Goal: Connect with others: Connect with others

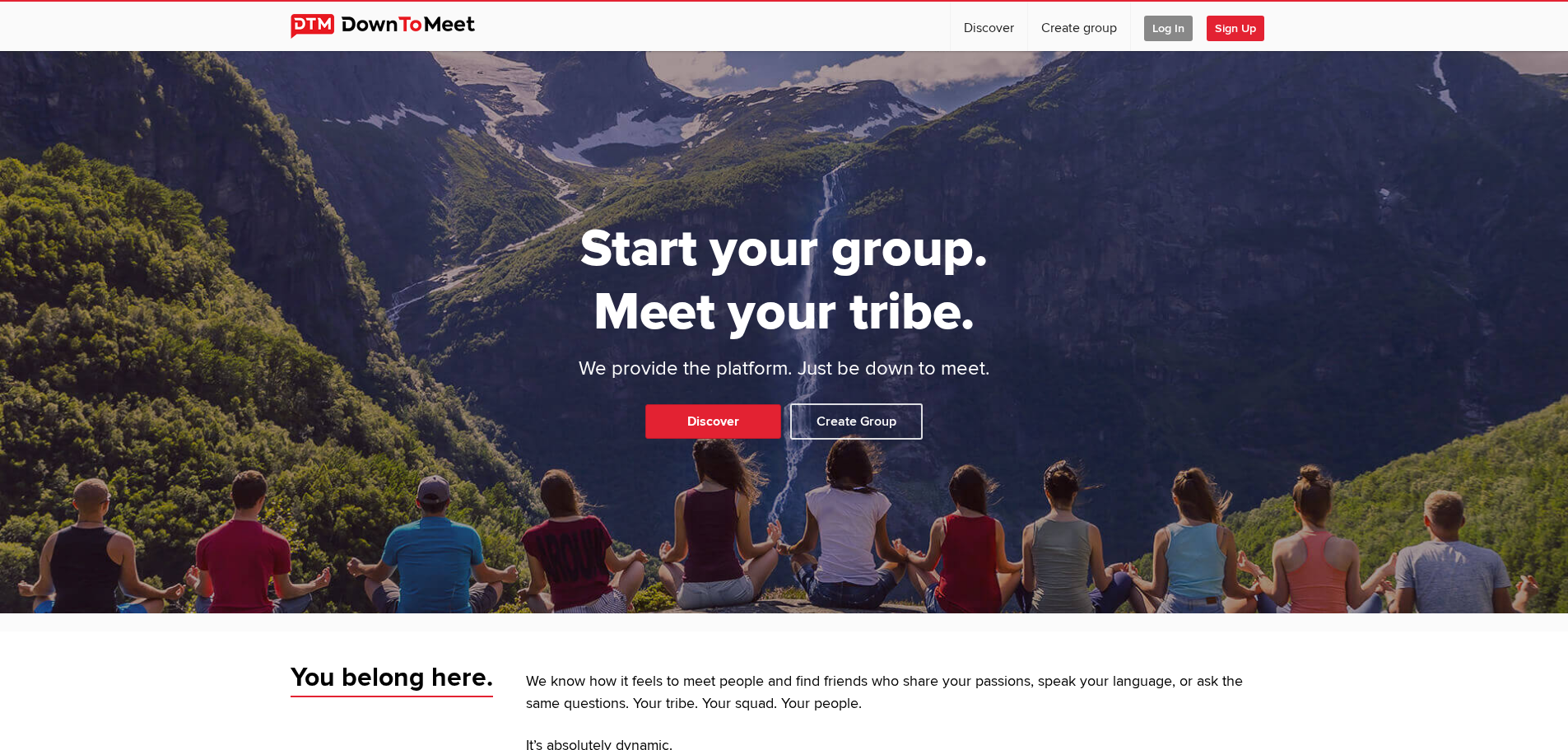
click at [1234, 27] on span "Sign Up" at bounding box center [1235, 29] width 58 height 26
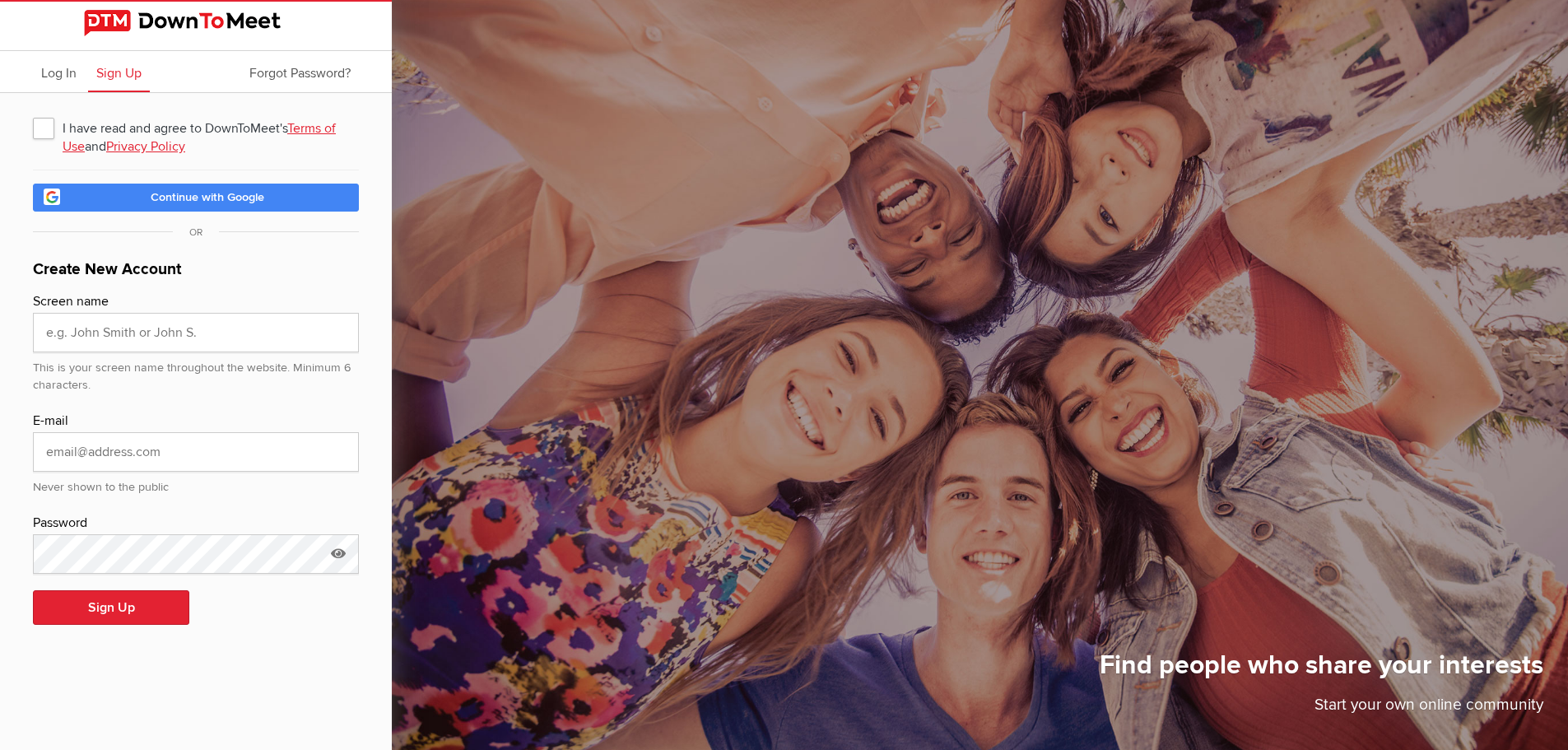
click at [53, 134] on span "I have read and agree to DownToMeet's Terms of Use and Privacy Policy" at bounding box center [196, 128] width 326 height 29
click at [33, 113] on input "I have read and agree to DownToMeet's Terms of Use and Privacy Policy" at bounding box center [32, 112] width 1 height 1
checkbox input "true"
click at [186, 334] on input "text" at bounding box center [196, 332] width 326 height 39
type input "Kaz Yeghi"
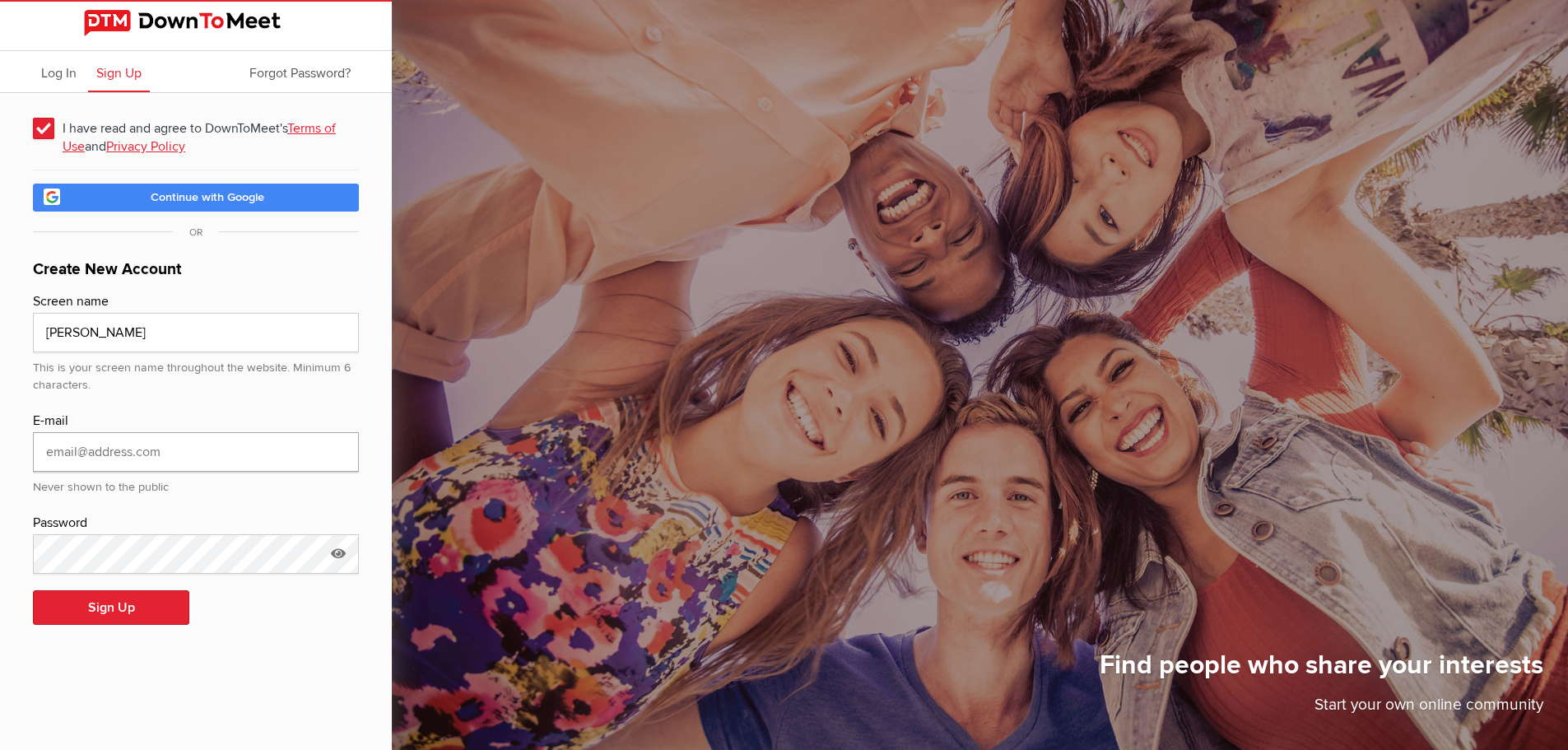
click at [174, 446] on input "email" at bounding box center [196, 452] width 326 height 39
type input "[EMAIL_ADDRESS][DOMAIN_NAME]"
click at [337, 560] on icon at bounding box center [338, 553] width 25 height 38
click at [112, 601] on button "Sign Up" at bounding box center [111, 607] width 156 height 34
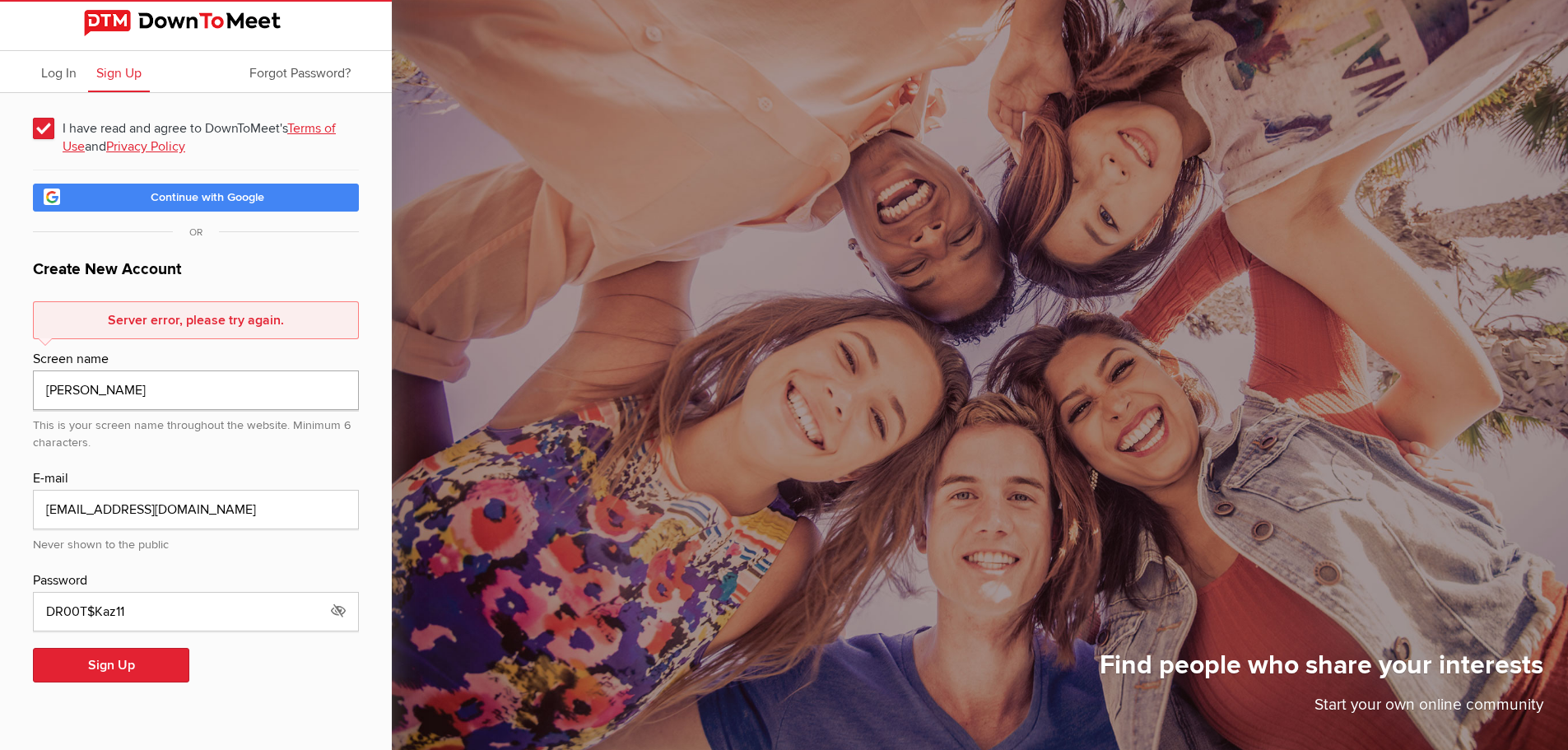
click at [65, 383] on input "Kaz Yeghi" at bounding box center [196, 390] width 326 height 39
type input "Kaz-Yeghi"
click at [87, 657] on button "Sign Up" at bounding box center [111, 664] width 156 height 34
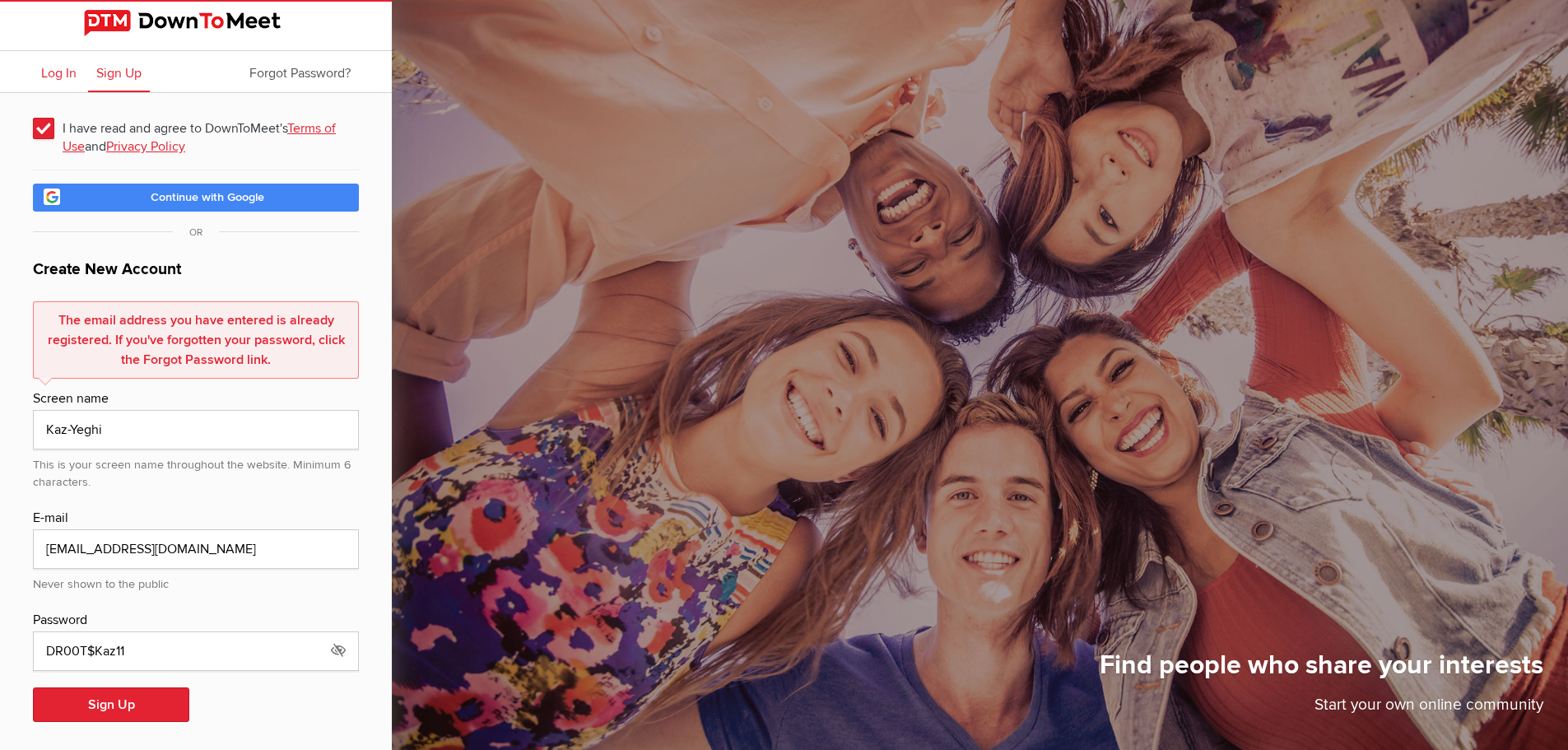
click at [72, 76] on span "Log In" at bounding box center [59, 73] width 35 height 17
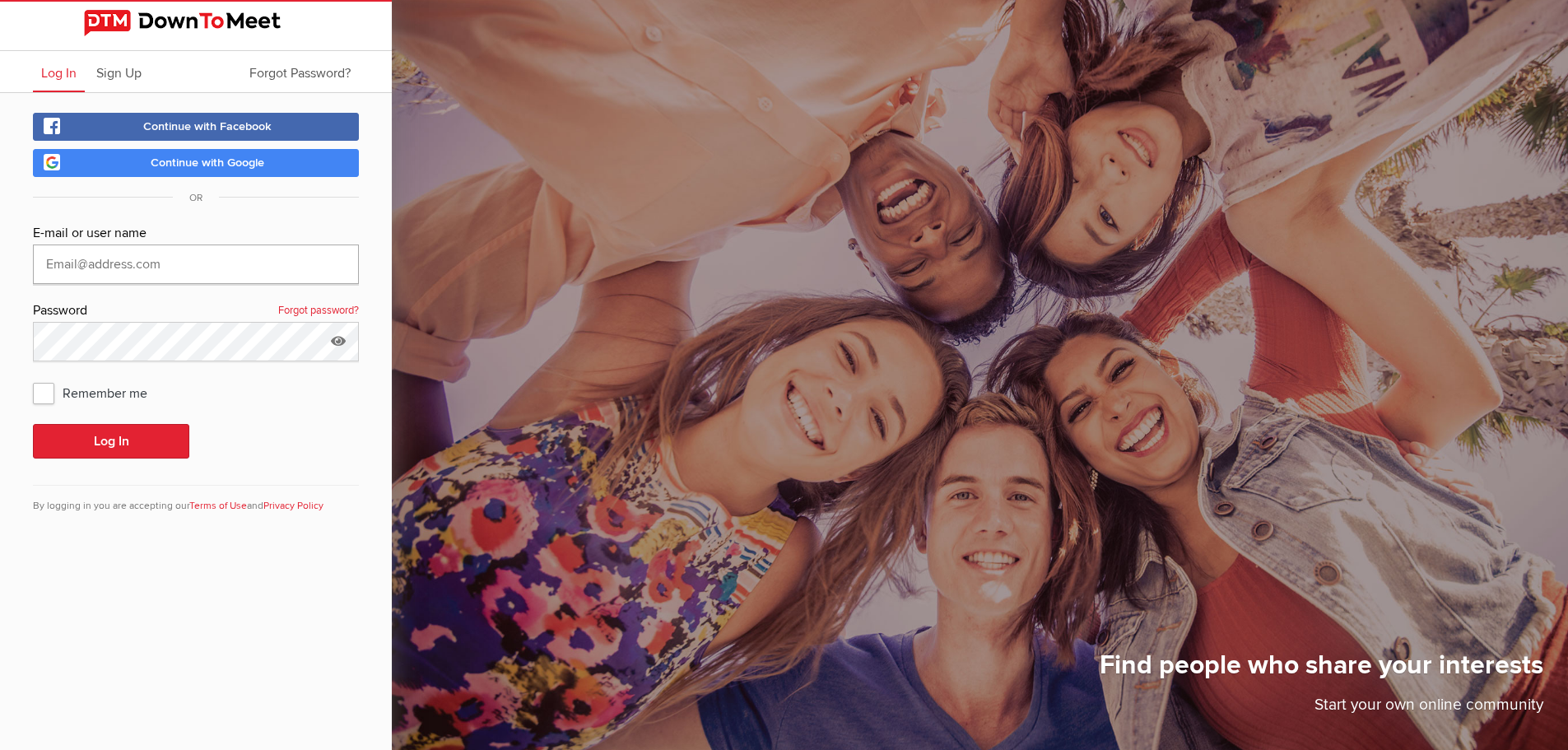
click at [116, 265] on input "text" at bounding box center [196, 264] width 326 height 39
type input "Yeghi@yahoo.com"
click at [302, 310] on link "Forgot password?" at bounding box center [318, 312] width 81 height 22
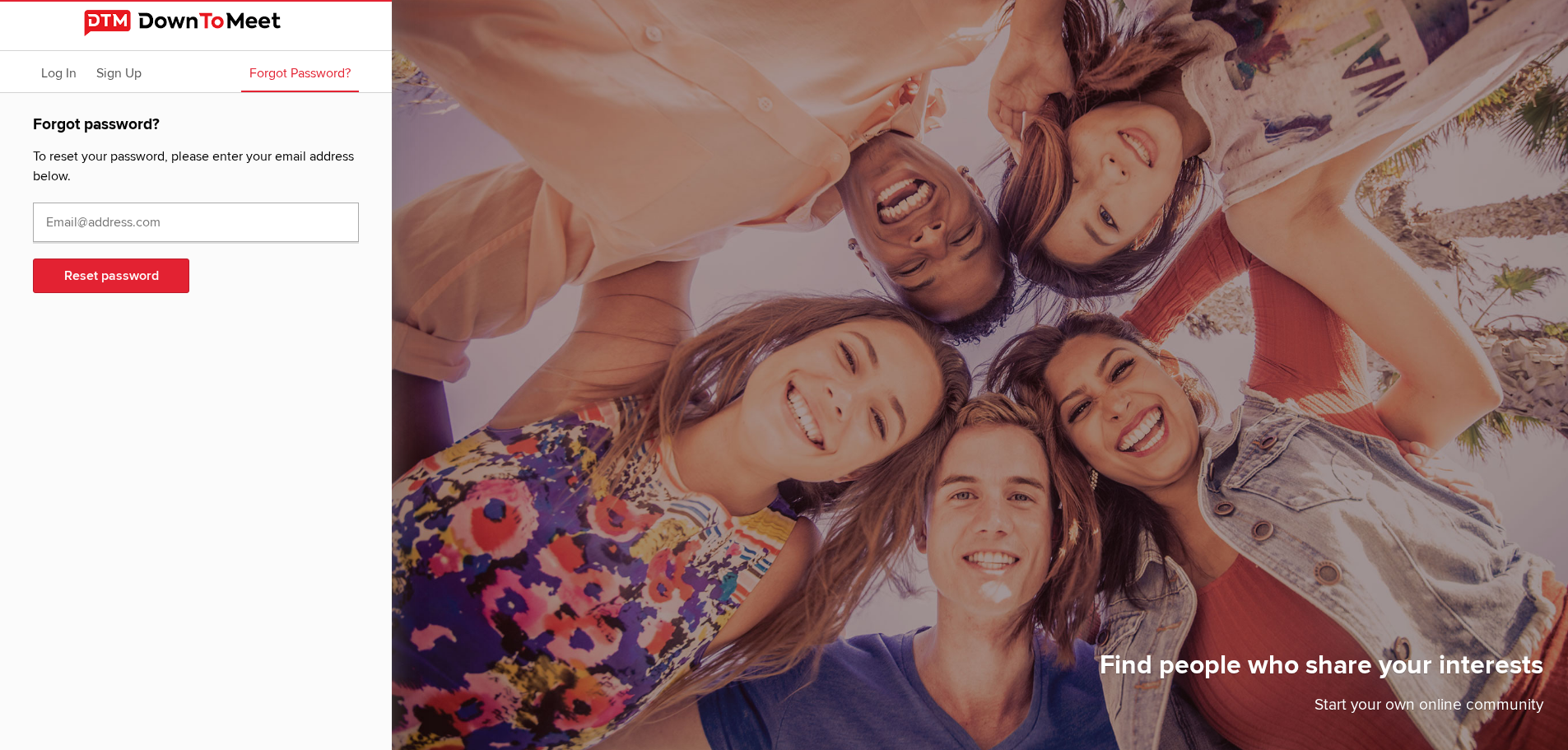
click at [123, 230] on input "text" at bounding box center [196, 222] width 326 height 39
type input "Yeghi@yahoo.com"
click at [135, 279] on button "Reset password" at bounding box center [111, 275] width 156 height 34
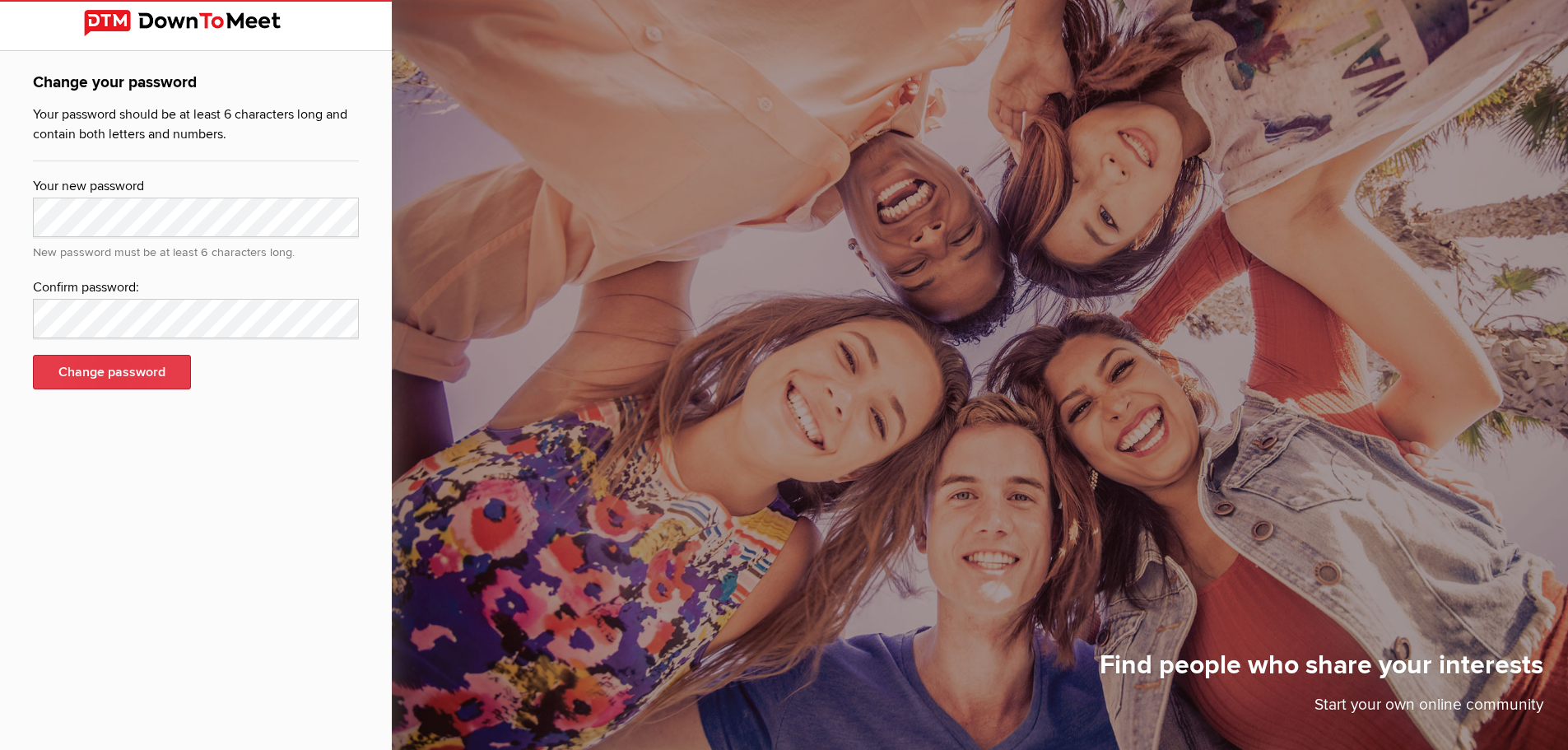
click at [102, 362] on button "Change password" at bounding box center [112, 372] width 158 height 34
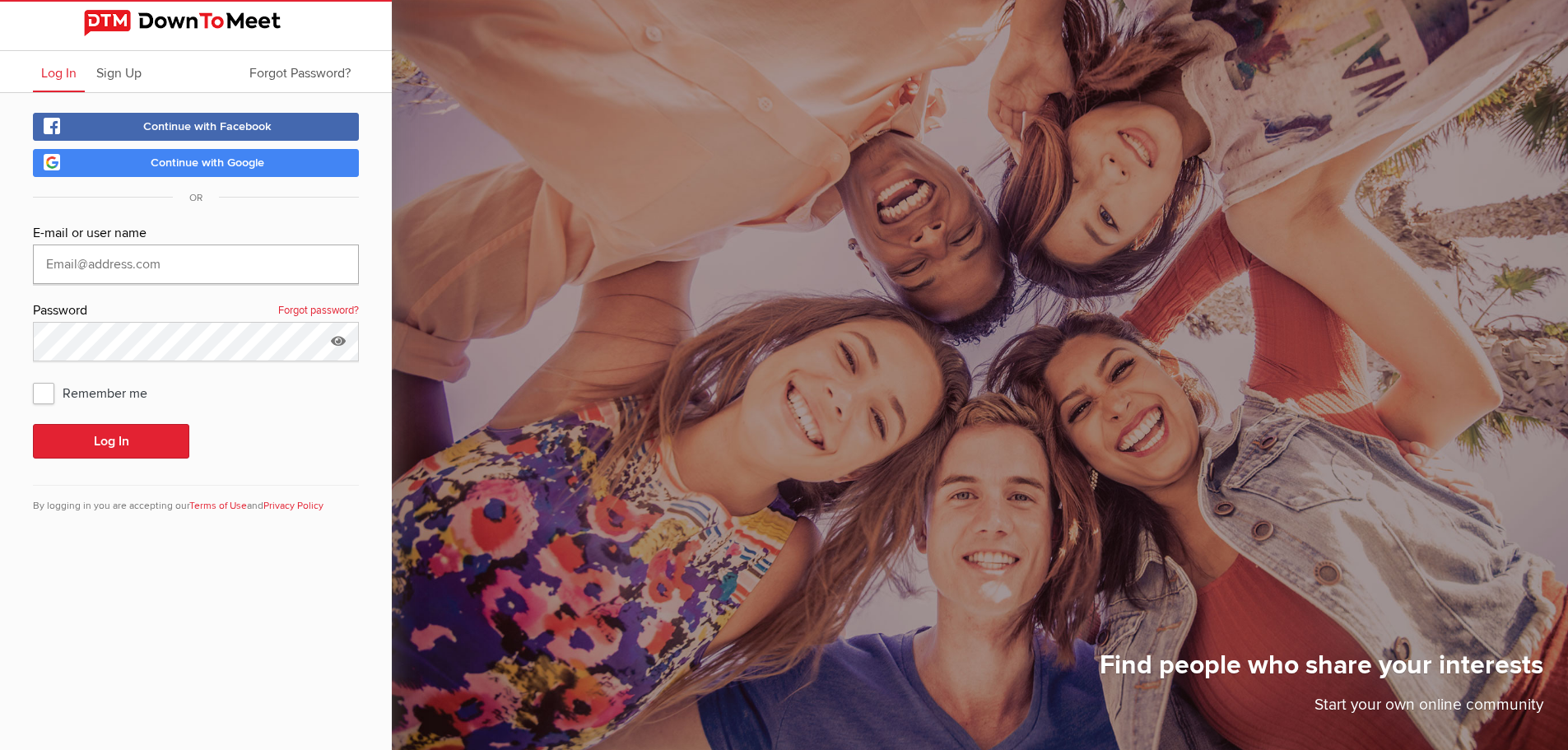
type input "yeghi@yahoo.com"
click at [109, 433] on button "Log In" at bounding box center [111, 440] width 156 height 34
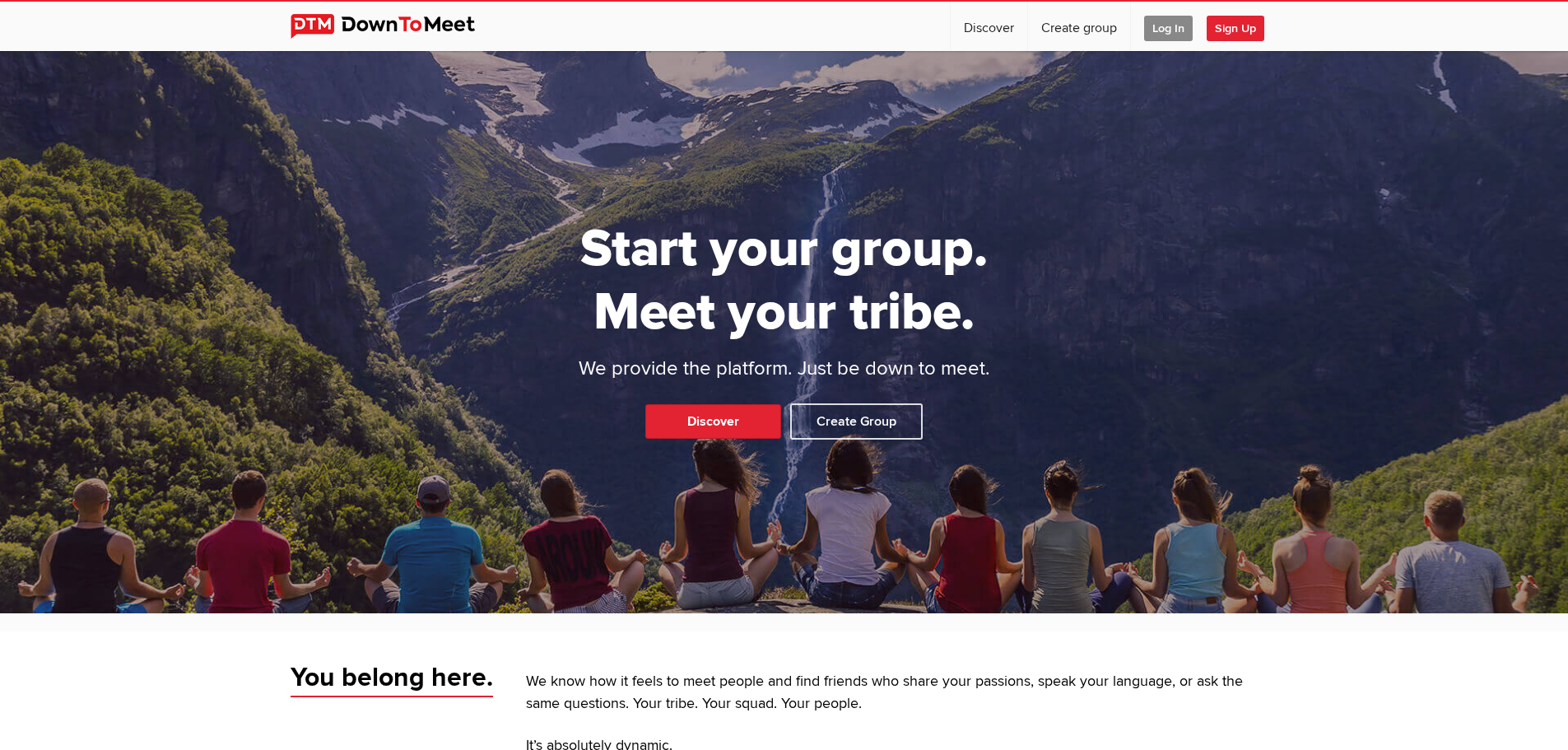
click at [1160, 20] on span "Log In" at bounding box center [1167, 29] width 48 height 26
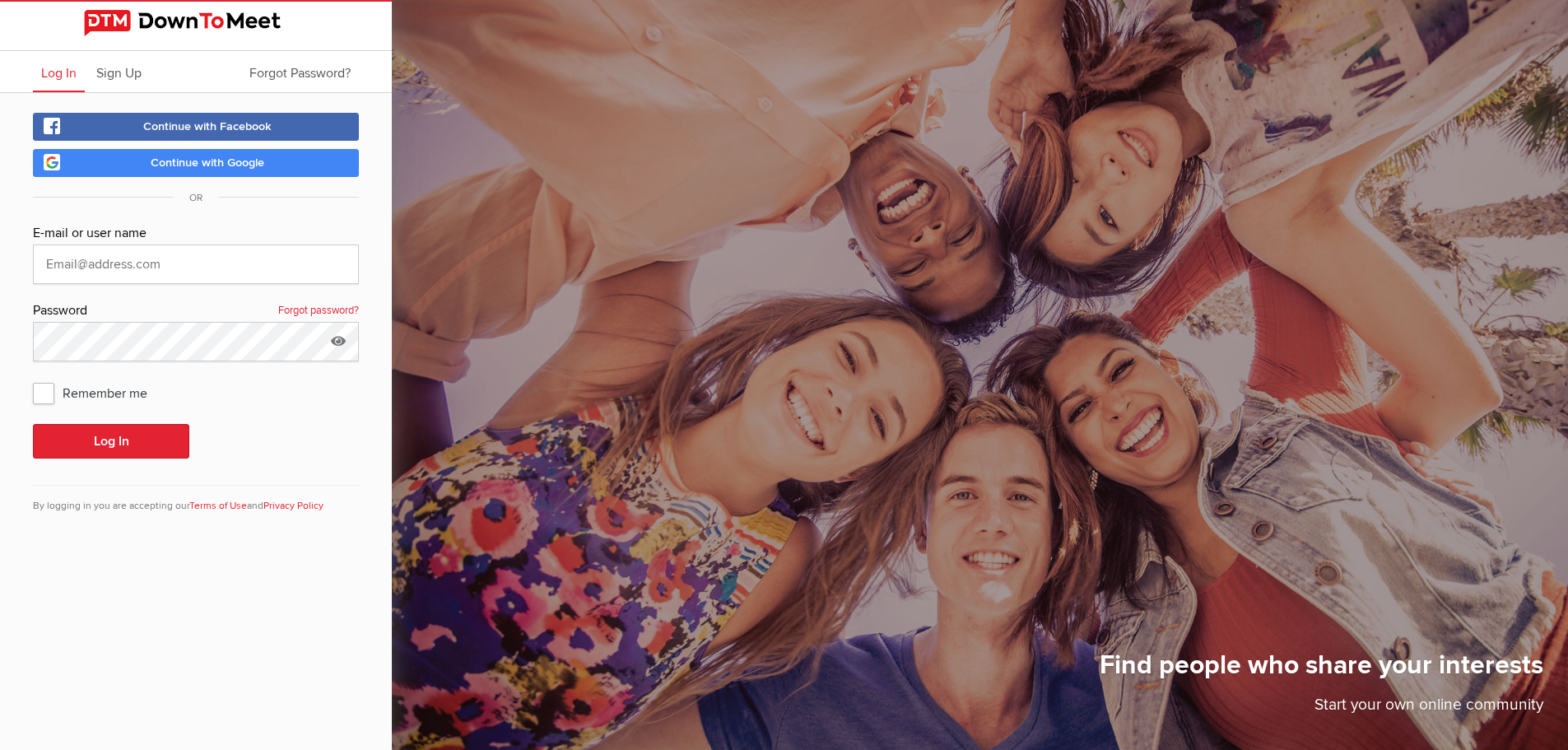
type input "yeghi@yahoo.com"
click at [93, 433] on button "Log In" at bounding box center [111, 440] width 156 height 34
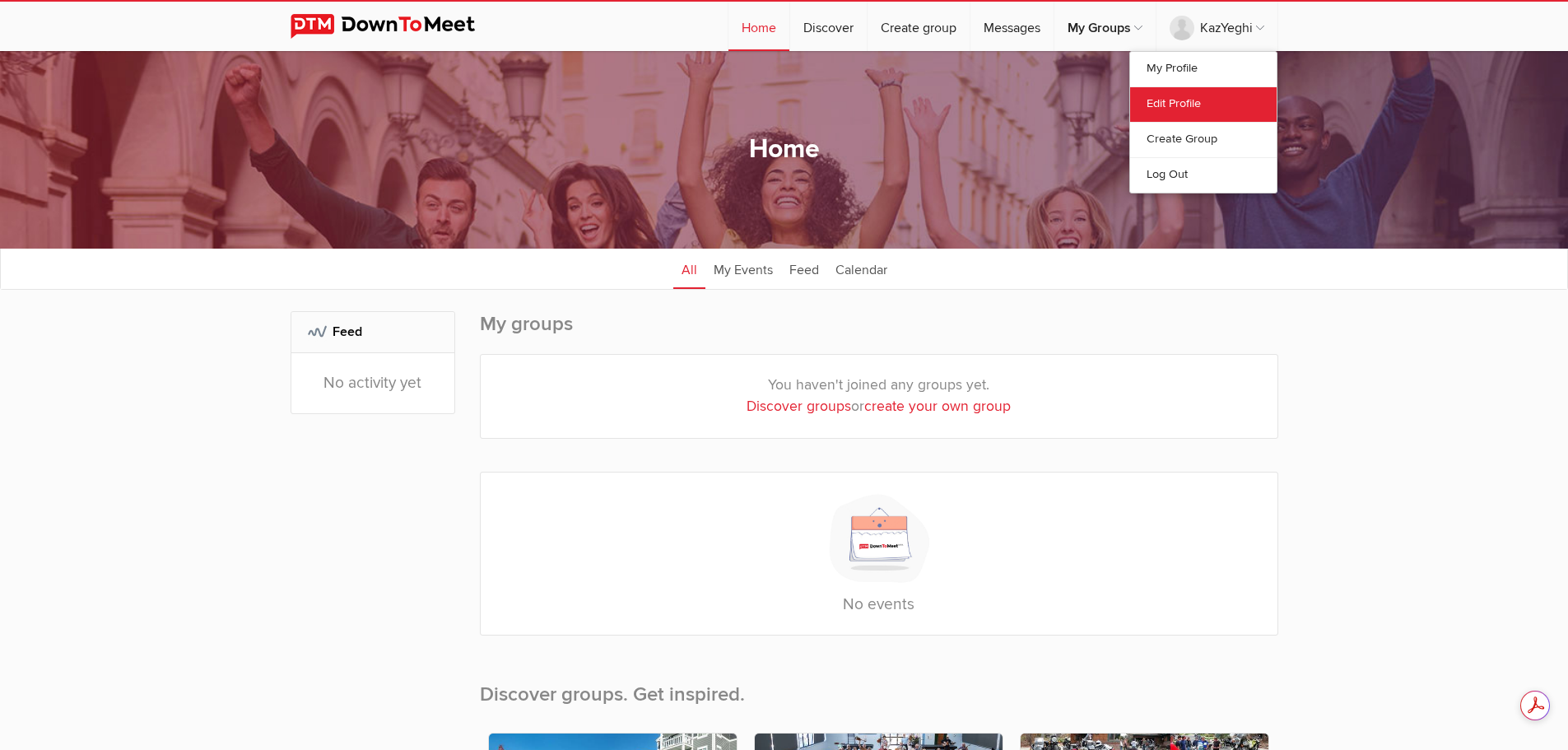
click at [1173, 96] on link "Edit Profile" at bounding box center [1203, 104] width 146 height 35
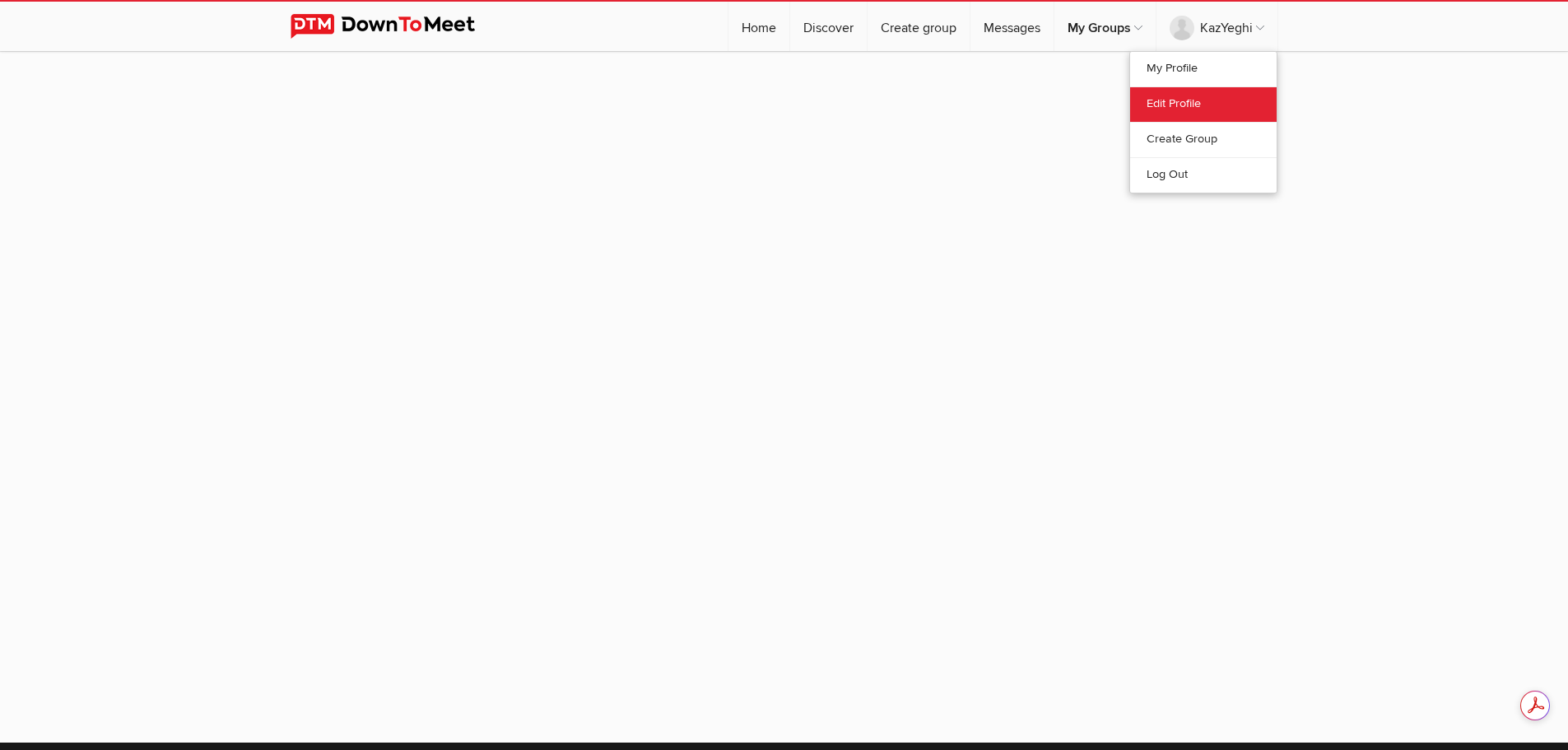
select select
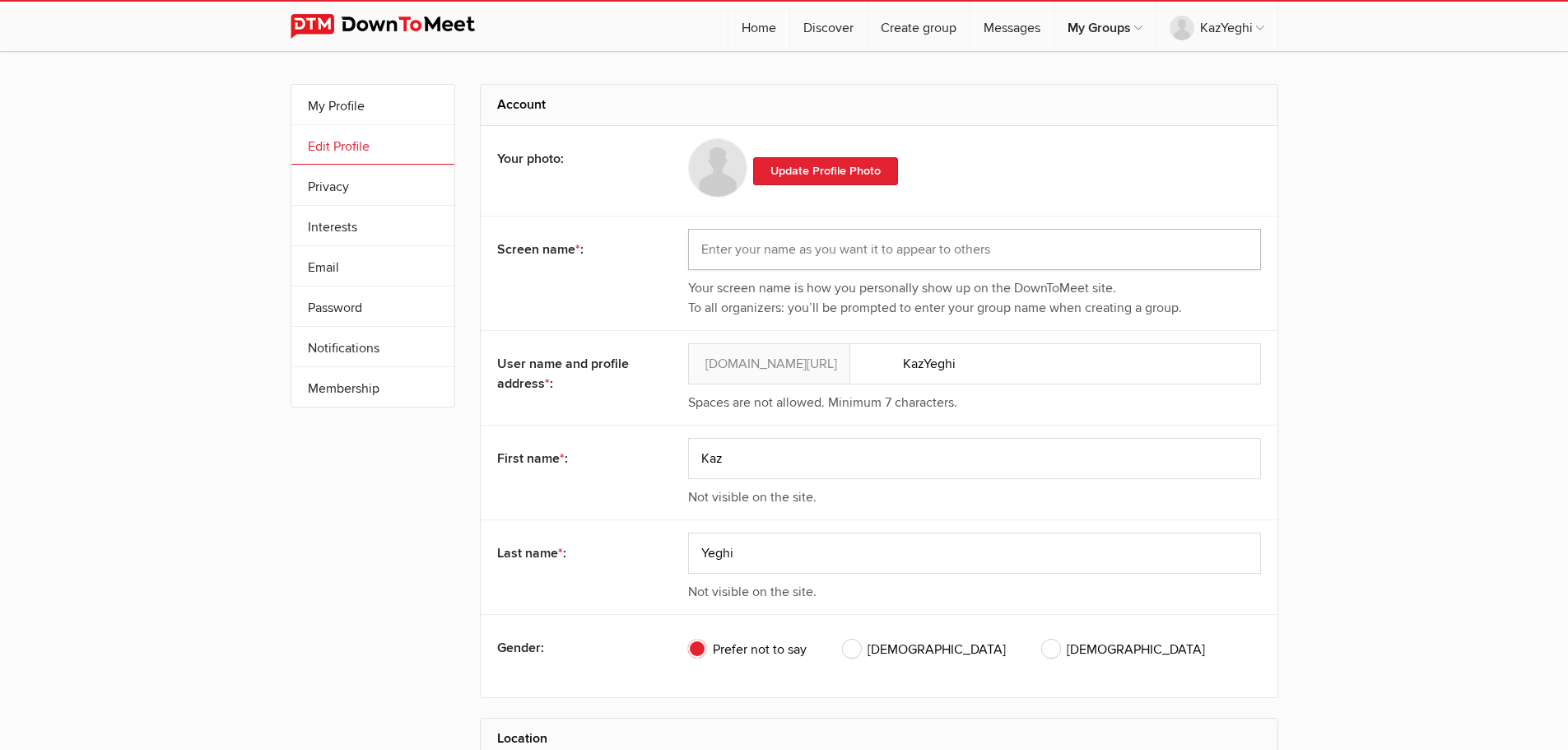
click at [773, 249] on input "text" at bounding box center [974, 250] width 573 height 41
type input "Kaz"
click at [878, 546] on input "Yeghi" at bounding box center [974, 553] width 573 height 41
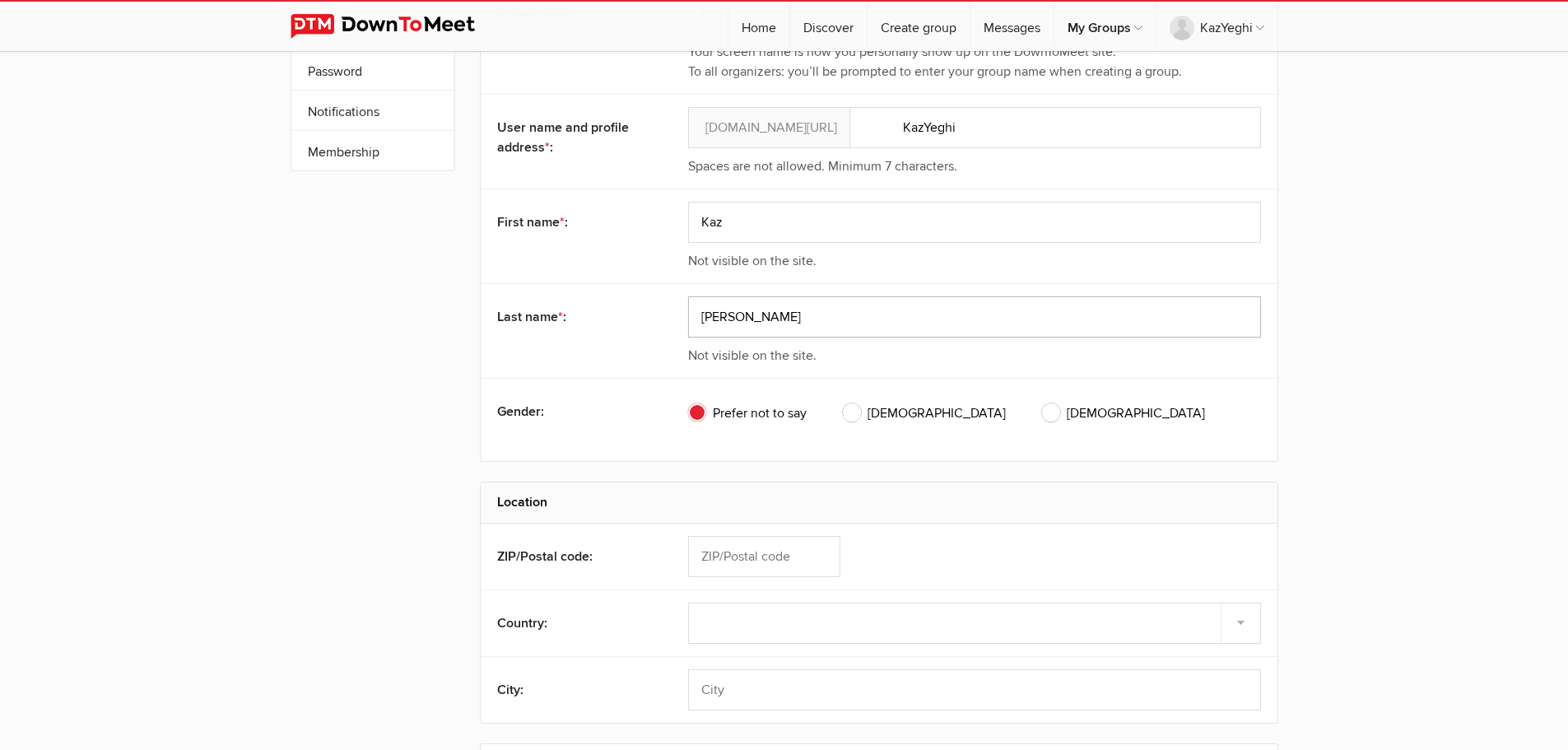
scroll to position [247, 0]
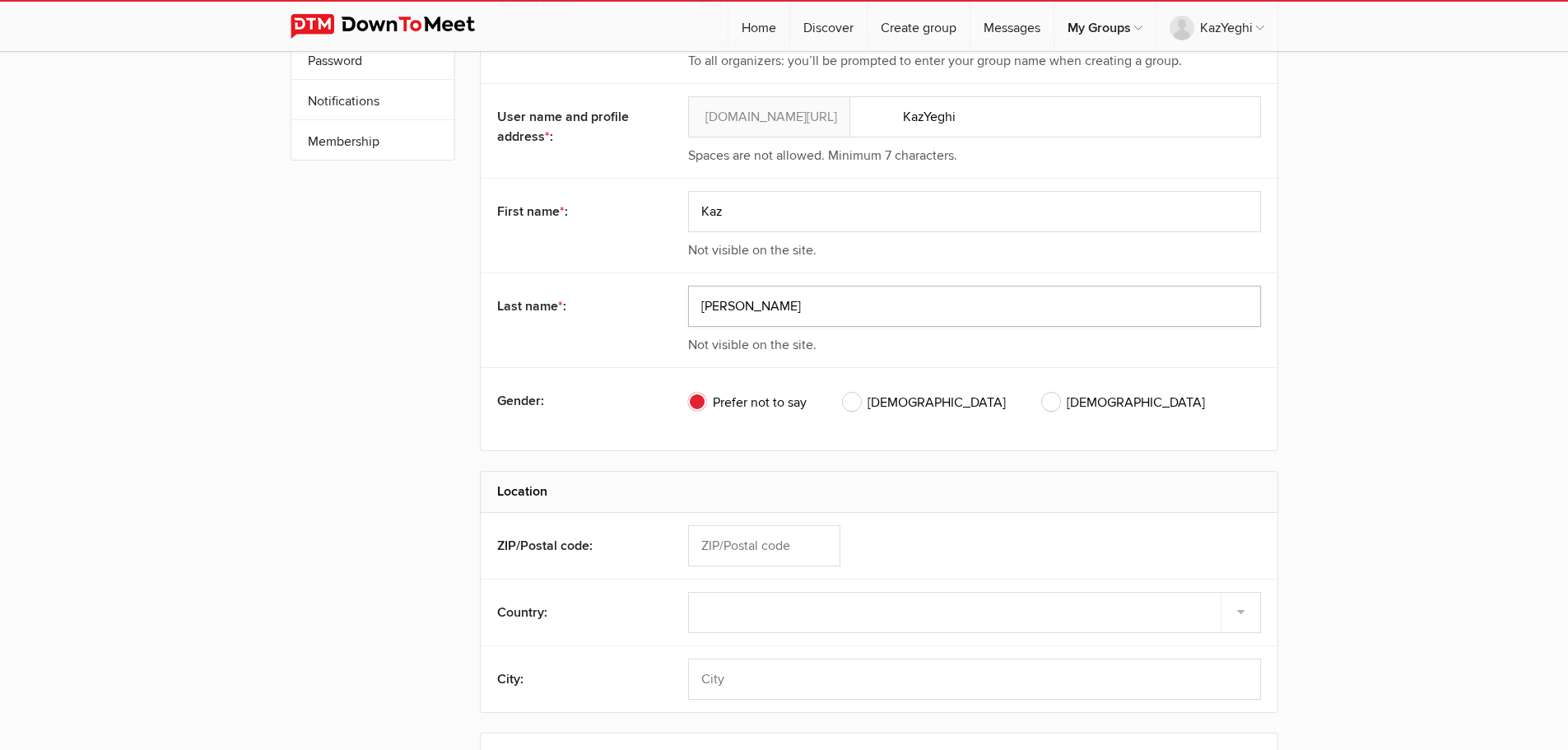
type input "Yeghiazarian"
click at [854, 397] on span "Male" at bounding box center [924, 403] width 163 height 20
click at [843, 393] on input "Male" at bounding box center [842, 392] width 1 height 1
radio input "true"
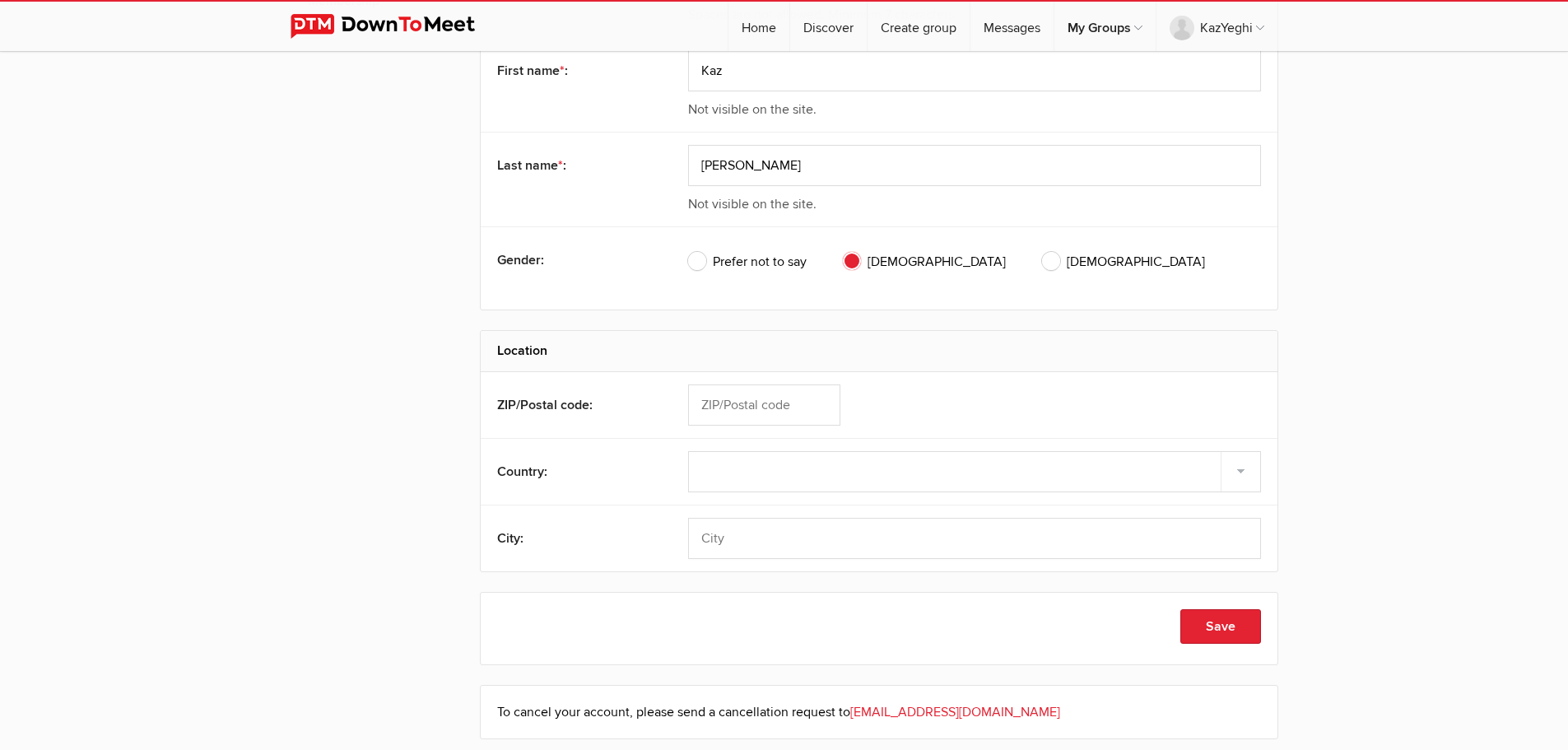
scroll to position [412, 0]
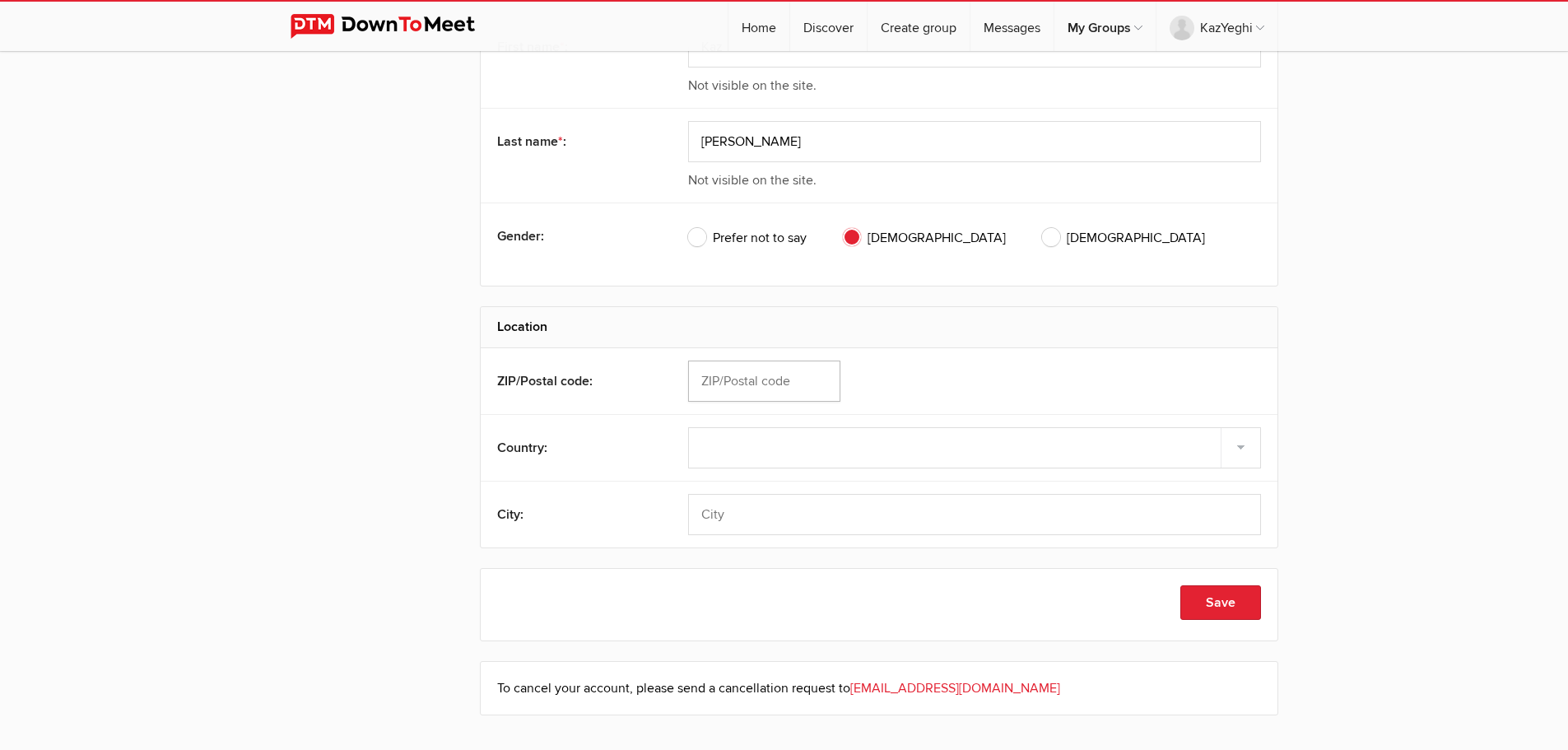
click at [804, 375] on input "text" at bounding box center [763, 381] width 152 height 41
type input "94619"
click at [790, 453] on select "Select country United States –––––––––– Afghanistan Albania Algeria American Sa…" at bounding box center [974, 448] width 573 height 41
select select "United States"
click at [688, 428] on select "Select country United States –––––––––– Afghanistan Albania Algeria American Sa…" at bounding box center [974, 448] width 573 height 41
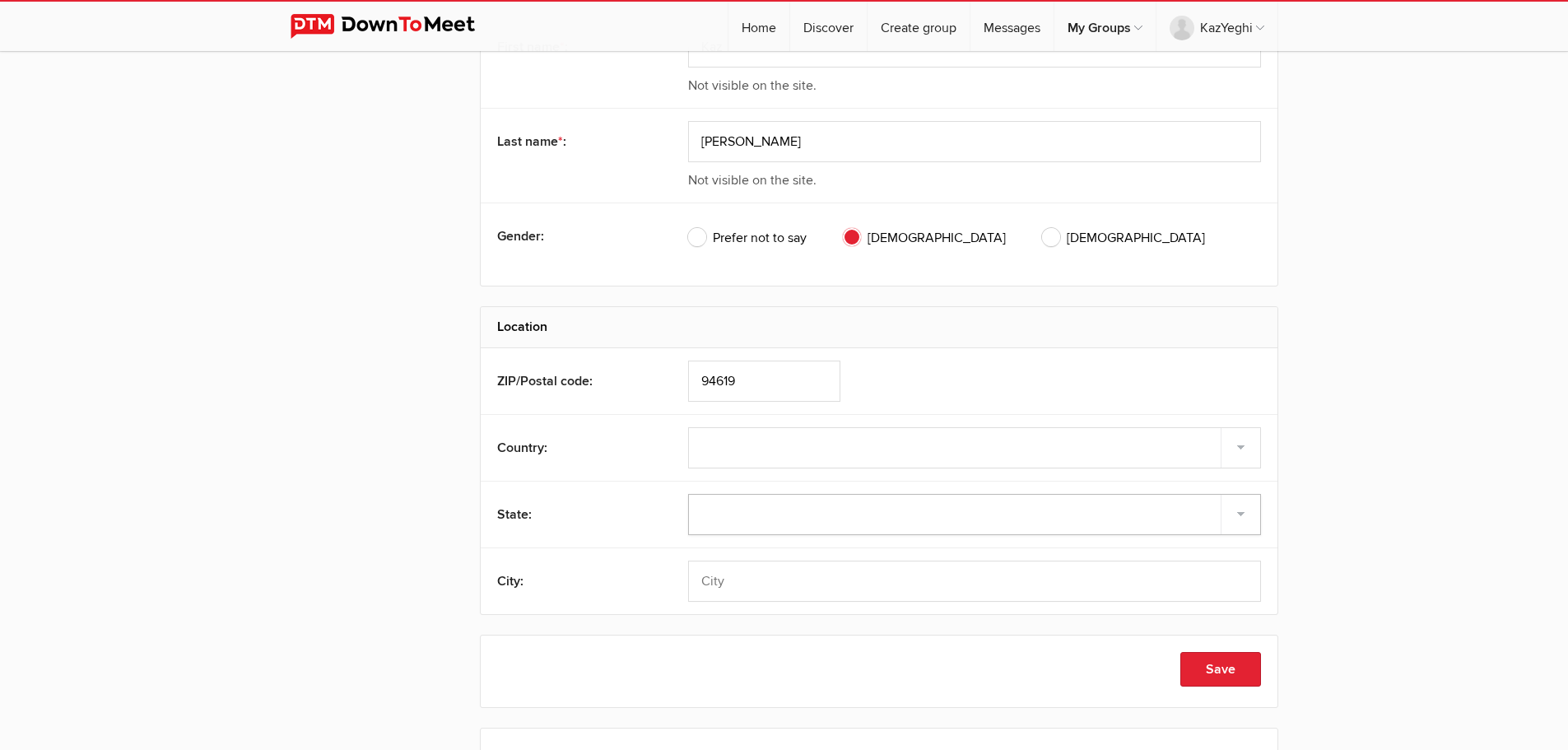
click at [816, 508] on select "Alabama Alaska American Samoa Arizona Arkansas Armed Forces Americas Armed Forc…" at bounding box center [974, 515] width 573 height 41
select select "CA"
click at [688, 494] on select "Alabama Alaska American Samoa Arizona Arkansas Armed Forces Americas Armed Forc…" at bounding box center [974, 515] width 573 height 41
click at [734, 578] on input "text" at bounding box center [974, 581] width 573 height 41
type input "Oakland"
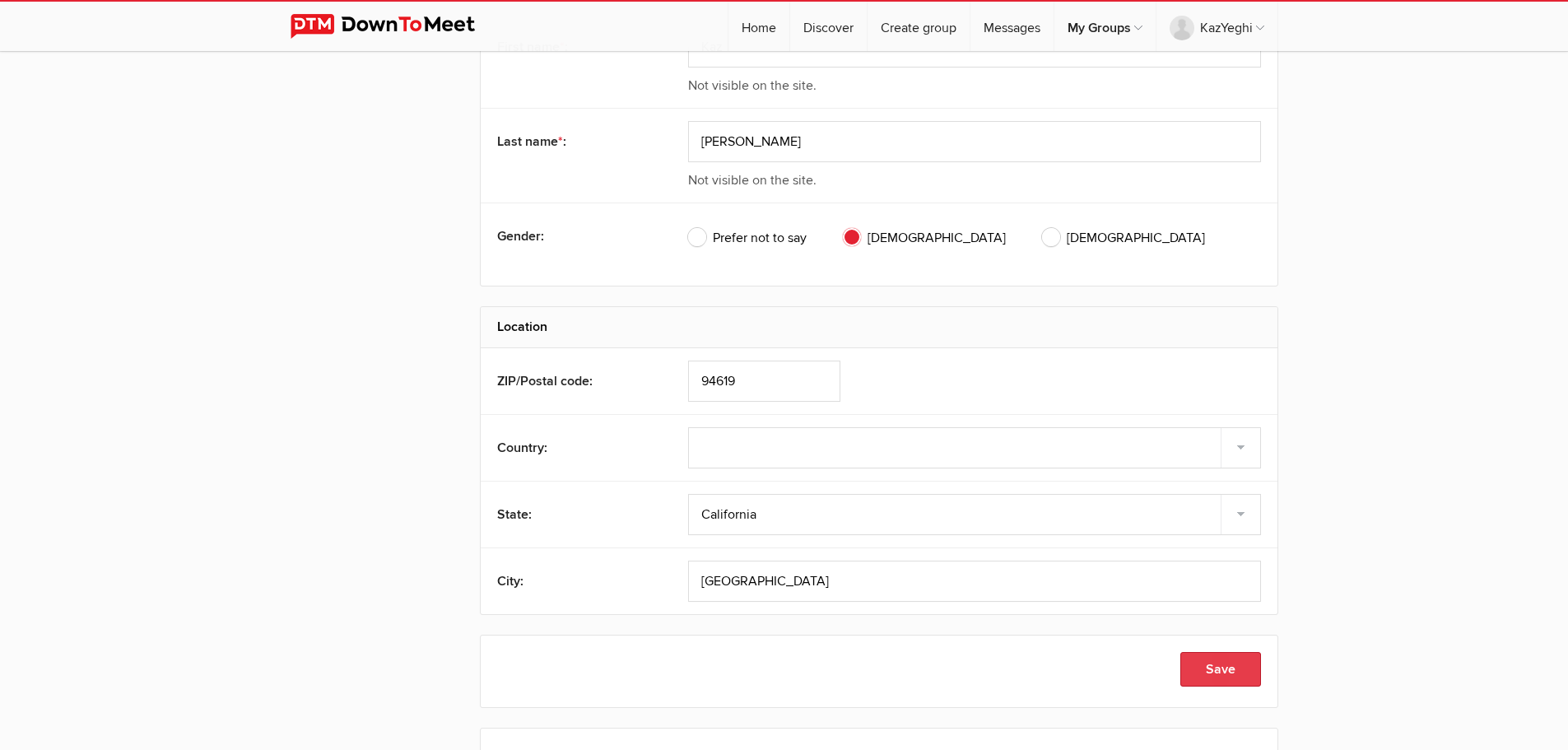
click at [1199, 666] on button "Save" at bounding box center [1220, 668] width 81 height 34
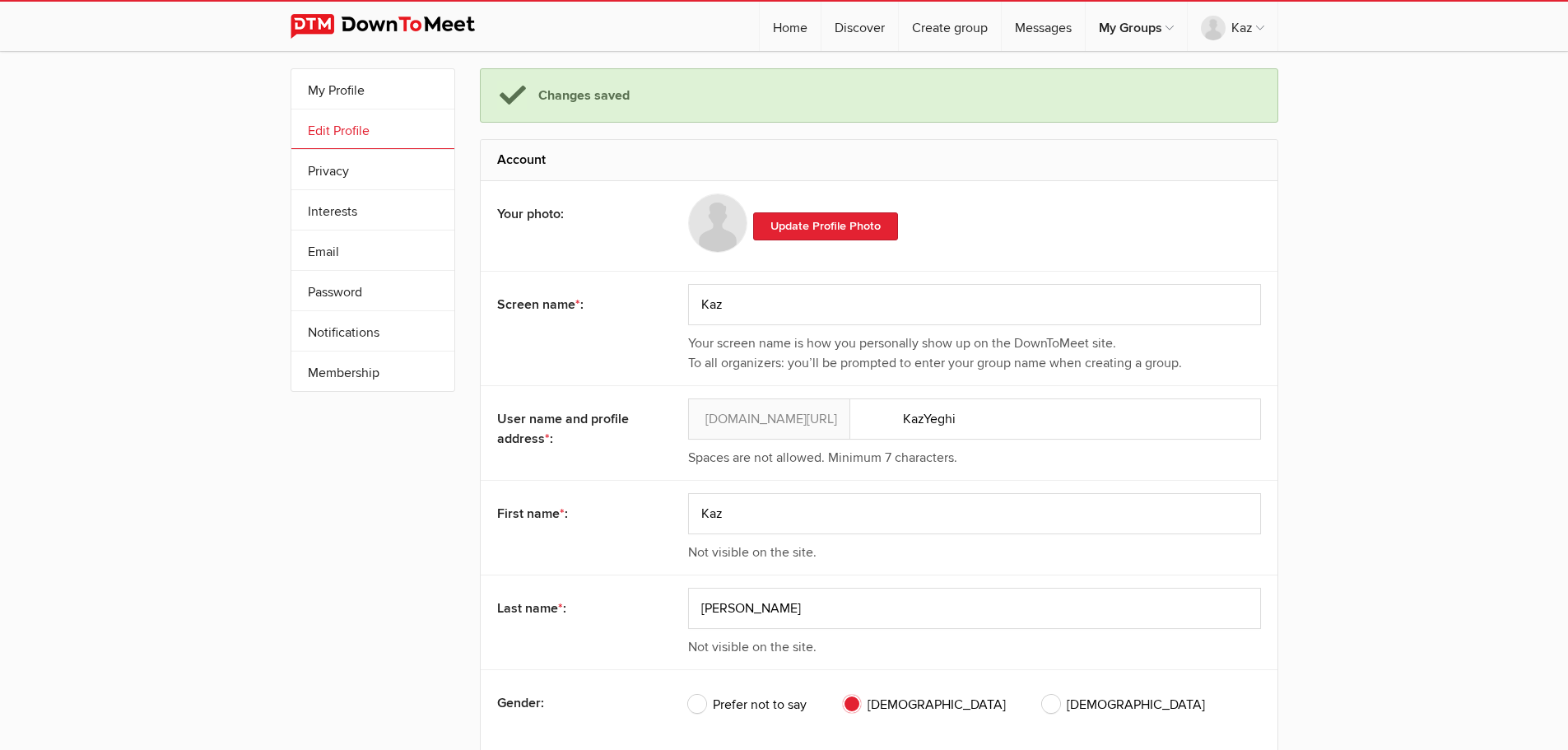
scroll to position [0, 0]
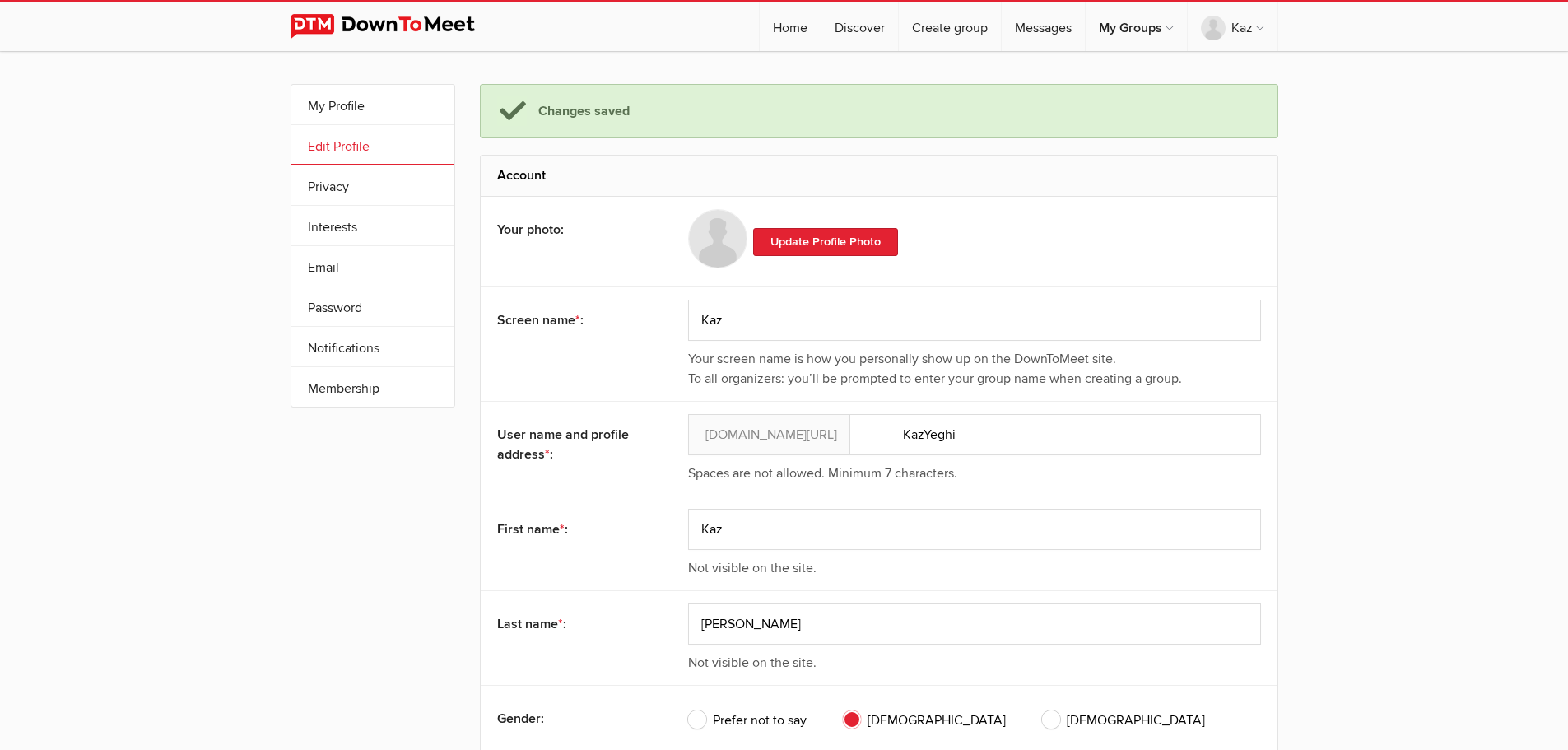
click at [717, 235] on img at bounding box center [717, 239] width 59 height 59
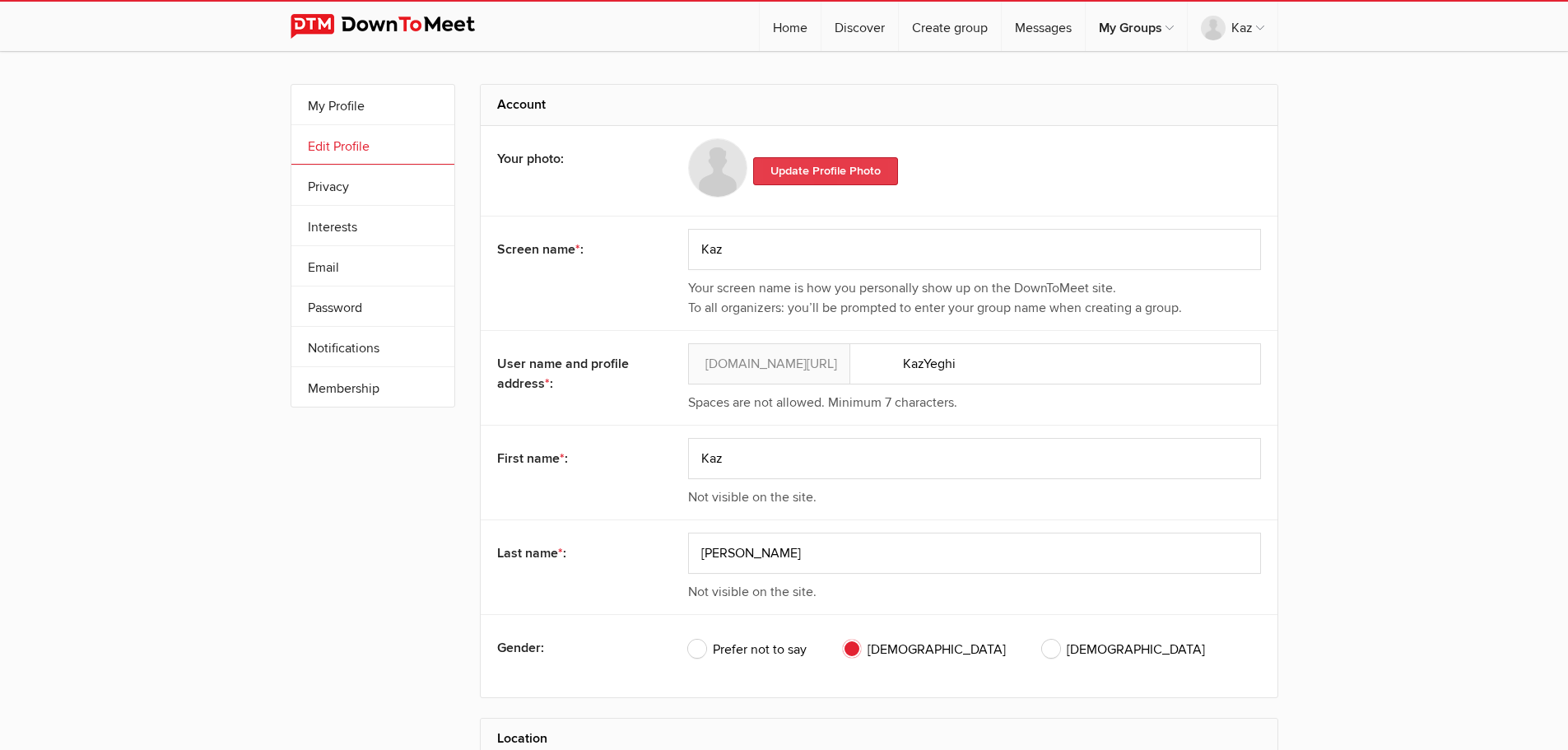
click at [791, 165] on link "Update Profile Photo" at bounding box center [824, 171] width 144 height 28
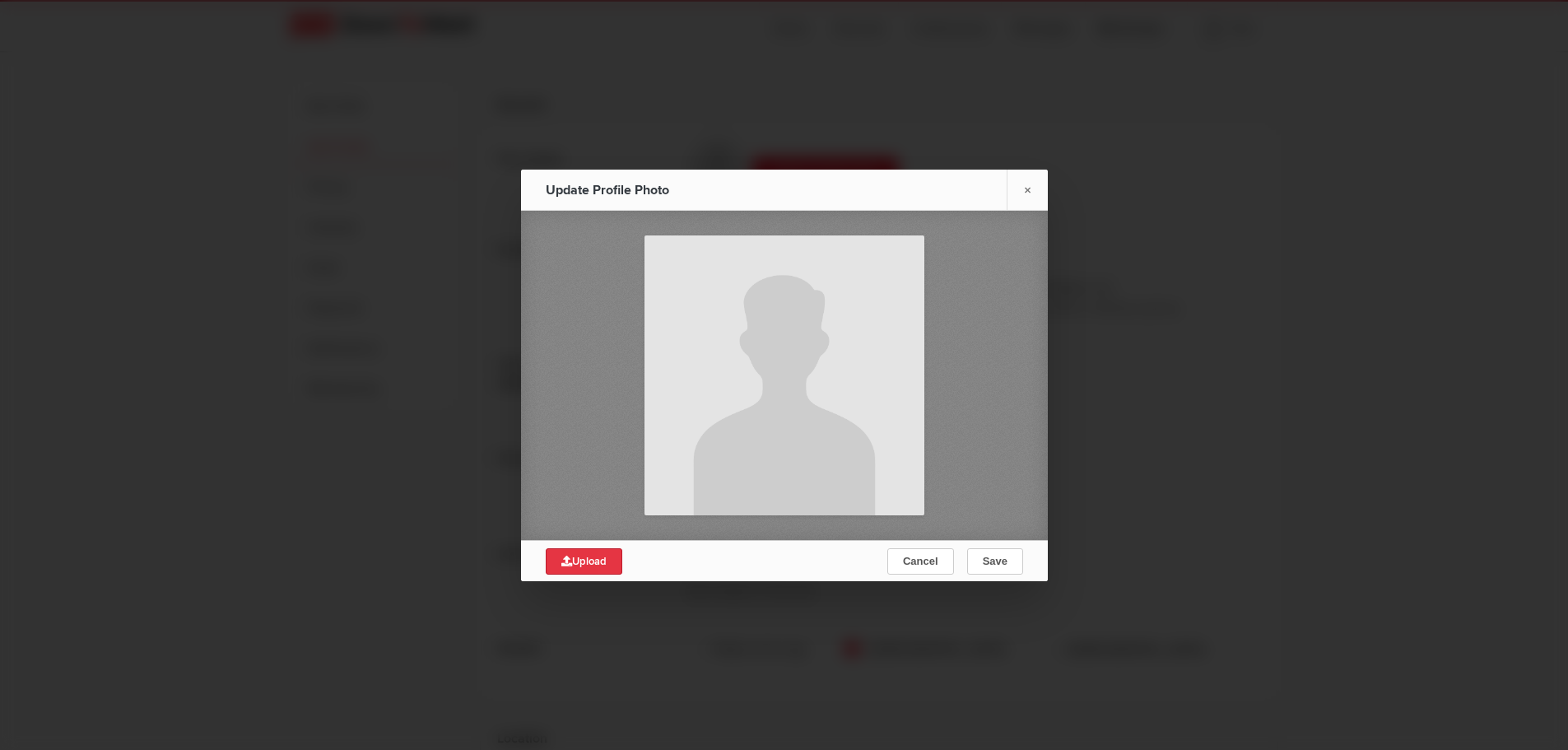
click at [609, 562] on link "Upload" at bounding box center [584, 561] width 77 height 27
type input "C:\fakepath\KazHeadShot.jpg"
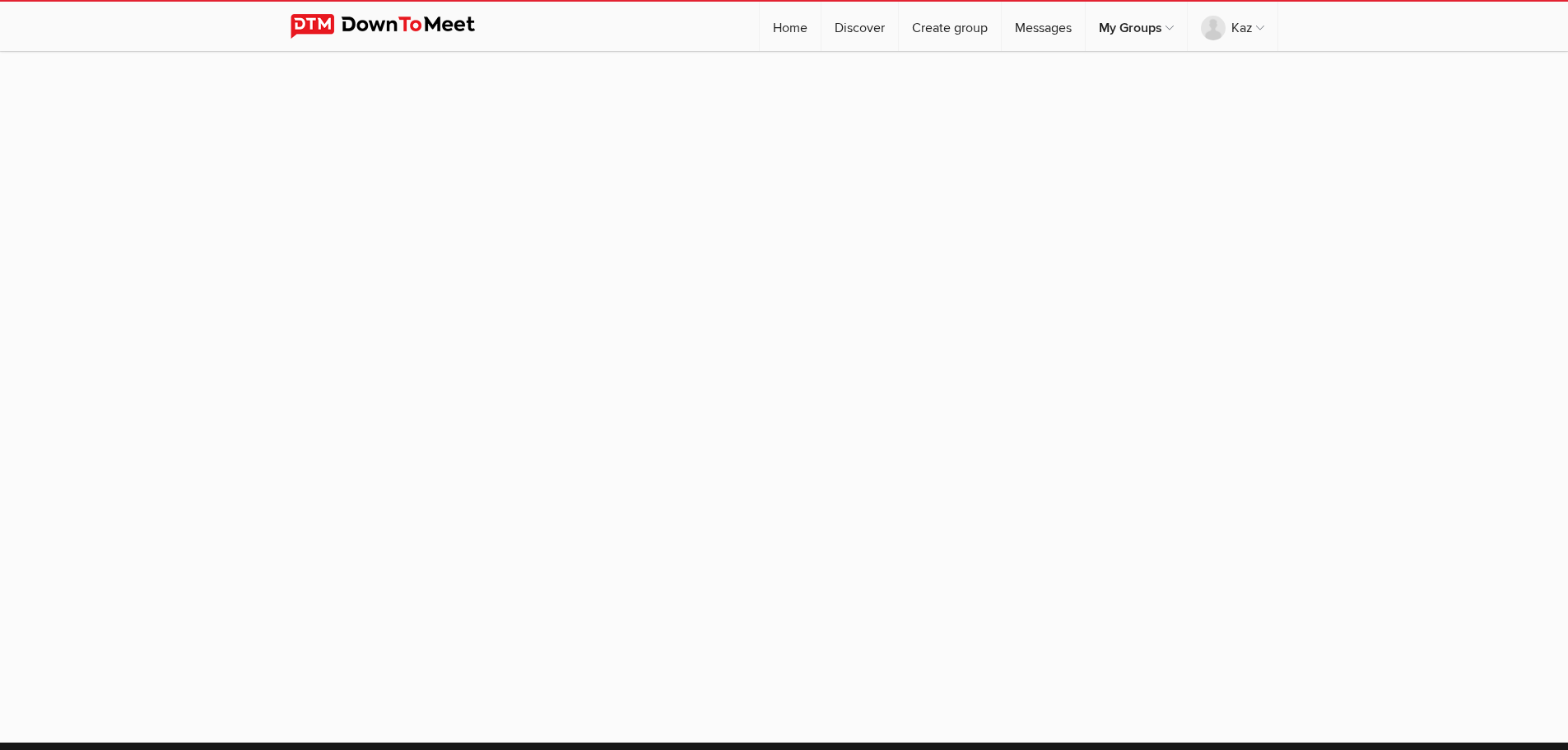
select select "[GEOGRAPHIC_DATA]"
select select "CA"
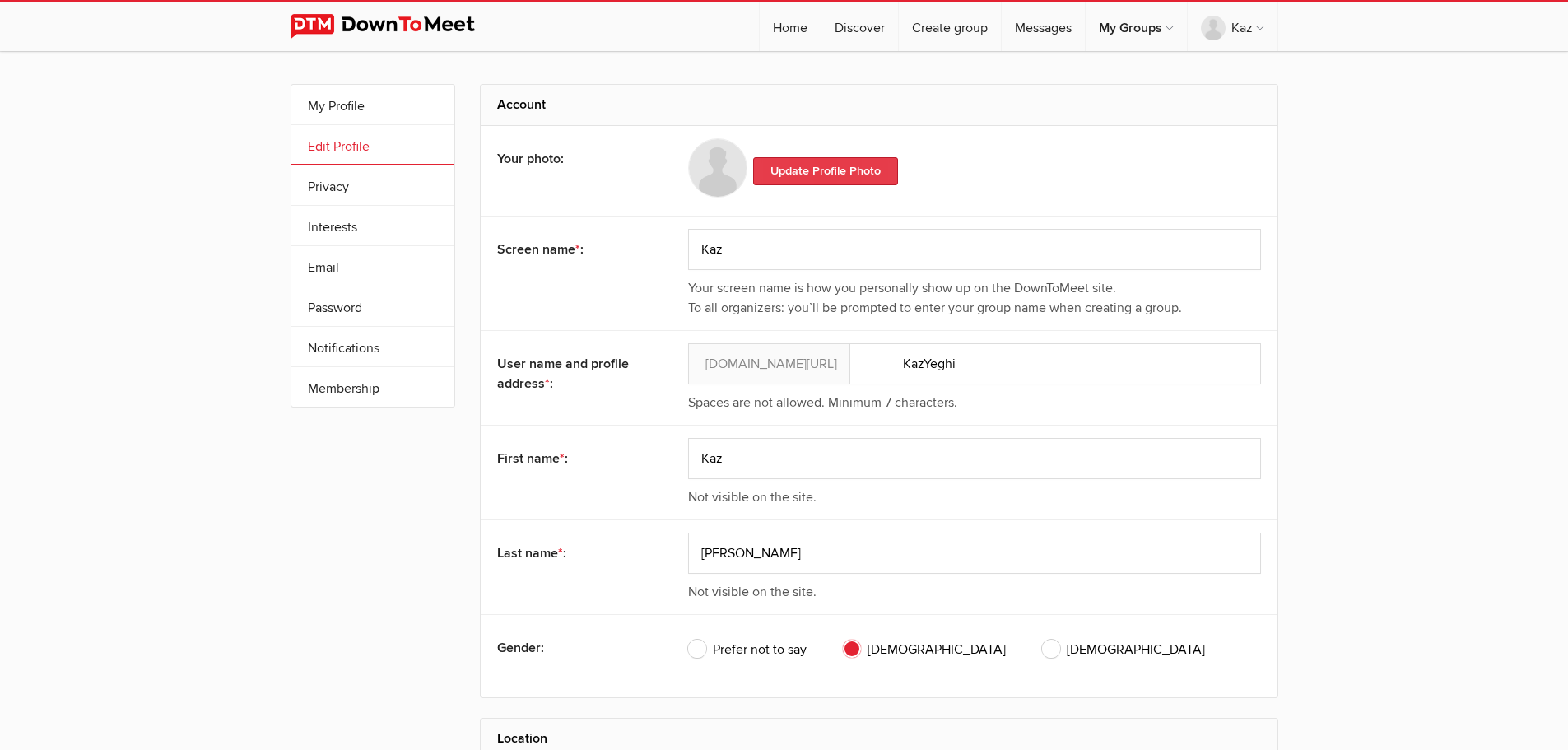
click at [804, 167] on link "Update Profile Photo" at bounding box center [824, 171] width 144 height 28
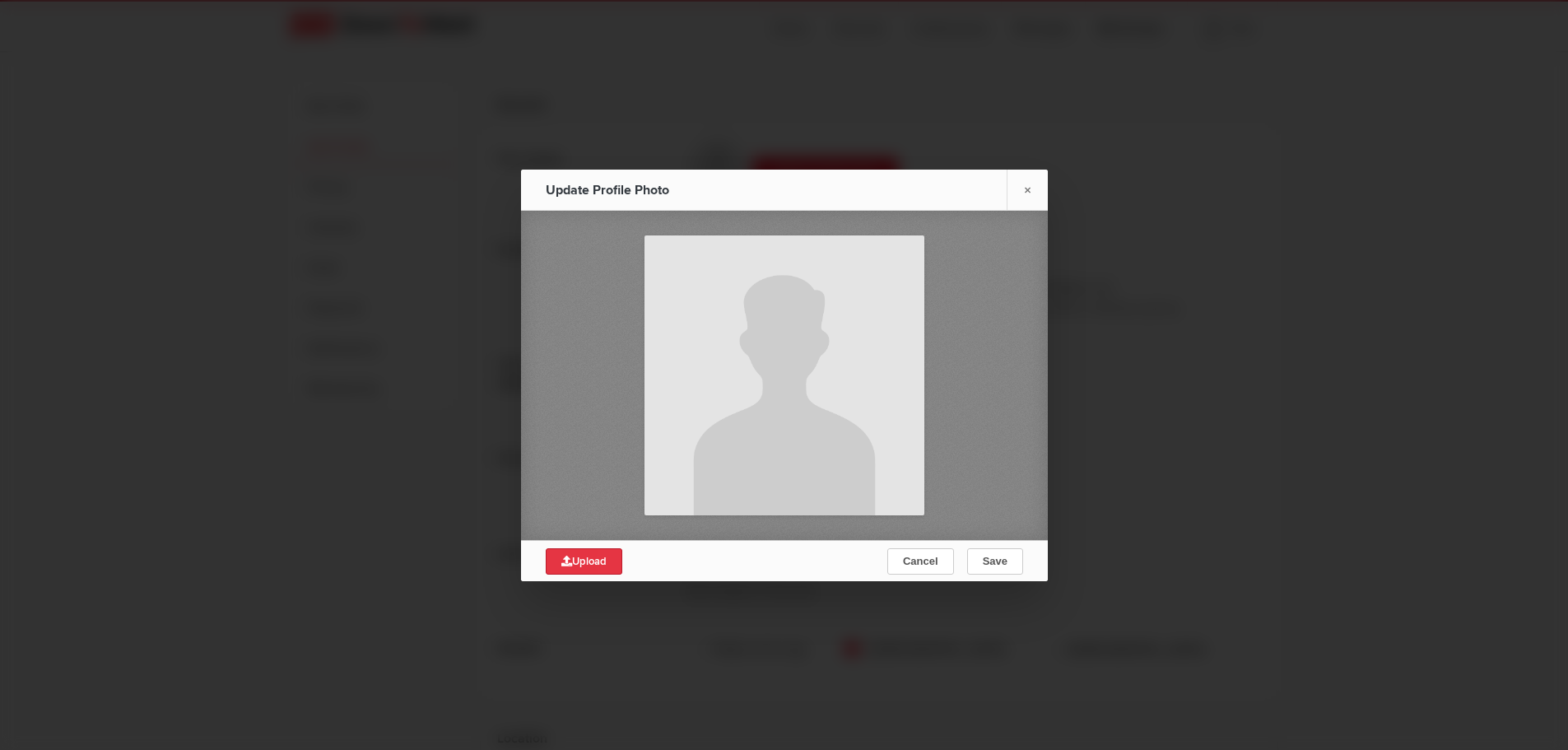
click at [587, 552] on link "Upload" at bounding box center [584, 561] width 77 height 27
type input "C:\fakepath\KazHeadShot.jpg"
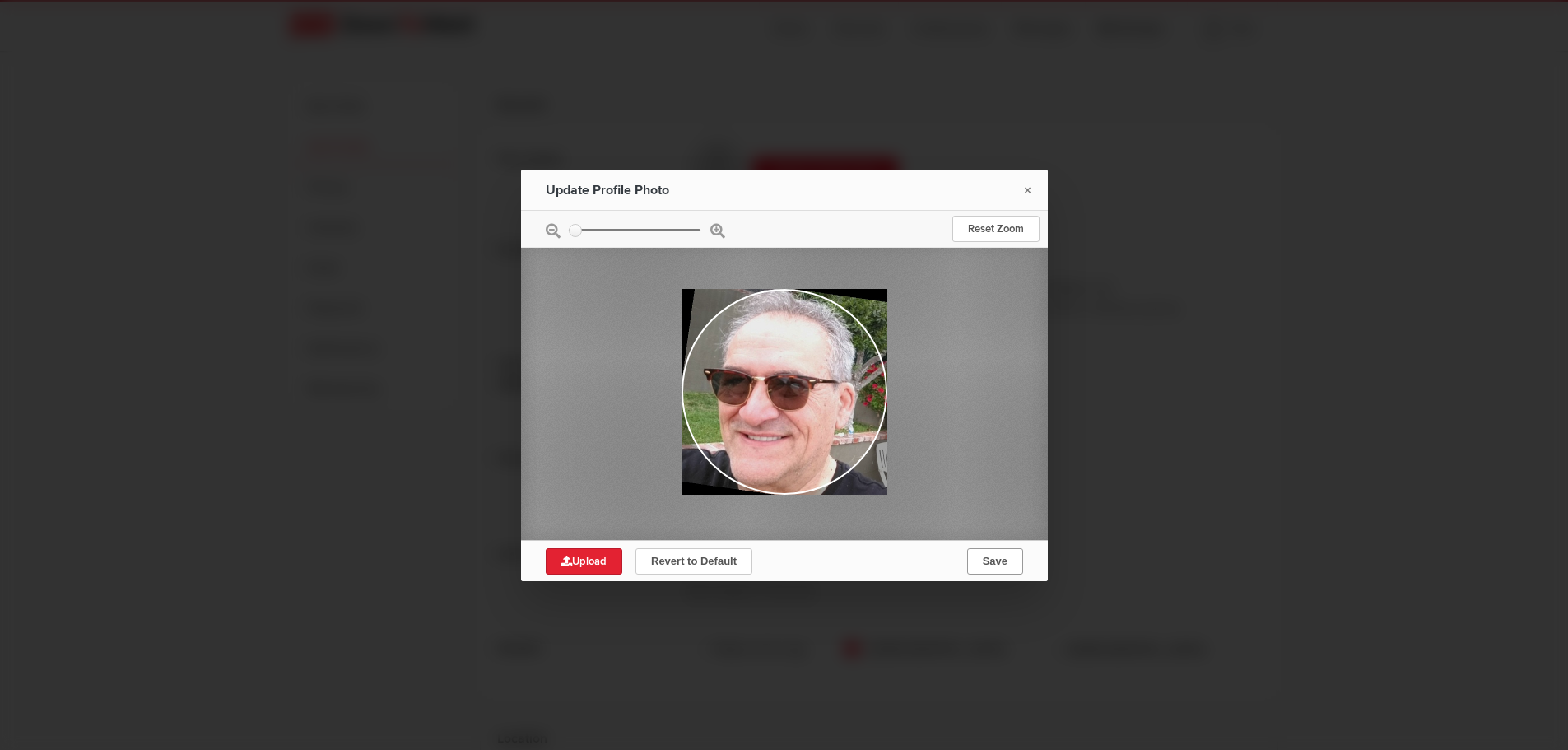
click at [982, 565] on span "Save" at bounding box center [993, 561] width 25 height 13
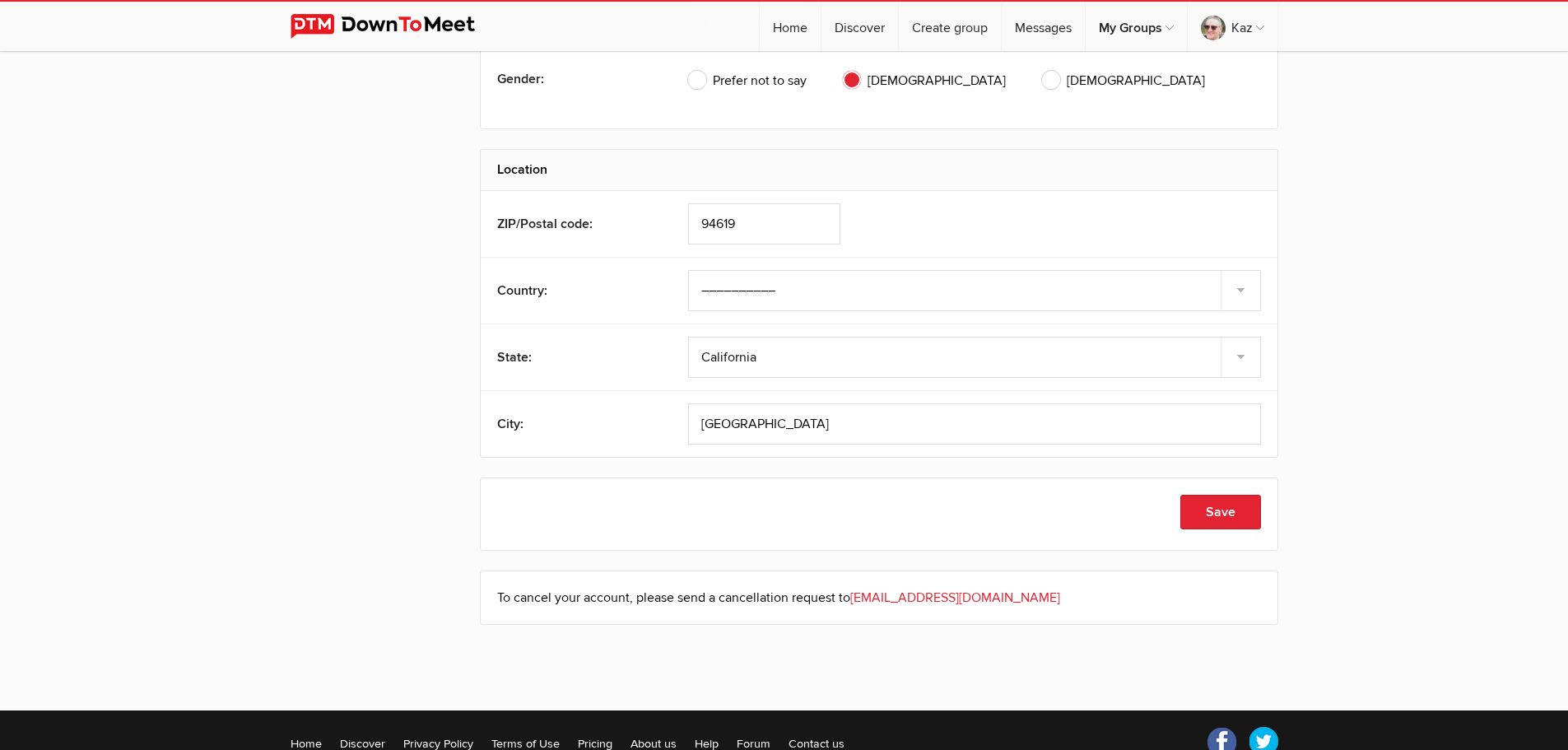
scroll to position [659, 0]
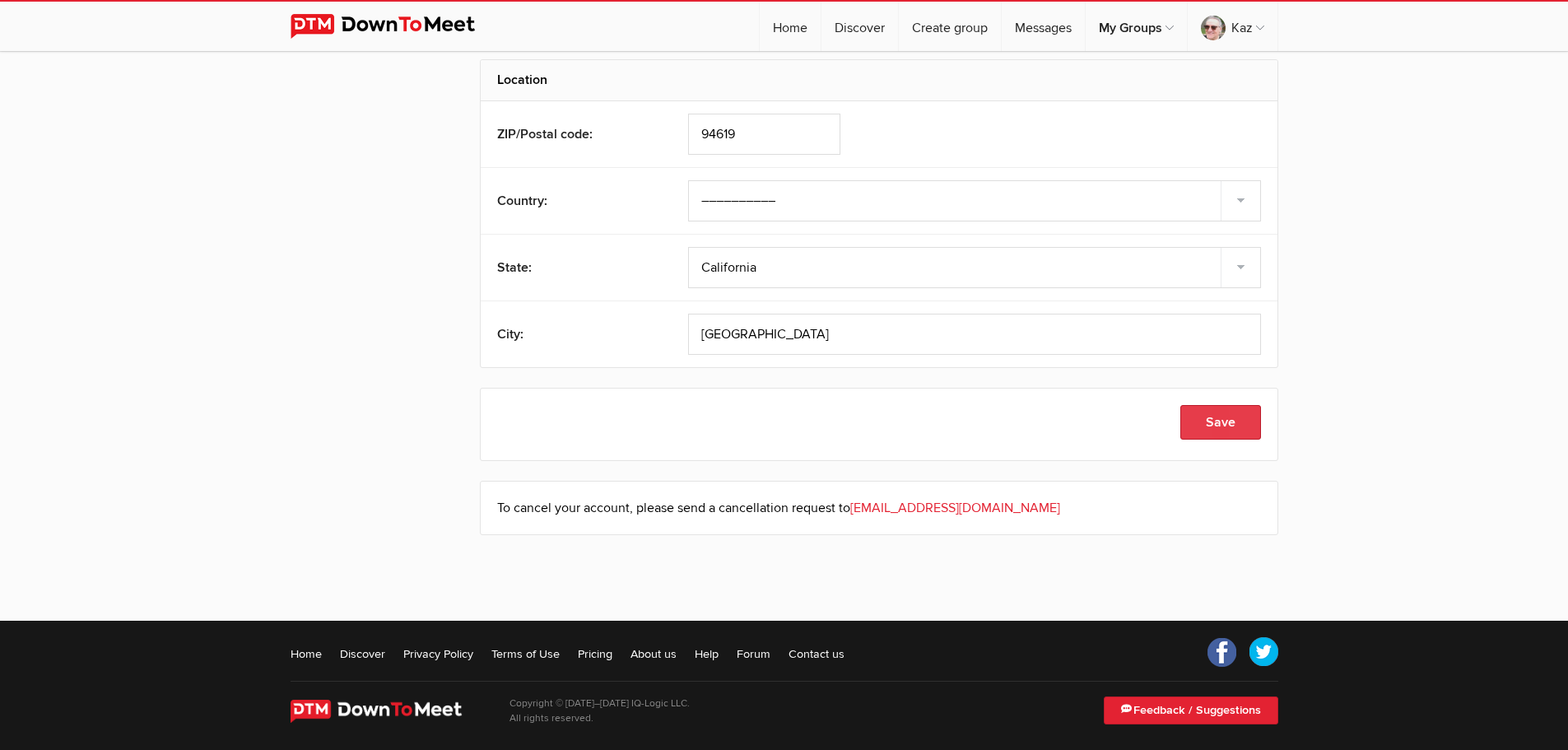
click at [1222, 427] on button "Save" at bounding box center [1220, 422] width 81 height 34
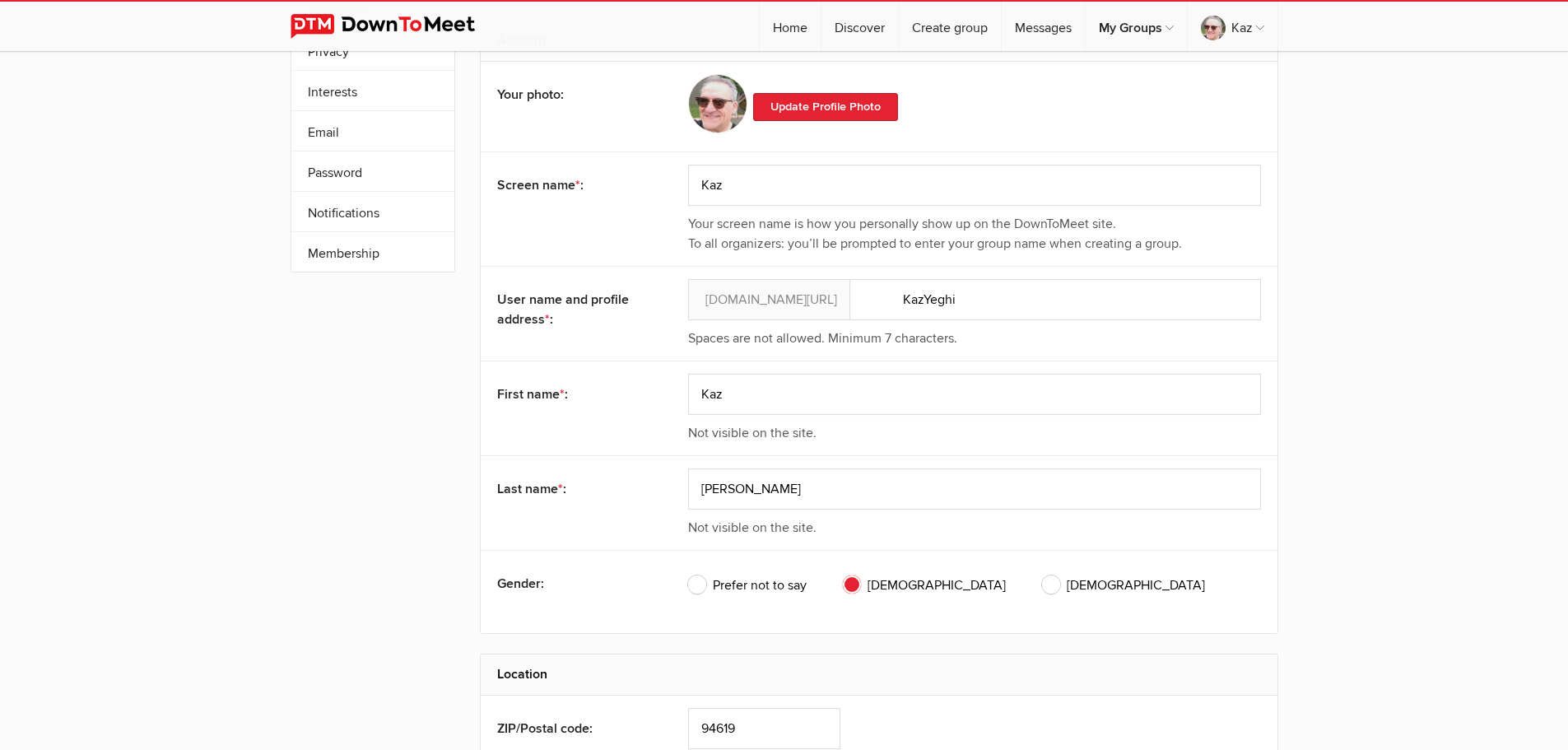
scroll to position [0, 0]
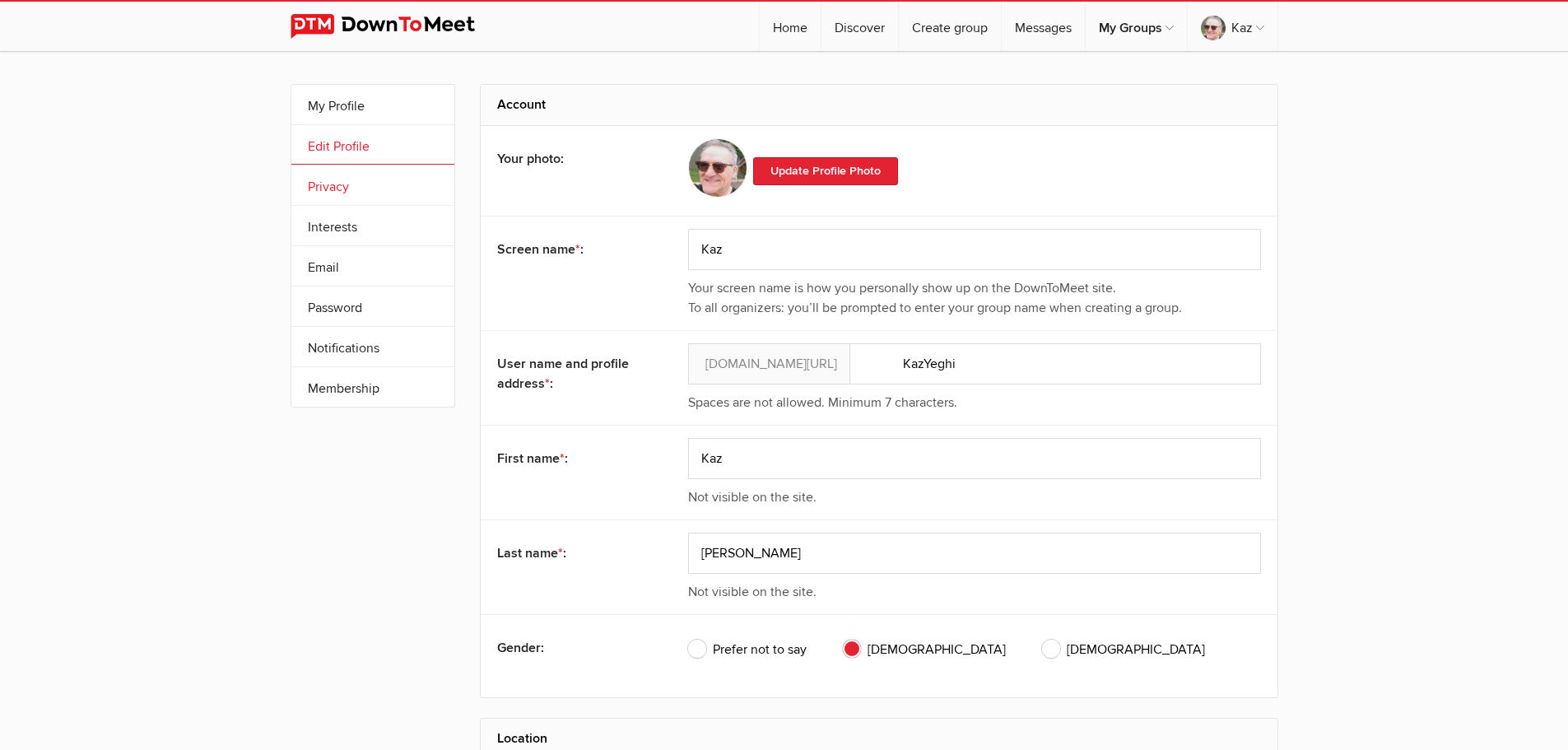
click at [335, 191] on link "Privacy" at bounding box center [373, 185] width 163 height 39
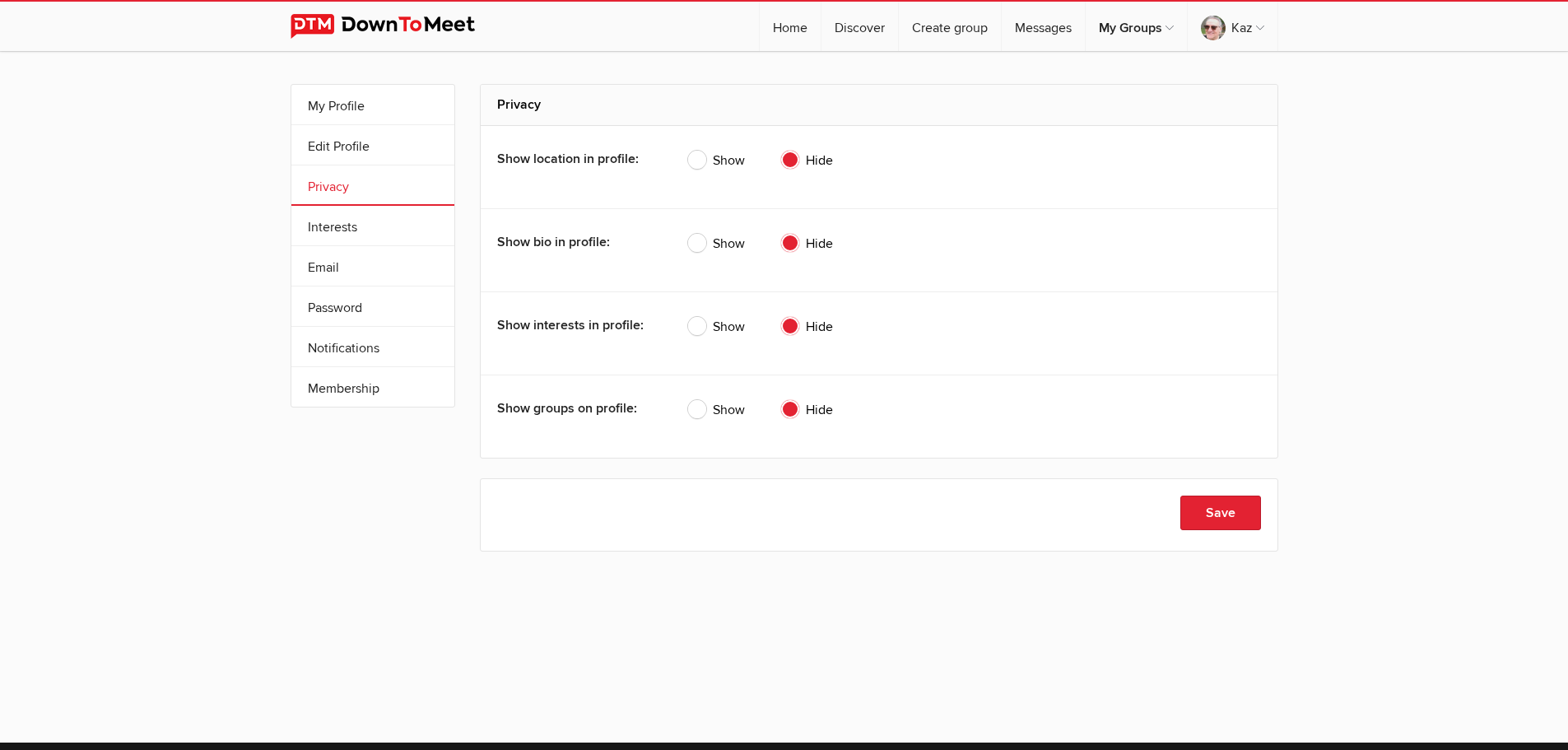
click at [699, 323] on span "Show" at bounding box center [716, 326] width 57 height 20
click at [688, 317] on input "Show" at bounding box center [687, 317] width 1 height 1
radio input "true"
click at [700, 410] on span "Show" at bounding box center [716, 410] width 57 height 20
click at [688, 400] on input "Show" at bounding box center [687, 399] width 1 height 1
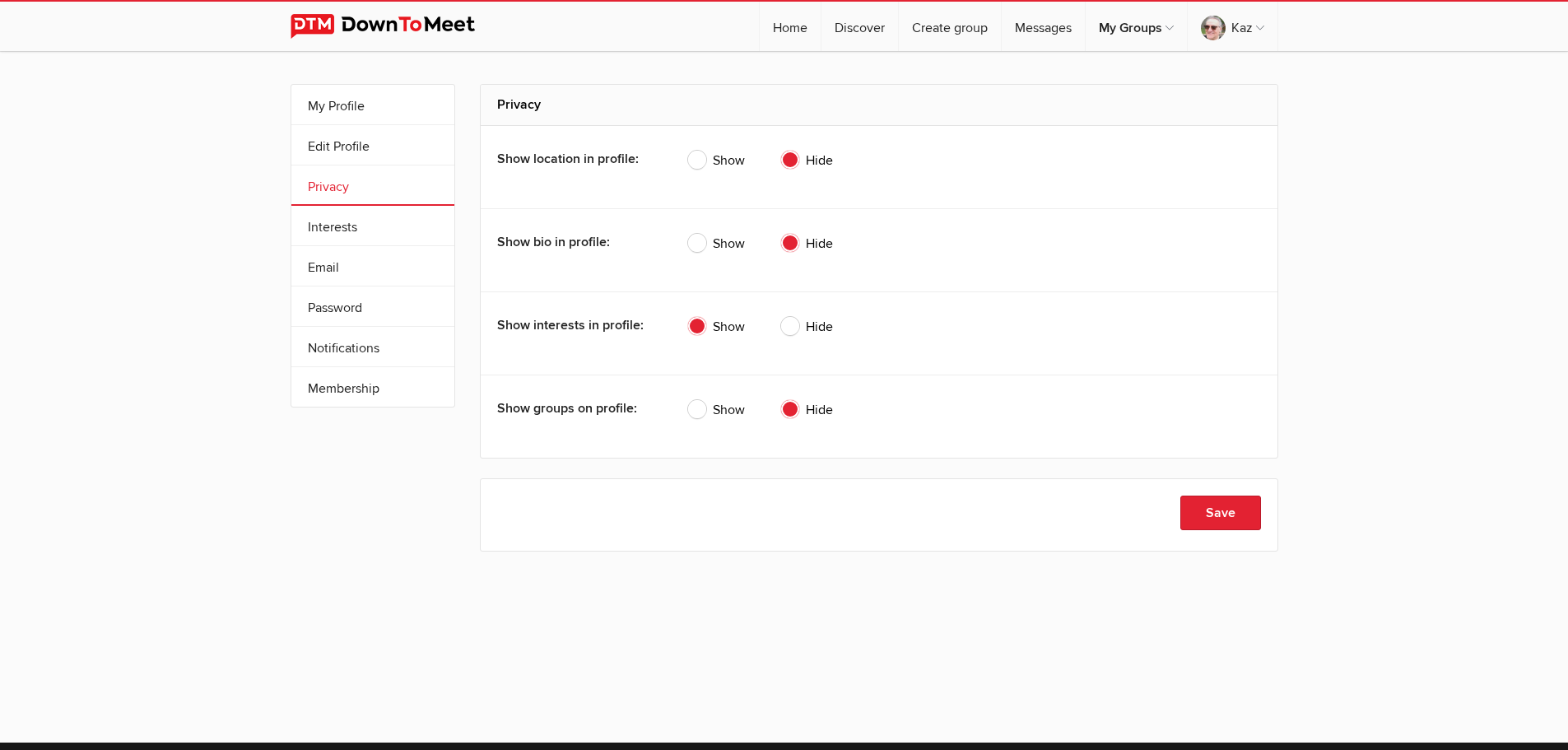
radio input "true"
click at [310, 225] on link "Interests" at bounding box center [373, 225] width 163 height 39
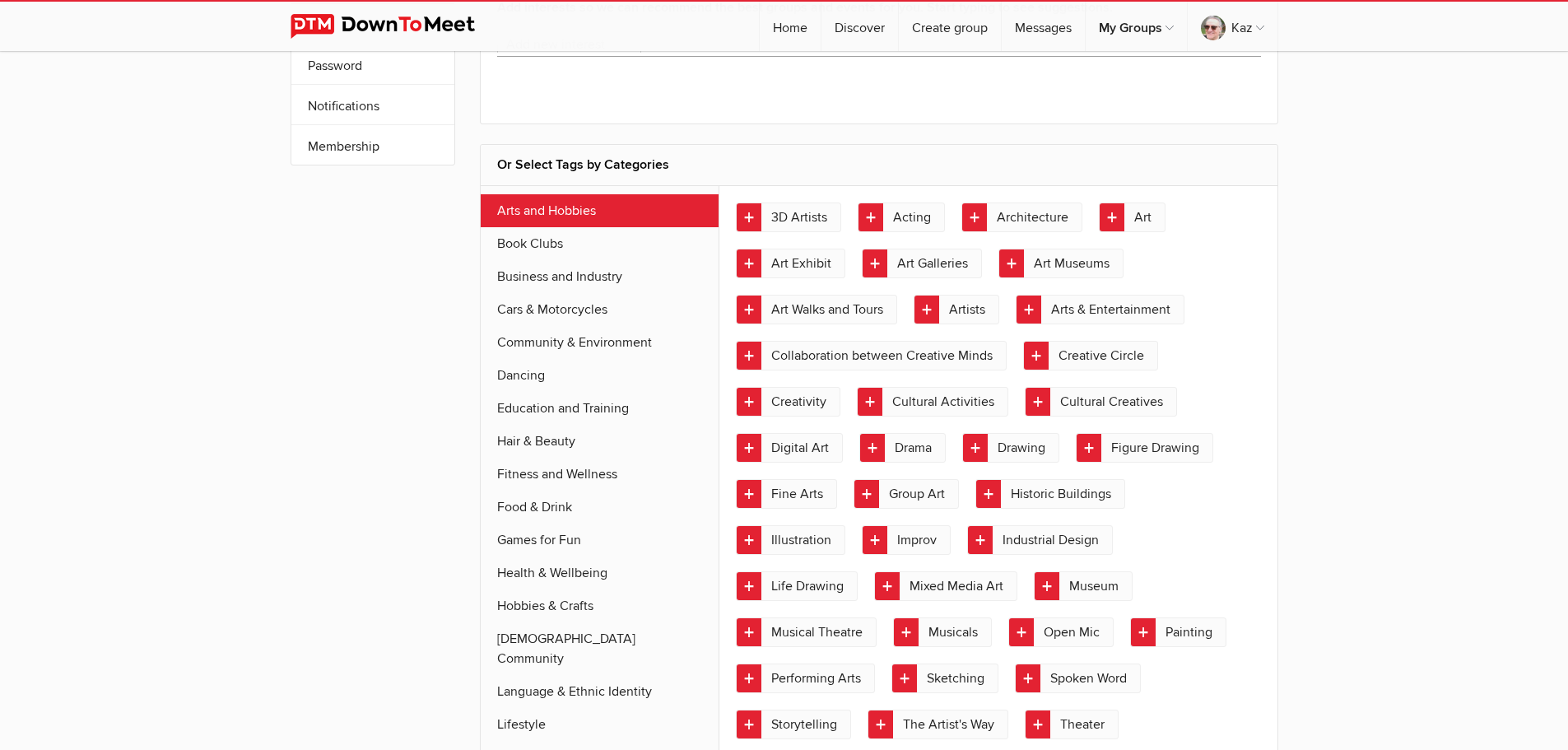
scroll to position [247, 0]
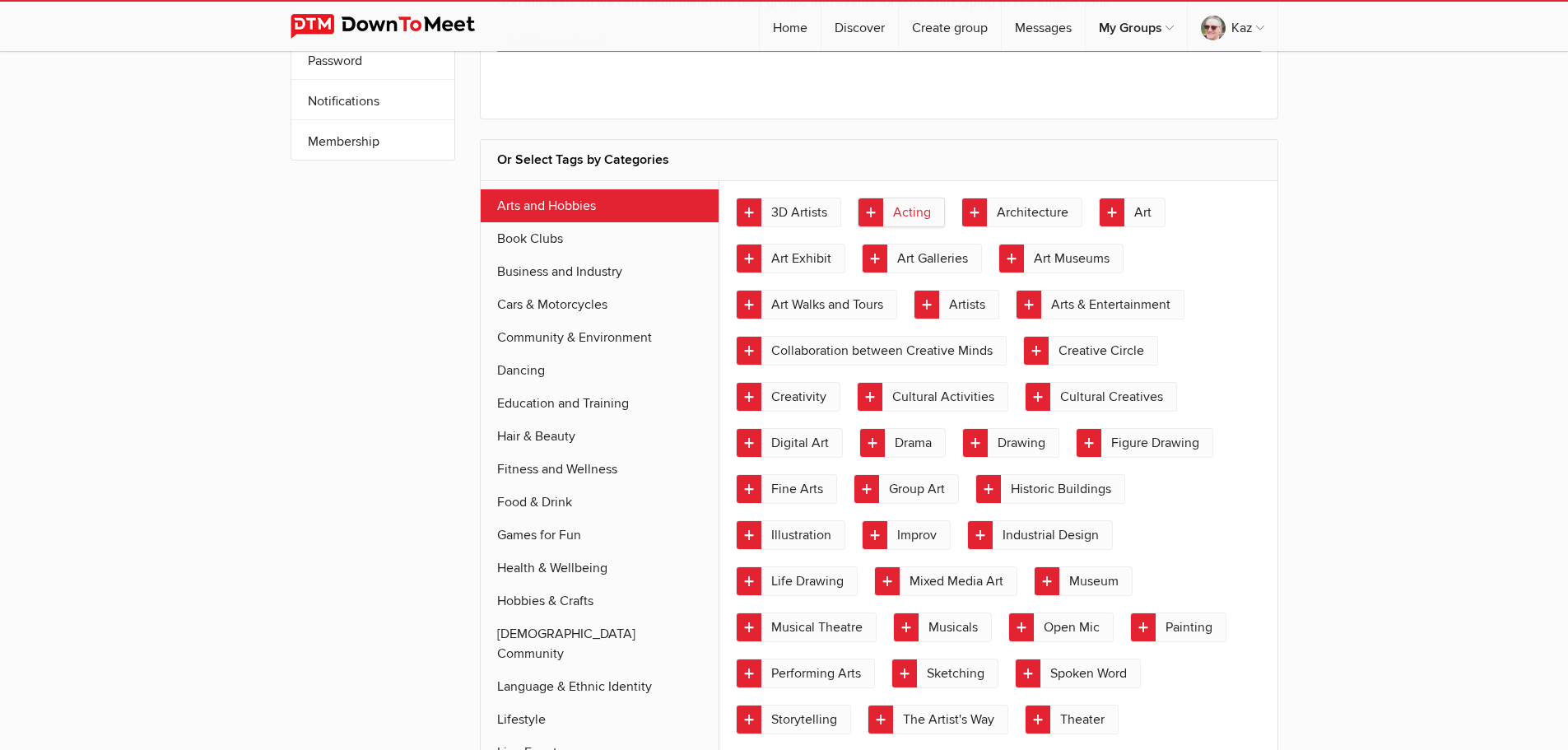
click at [869, 215] on link "Acting" at bounding box center [901, 212] width 87 height 29
click at [1106, 213] on link "Art" at bounding box center [1132, 212] width 67 height 29
click at [1033, 306] on link "Arts & Entertainment" at bounding box center [1100, 305] width 169 height 29
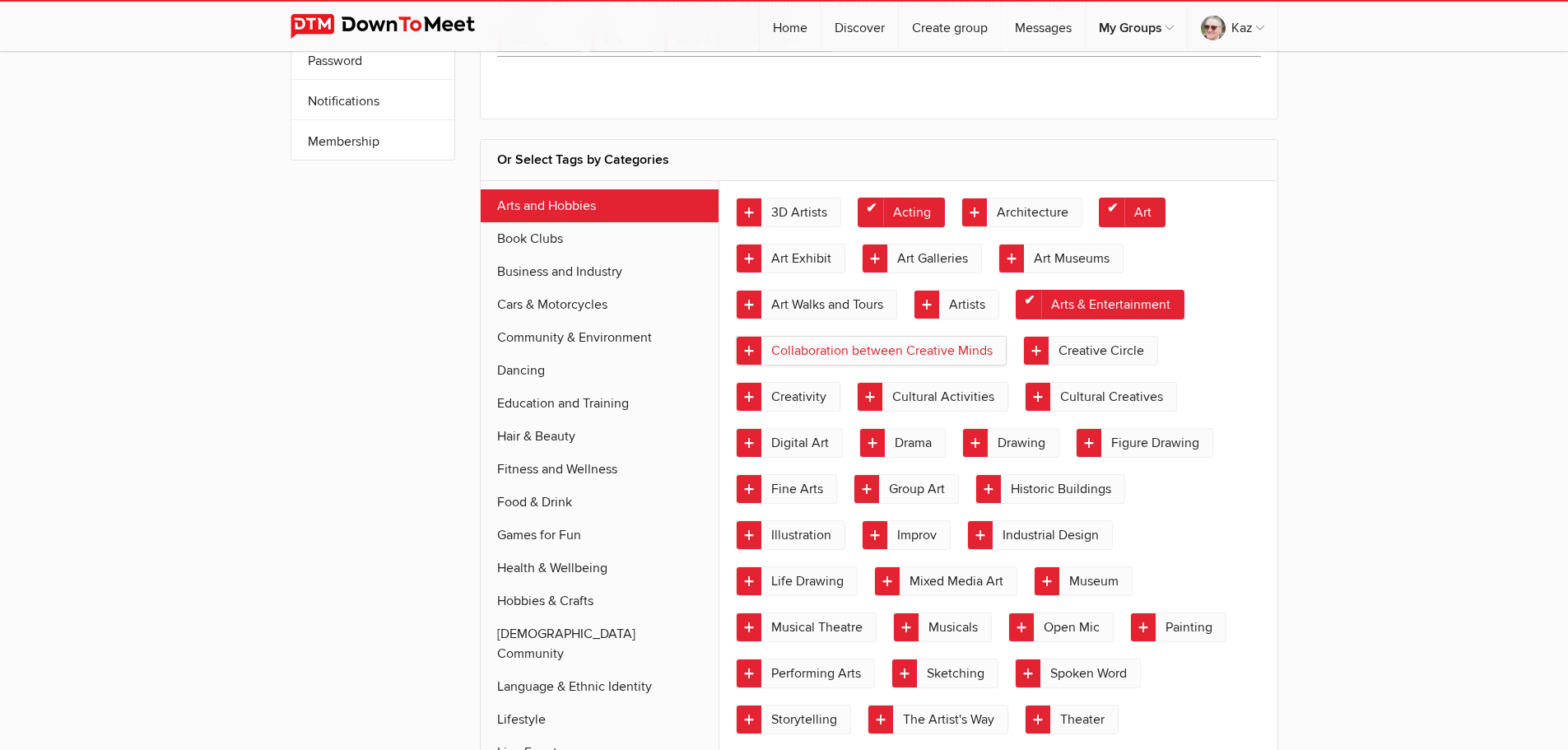
click at [750, 348] on link "Collaboration between Creative Minds" at bounding box center [871, 351] width 271 height 29
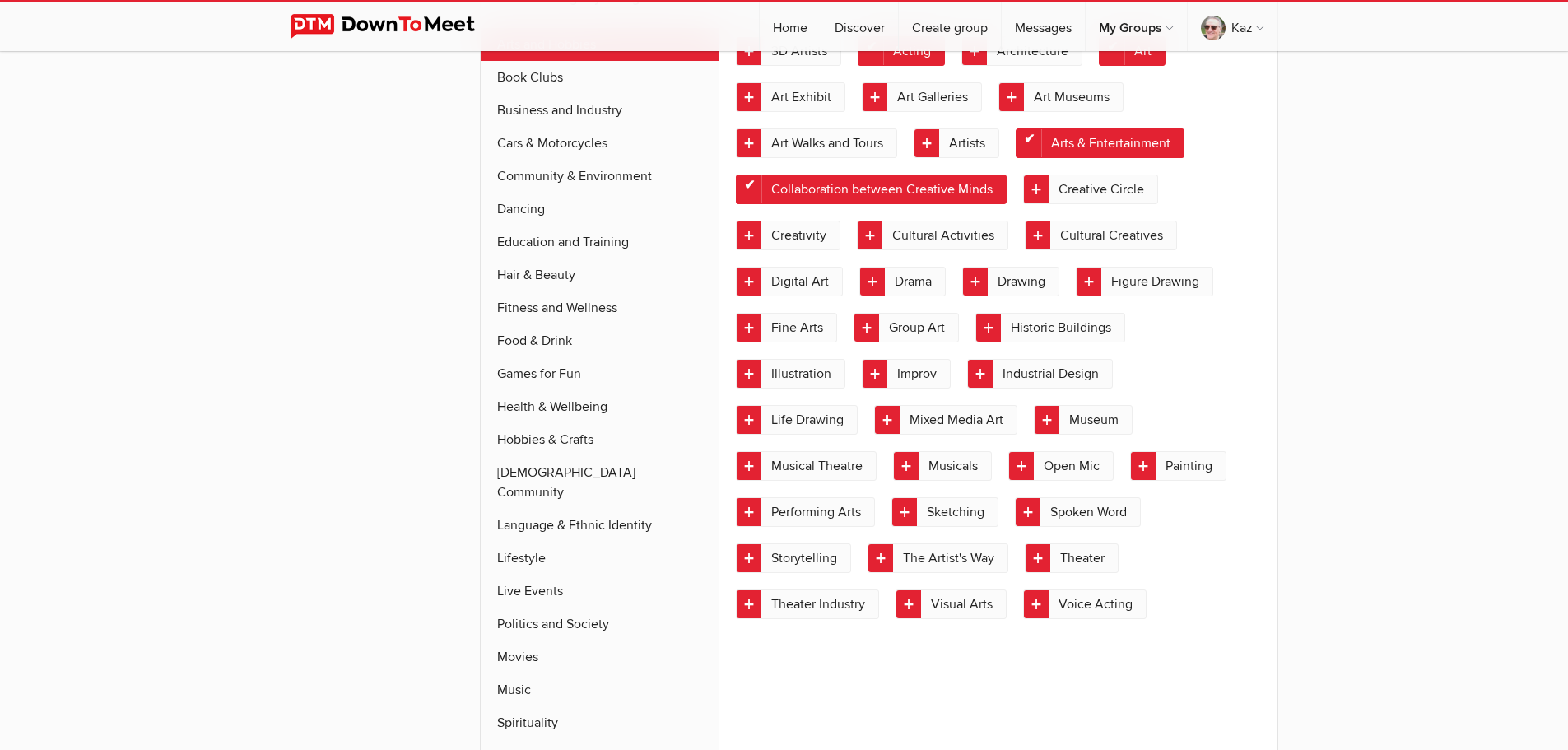
scroll to position [412, 0]
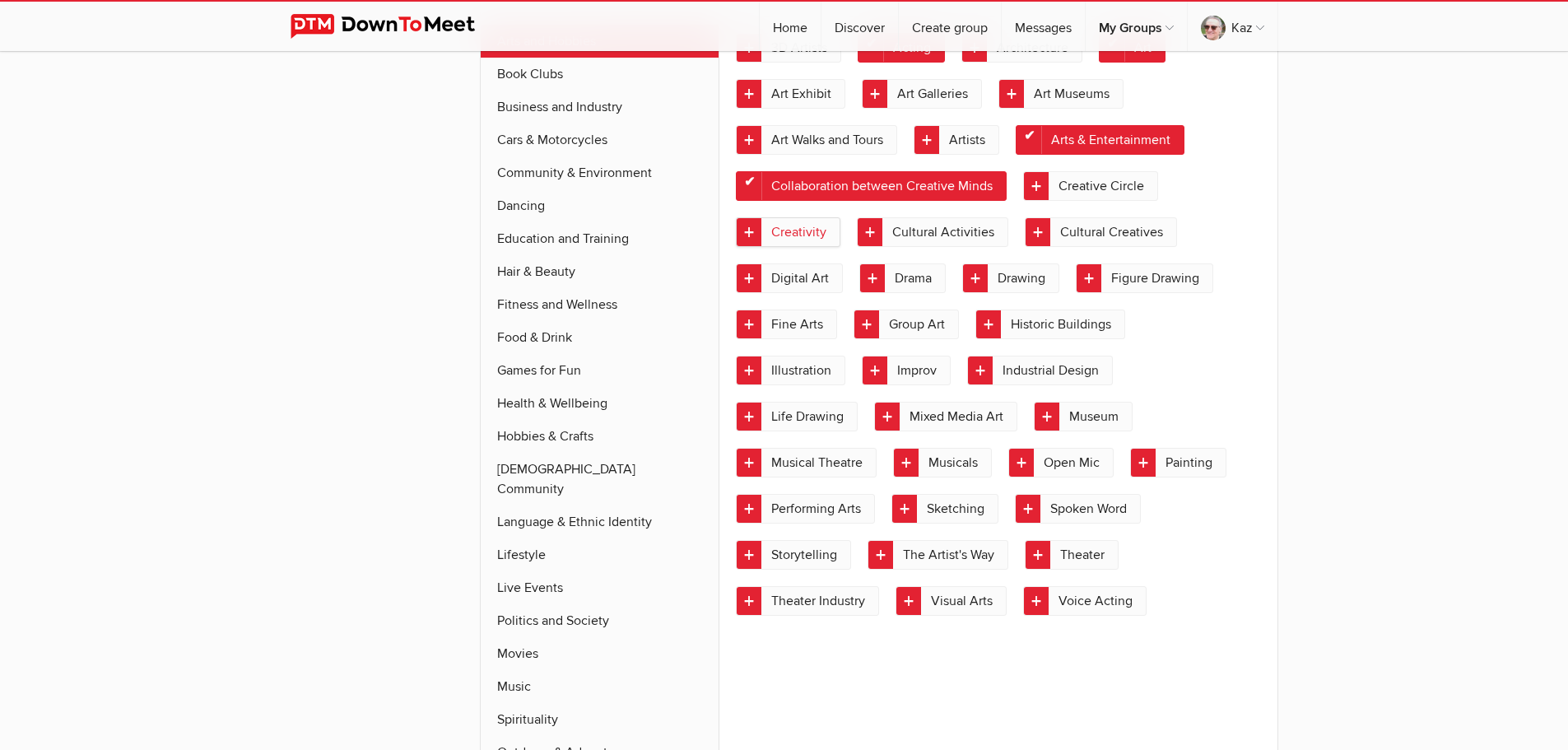
click at [743, 229] on link "Creativity" at bounding box center [788, 232] width 104 height 29
click at [1034, 235] on link "Cultural Creatives" at bounding box center [1100, 232] width 152 height 29
click at [750, 276] on link "Digital Art" at bounding box center [789, 278] width 107 height 29
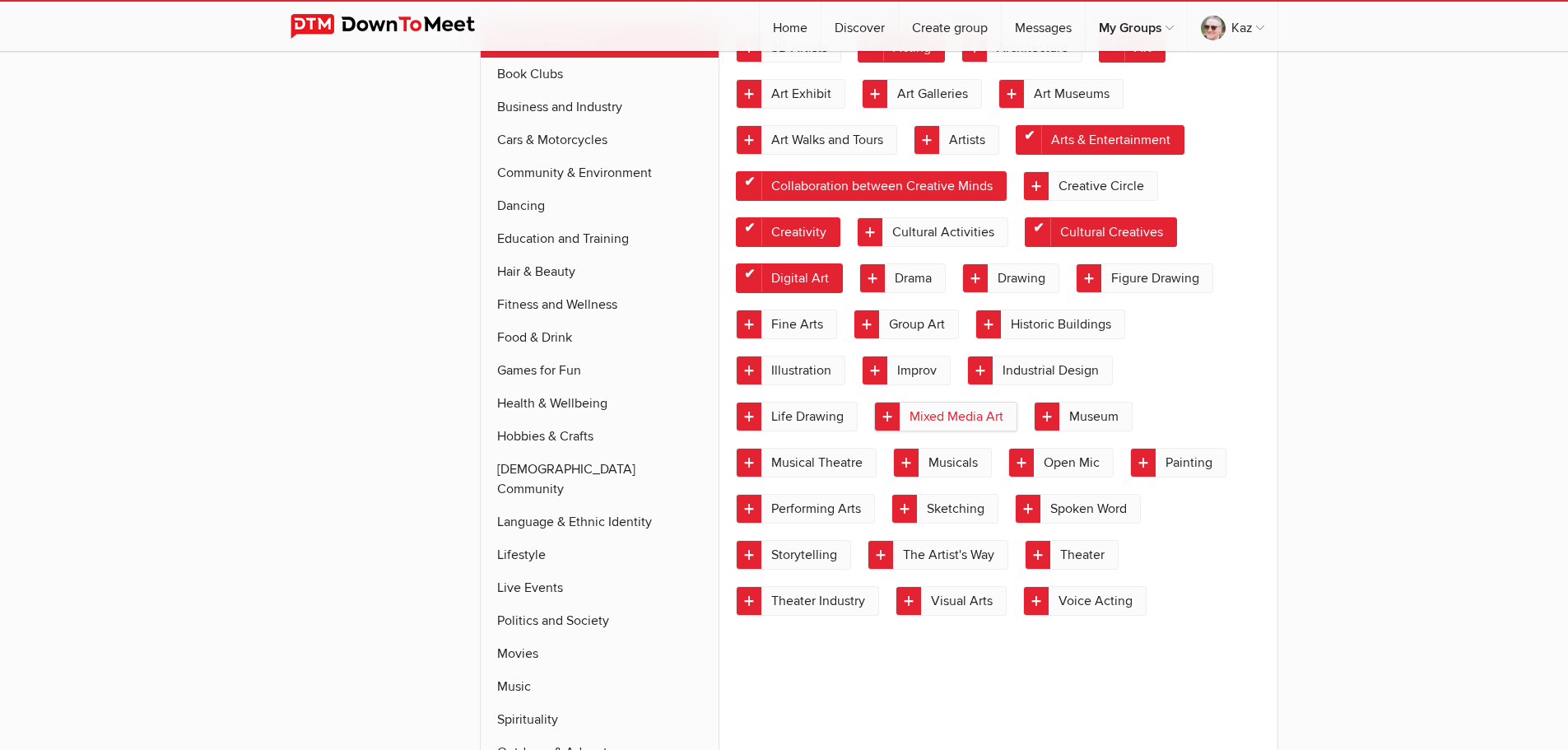
click at [889, 406] on link "Mixed Media Art" at bounding box center [946, 417] width 143 height 29
click at [750, 460] on link "Musical Theatre" at bounding box center [806, 463] width 140 height 29
click at [908, 464] on link "Musicals" at bounding box center [942, 463] width 99 height 29
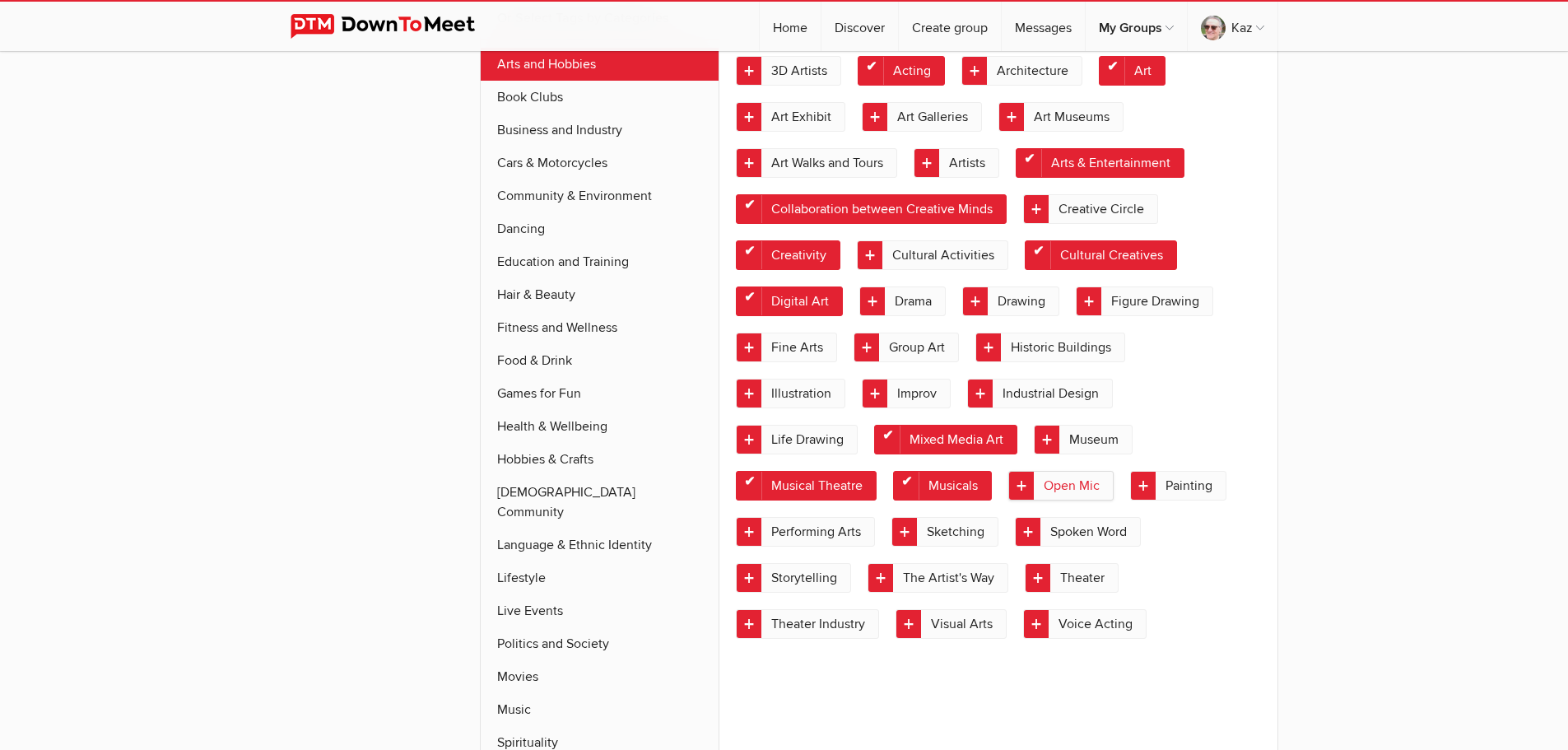
click at [1020, 485] on link "Open Mic" at bounding box center [1060, 486] width 105 height 29
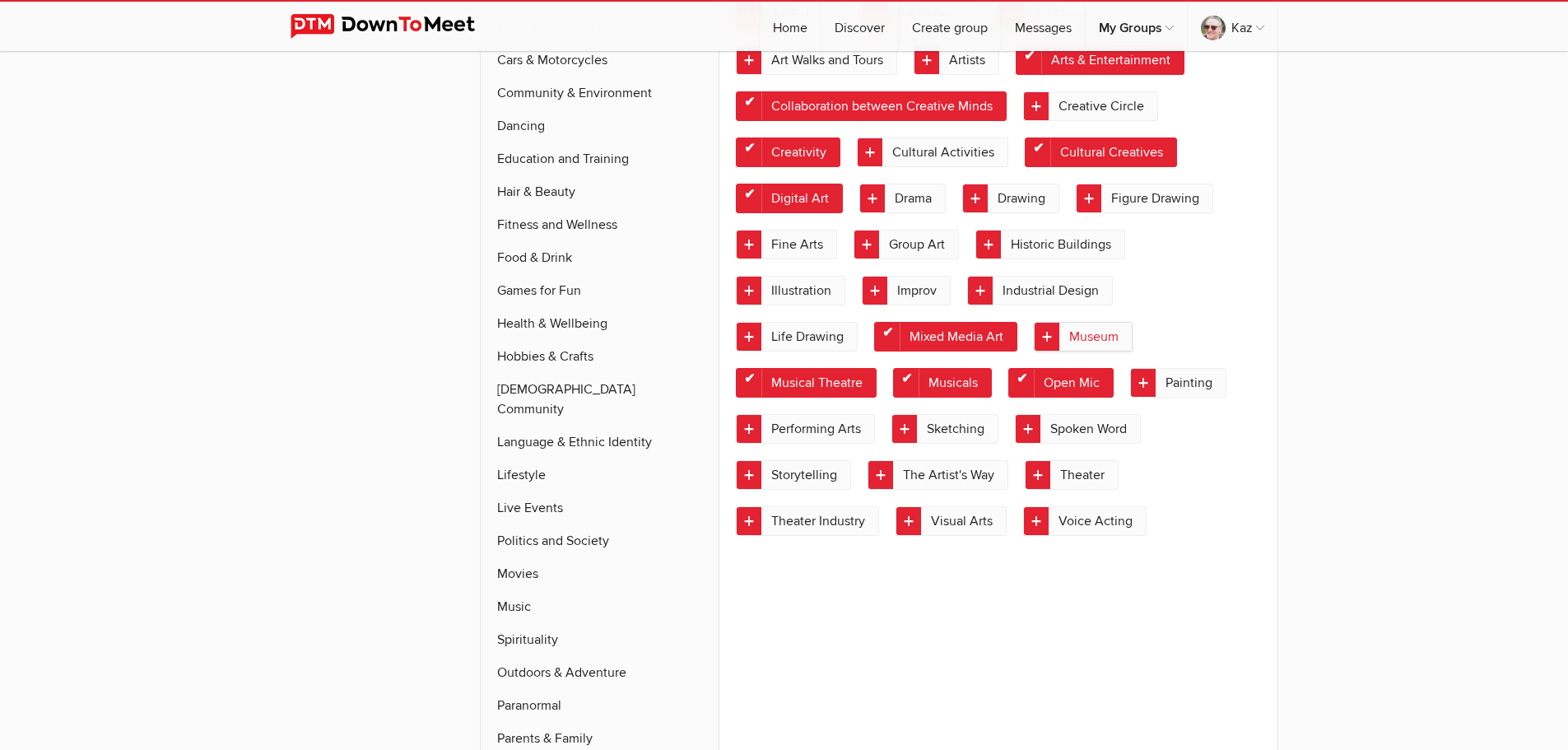
scroll to position [576, 0]
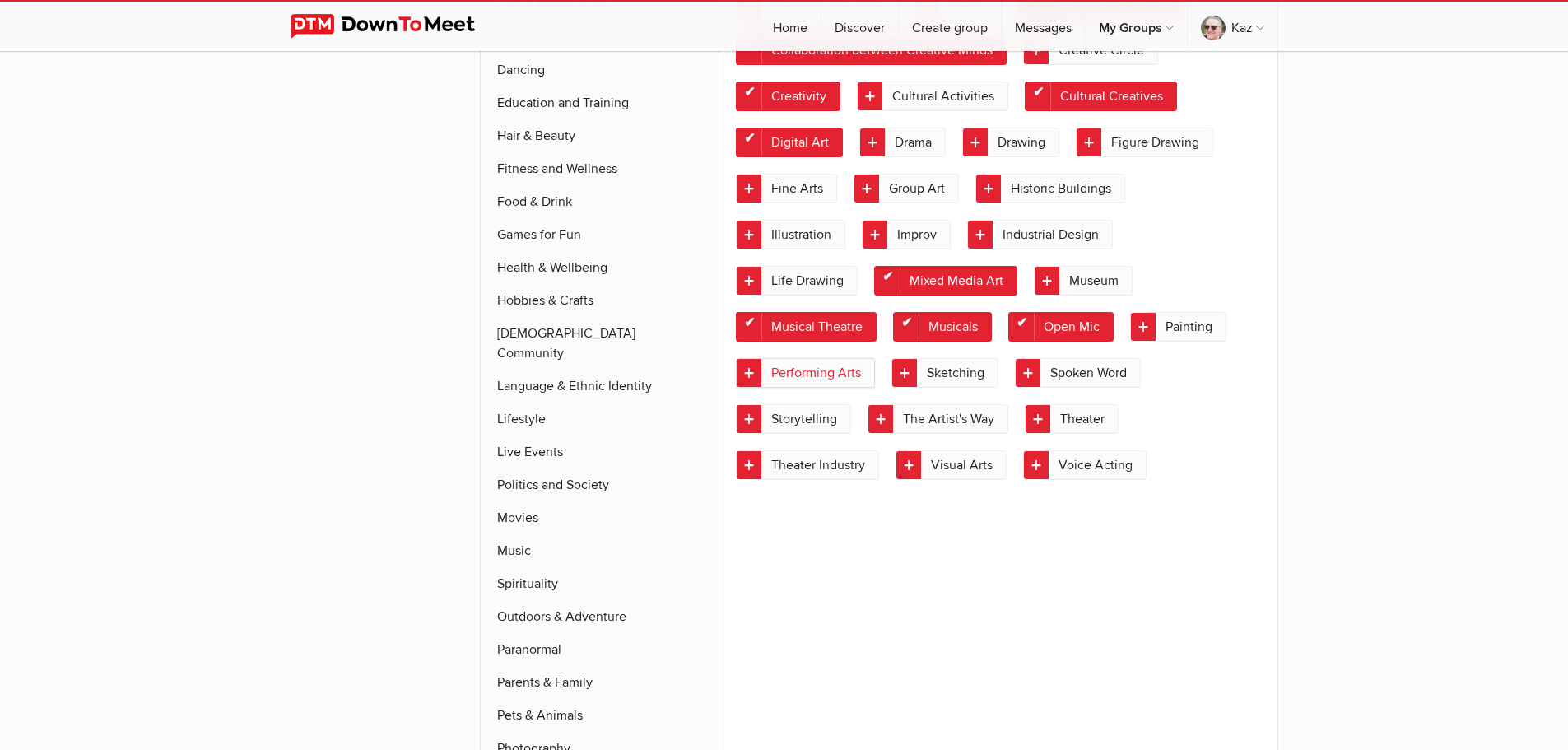
click at [743, 375] on link "Performing Arts" at bounding box center [806, 373] width 140 height 29
click at [1043, 421] on link "Theater" at bounding box center [1071, 419] width 93 height 29
click at [907, 465] on link "Visual Arts" at bounding box center [950, 465] width 111 height 29
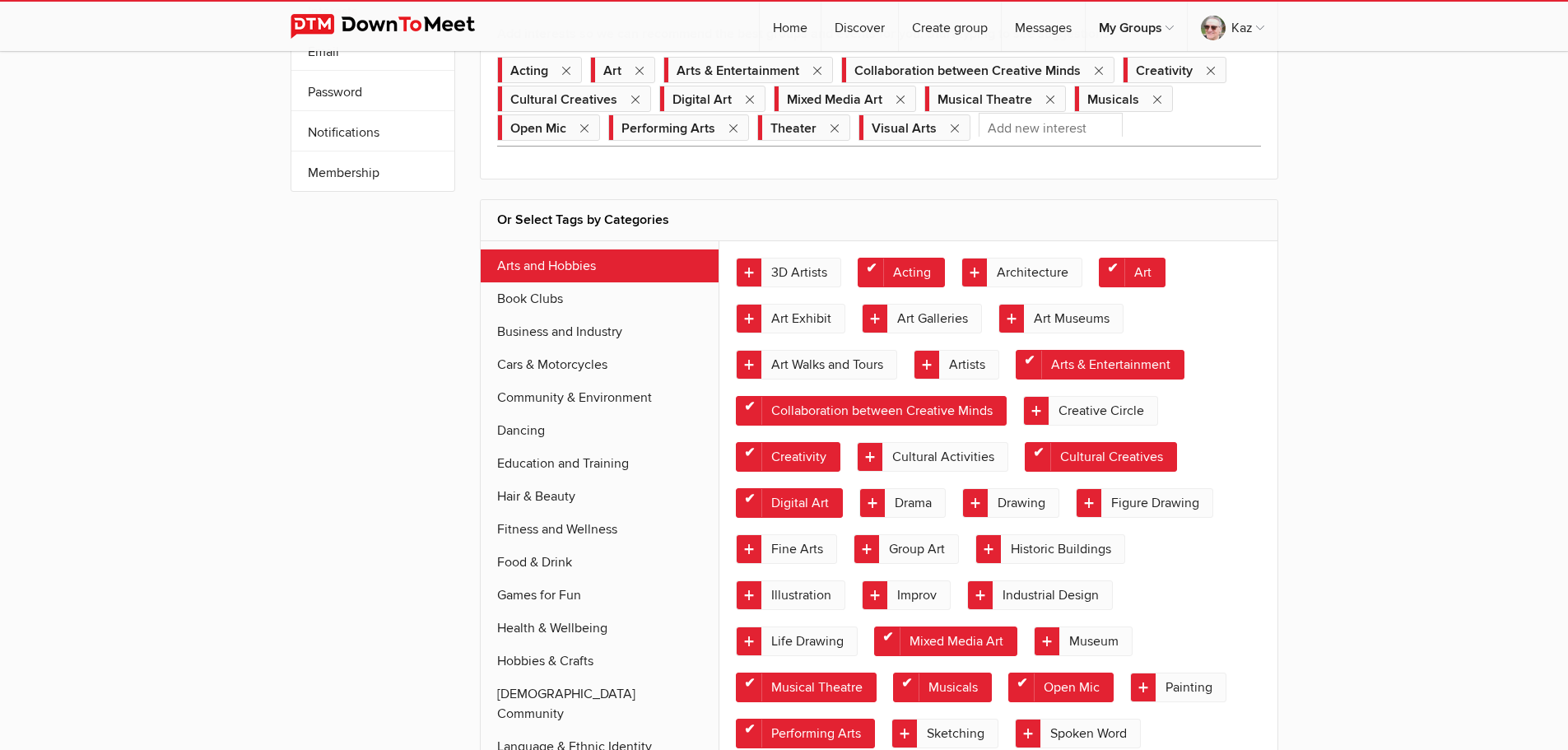
scroll to position [165, 0]
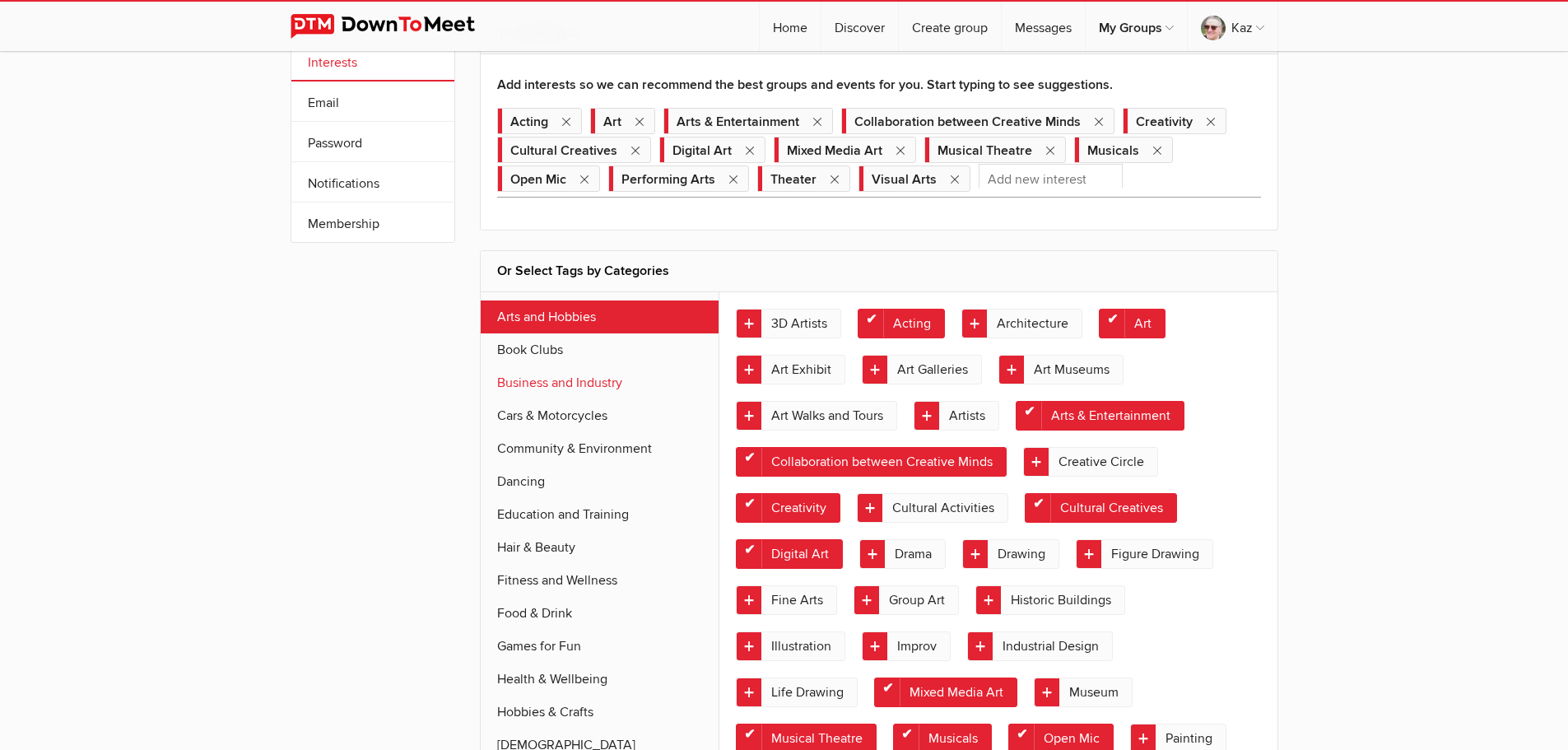
click at [601, 377] on link "Business and Industry" at bounding box center [599, 383] width 239 height 33
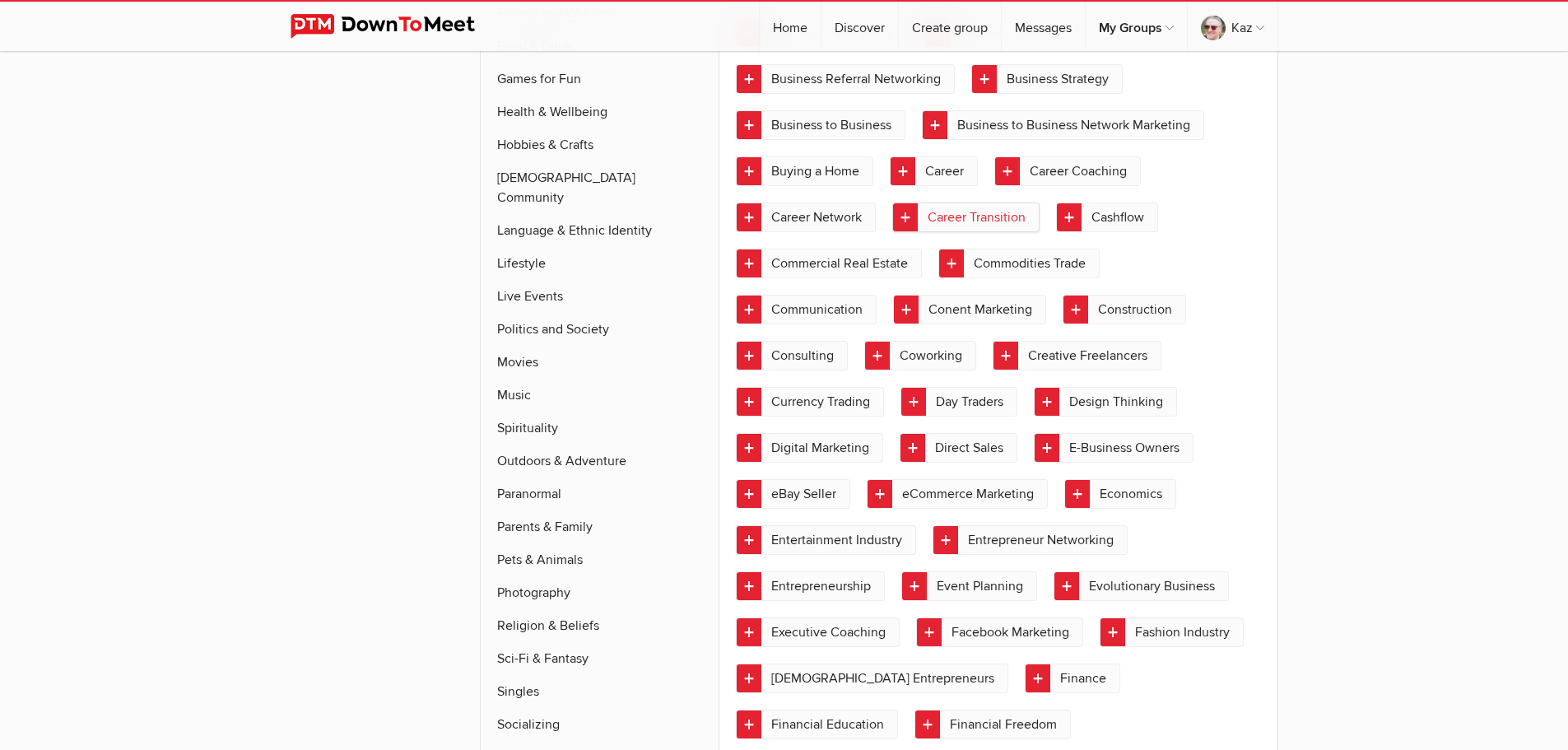
scroll to position [732, 0]
click at [751, 353] on link "Consulting" at bounding box center [792, 355] width 112 height 29
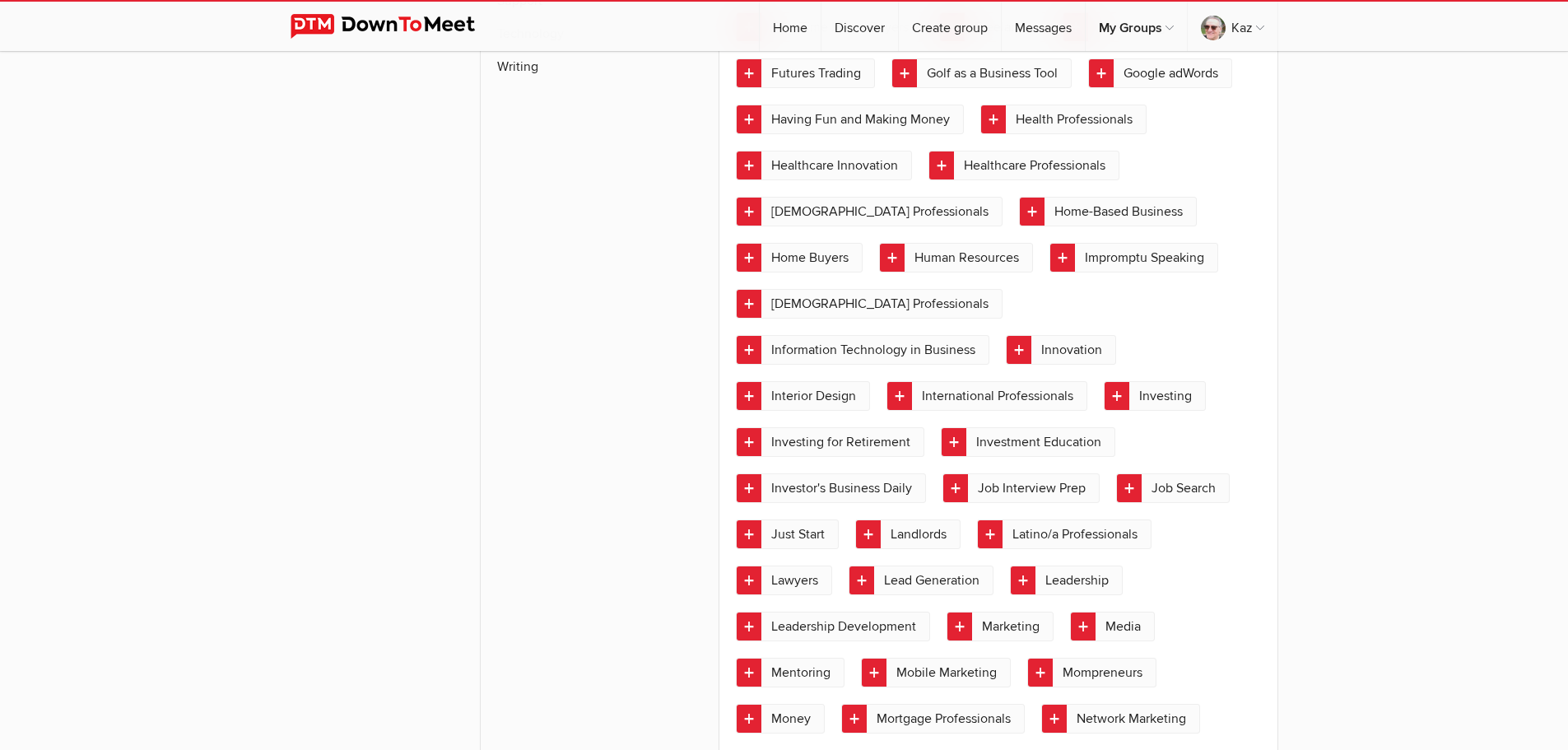
scroll to position [1556, 0]
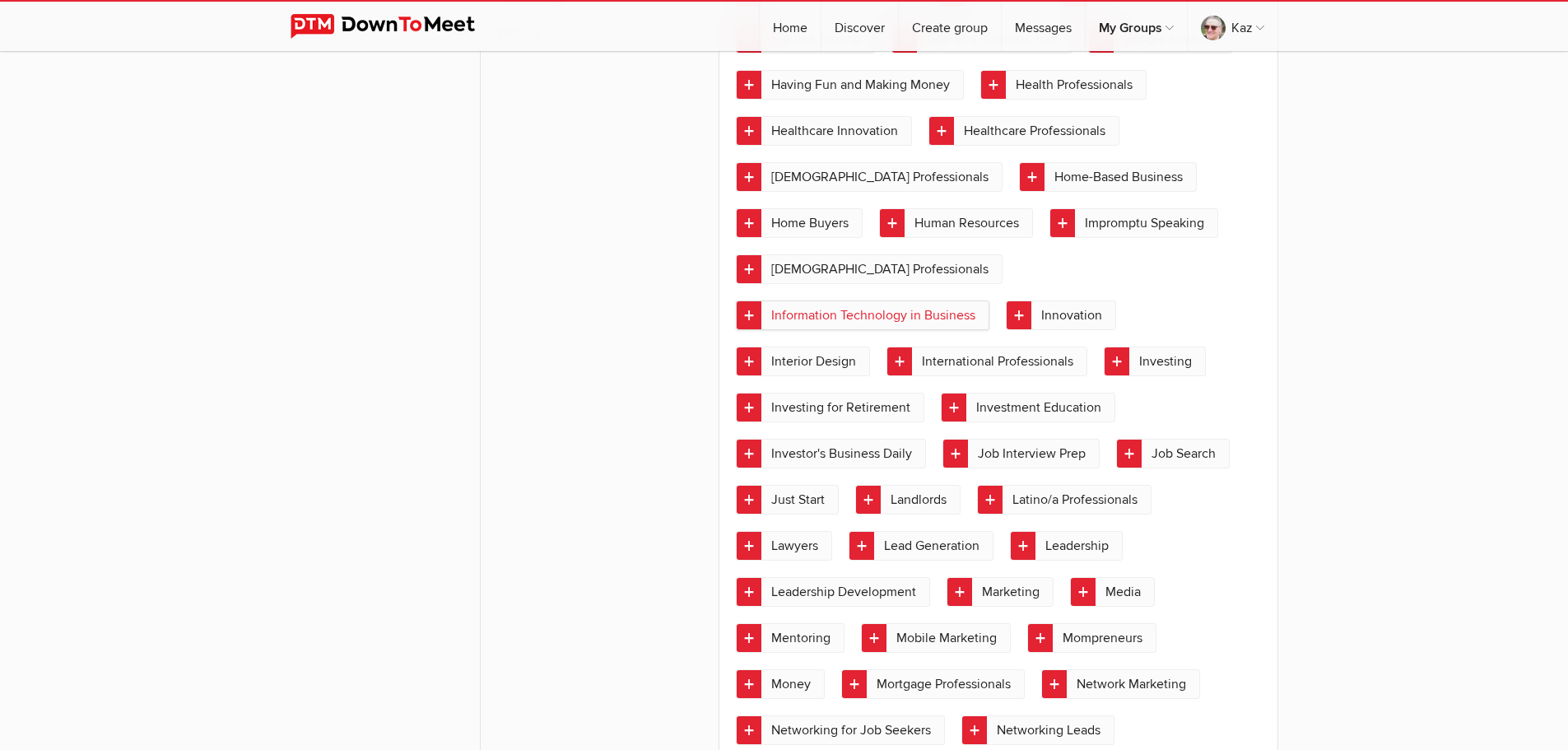
click at [924, 301] on link "Information Technology in Business" at bounding box center [863, 316] width 253 height 29
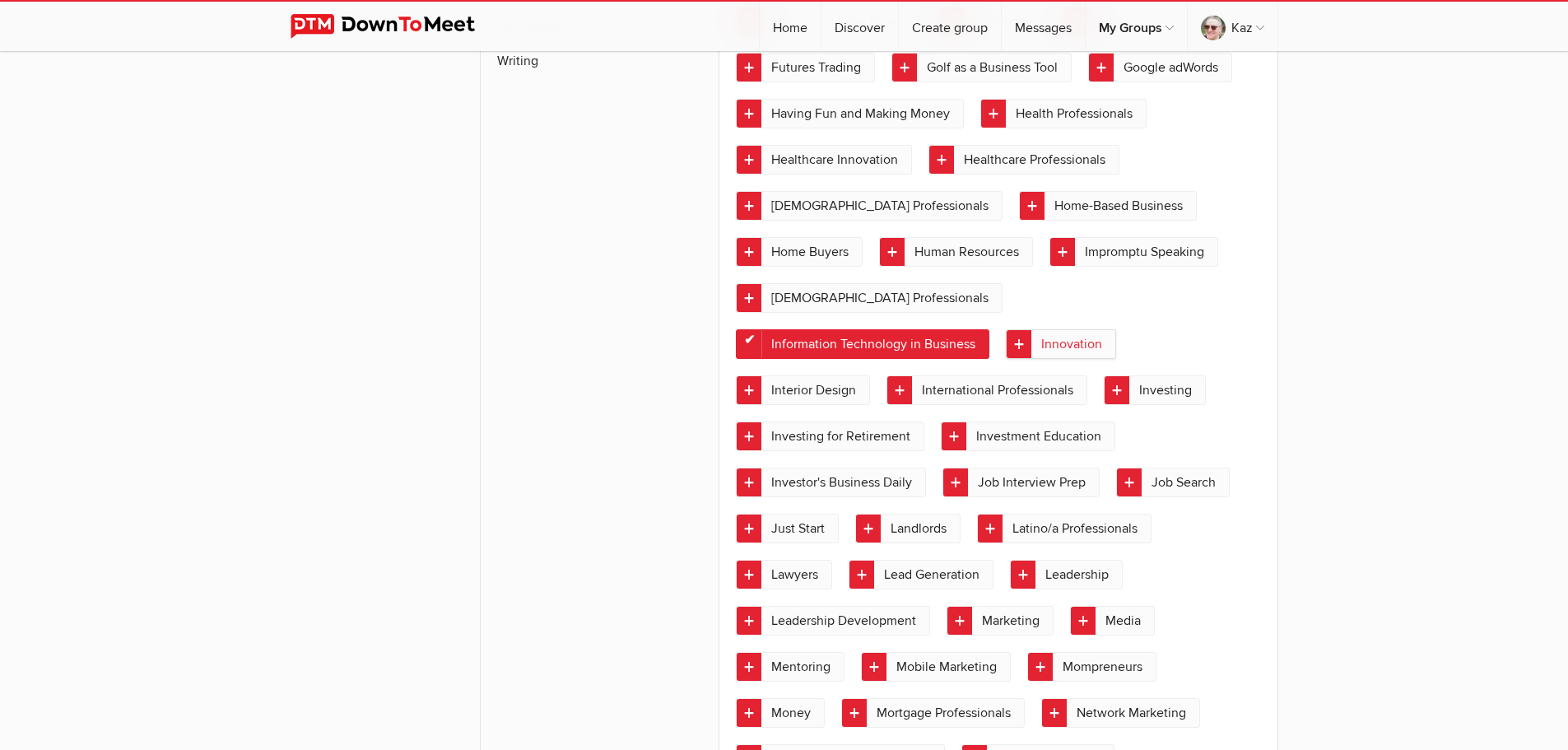
click at [1006, 345] on link "Innovation" at bounding box center [1061, 344] width 110 height 29
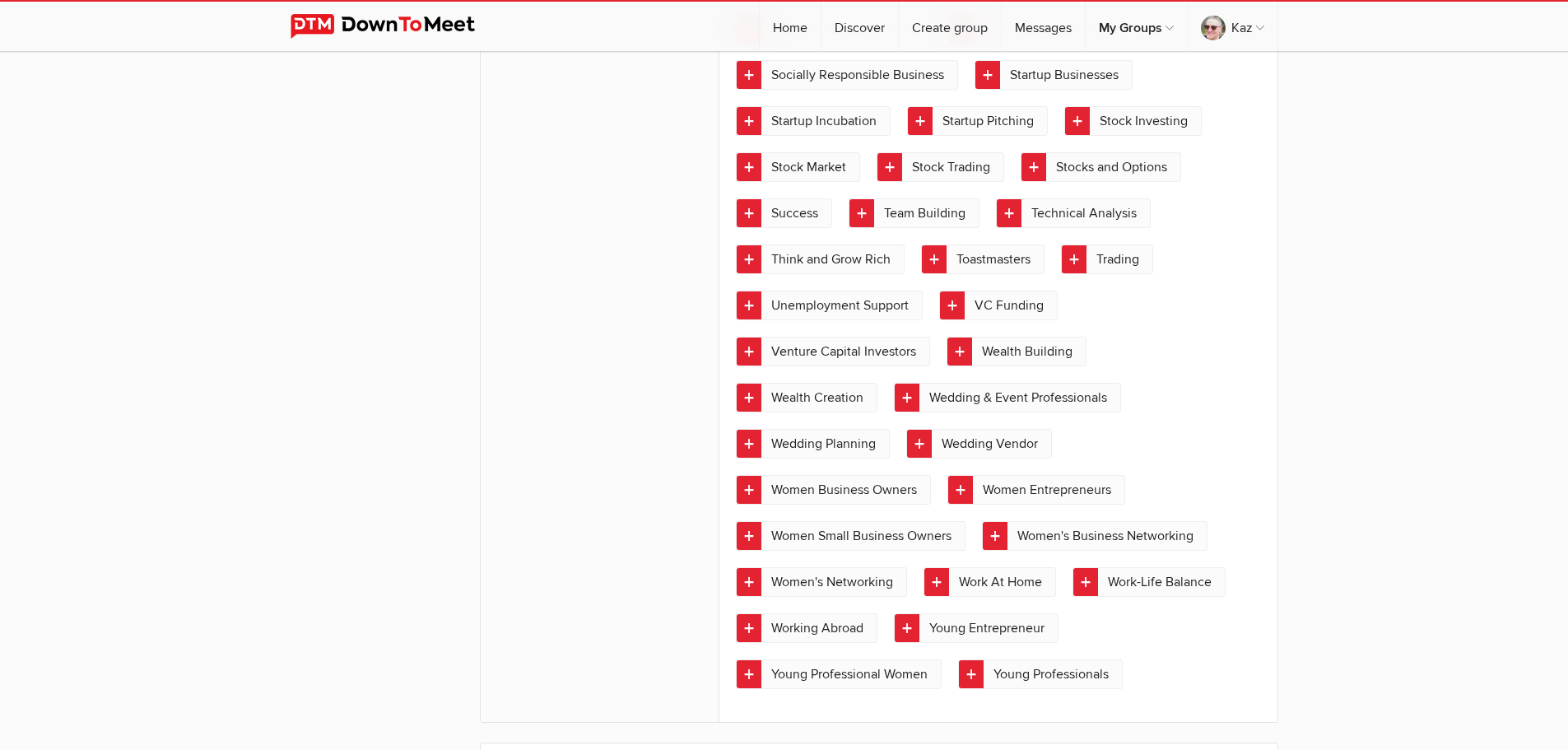
scroll to position [3121, 0]
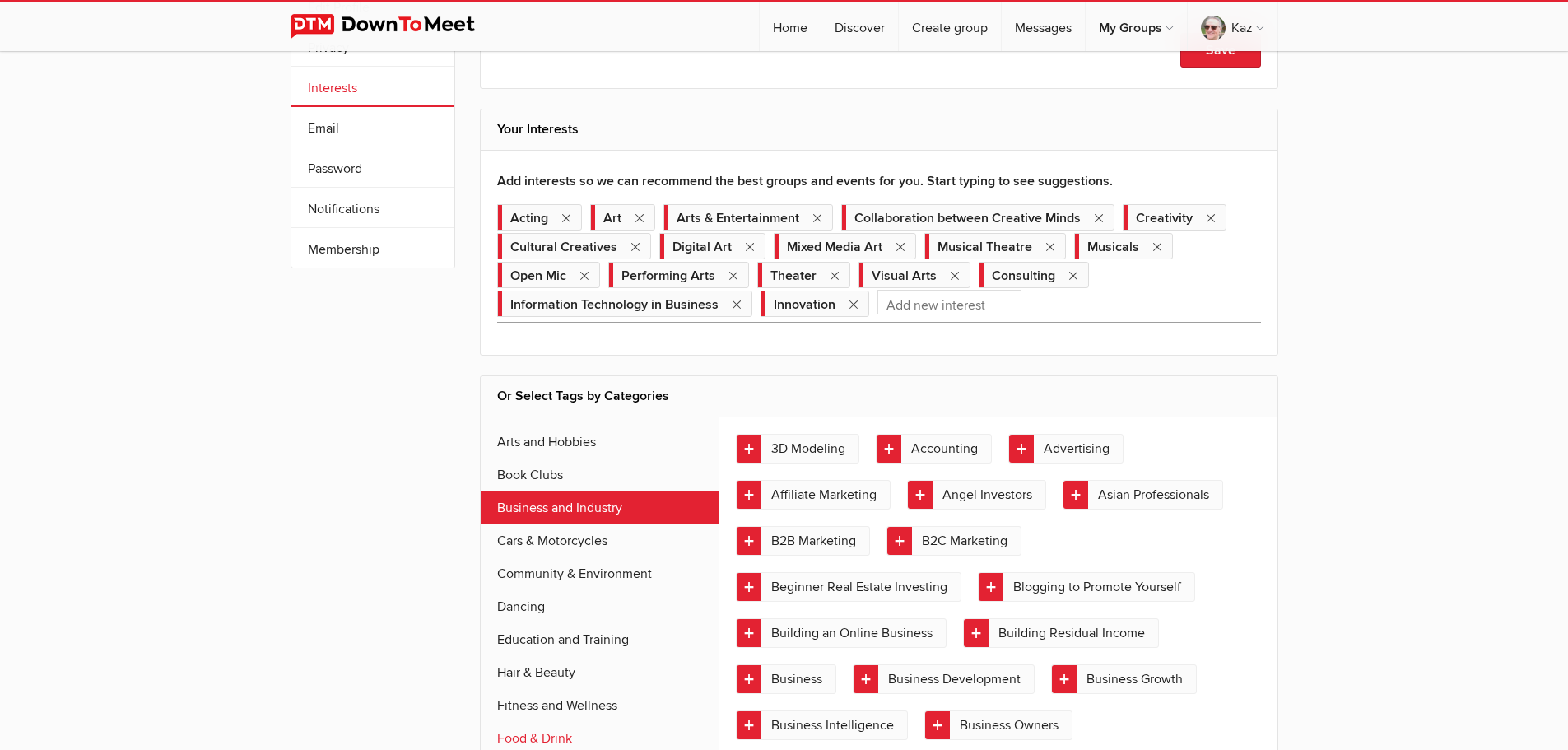
scroll to position [78, 0]
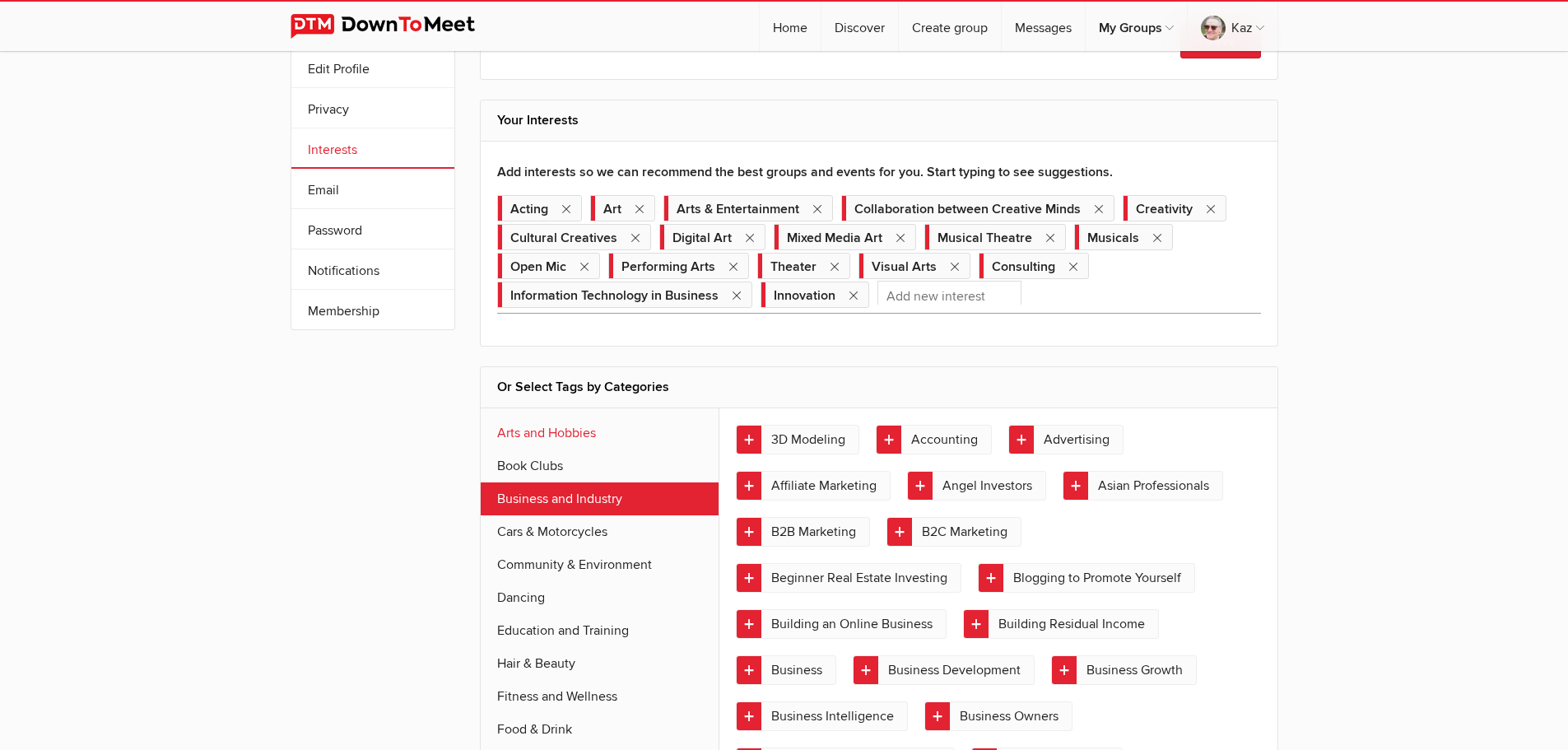
click at [589, 433] on link "Arts and Hobbies" at bounding box center [599, 433] width 239 height 33
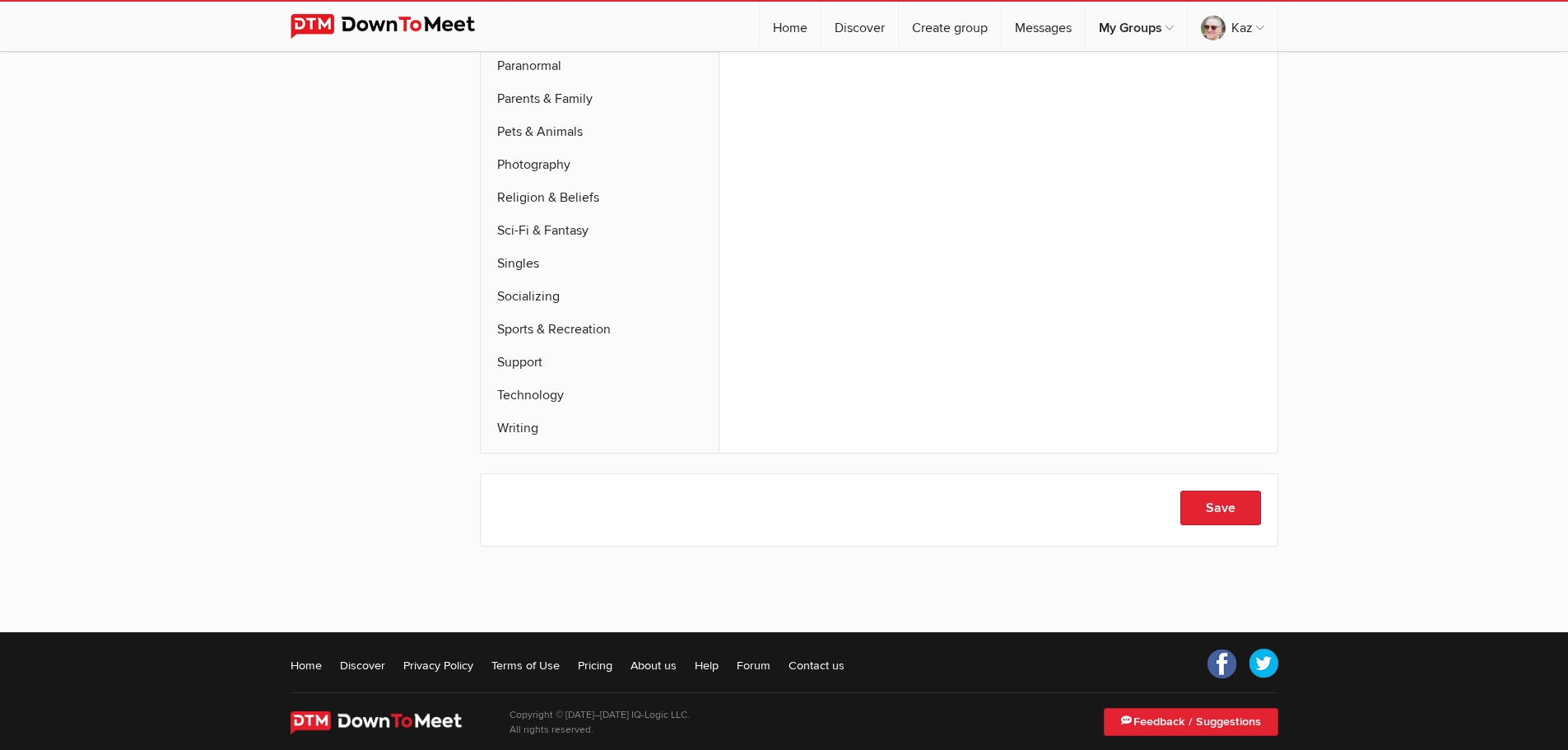
scroll to position [1189, 0]
click at [1208, 490] on button "Save" at bounding box center [1220, 506] width 81 height 34
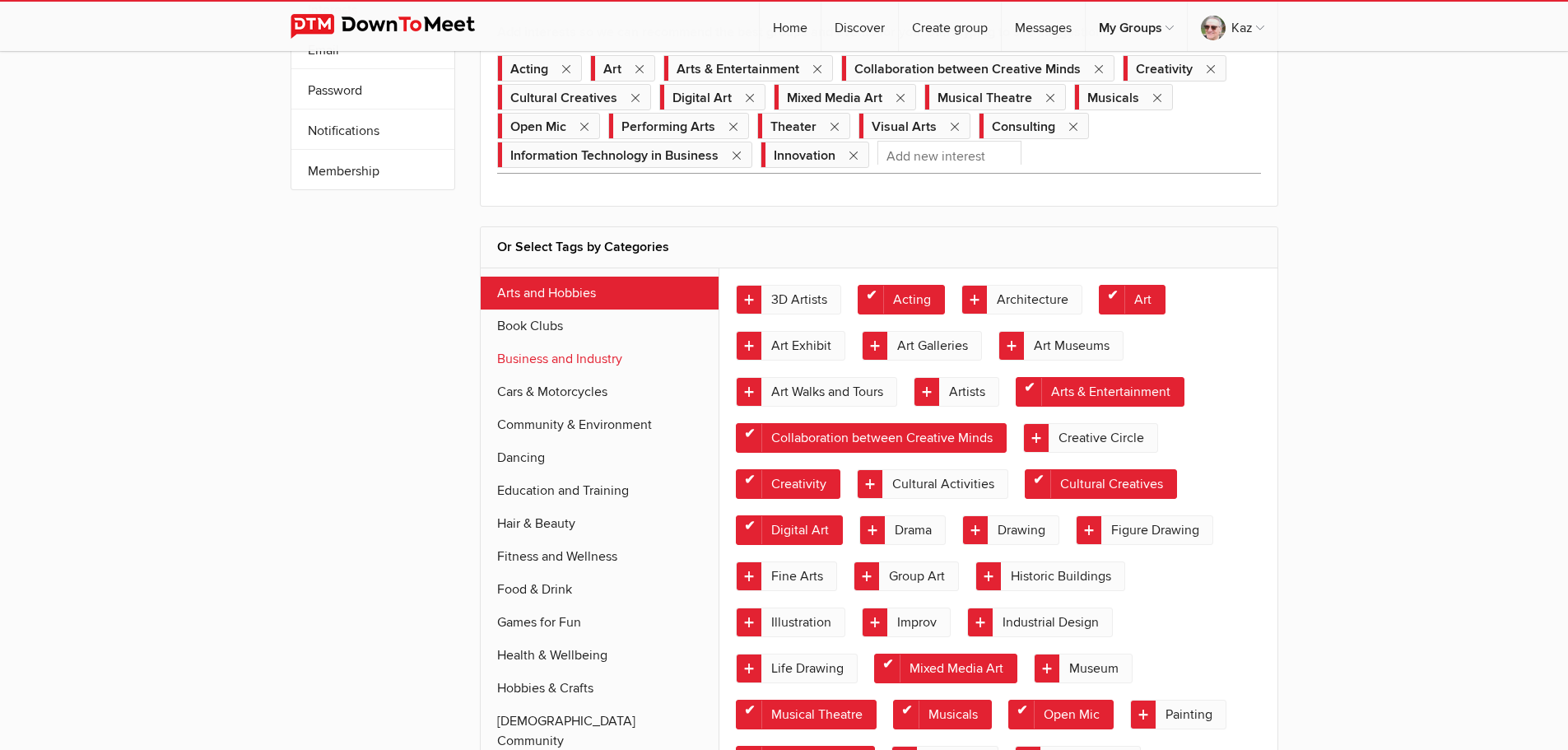
scroll to position [295, 0]
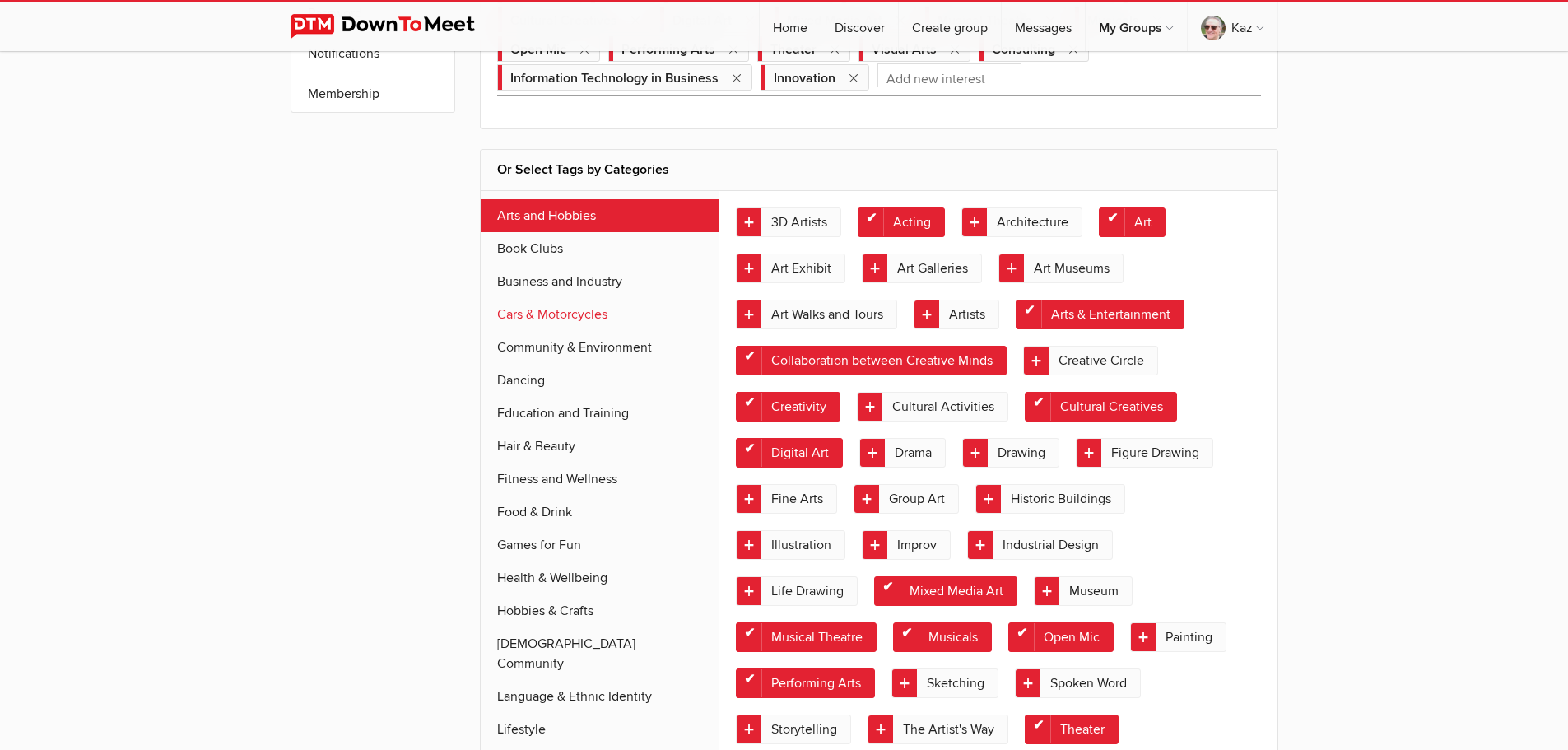
click at [576, 314] on link "Cars & Motorcycles" at bounding box center [599, 315] width 239 height 33
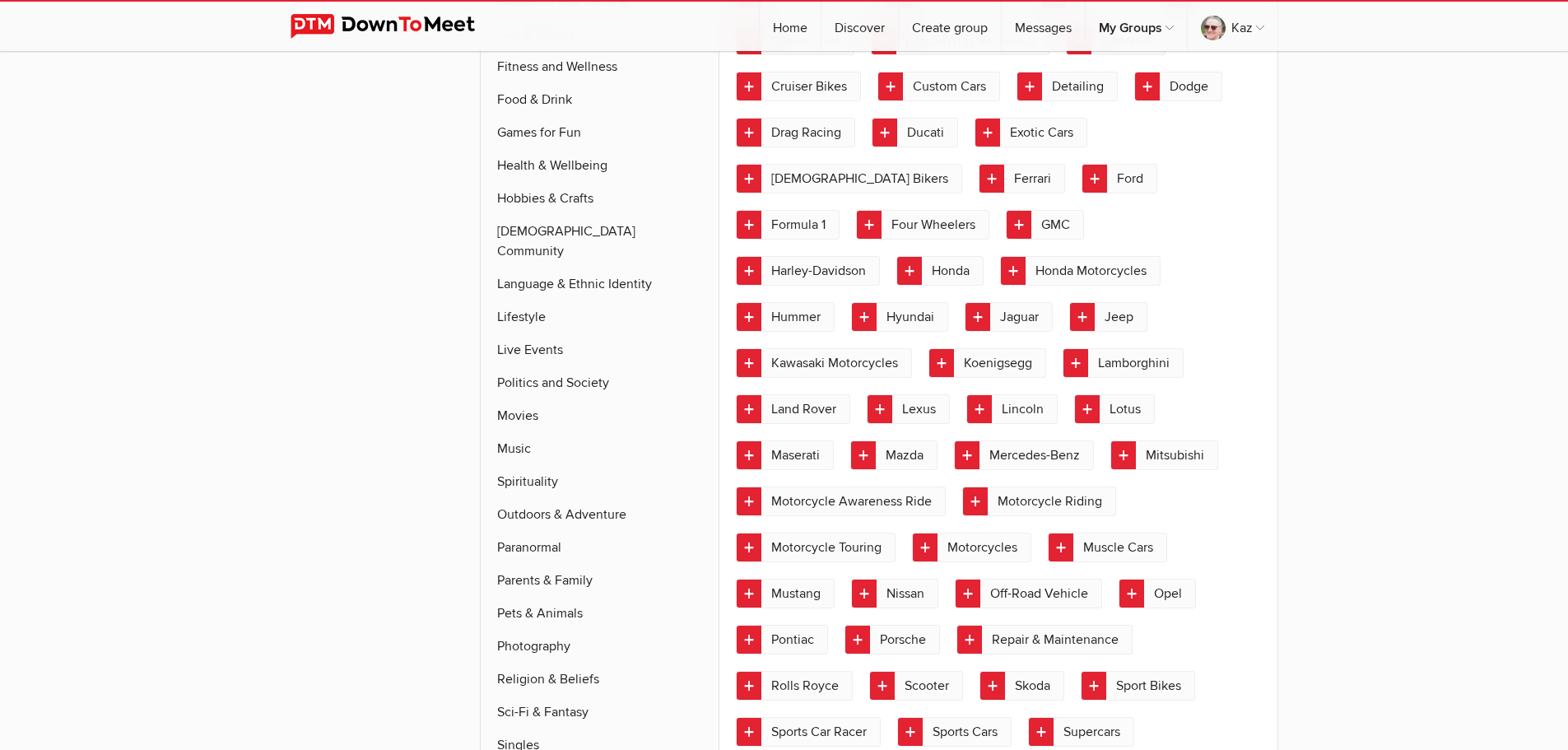
scroll to position [515, 0]
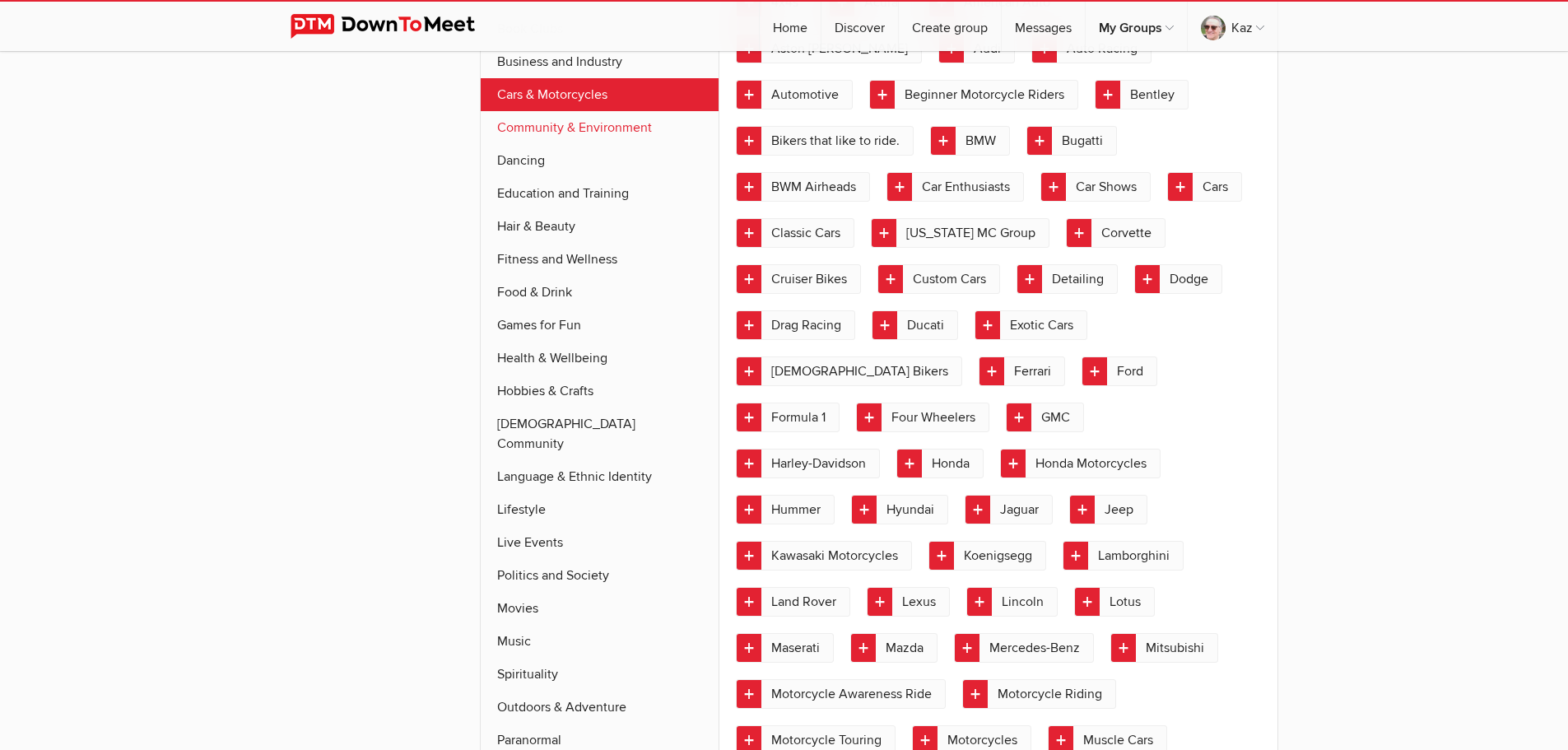
click at [639, 124] on link "Community & Environment" at bounding box center [599, 128] width 239 height 33
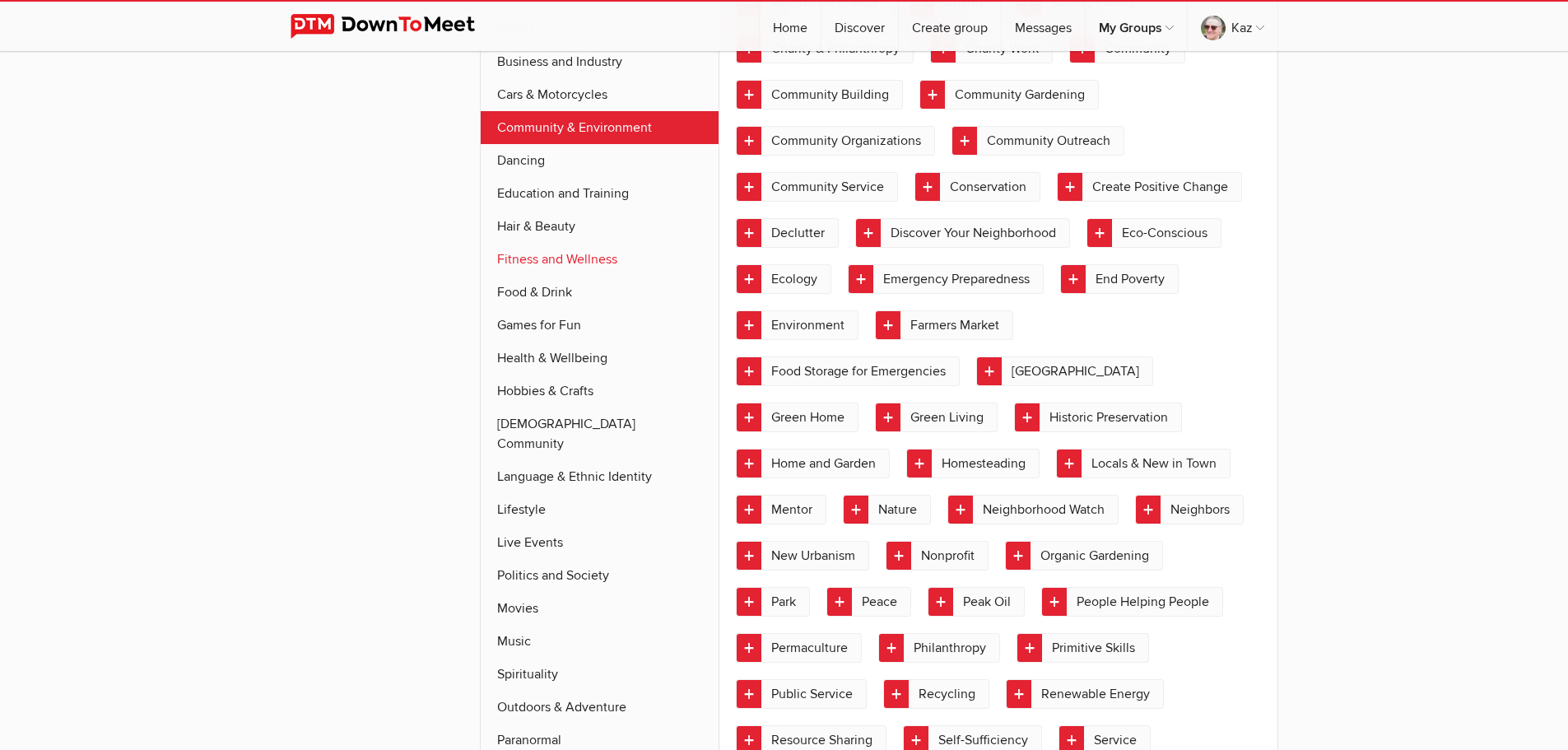
click at [592, 262] on link "Fitness and Wellness" at bounding box center [599, 260] width 239 height 33
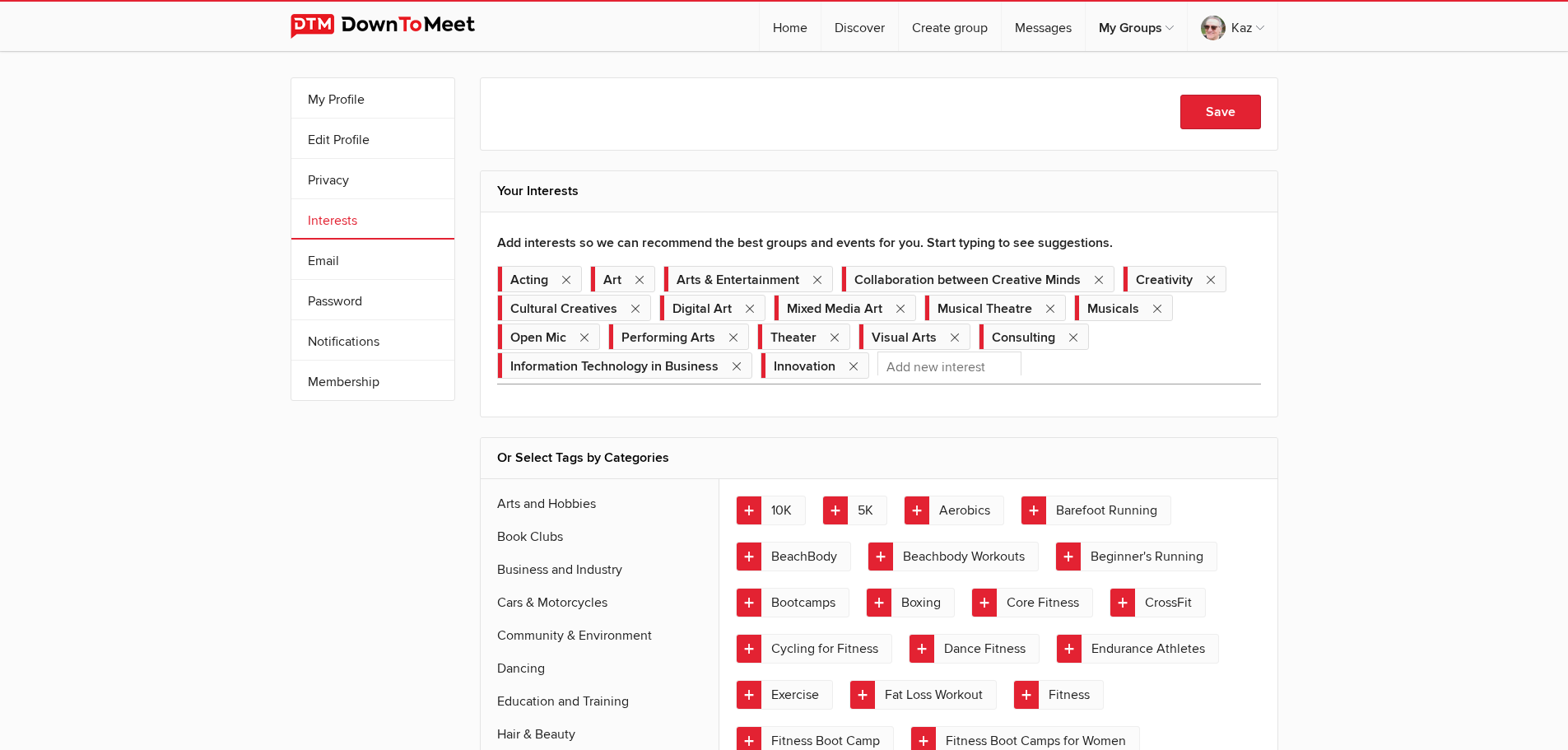
scroll to position [0, 0]
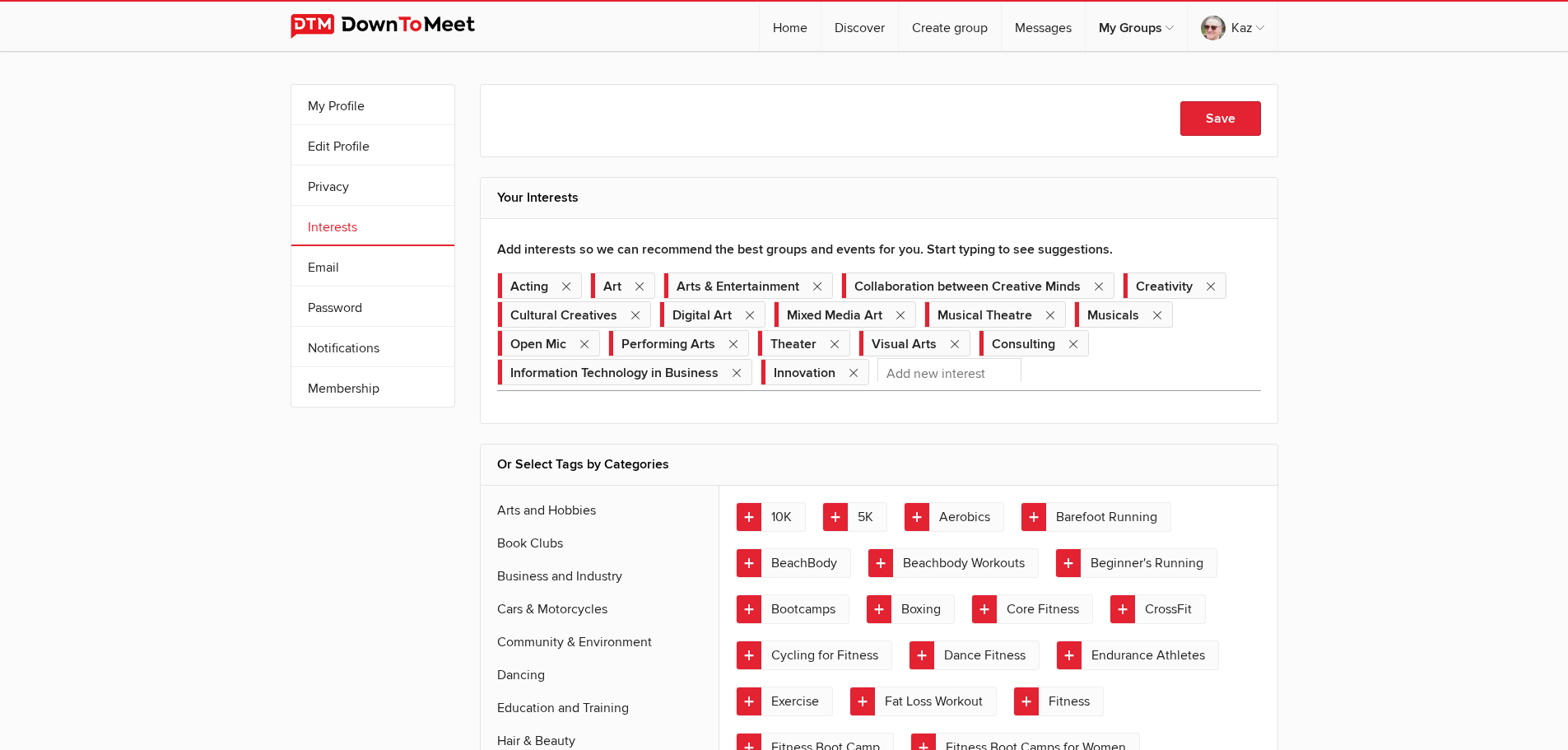
click at [595, 114] on div "Save" at bounding box center [878, 120] width 763 height 38
click at [979, 373] on input "Add new interest" at bounding box center [949, 370] width 144 height 24
type input "Qi Gong"
click at [1134, 382] on div "Acting Art Arts & Entertainment Collaboration between Creative Minds Creativity…" at bounding box center [878, 329] width 763 height 116
click at [1200, 115] on button "Save" at bounding box center [1220, 118] width 81 height 34
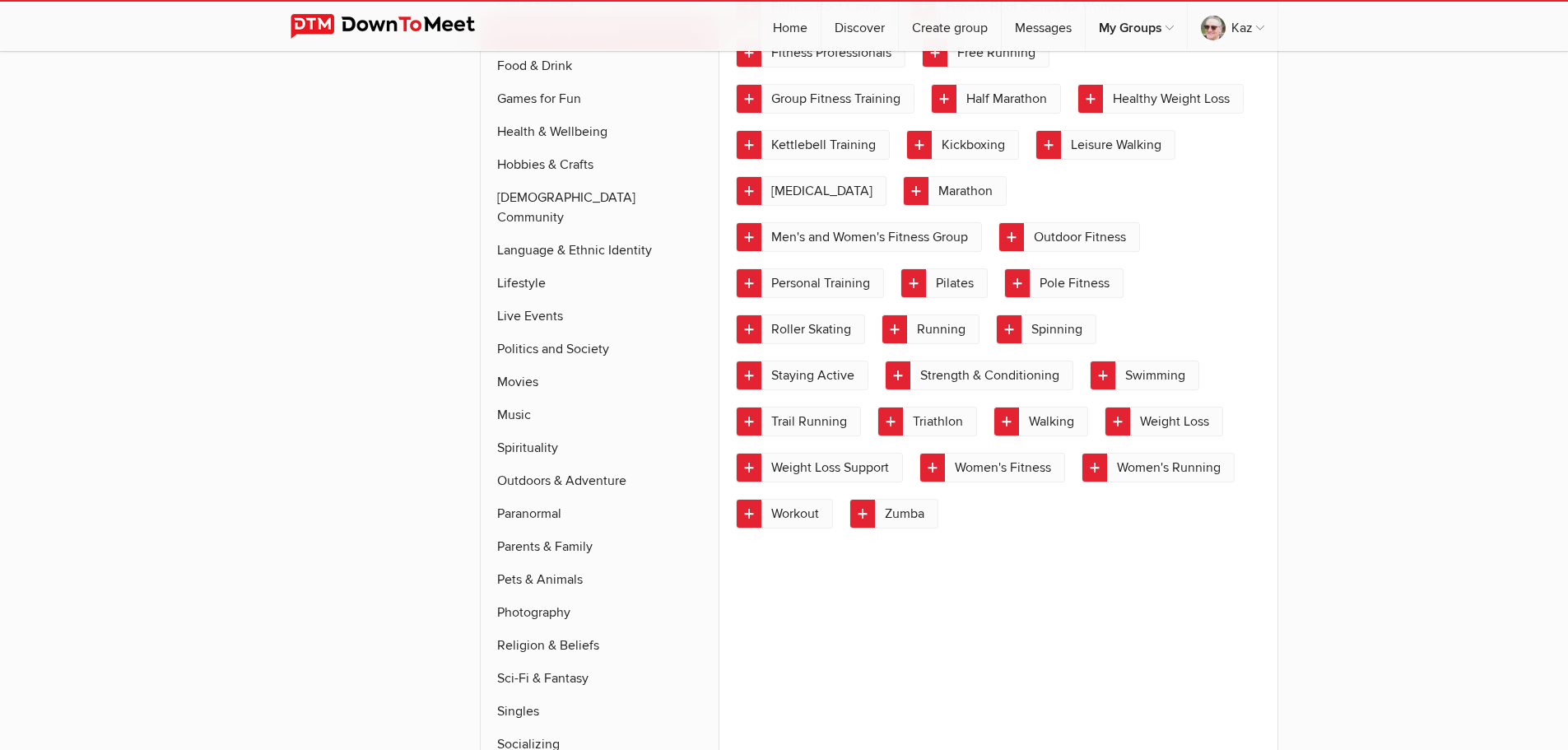
scroll to position [1189, 0]
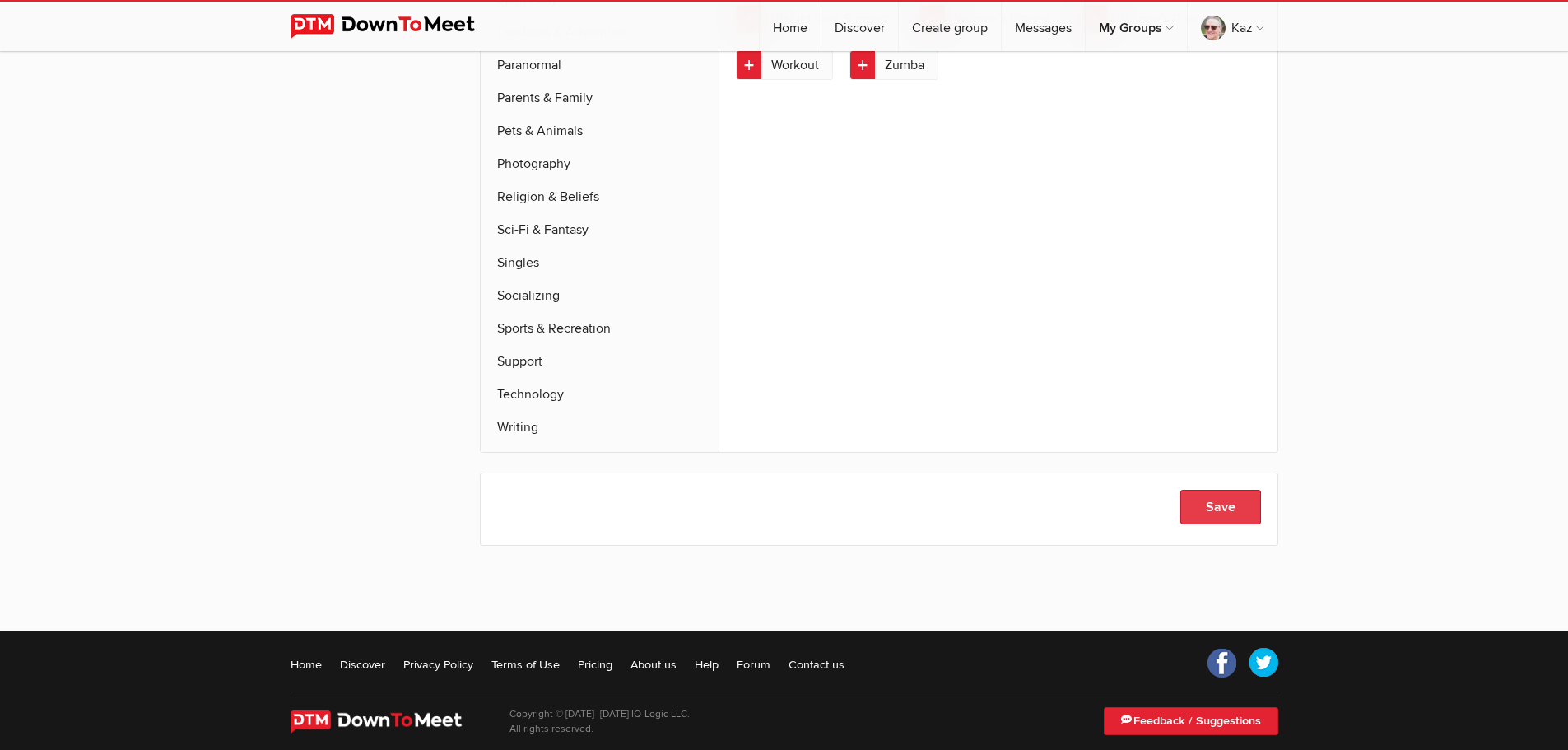
click at [1208, 490] on button "Save" at bounding box center [1220, 506] width 81 height 34
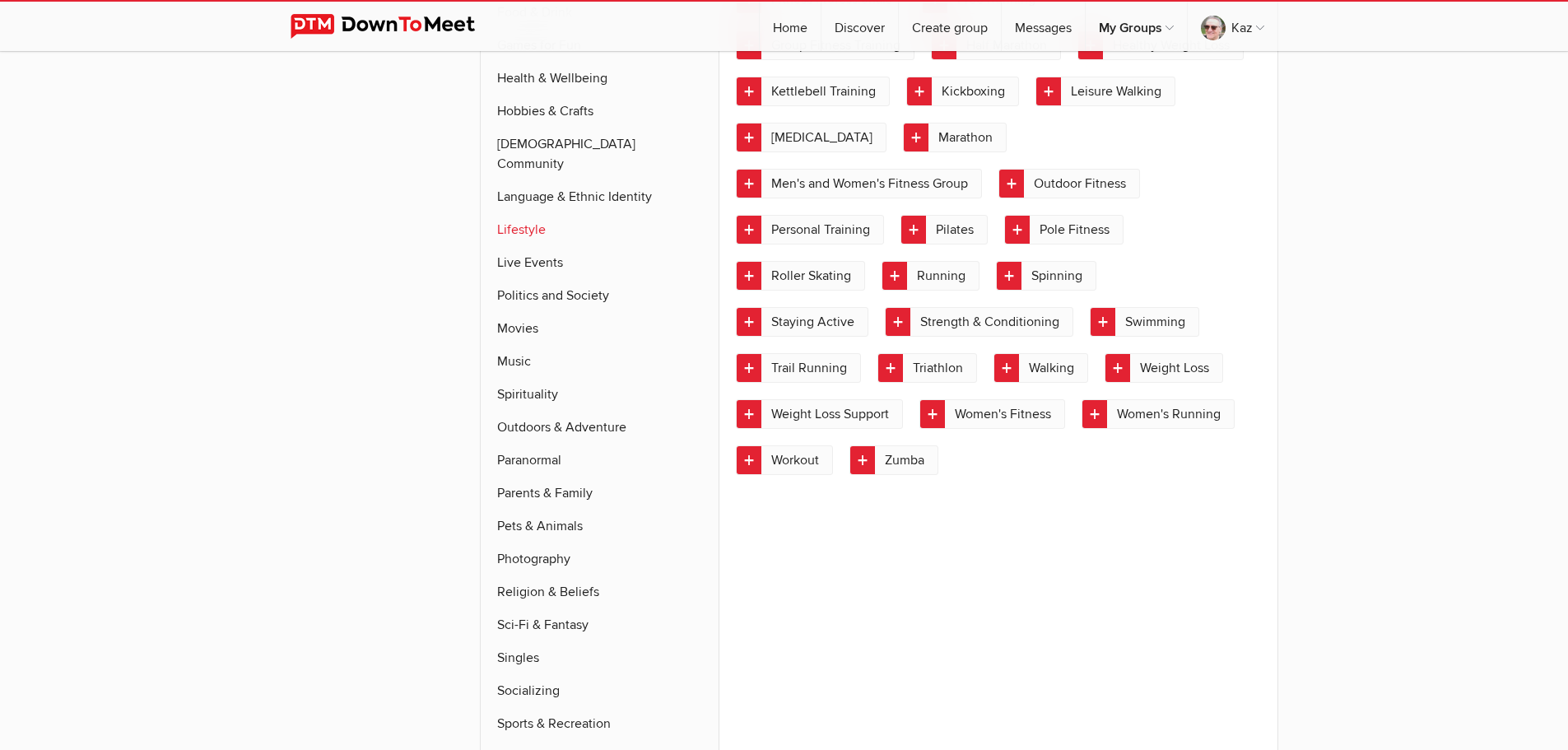
scroll to position [860, 0]
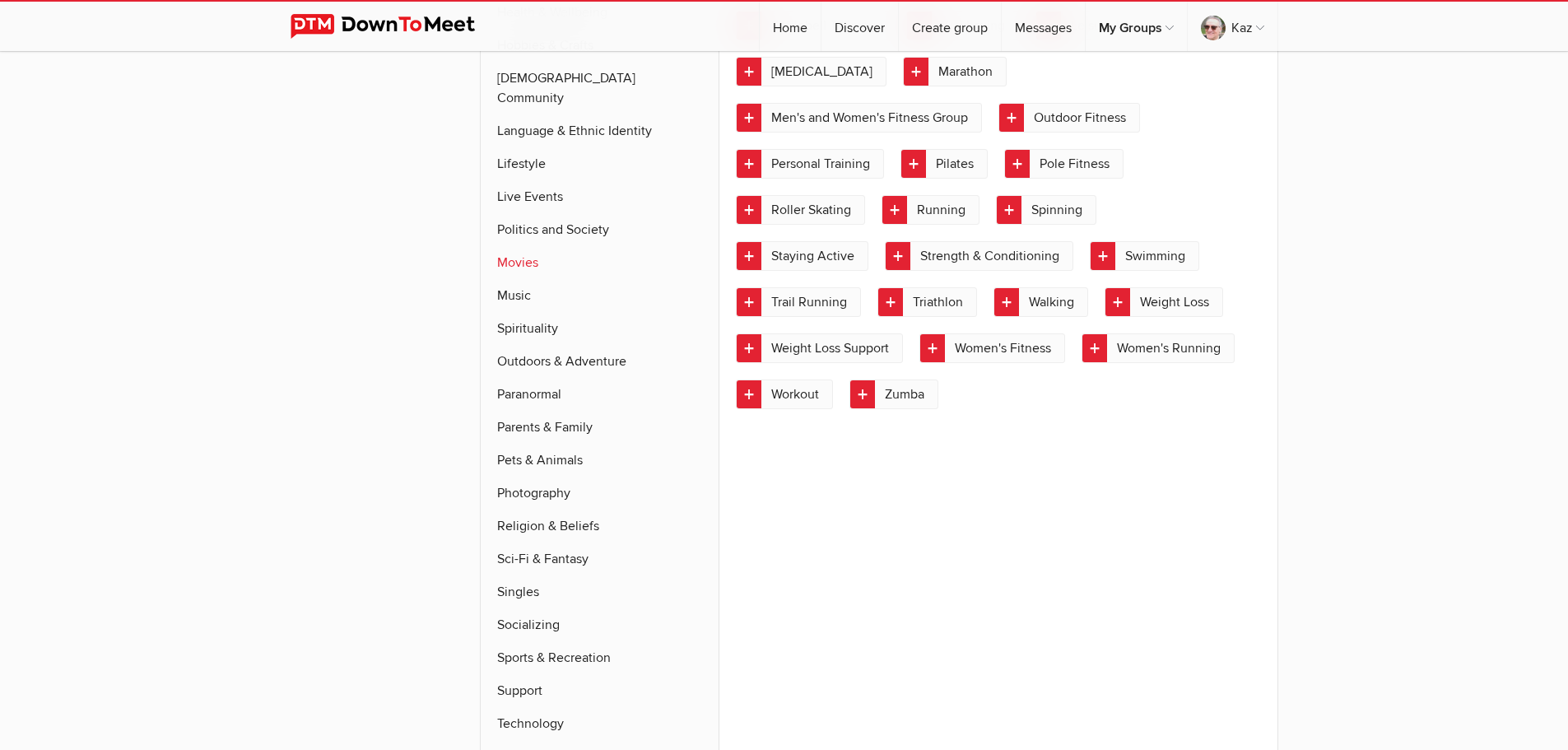
click at [519, 247] on link "Movies" at bounding box center [599, 262] width 239 height 33
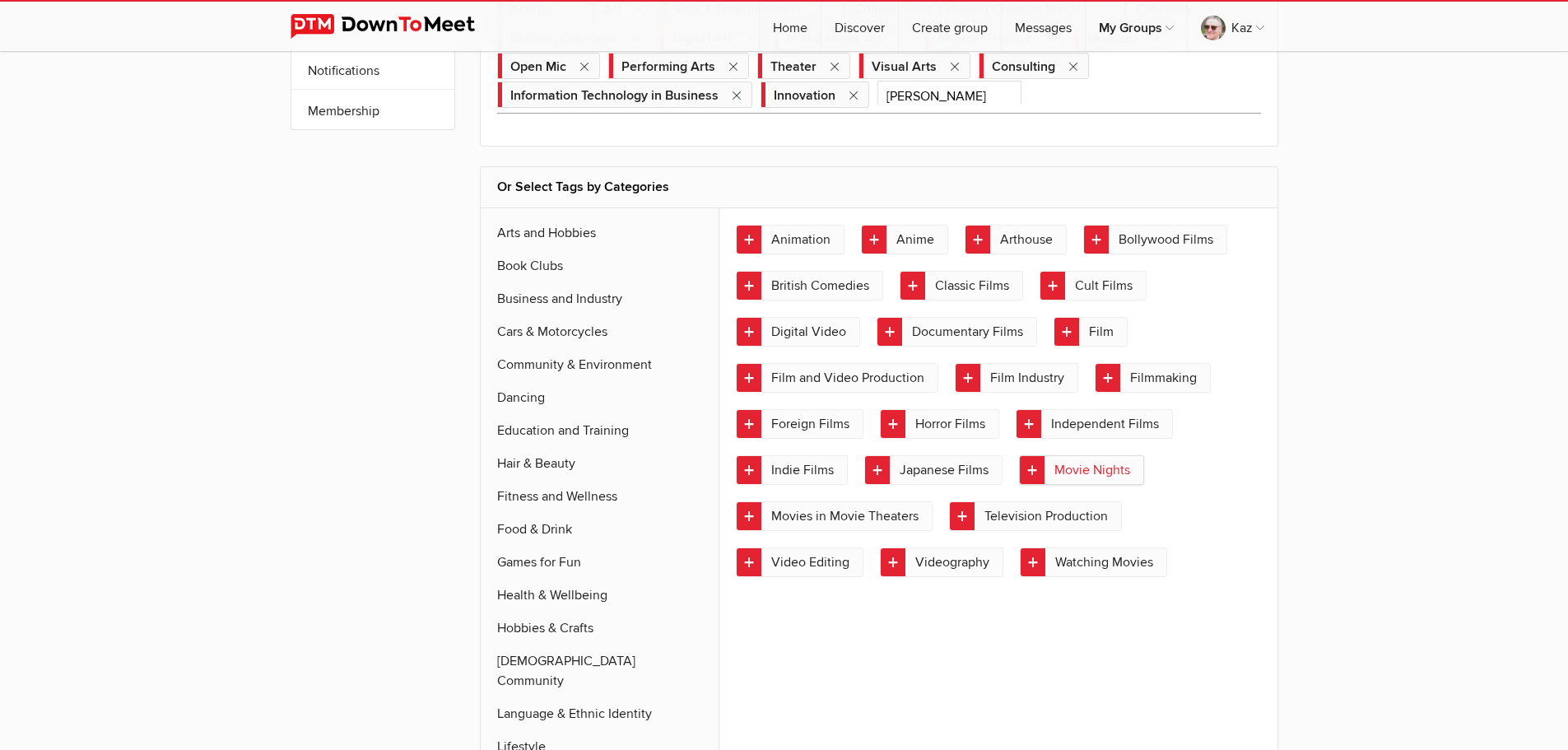
scroll to position [267, 0]
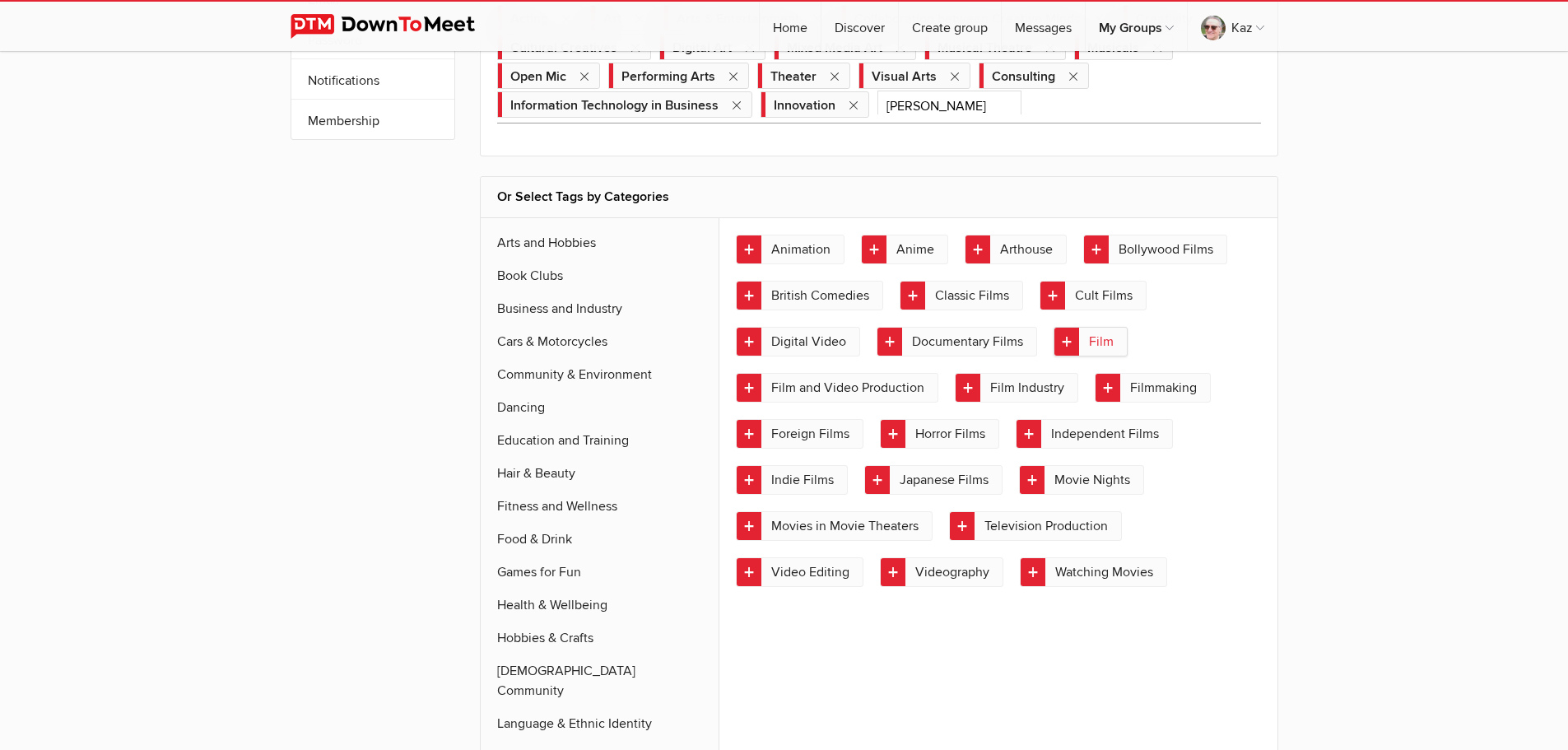
click at [1064, 343] on link "Film" at bounding box center [1090, 342] width 74 height 29
click at [751, 387] on link "Film and Video Production" at bounding box center [837, 387] width 202 height 29
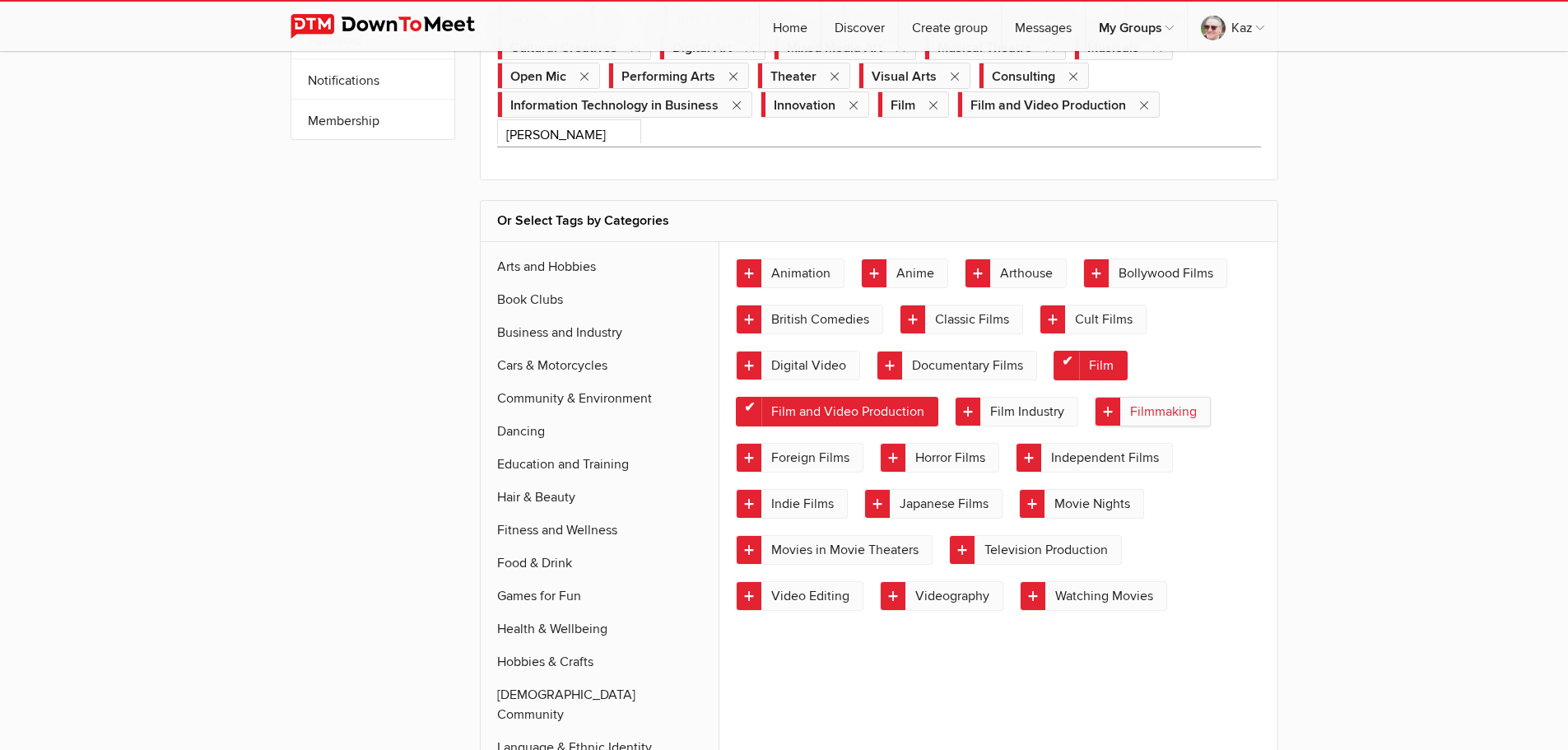
click at [1114, 412] on link "Filmmaking" at bounding box center [1152, 412] width 116 height 29
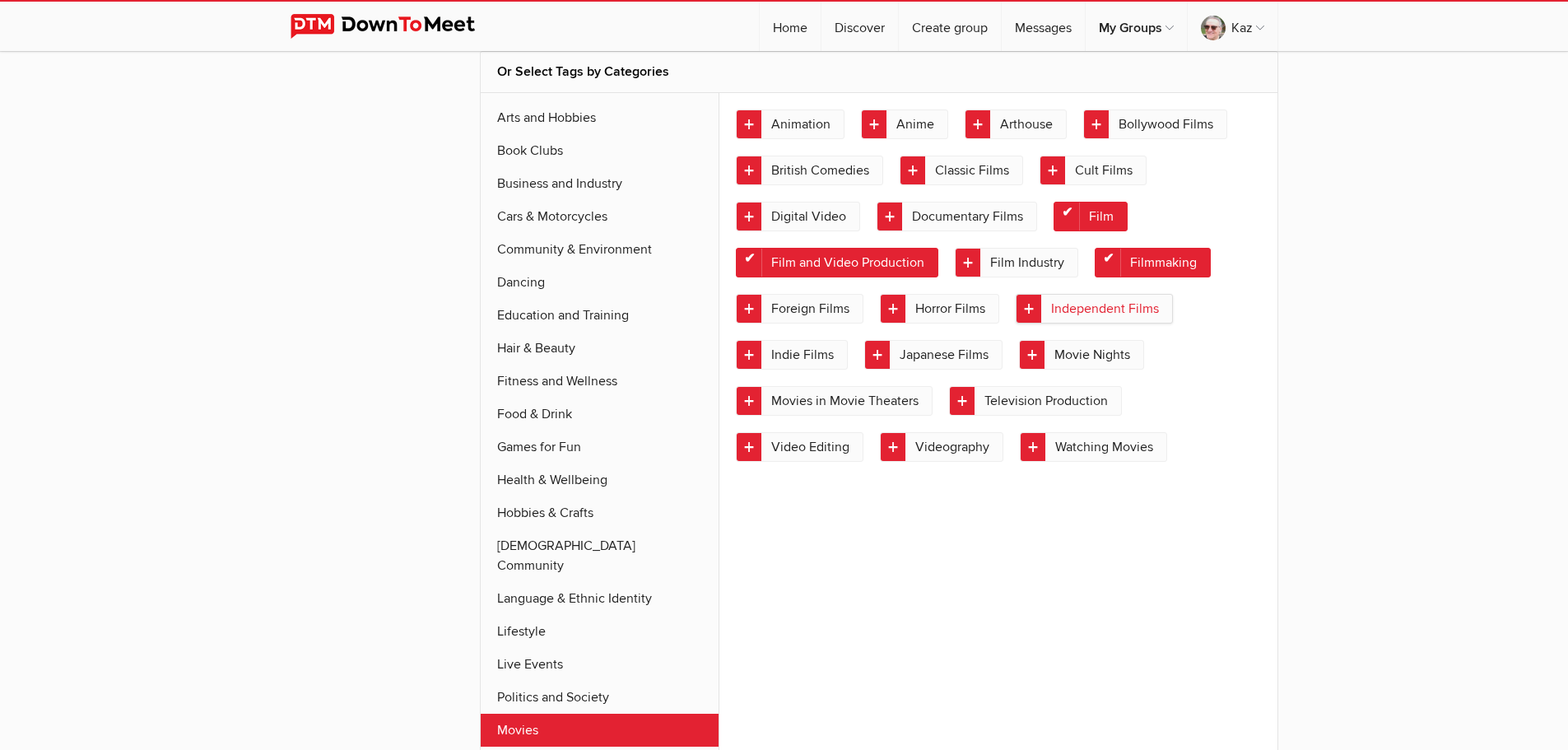
scroll to position [433, 0]
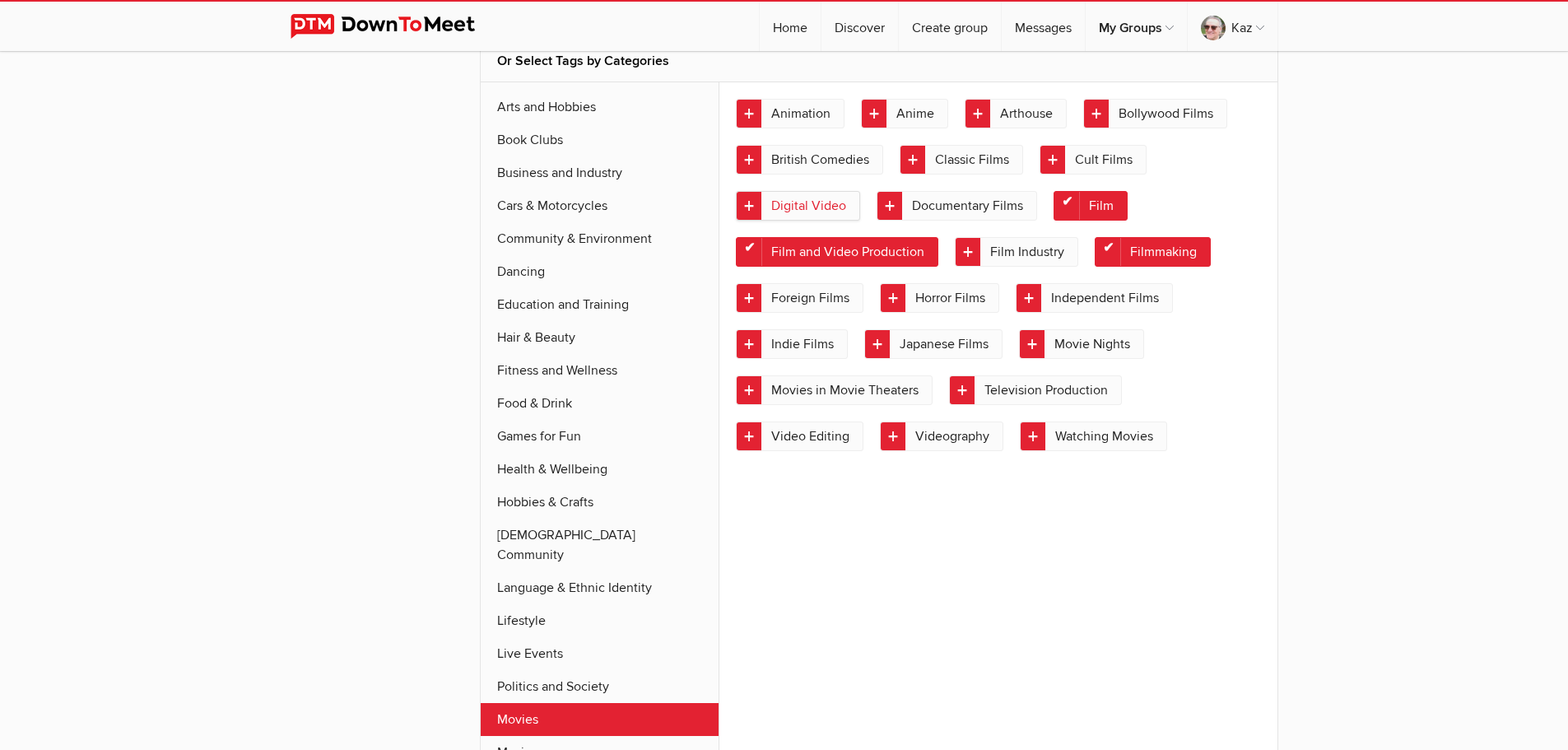
click at [750, 206] on link "Digital Video" at bounding box center [798, 205] width 124 height 29
click at [753, 439] on link "Video Editing" at bounding box center [800, 436] width 128 height 29
click at [896, 438] on link "Videography" at bounding box center [941, 436] width 124 height 29
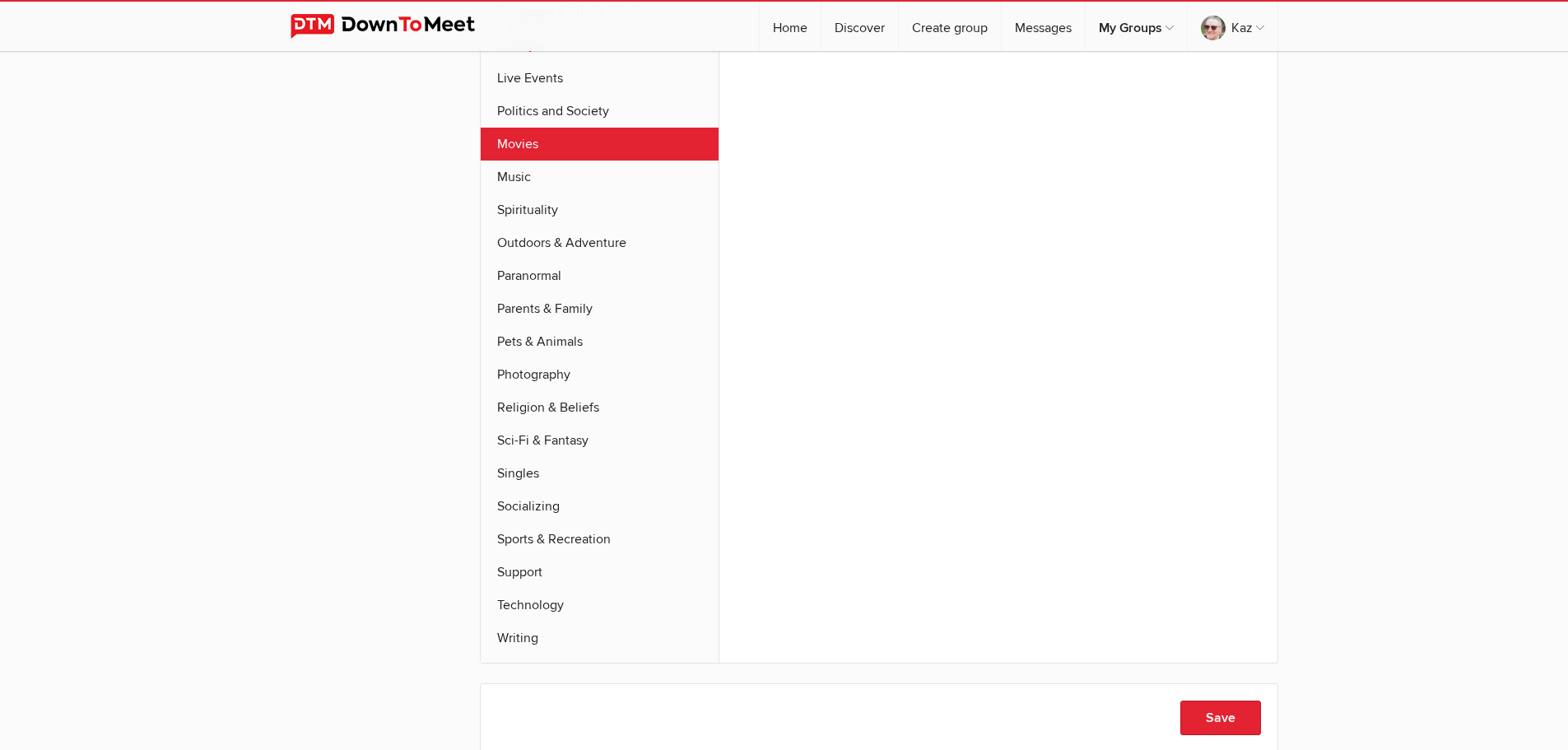
scroll to position [1009, 0]
click at [528, 160] on link "Music" at bounding box center [599, 177] width 239 height 33
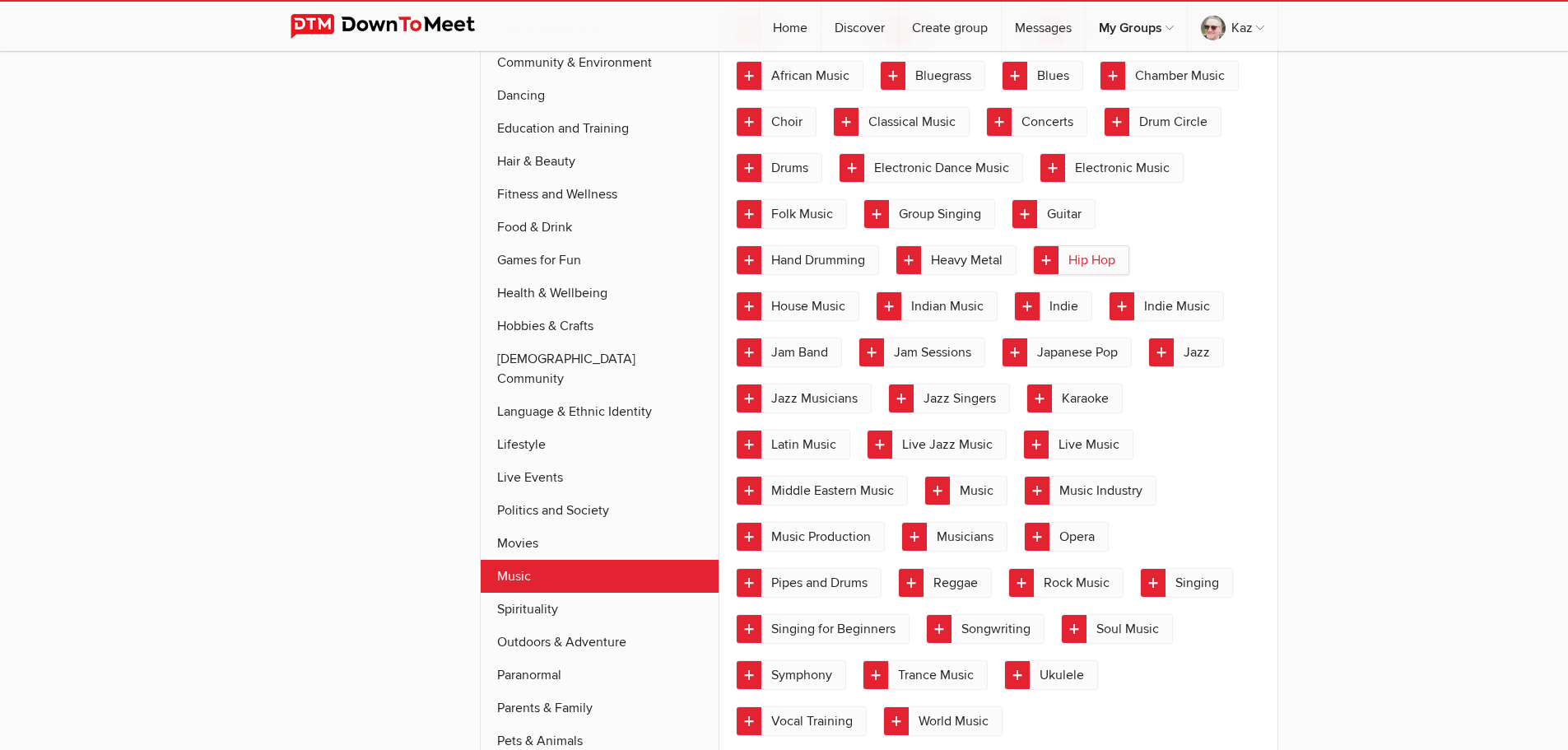
scroll to position [626, 0]
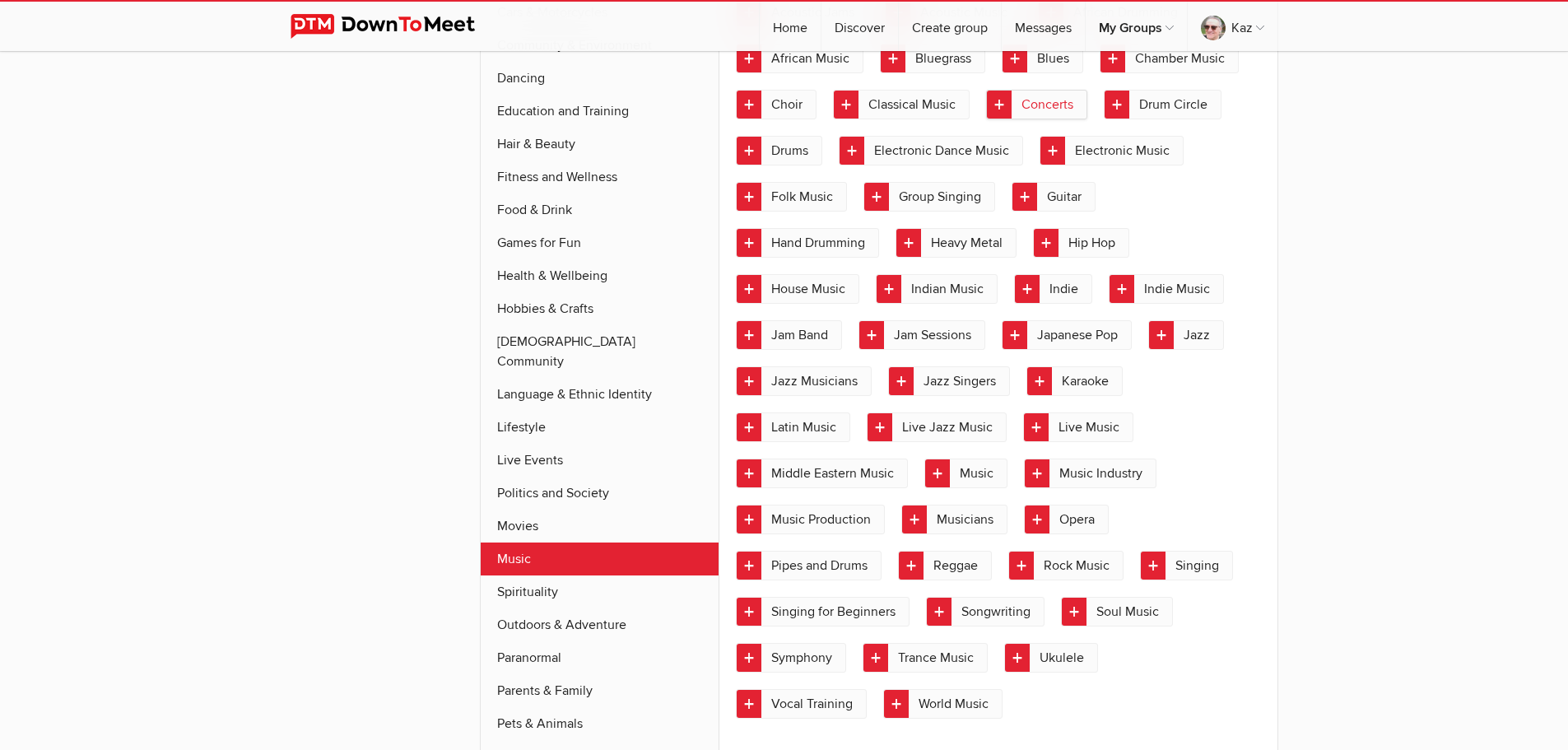
click at [1007, 109] on link "Concerts" at bounding box center [1036, 104] width 101 height 29
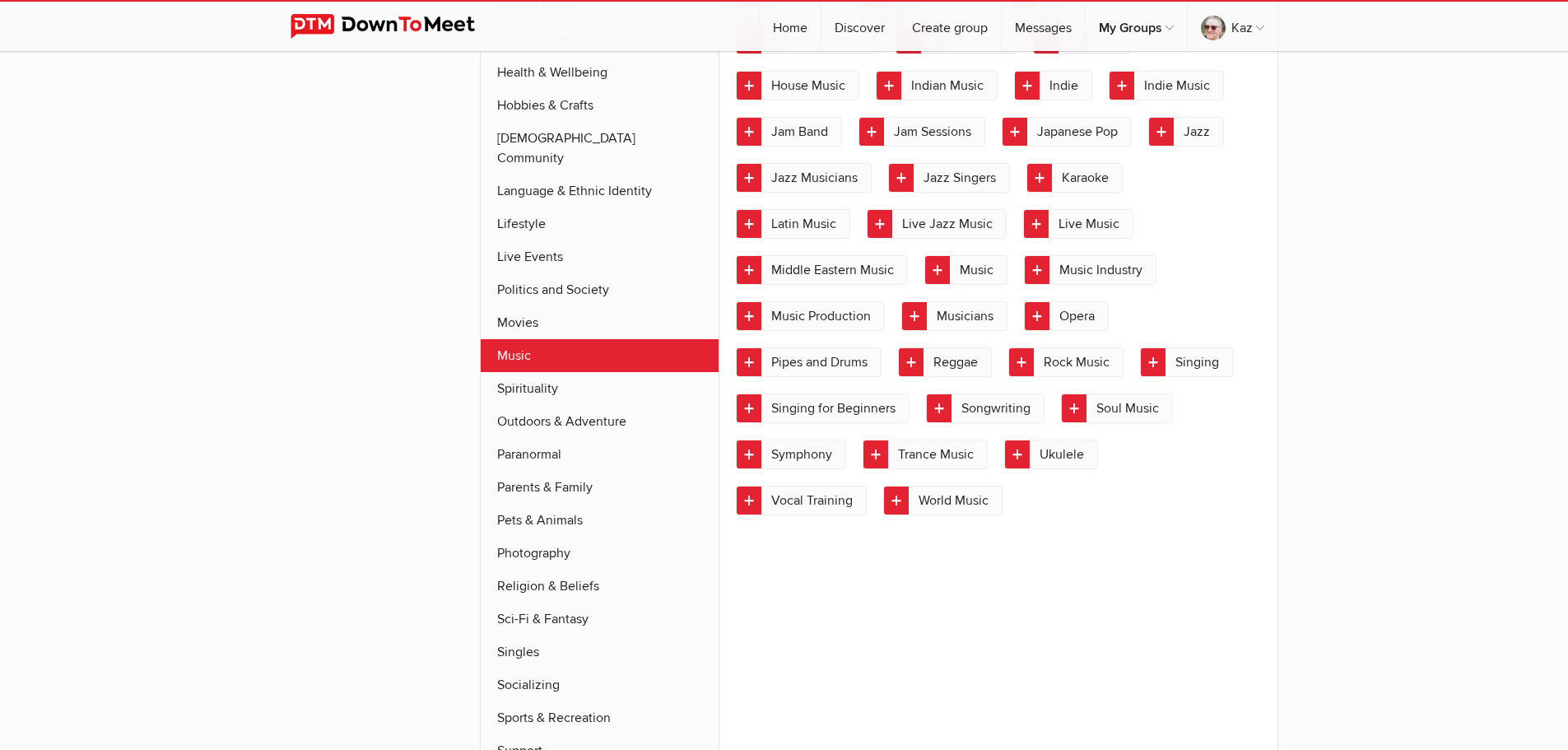
scroll to position [873, 0]
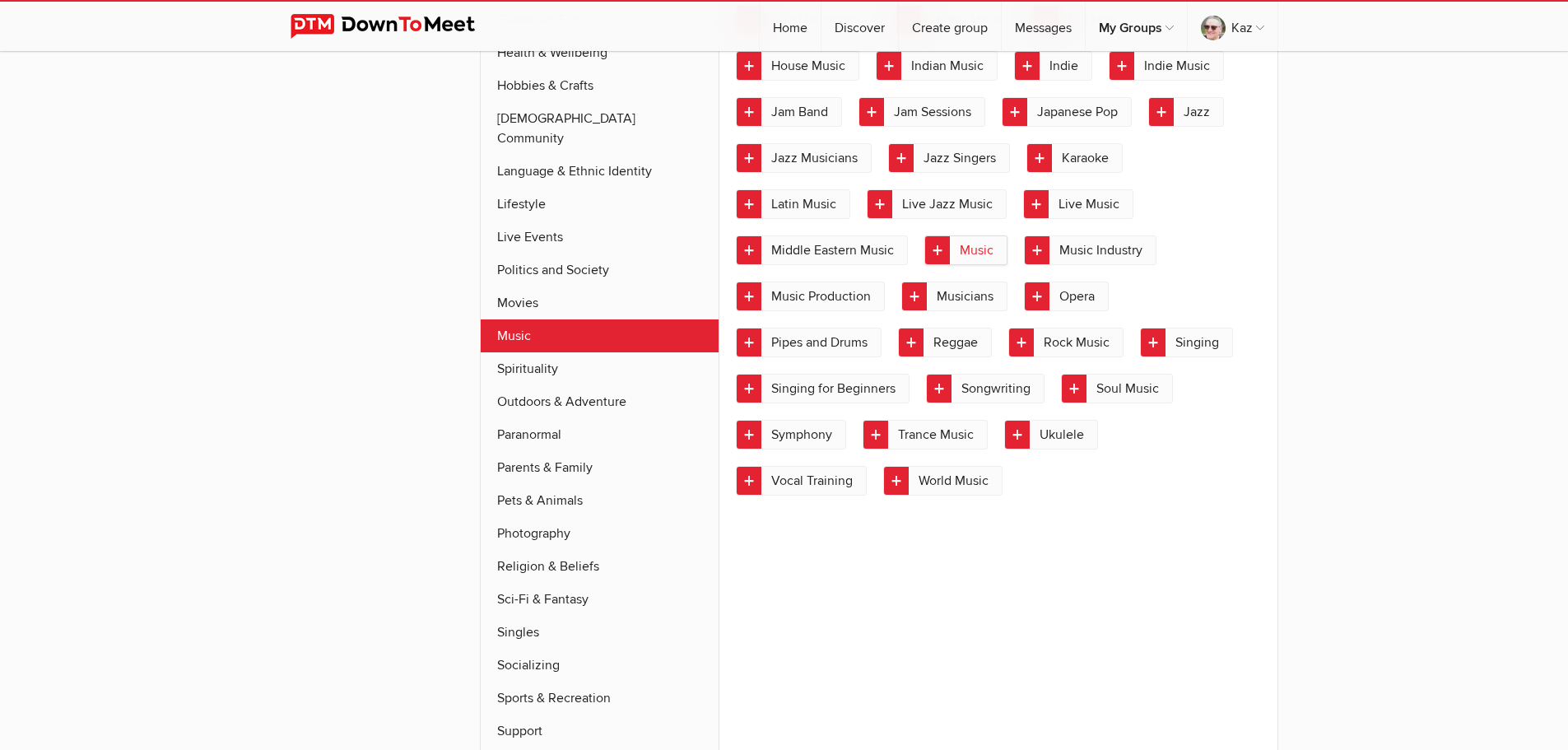
click at [941, 245] on link "Music" at bounding box center [966, 251] width 84 height 29
click at [553, 353] on link "Spirituality" at bounding box center [599, 370] width 239 height 33
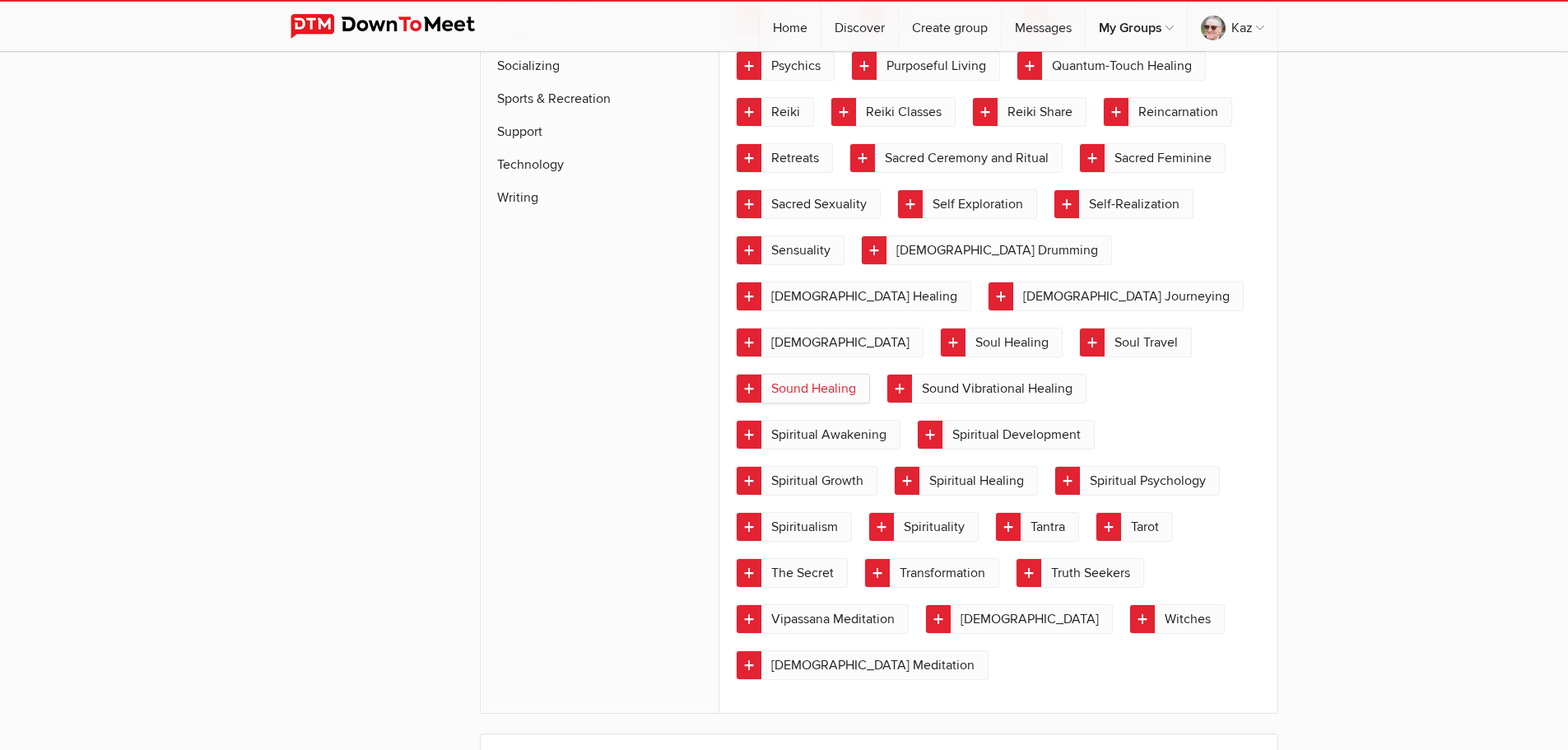
scroll to position [1473, 0]
click at [753, 650] on link "Zen Meditation" at bounding box center [862, 664] width 252 height 29
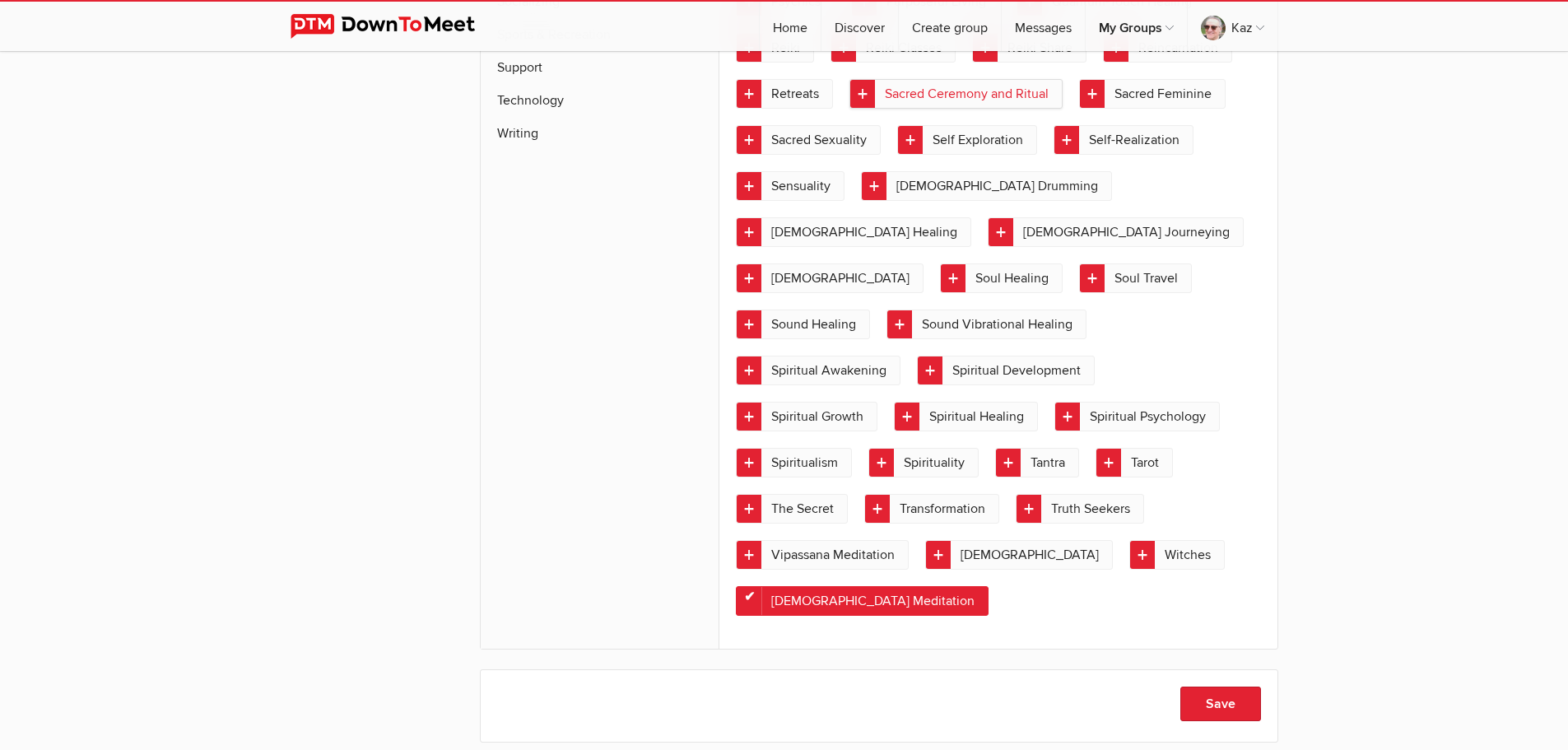
scroll to position [1555, 0]
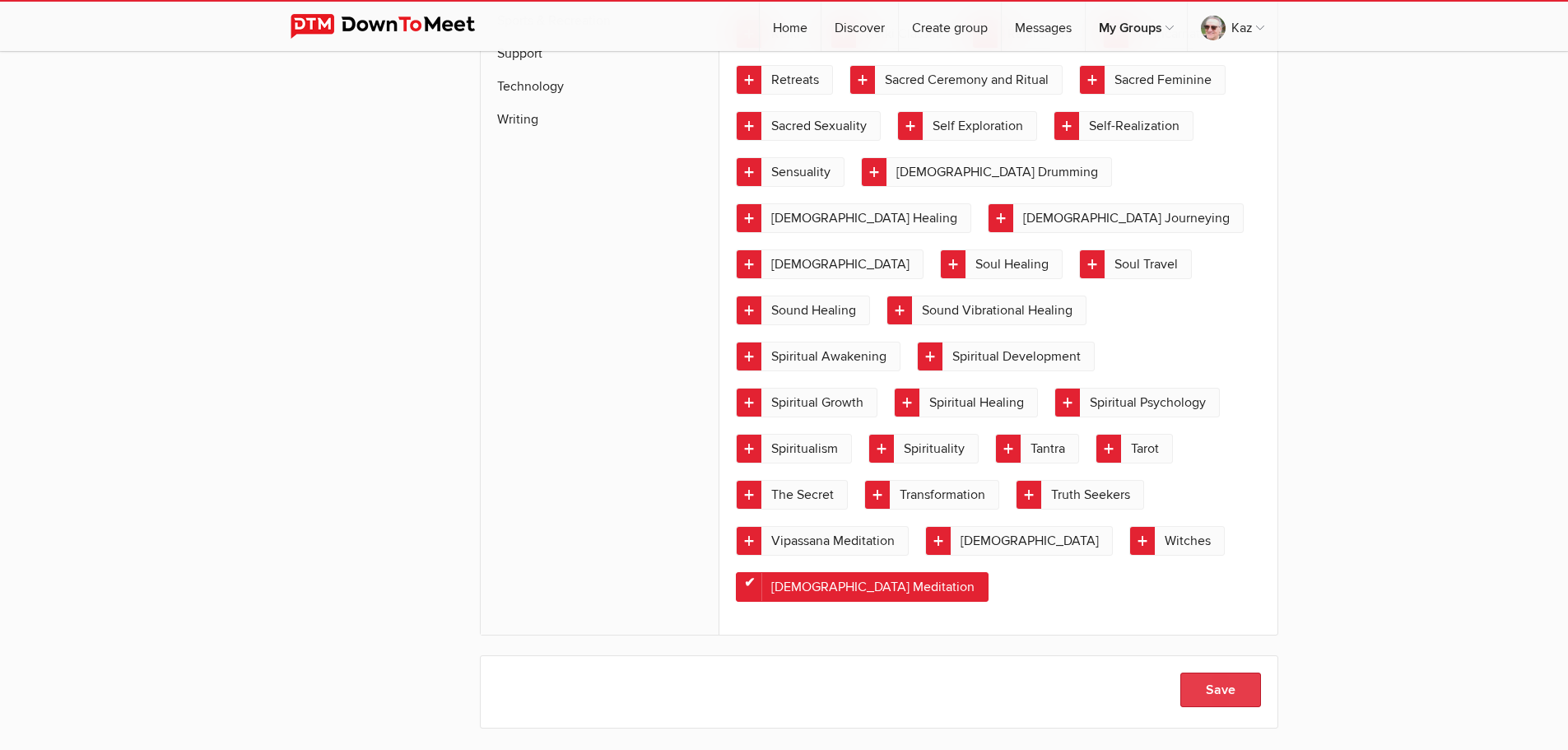
click at [1205, 672] on button "Save" at bounding box center [1220, 689] width 81 height 34
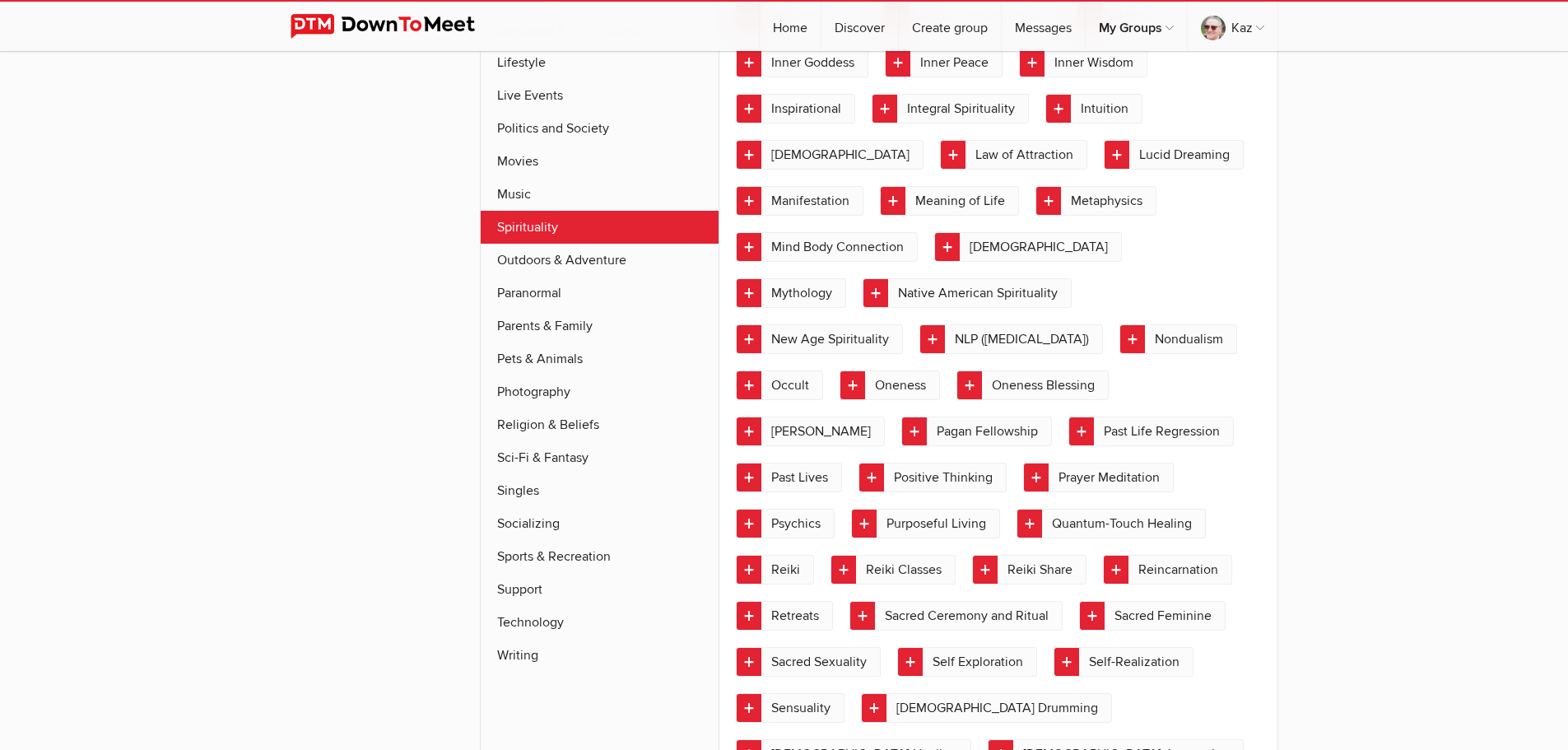
scroll to position [1062, 0]
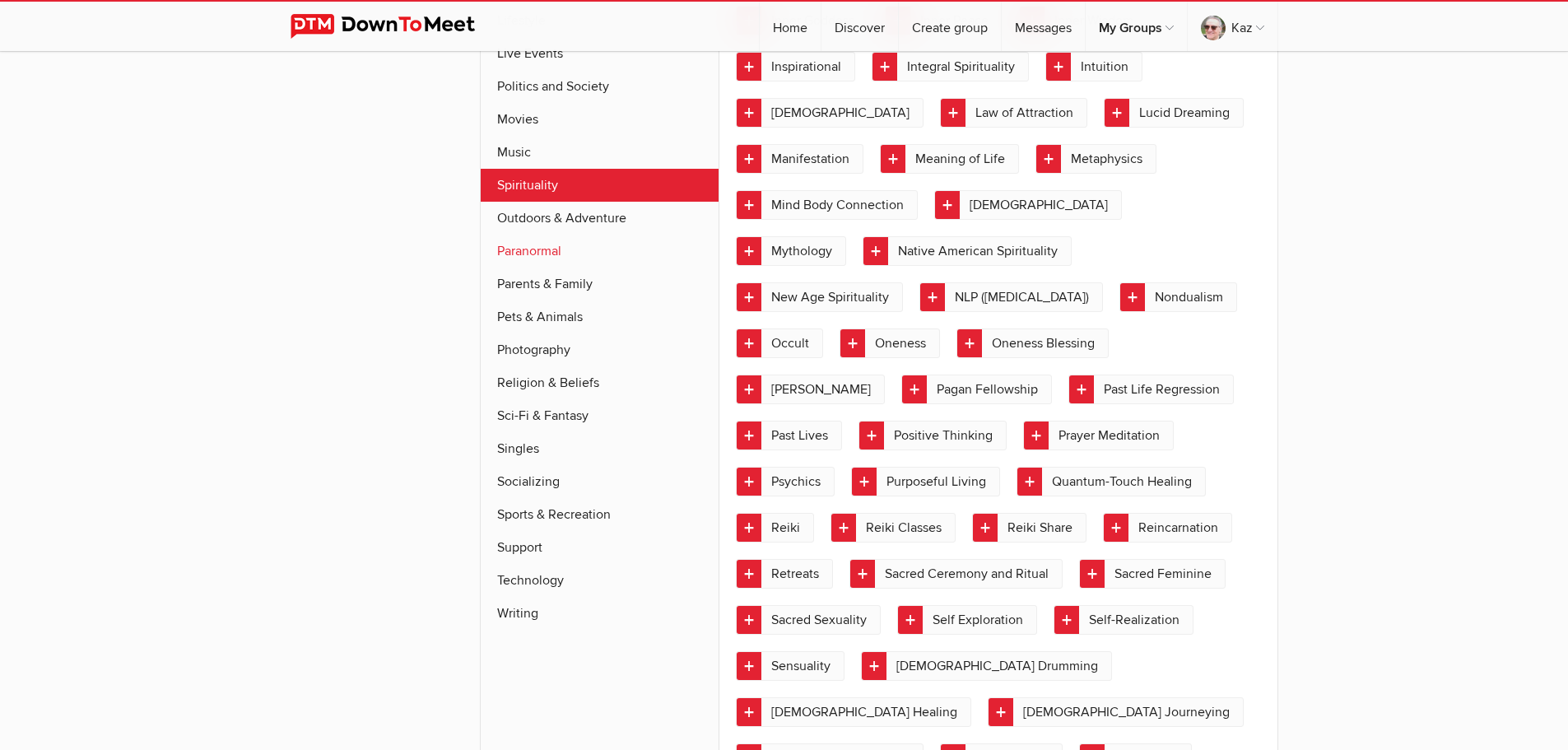
click at [547, 236] on link "Paranormal" at bounding box center [599, 252] width 239 height 33
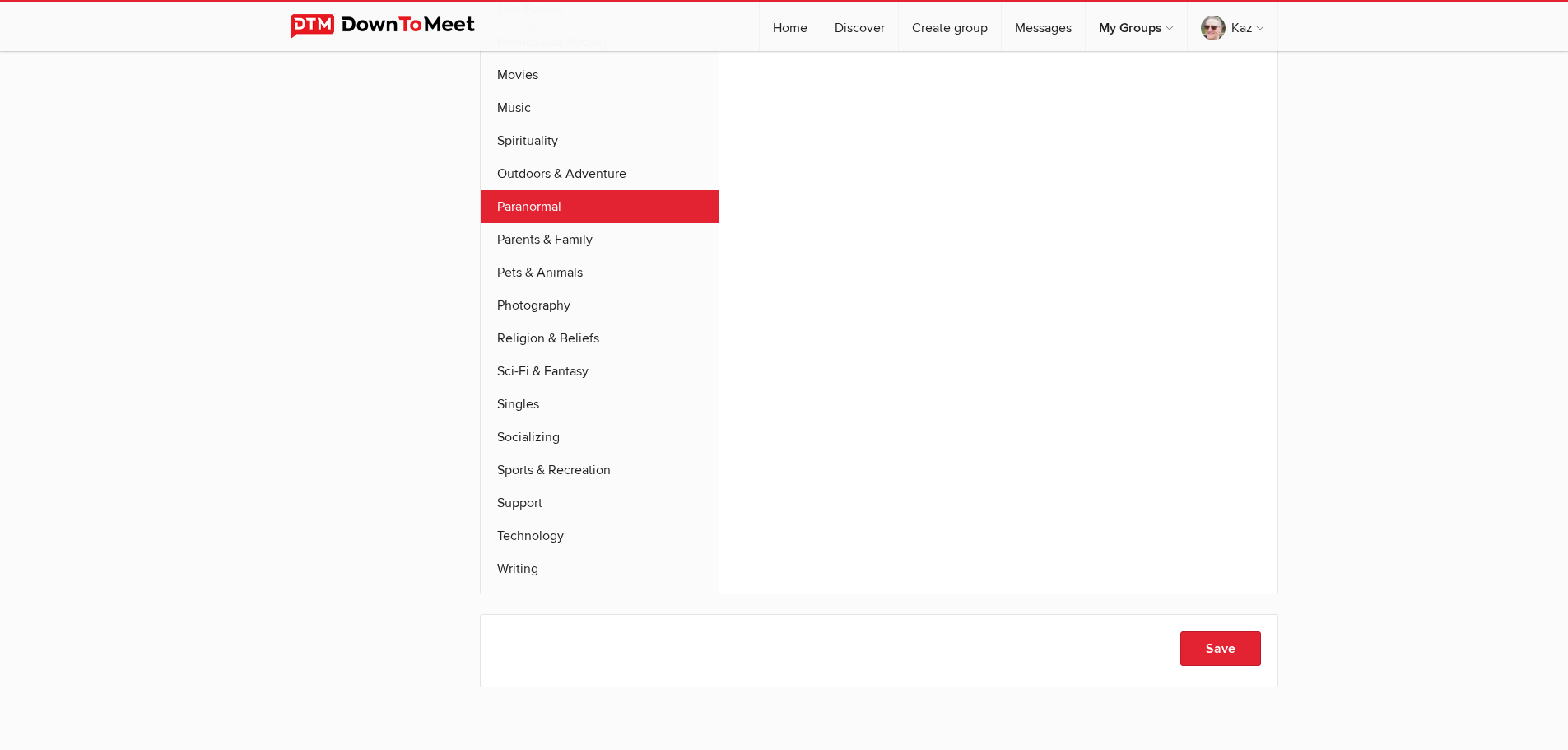
scroll to position [1149, 0]
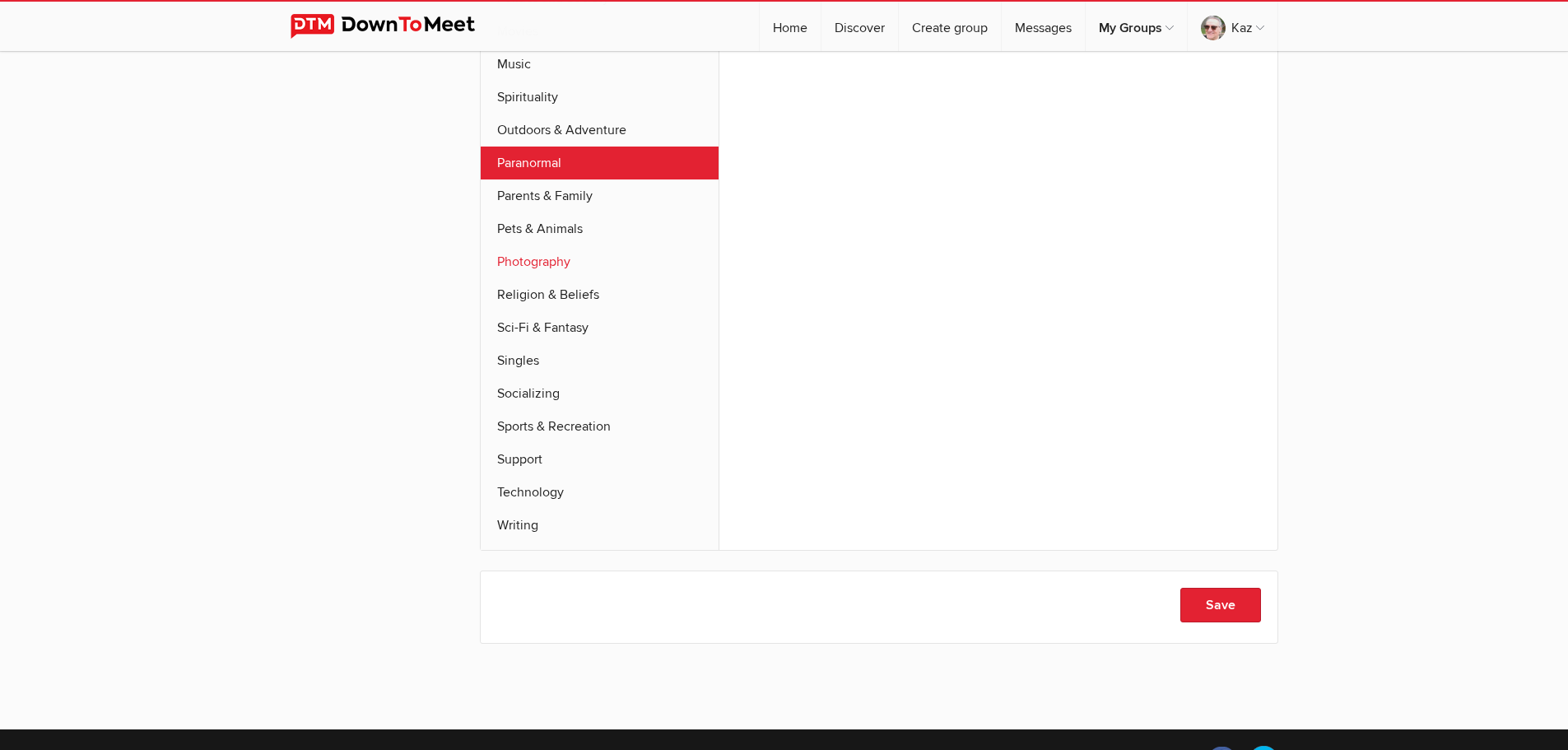
click at [513, 246] on link "Photography" at bounding box center [599, 262] width 239 height 33
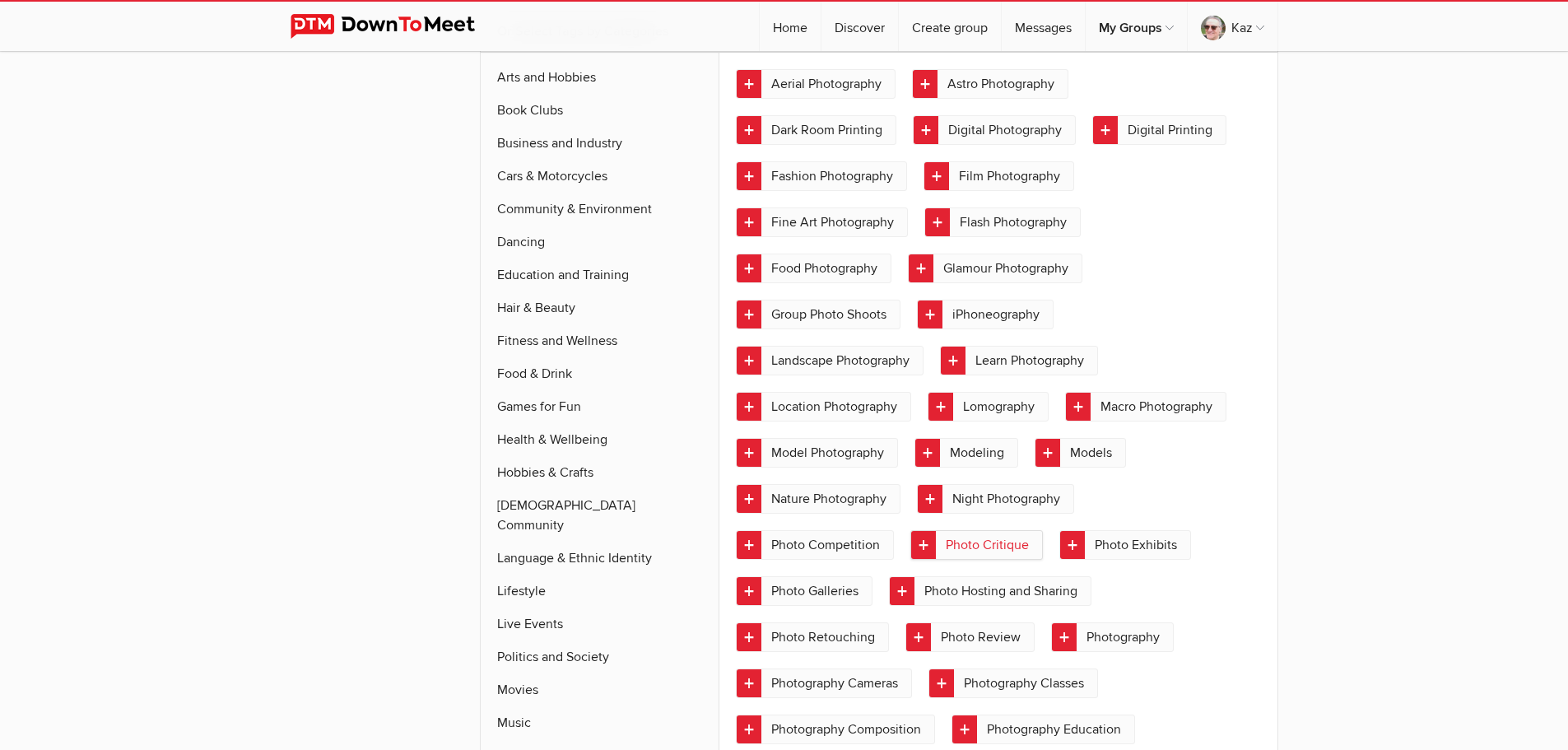
scroll to position [820, 0]
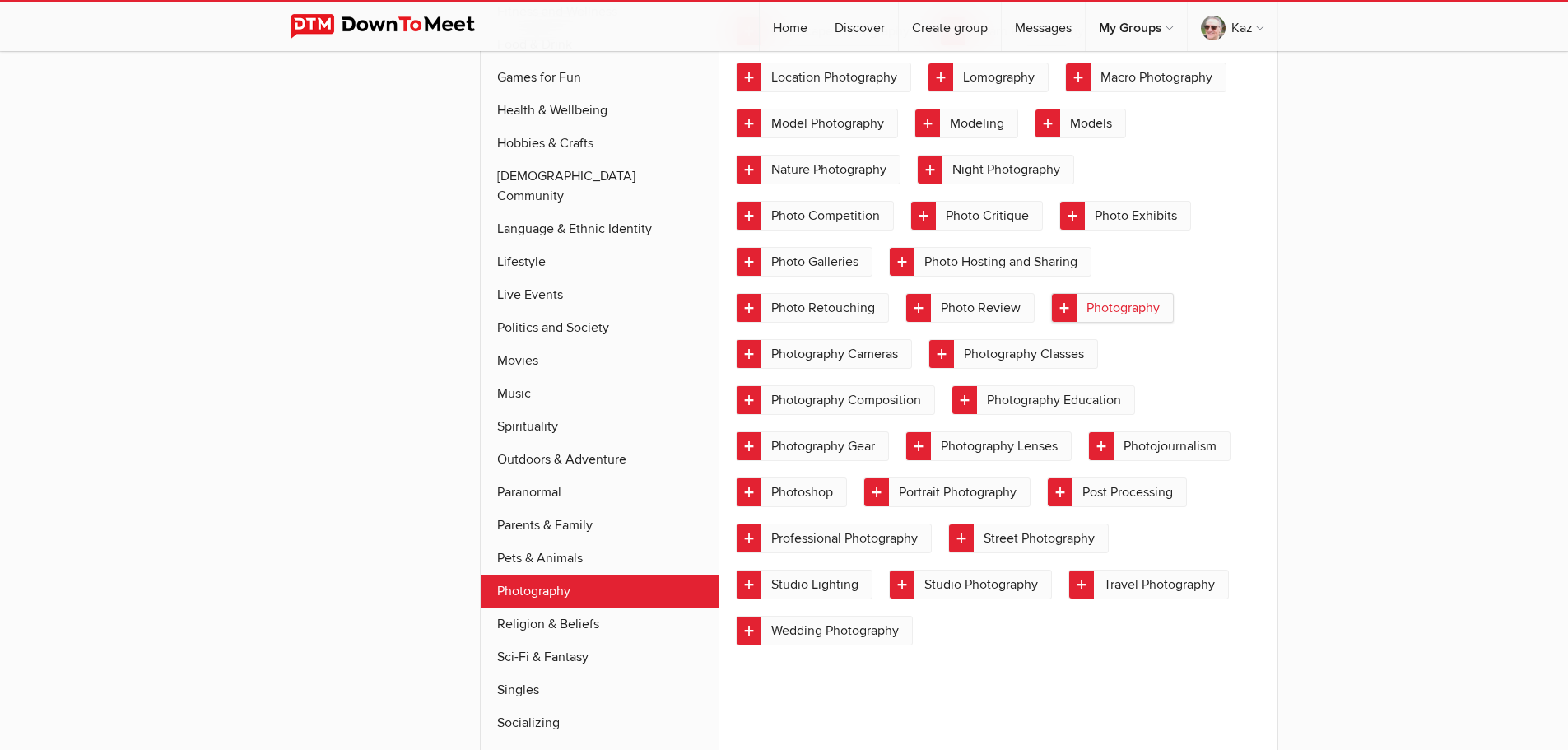
click at [1060, 308] on link "Photography" at bounding box center [1112, 308] width 123 height 29
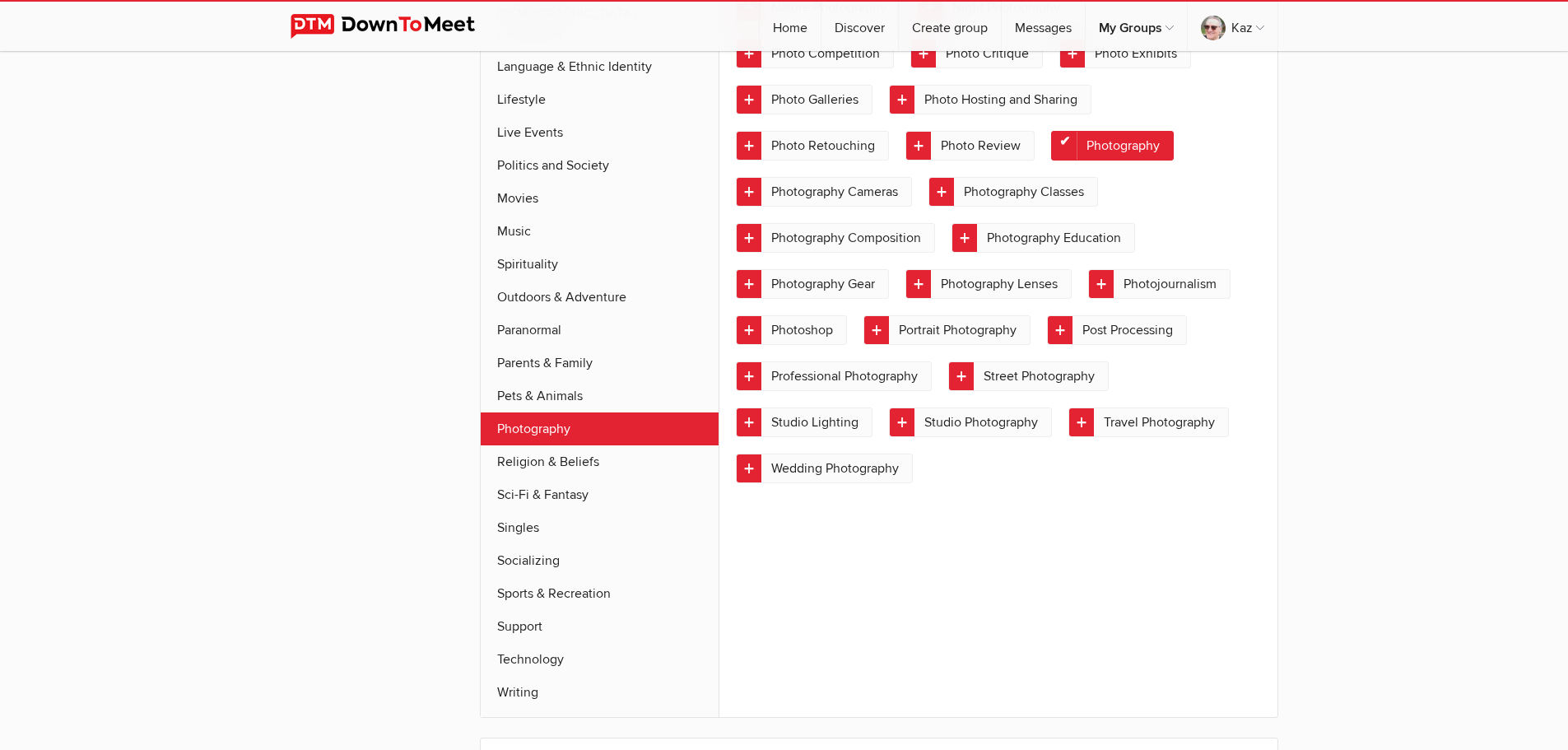
scroll to position [985, 0]
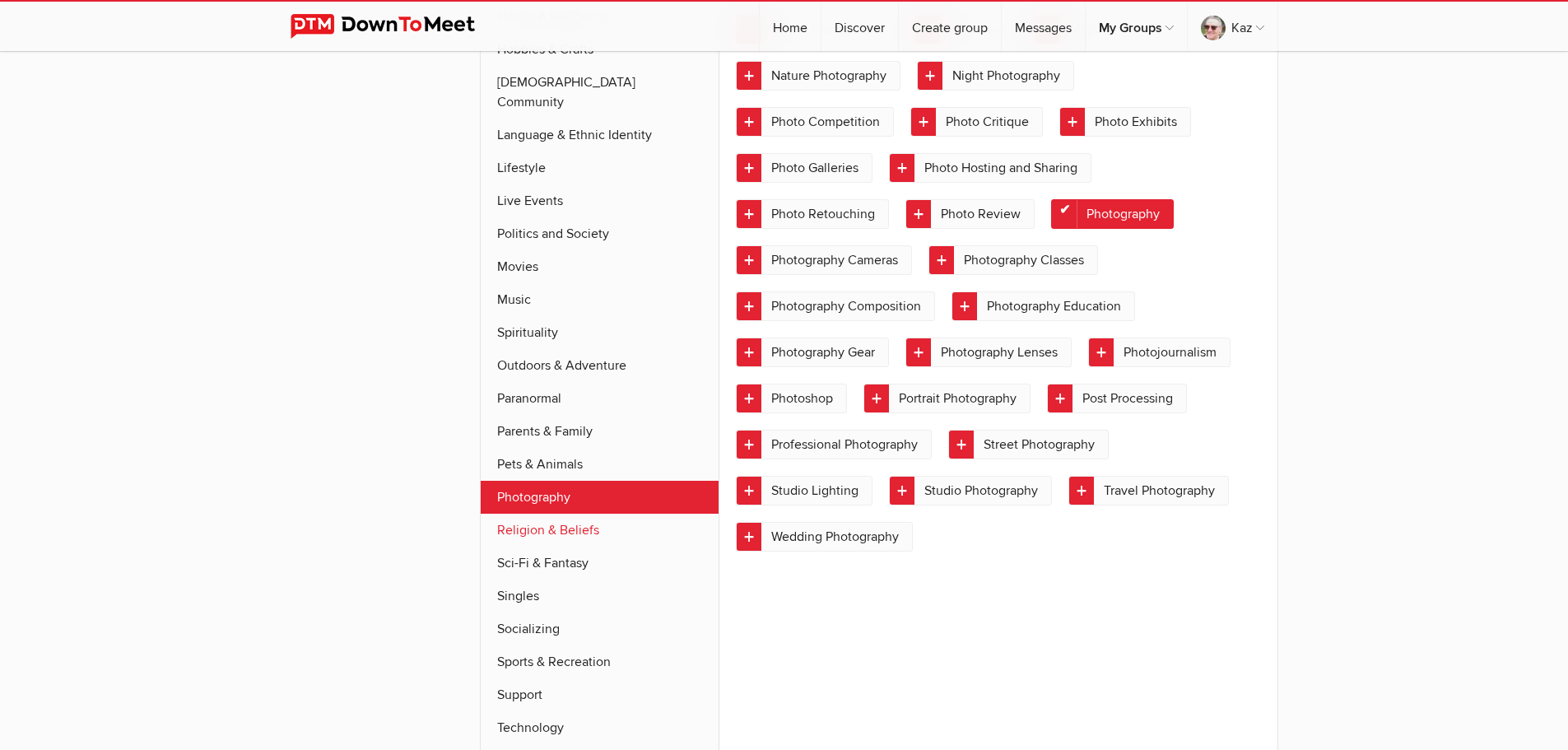
click at [594, 514] on link "Religion & Beliefs" at bounding box center [599, 531] width 239 height 33
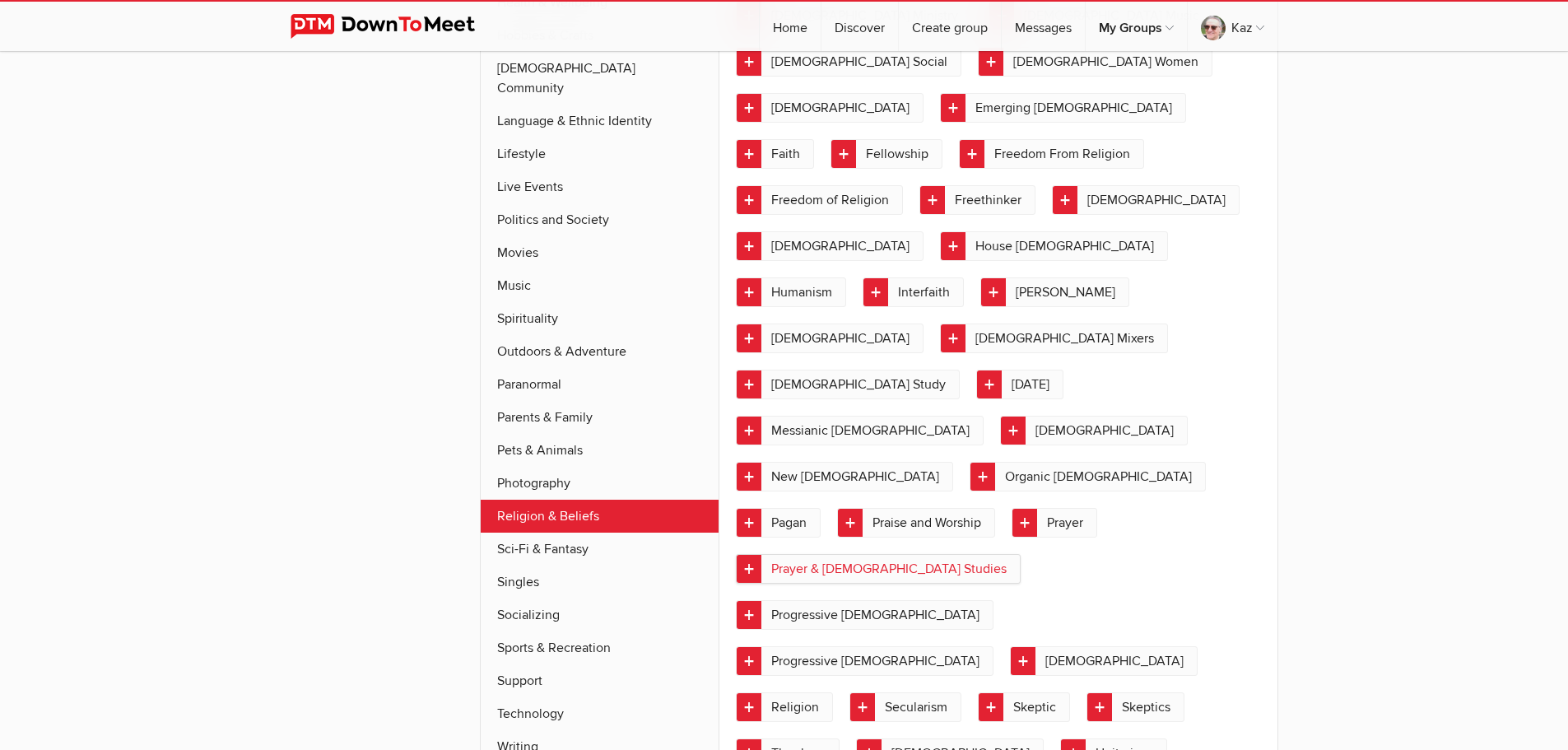
scroll to position [891, 0]
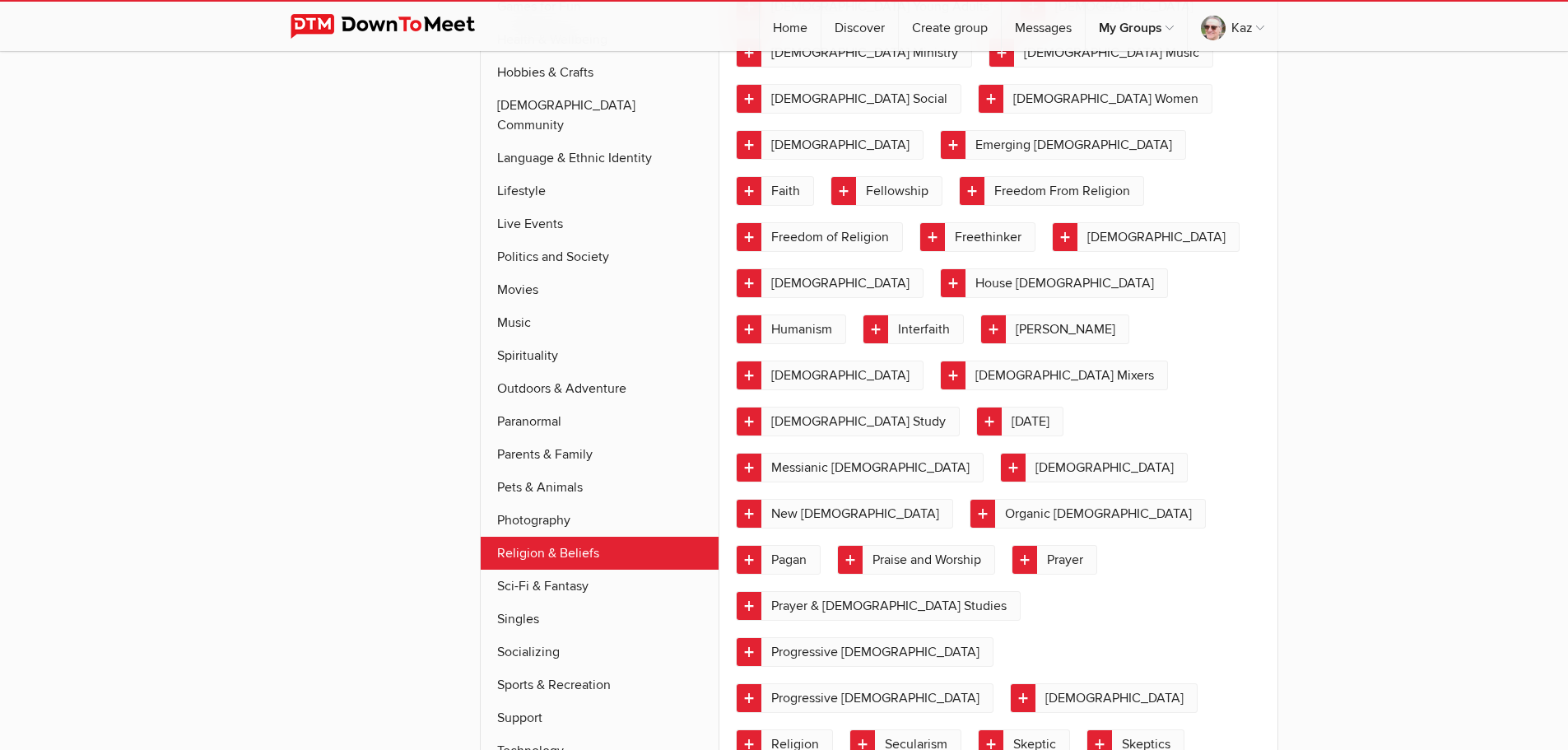
click at [560, 570] on link "Sci-Fi & Fantasy" at bounding box center [599, 587] width 239 height 33
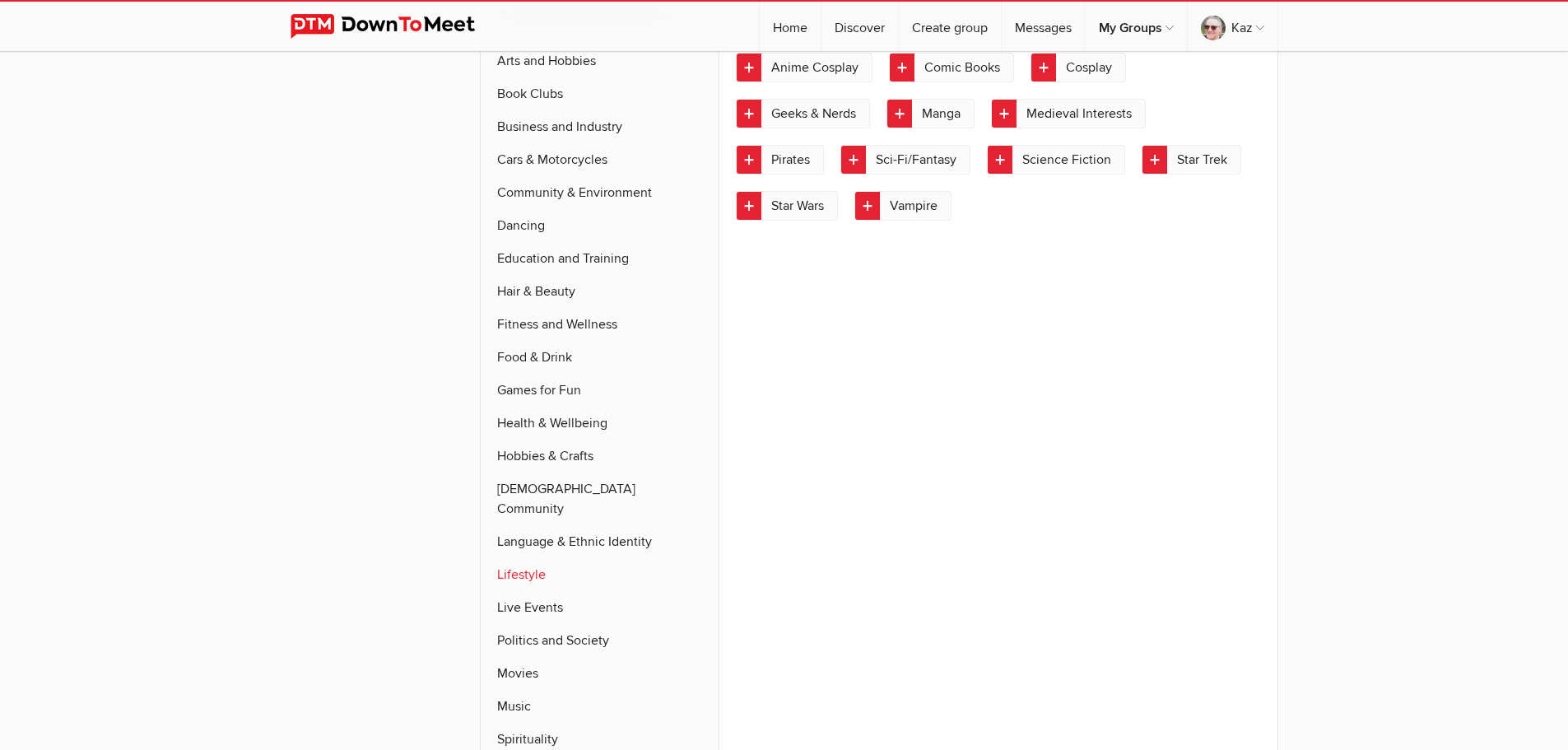
scroll to position [490, 0]
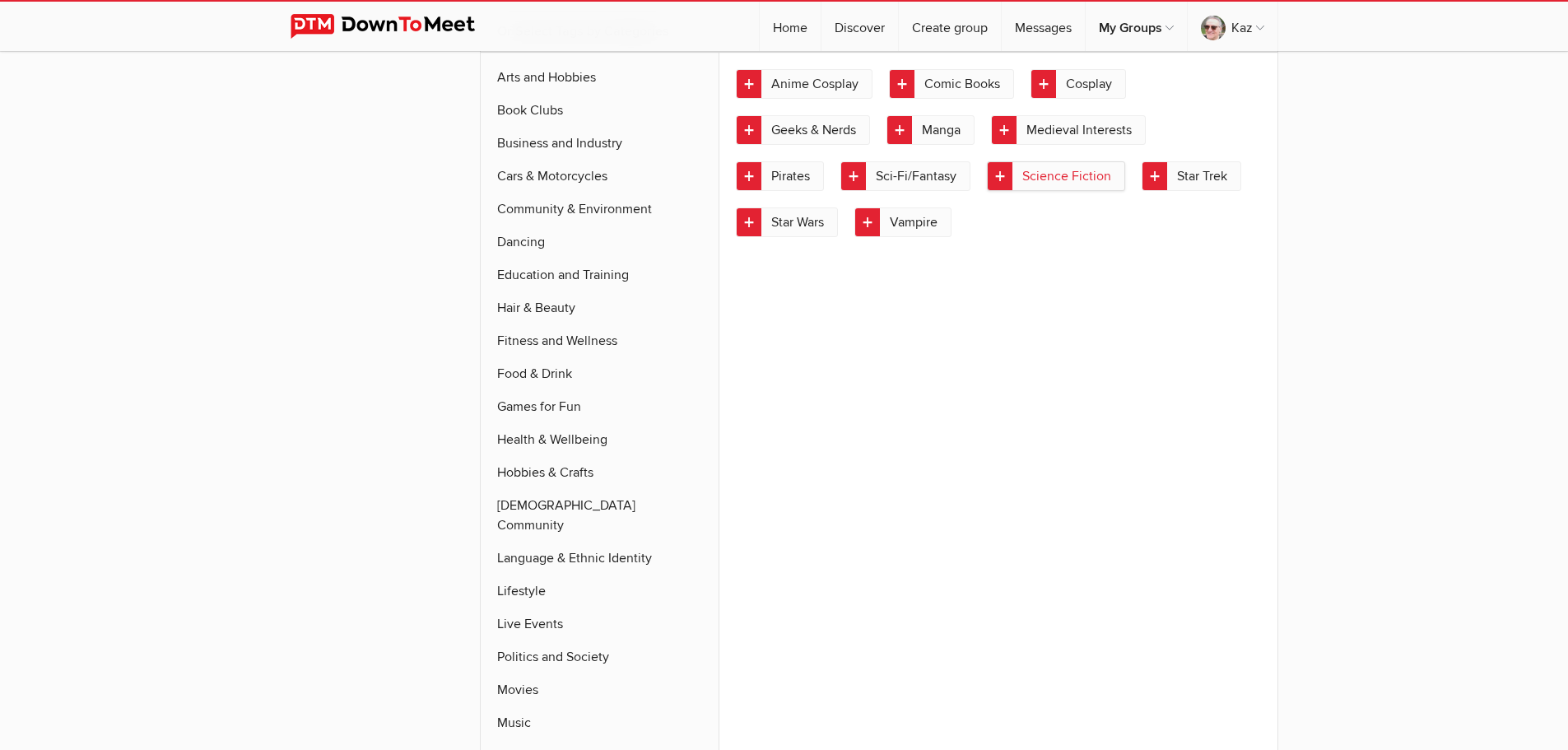
click at [1006, 183] on link "Science Fiction" at bounding box center [1055, 176] width 139 height 29
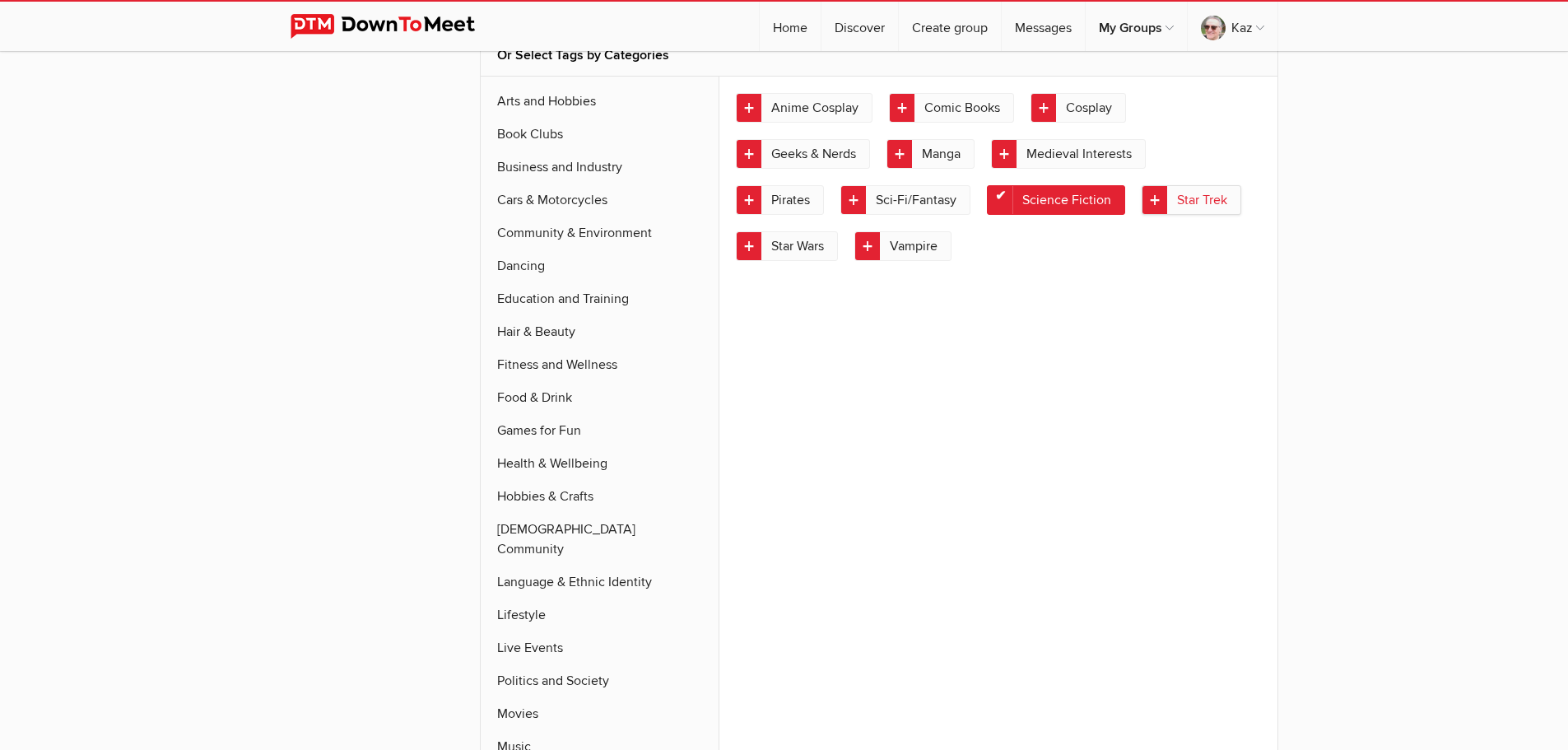
click at [1153, 185] on link "Star Trek" at bounding box center [1191, 200] width 99 height 29
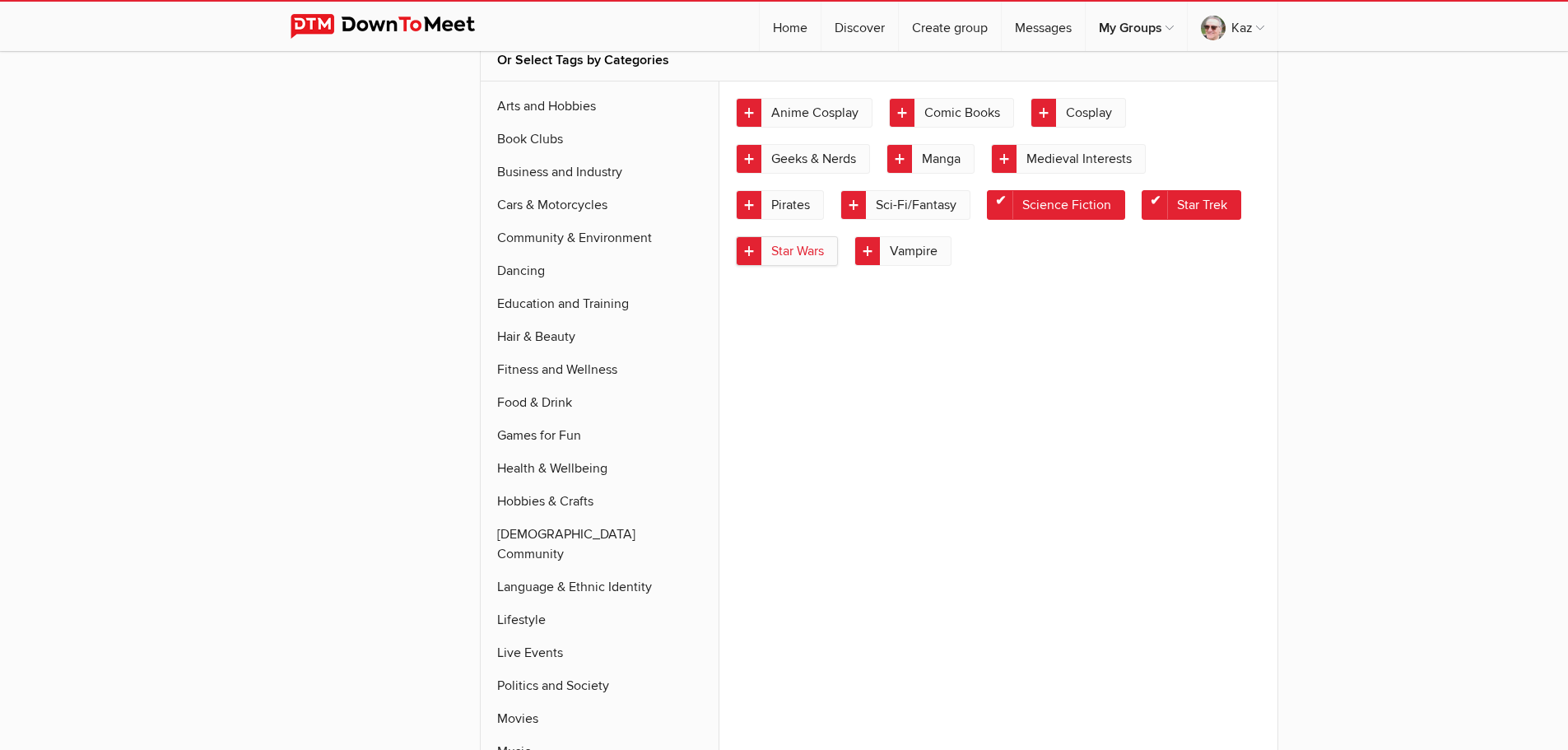
click at [755, 244] on link "Star Wars" at bounding box center [787, 251] width 102 height 29
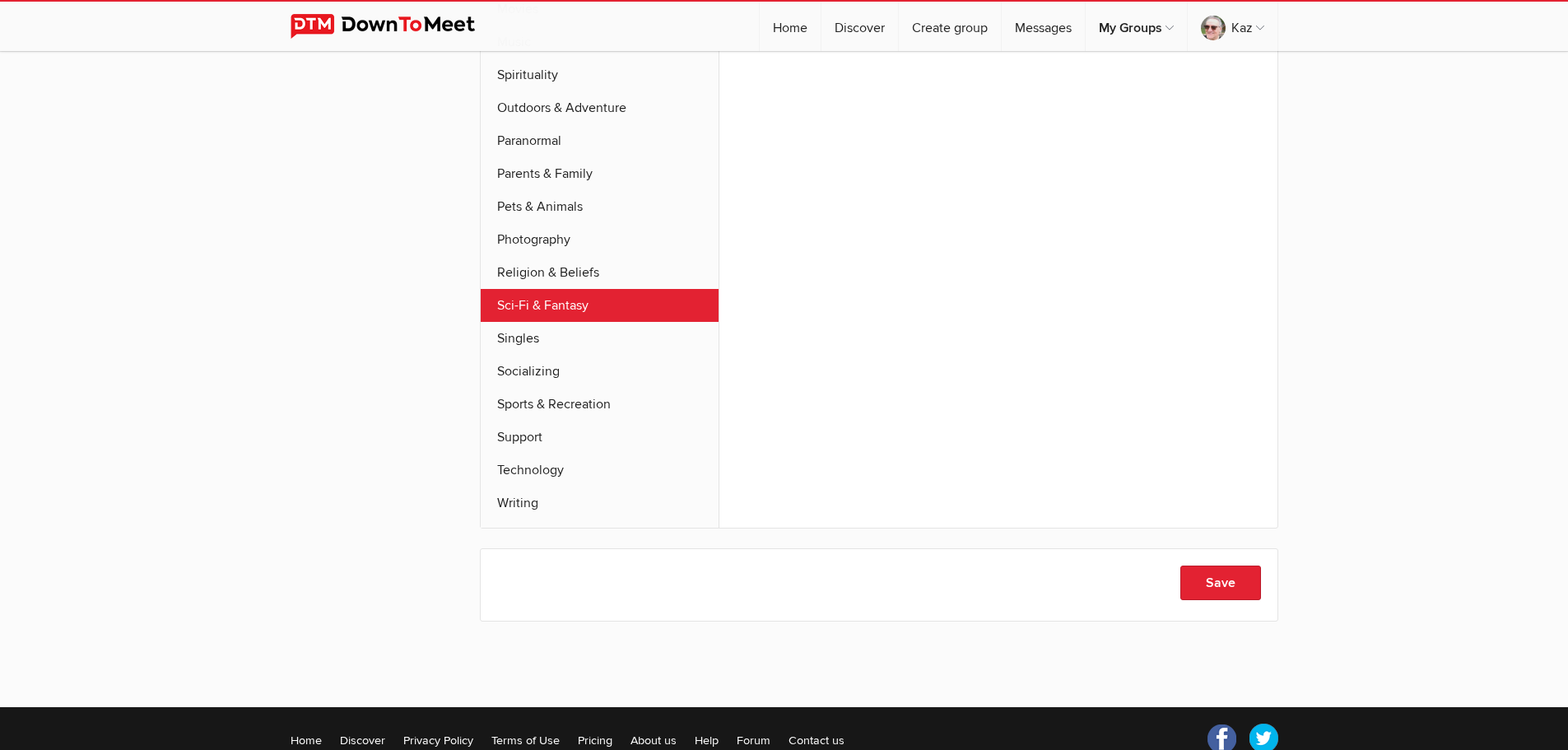
scroll to position [1276, 0]
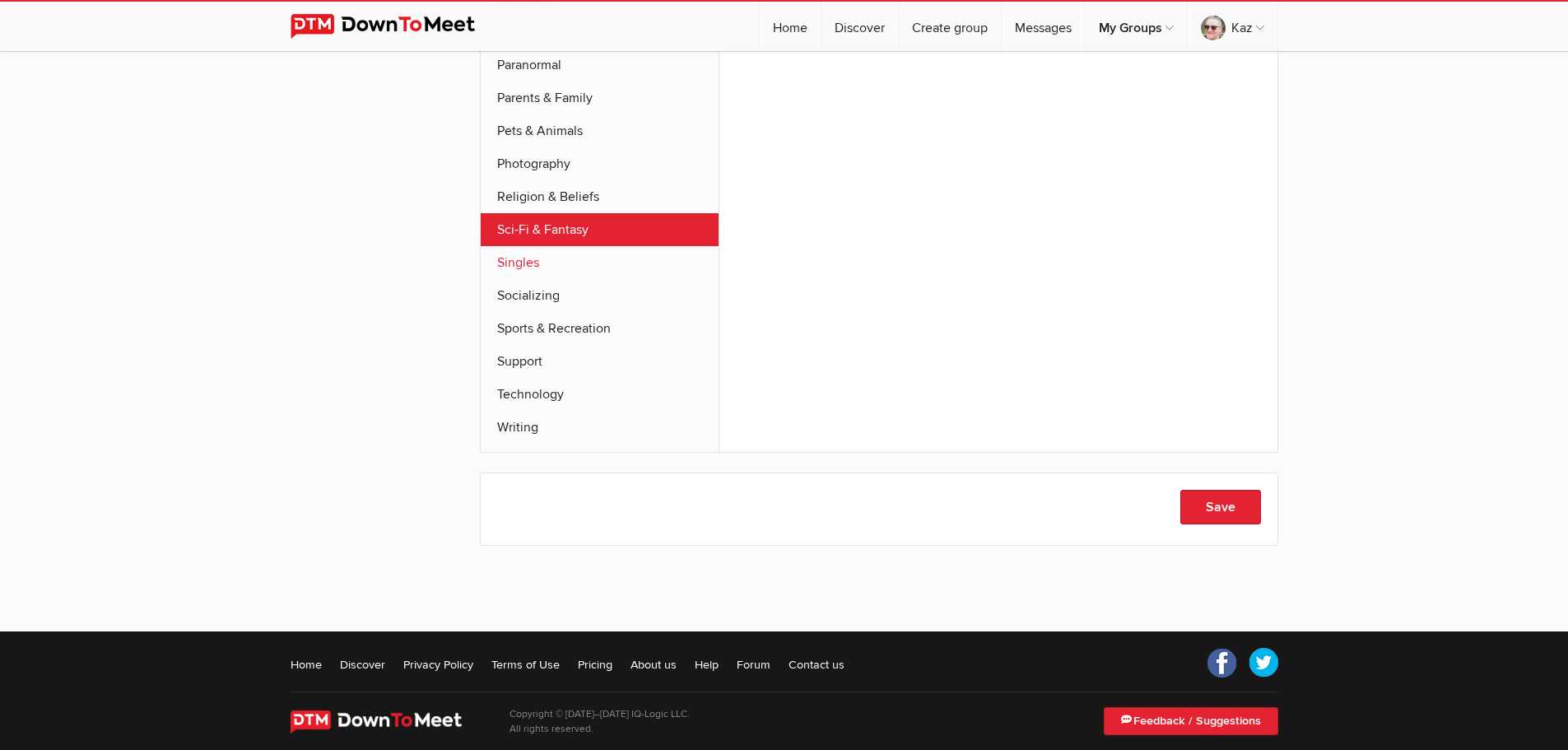
click at [528, 246] on link "Singles" at bounding box center [599, 262] width 239 height 33
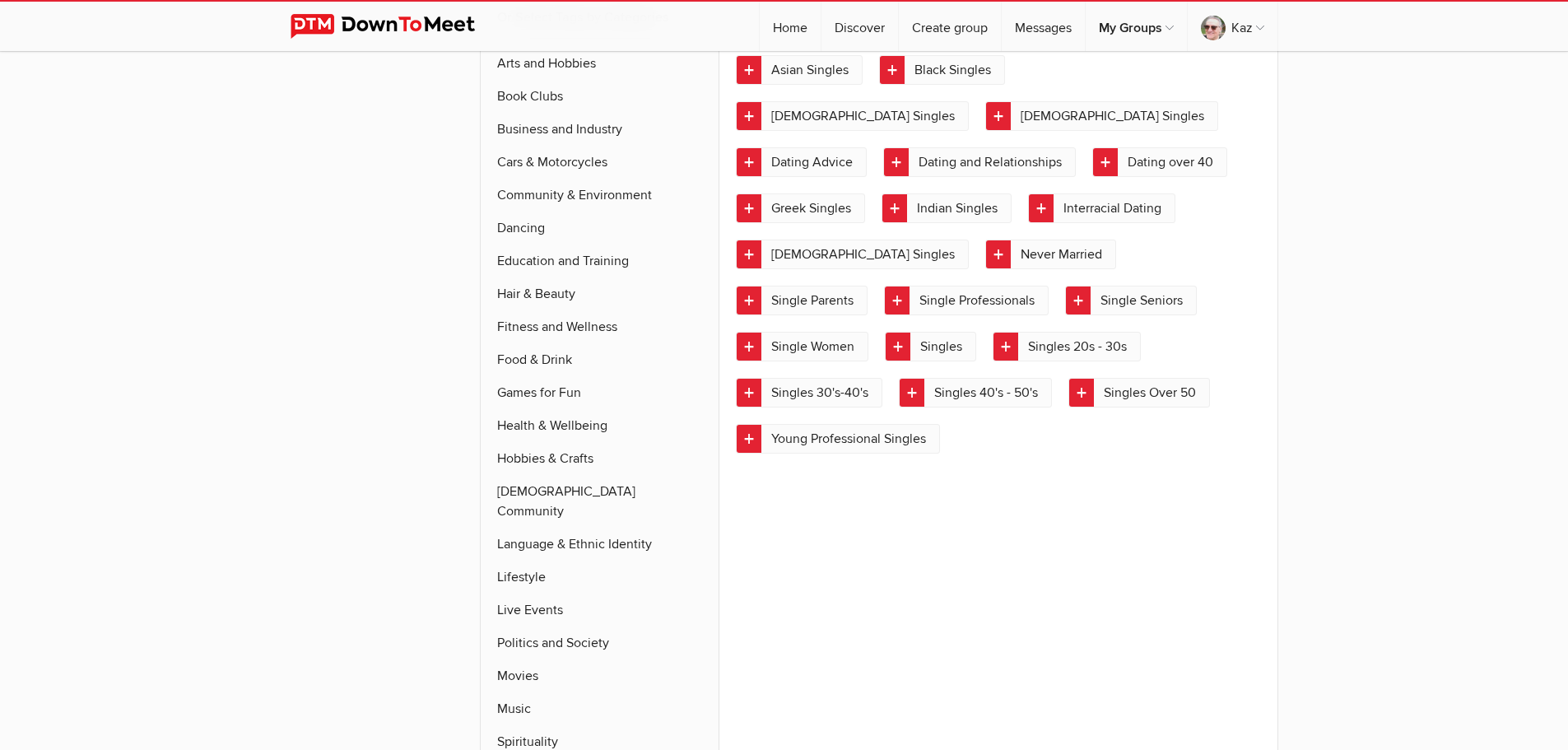
scroll to position [520, 0]
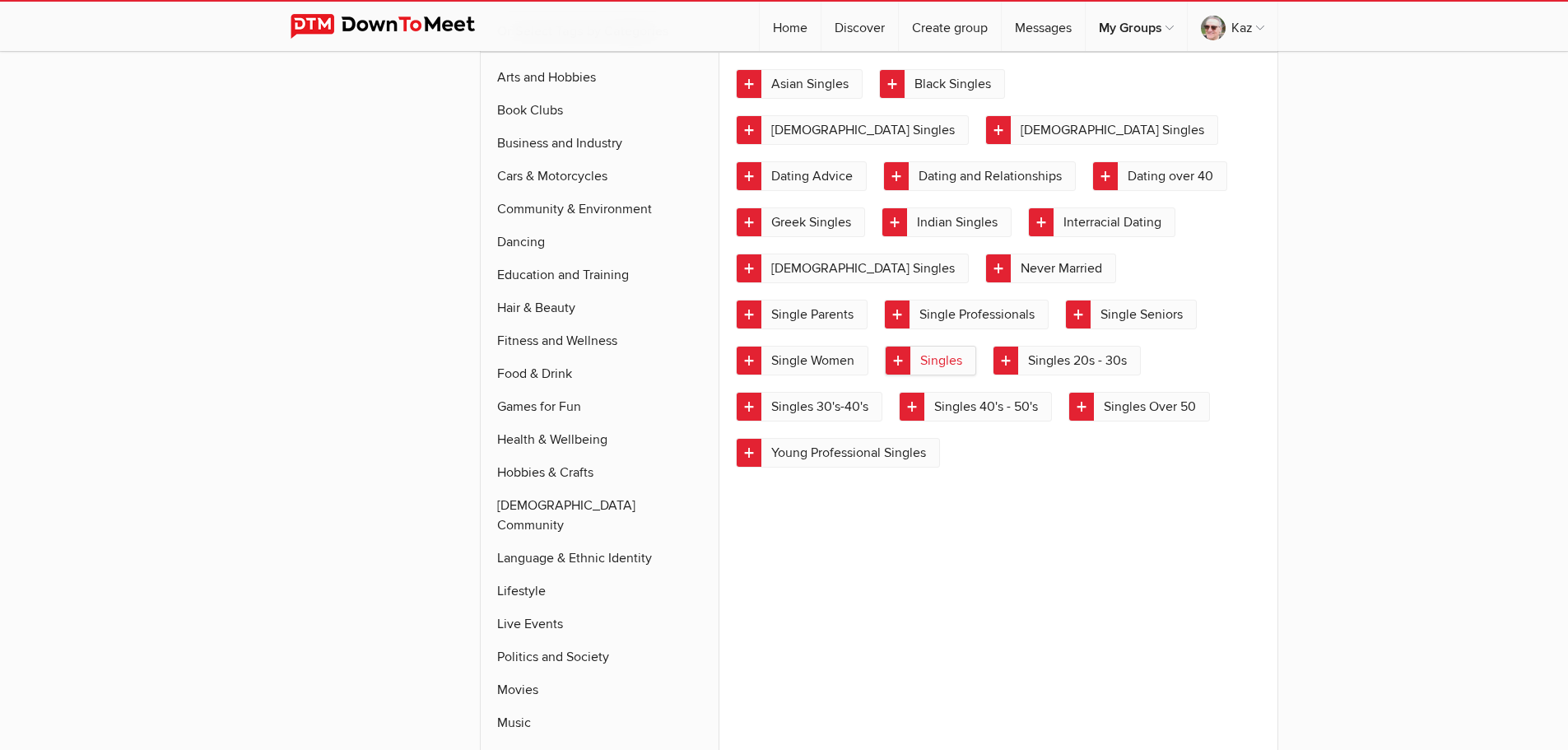
click at [907, 346] on link "Singles" at bounding box center [929, 361] width 91 height 29
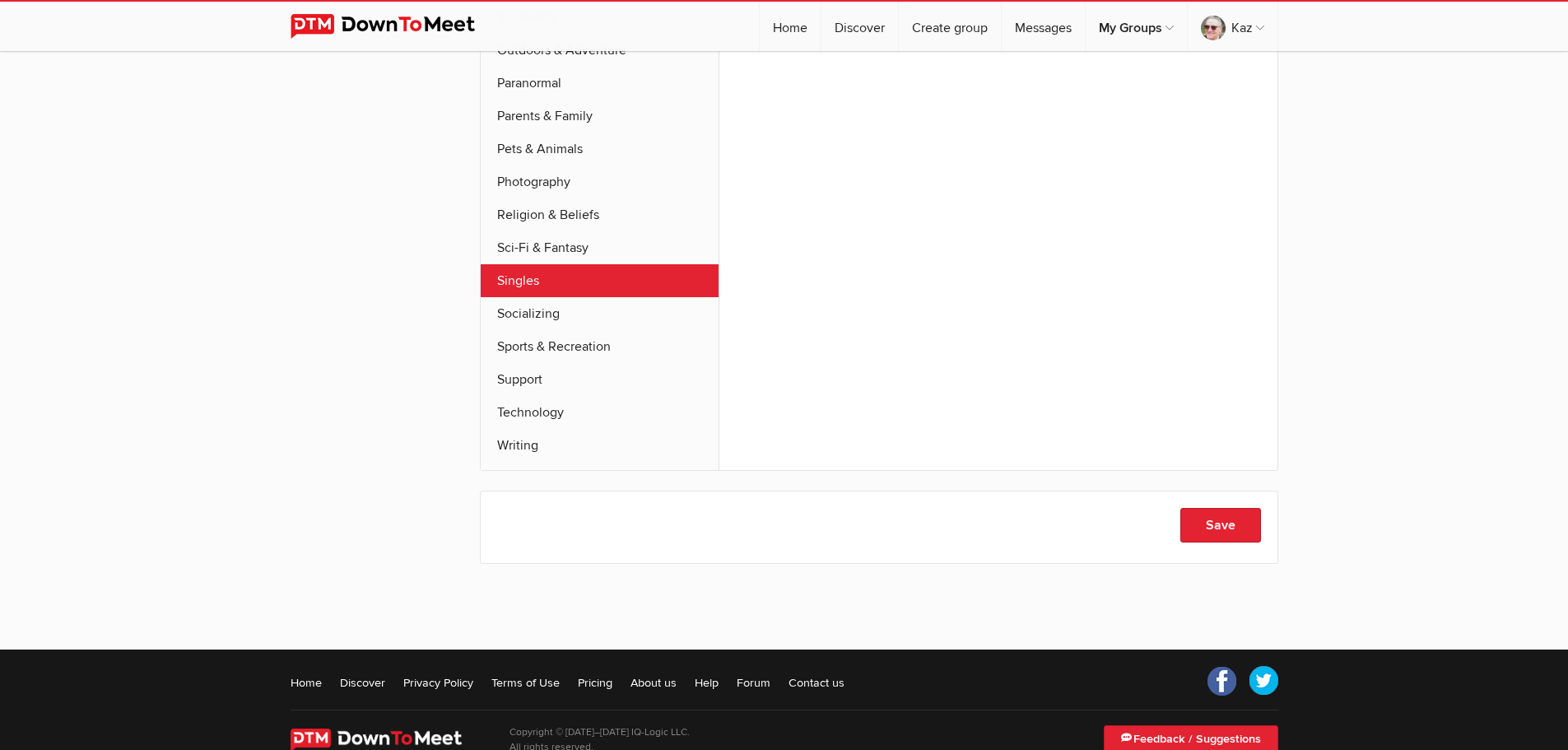
scroll to position [1260, 0]
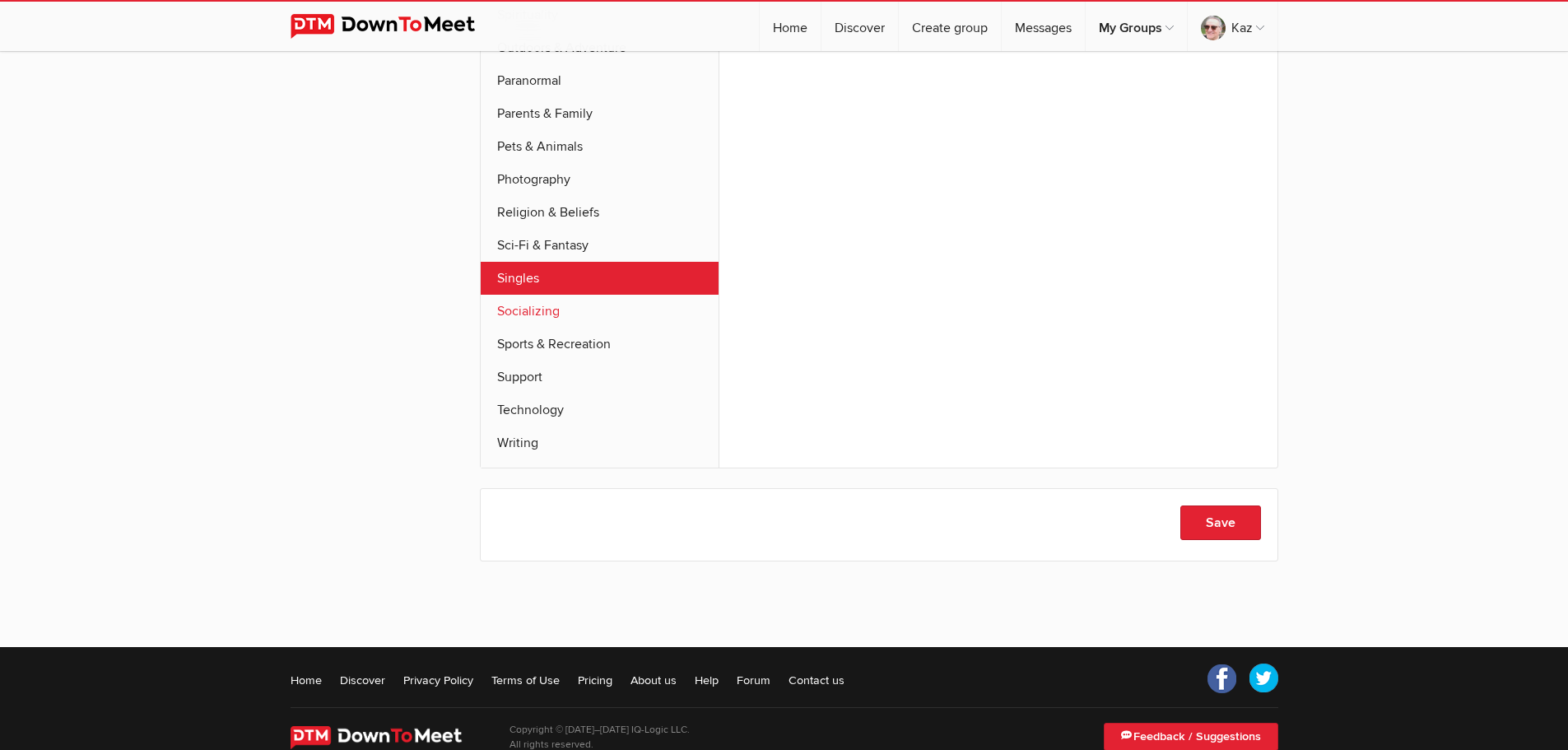
click at [543, 295] on link "Socializing" at bounding box center [599, 312] width 239 height 33
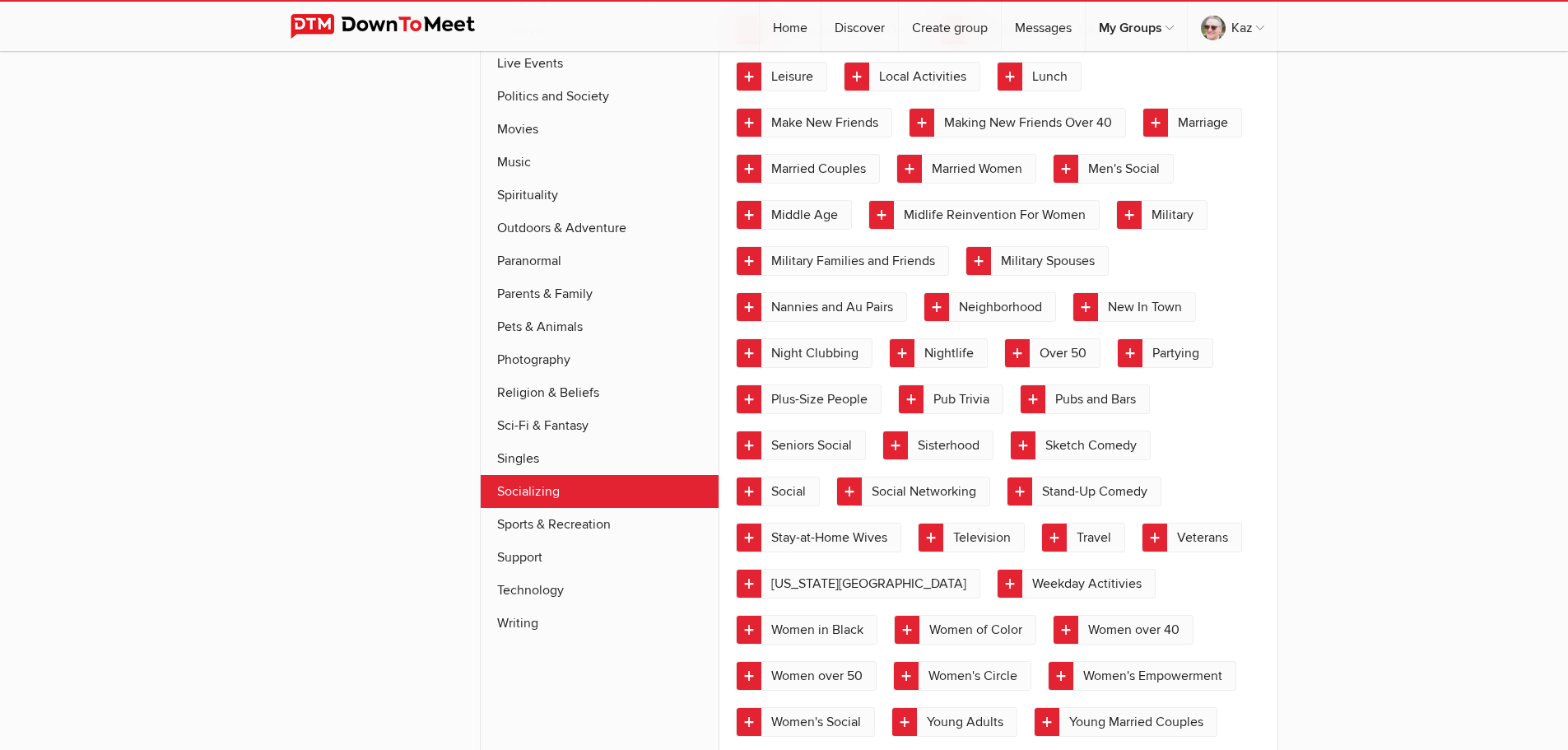
scroll to position [1096, 0]
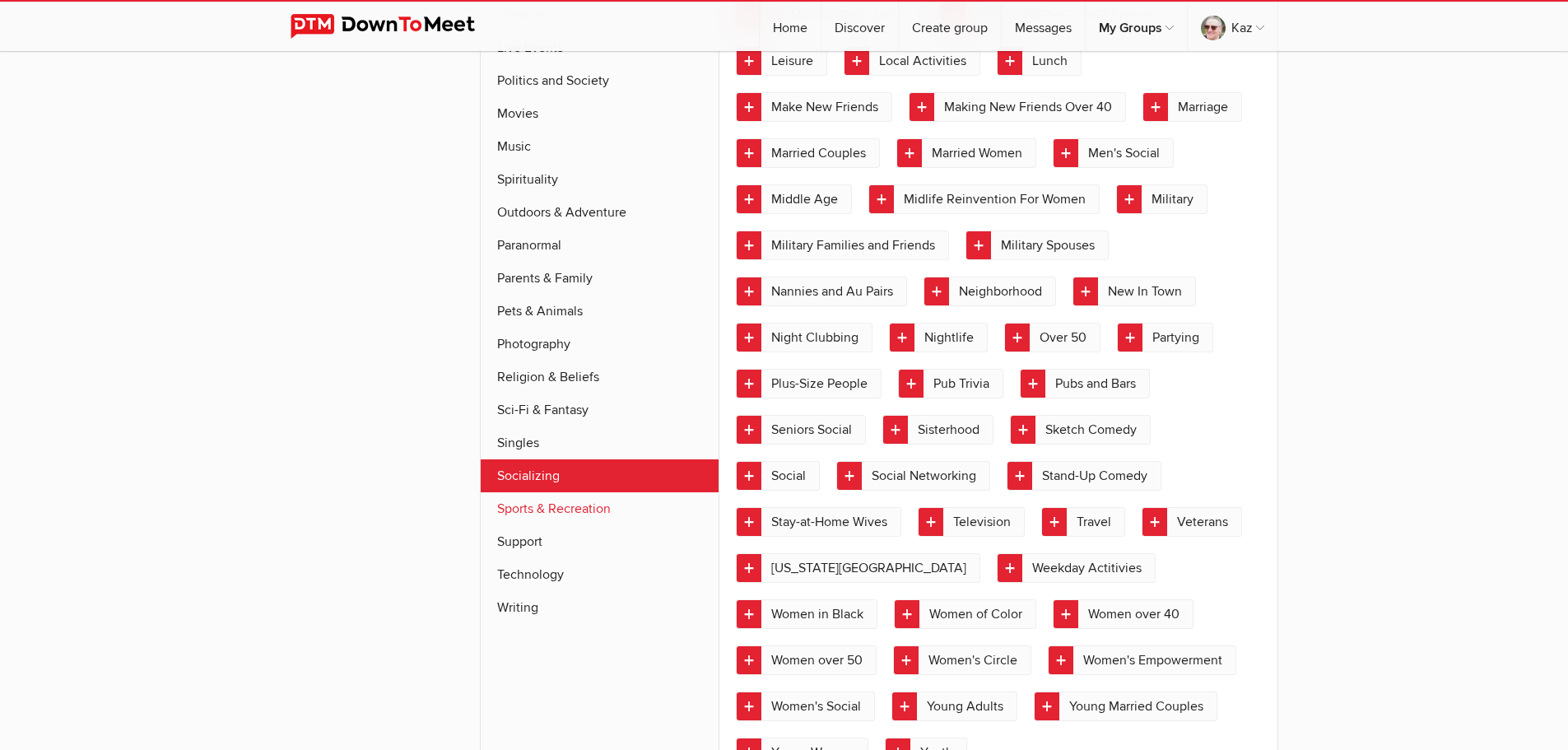
click at [553, 492] on link "Sports & Recreation" at bounding box center [599, 509] width 239 height 33
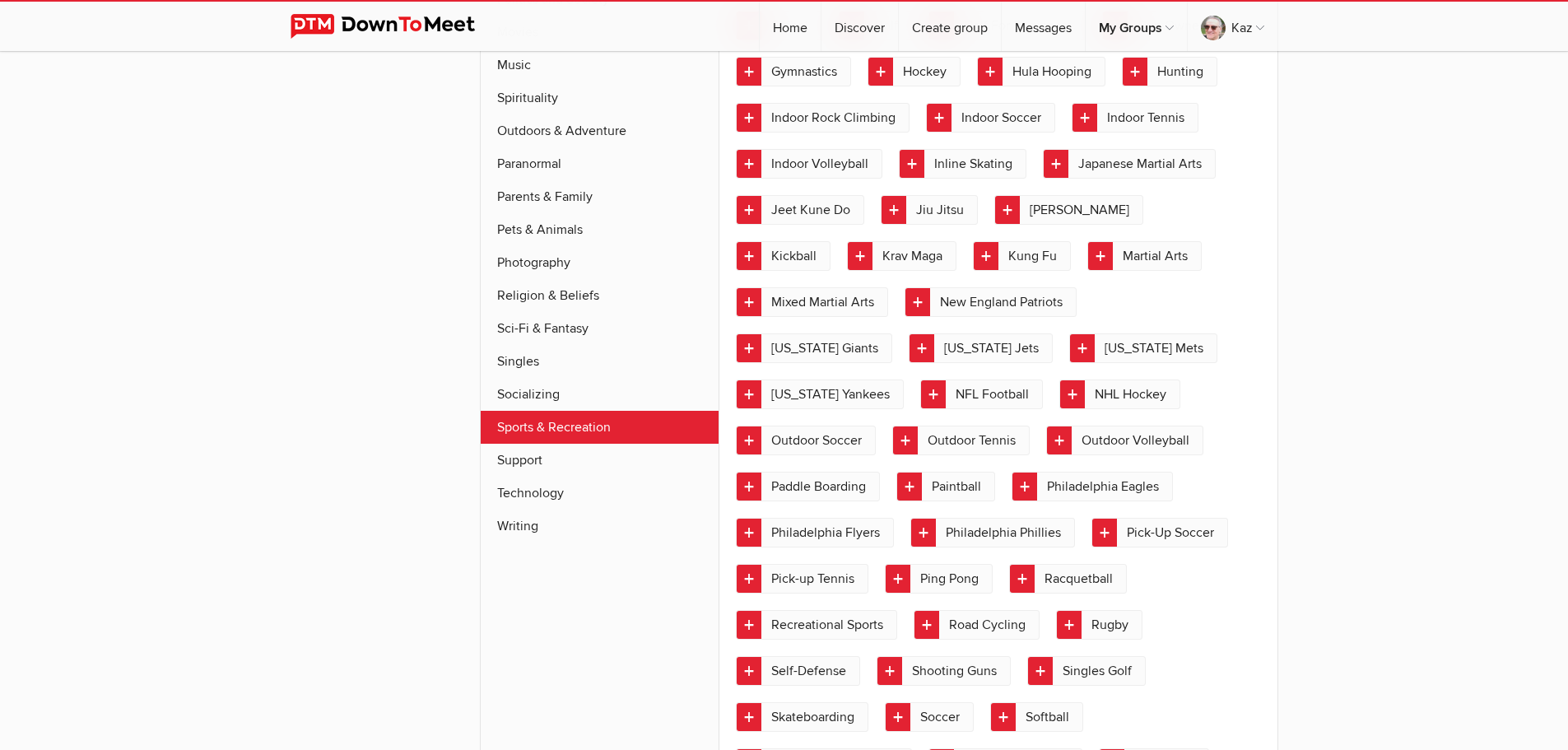
scroll to position [1179, 0]
click at [1088, 247] on link "Martial Arts" at bounding box center [1145, 256] width 114 height 29
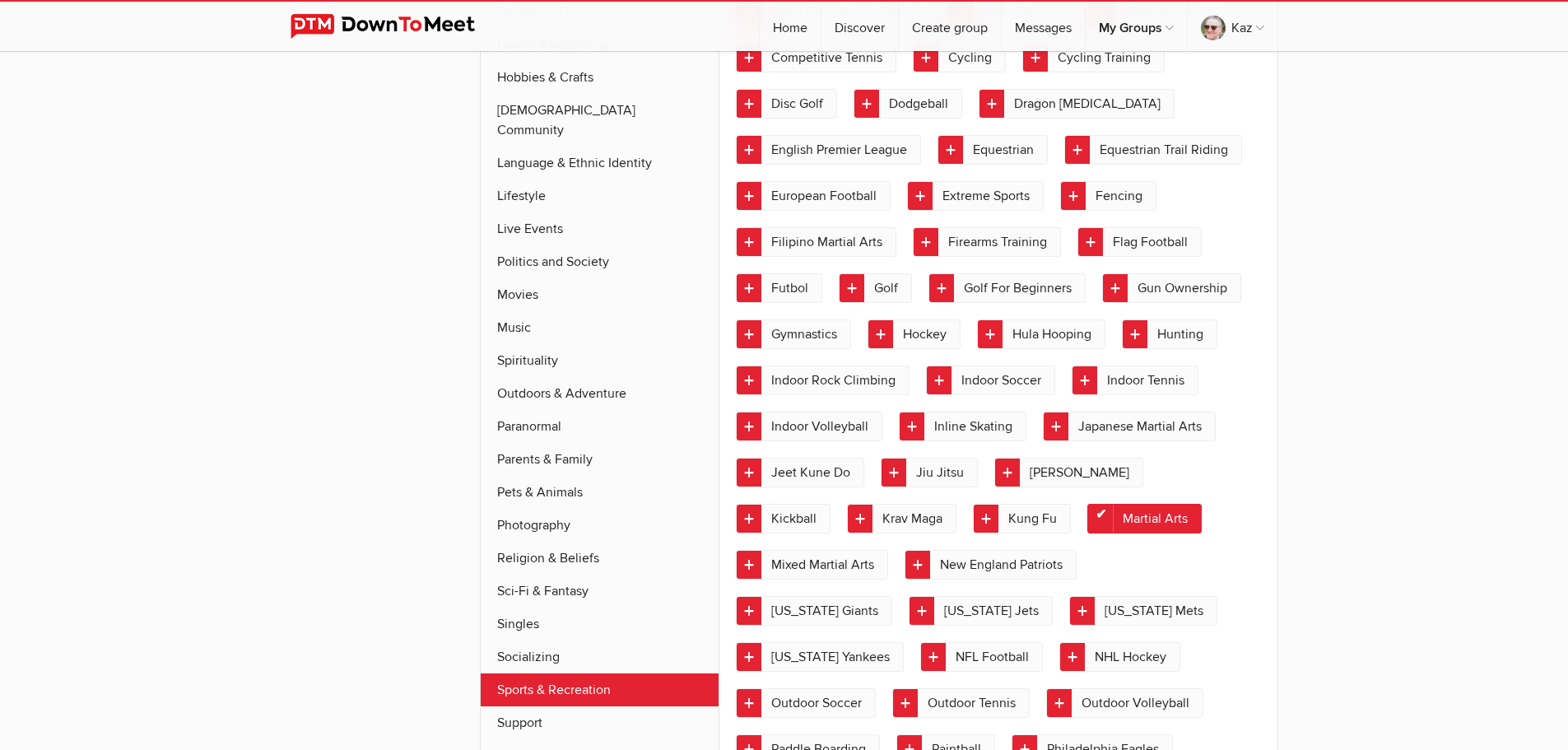
scroll to position [849, 0]
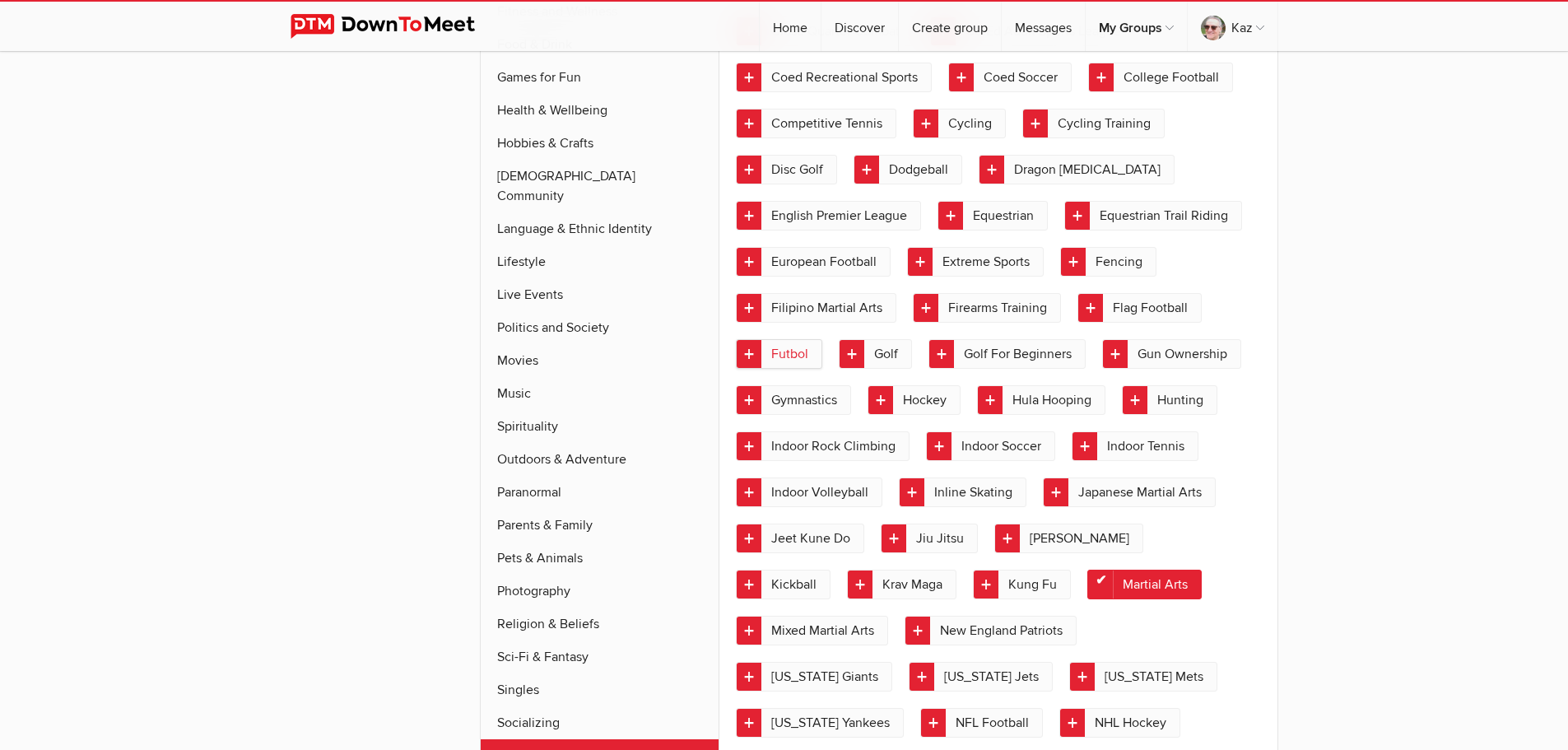
click at [750, 358] on link "Futbol" at bounding box center [779, 354] width 86 height 29
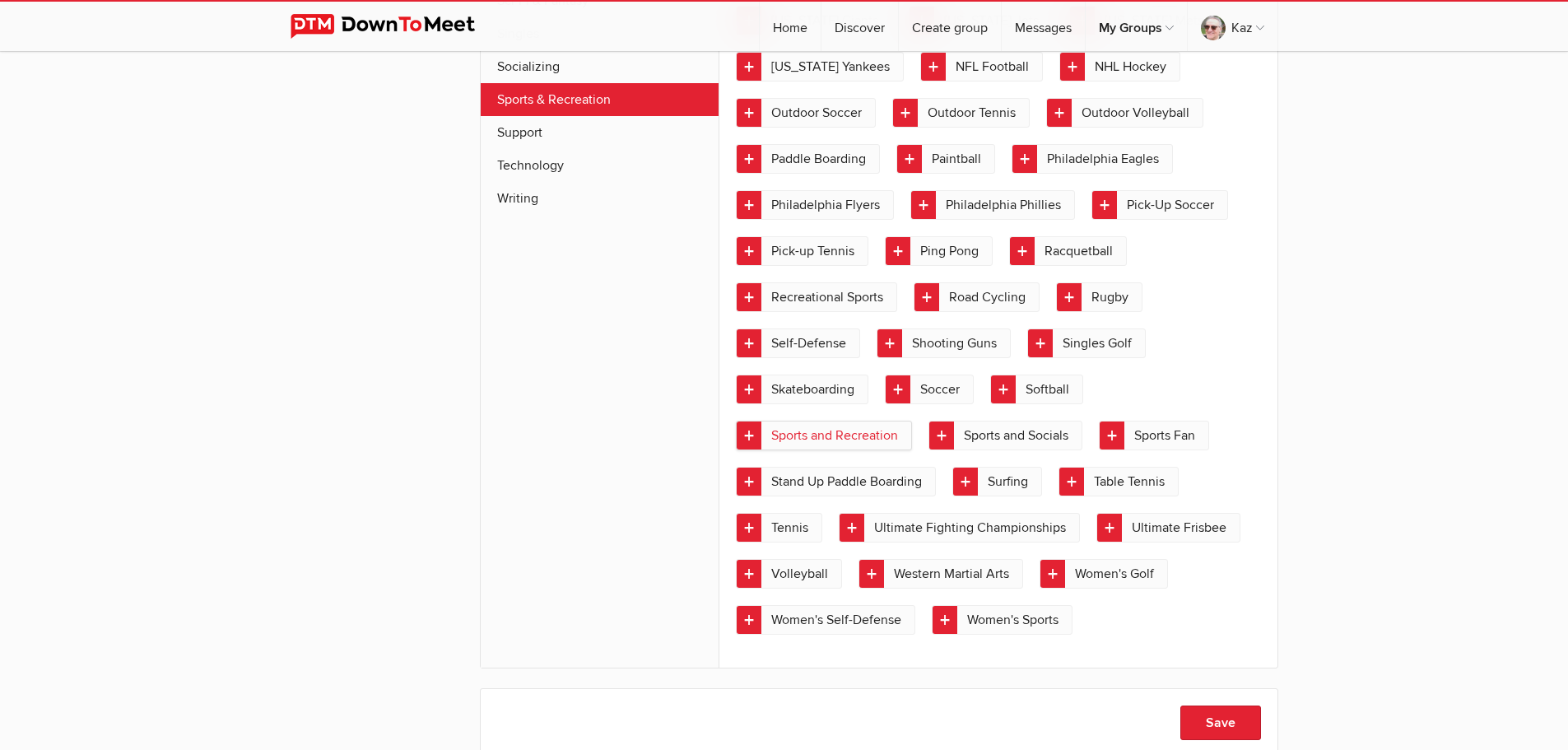
scroll to position [1508, 0]
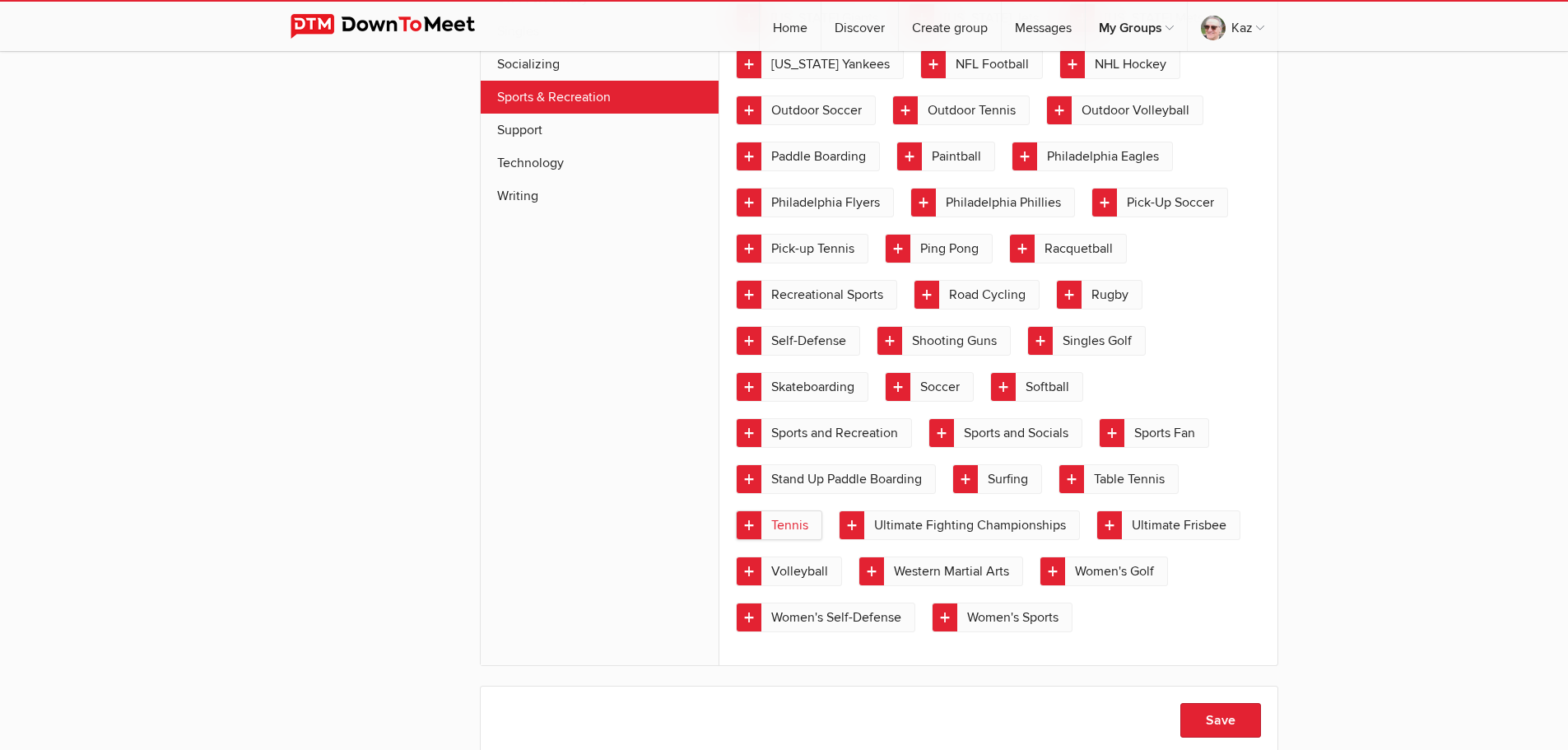
click at [822, 510] on link "Tennis" at bounding box center [779, 525] width 86 height 29
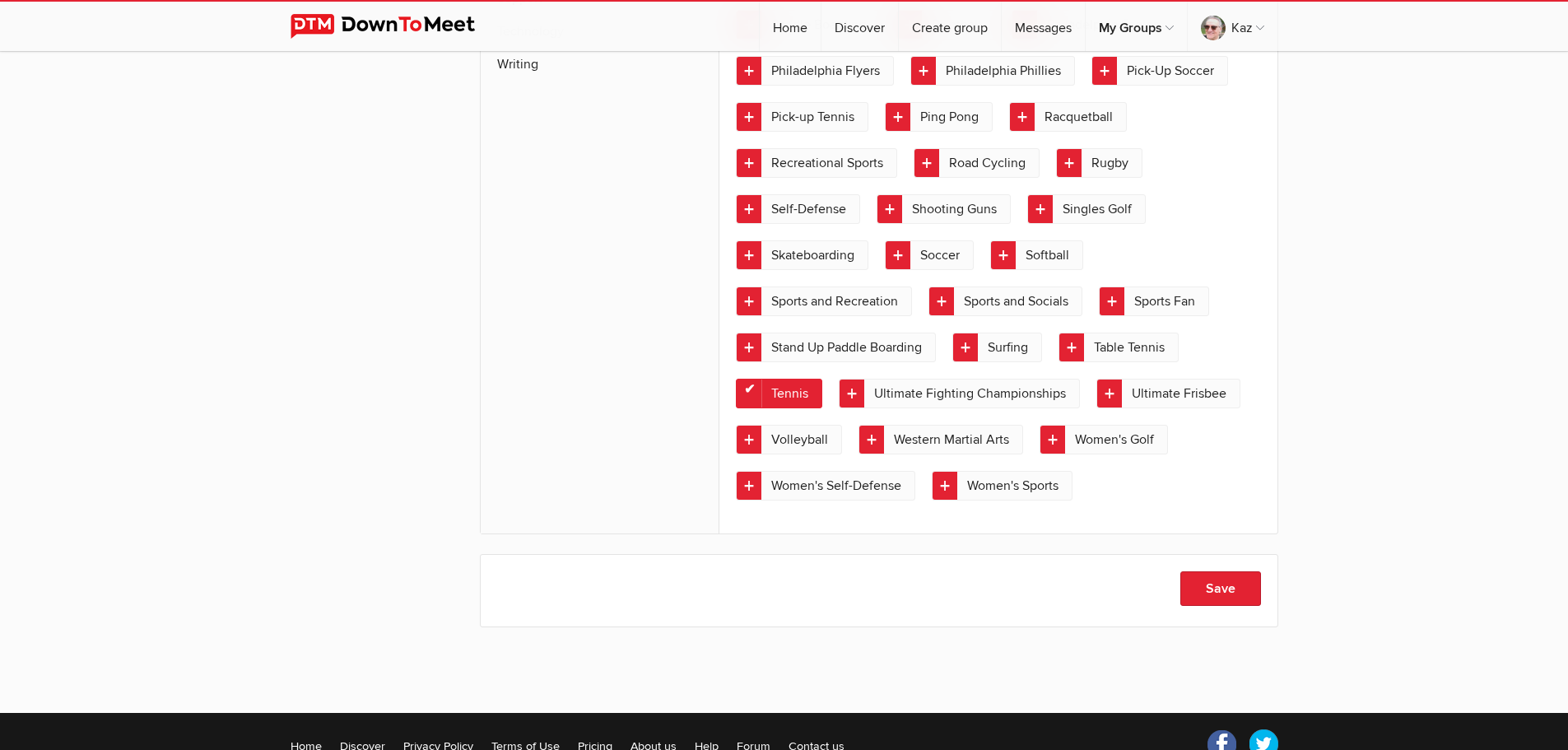
scroll to position [1672, 0]
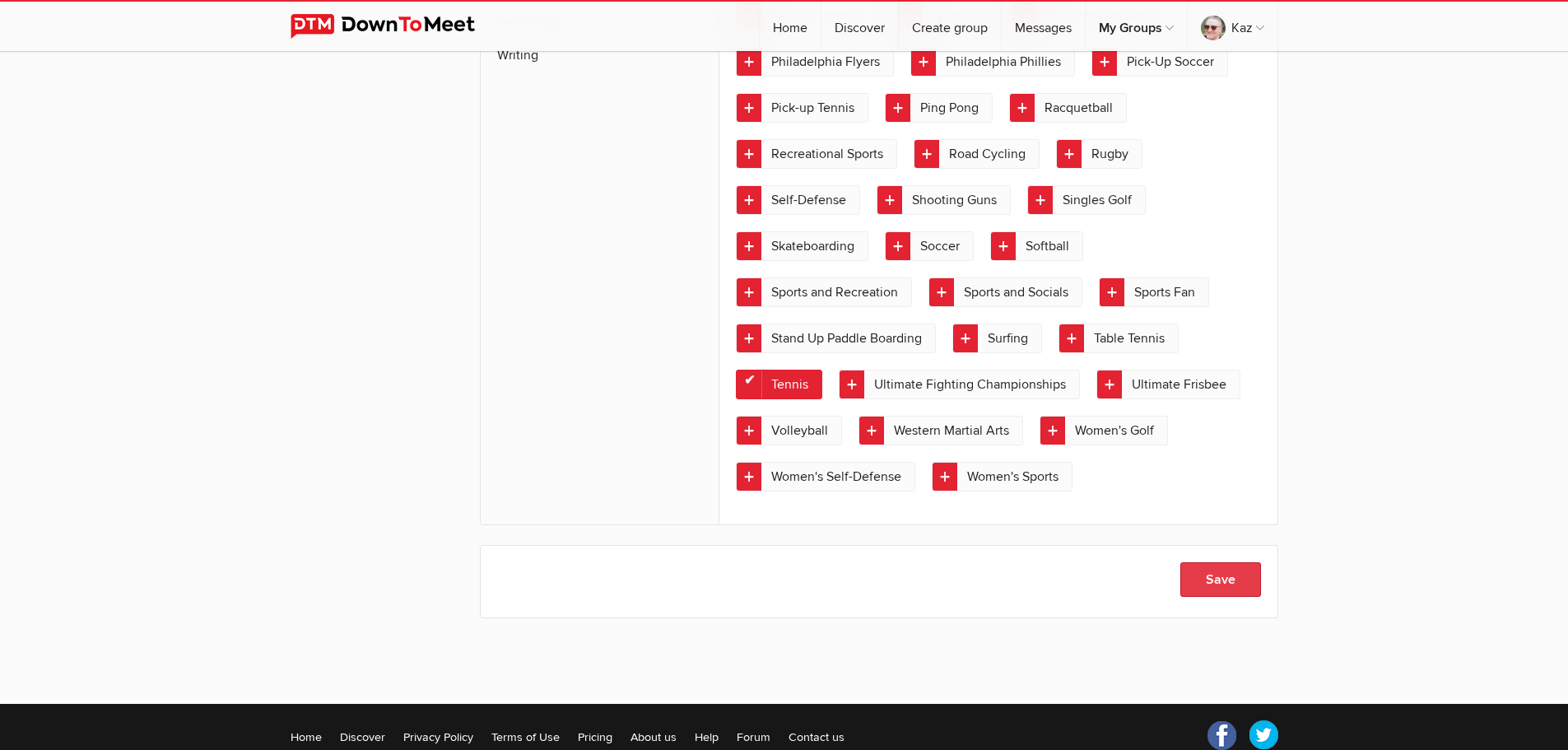
click at [1207, 562] on button "Save" at bounding box center [1220, 579] width 81 height 34
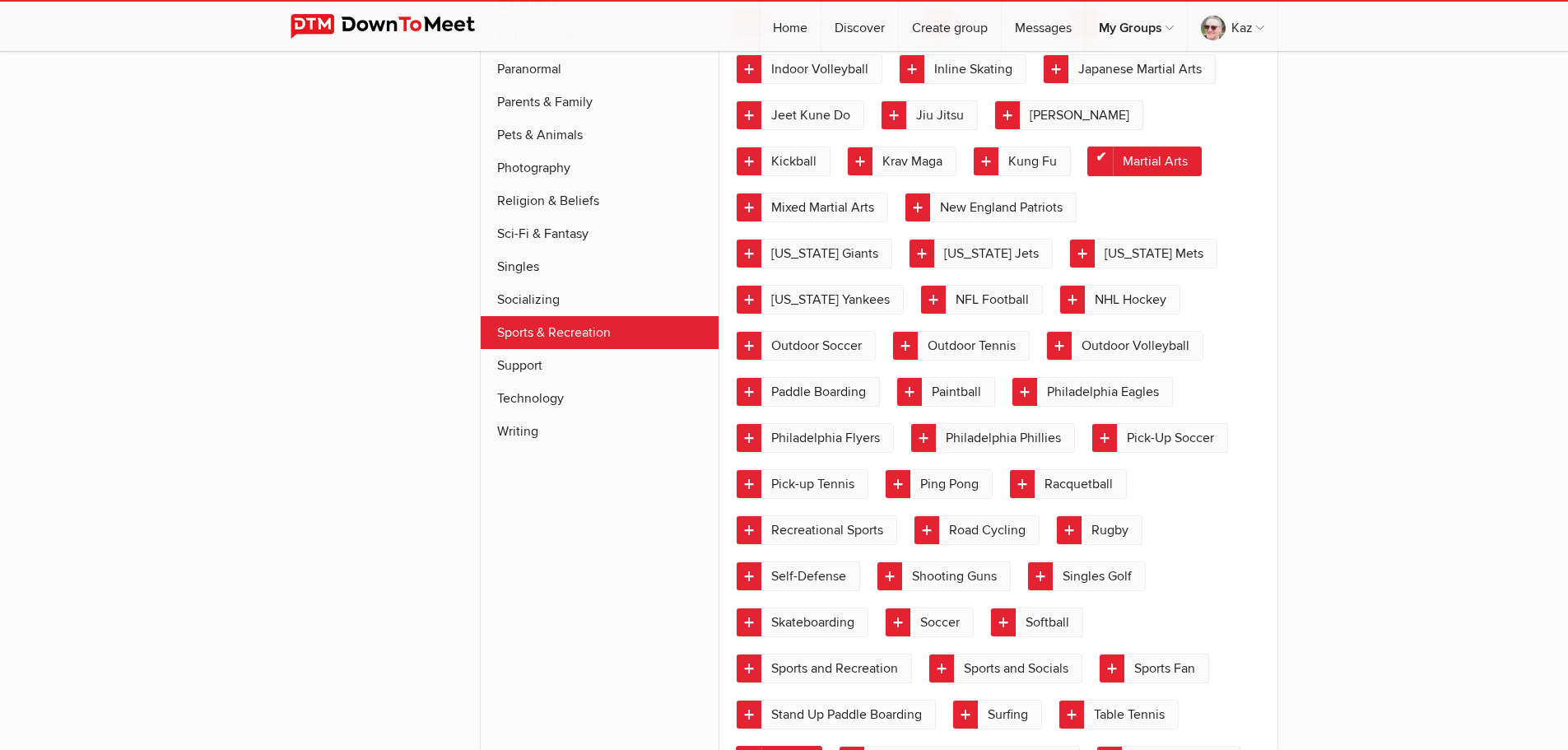
scroll to position [1179, 0]
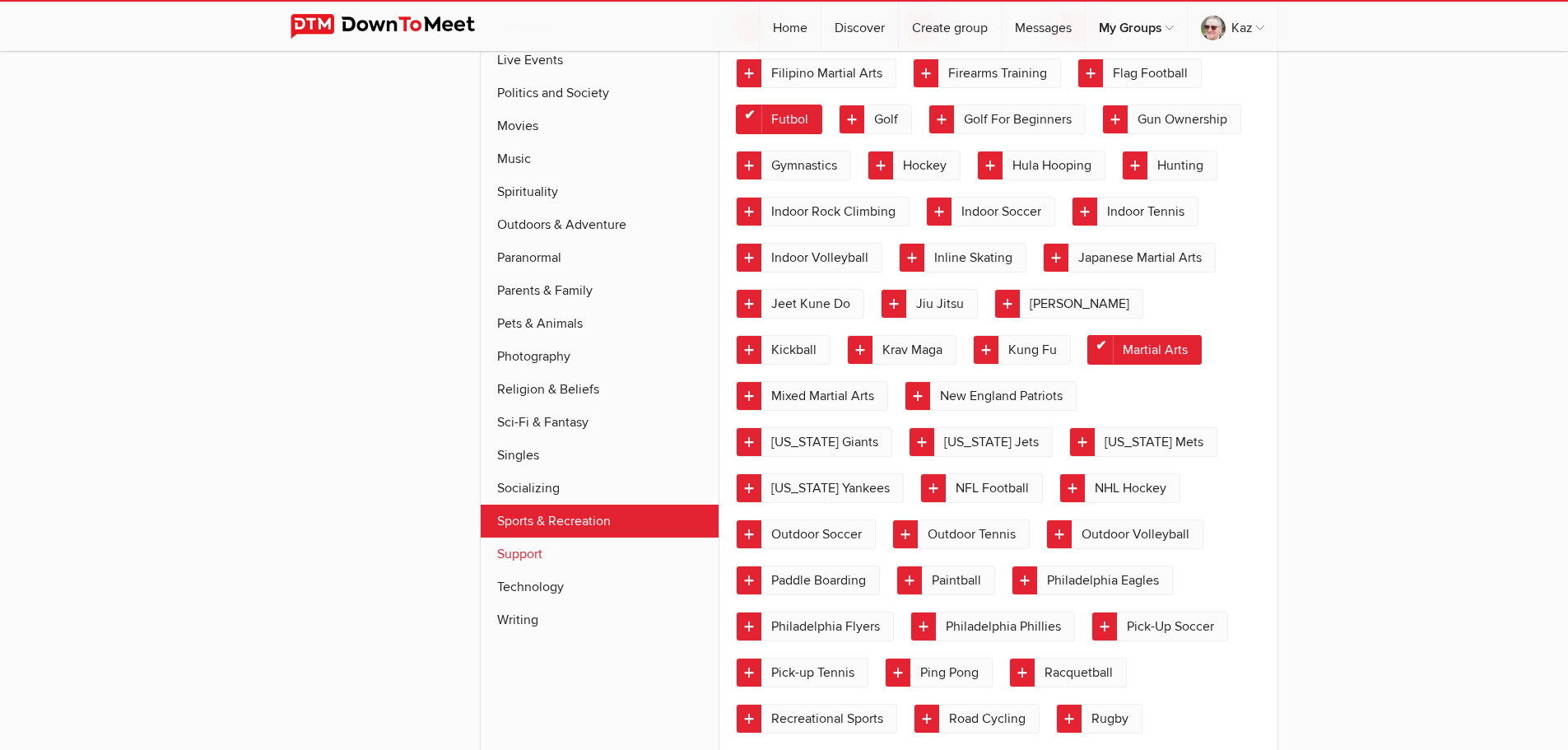
click at [549, 538] on link "Support" at bounding box center [599, 554] width 239 height 33
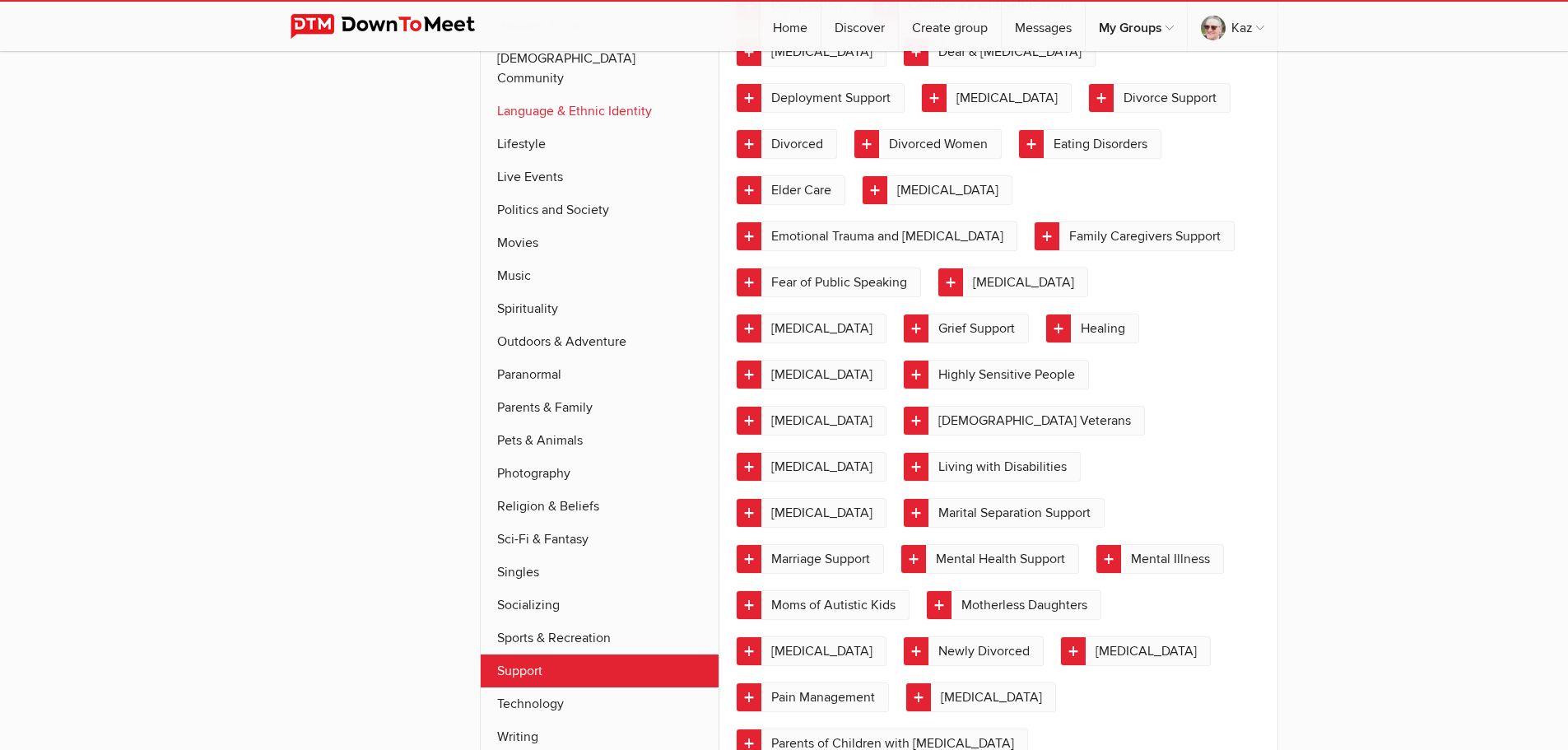
scroll to position [1084, 0]
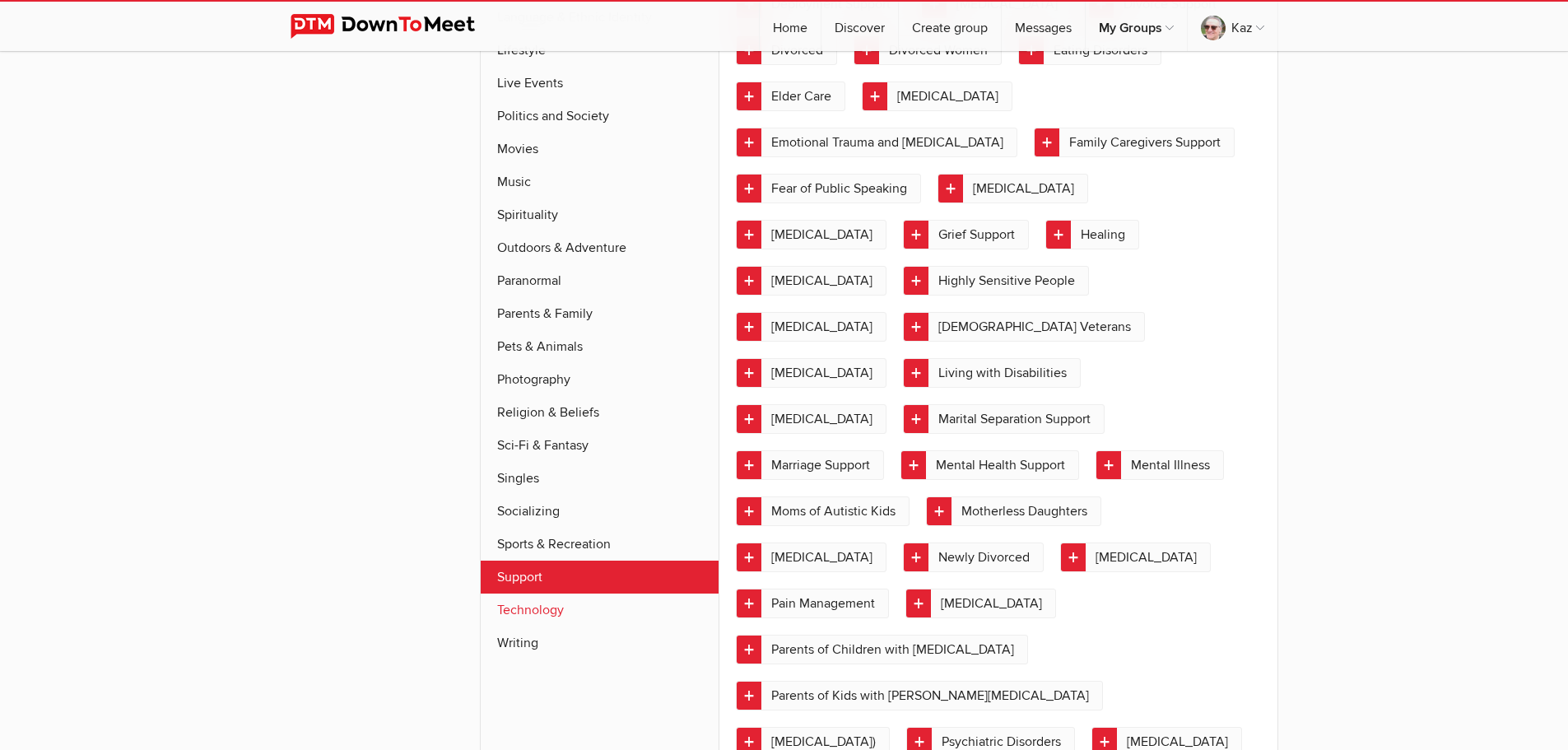
click at [552, 594] on link "Technology" at bounding box center [599, 610] width 239 height 33
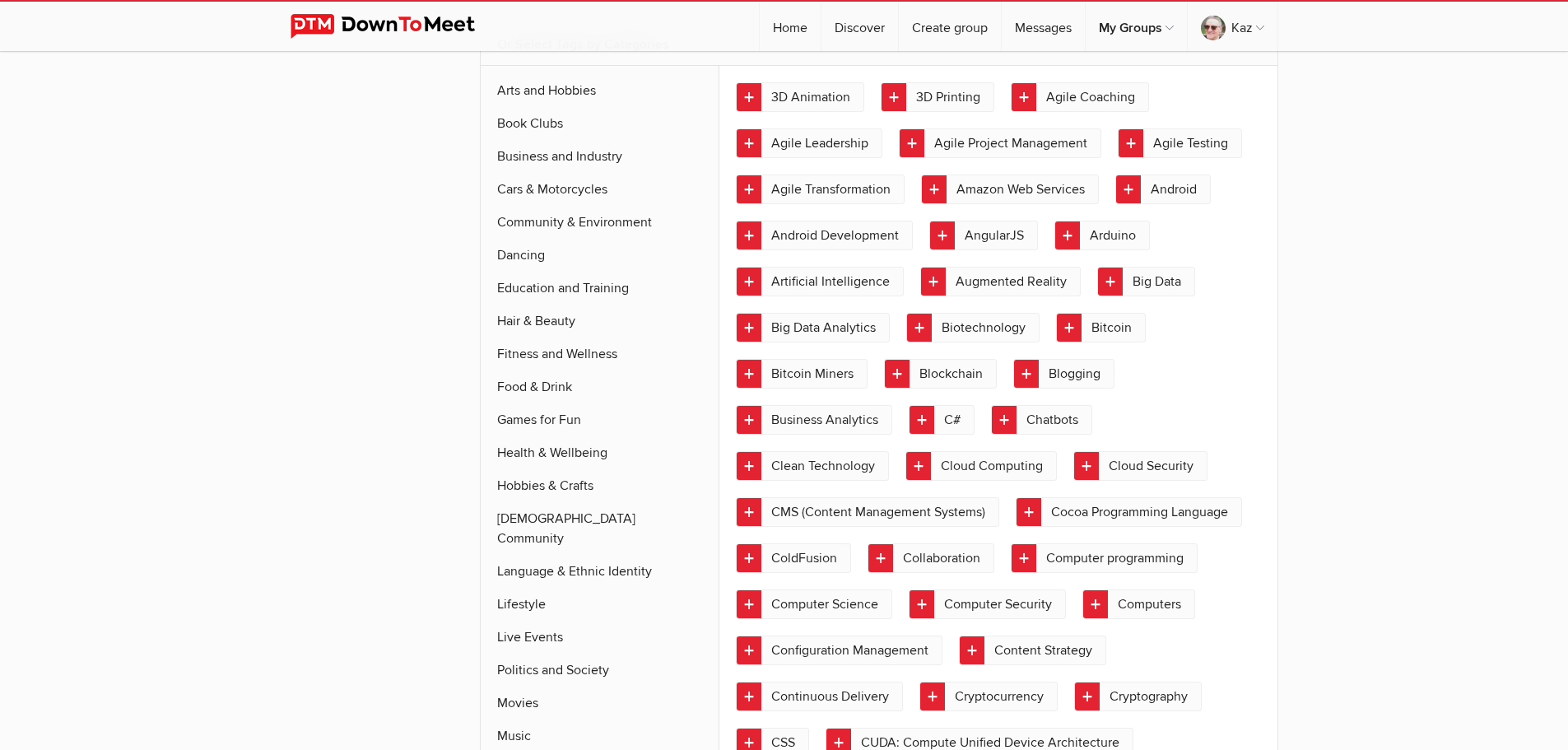
scroll to position [520, 0]
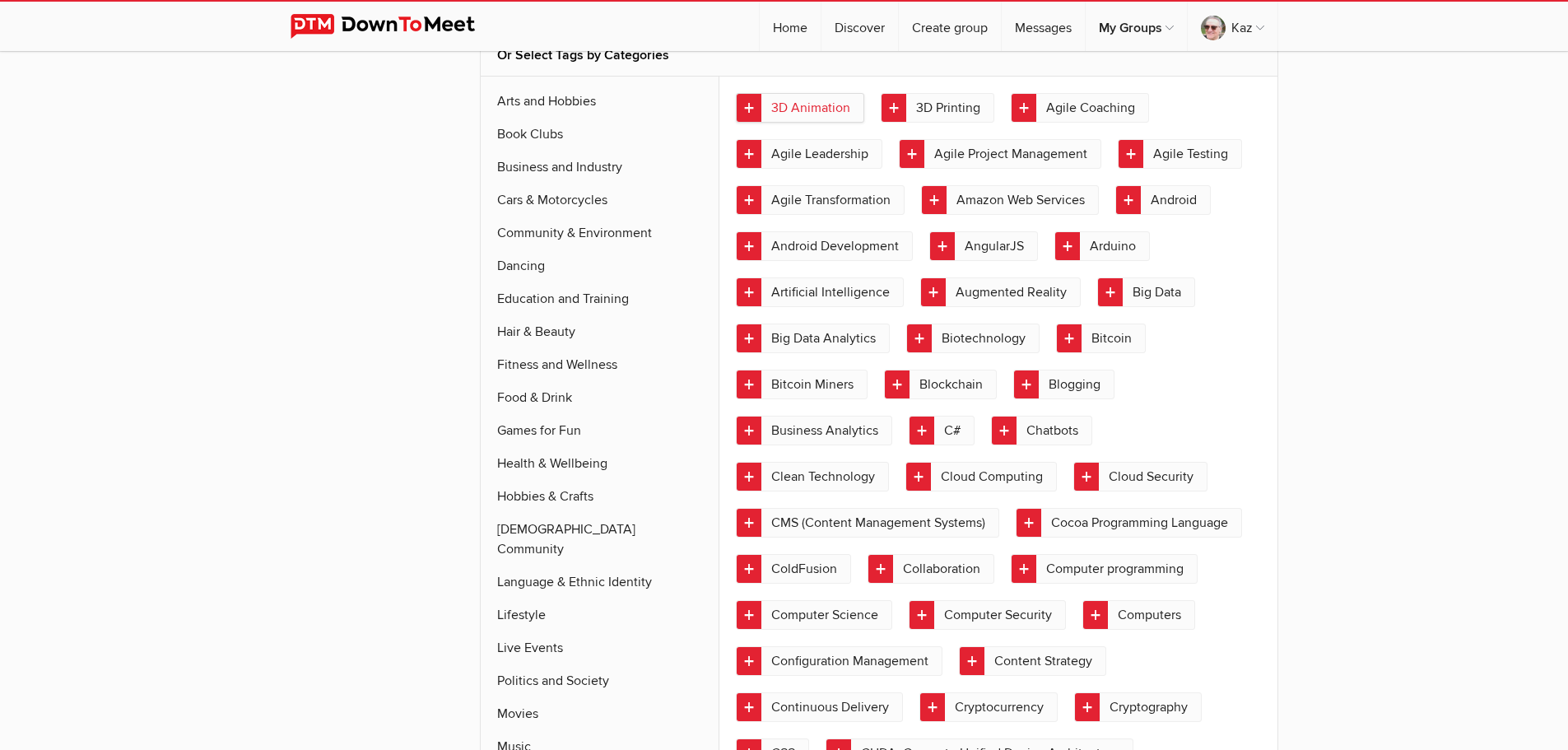
click at [748, 93] on link "3D Animation" at bounding box center [800, 108] width 129 height 29
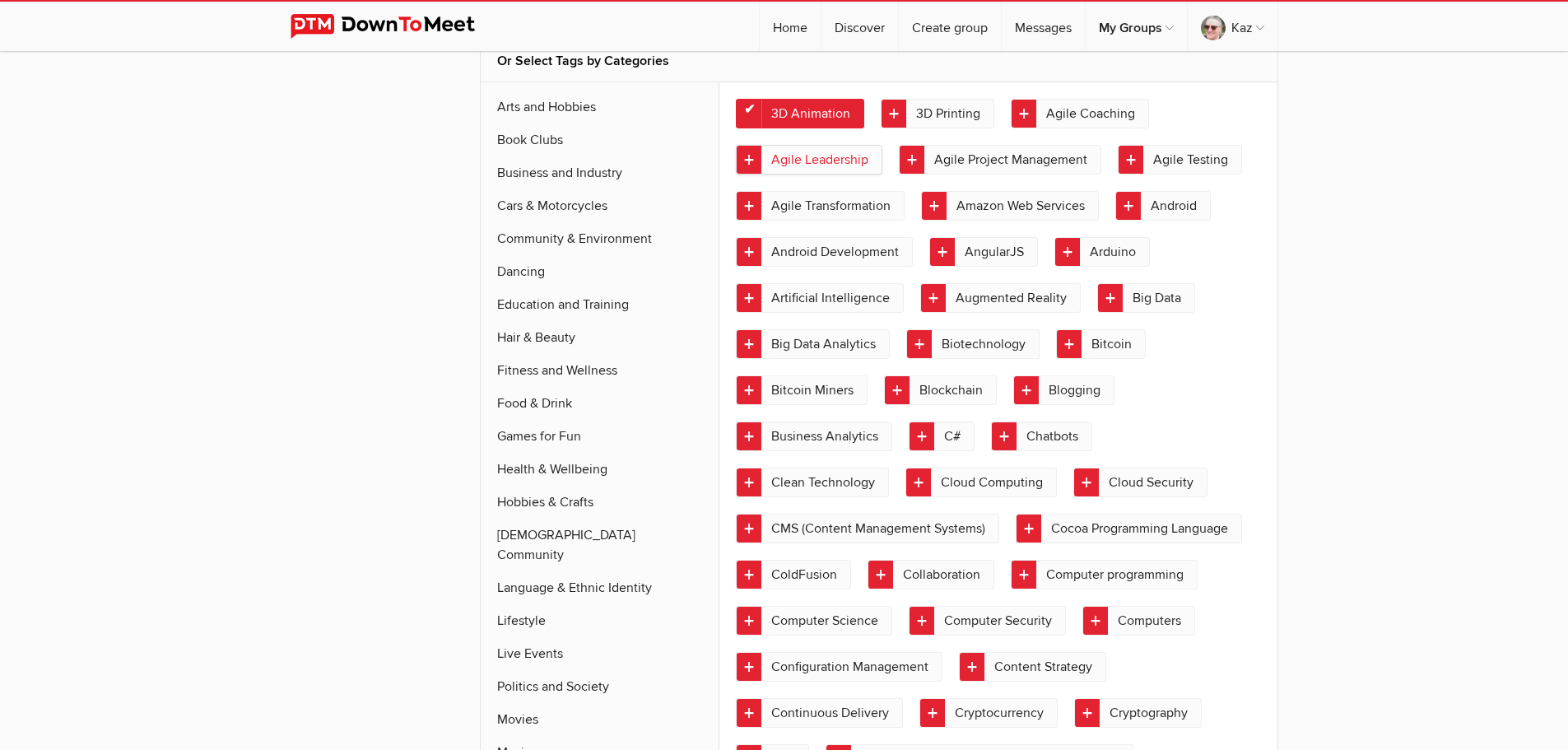
click at [756, 151] on link "Agile Leadership" at bounding box center [809, 159] width 146 height 29
click at [911, 151] on link "Agile Project Management" at bounding box center [1000, 159] width 202 height 29
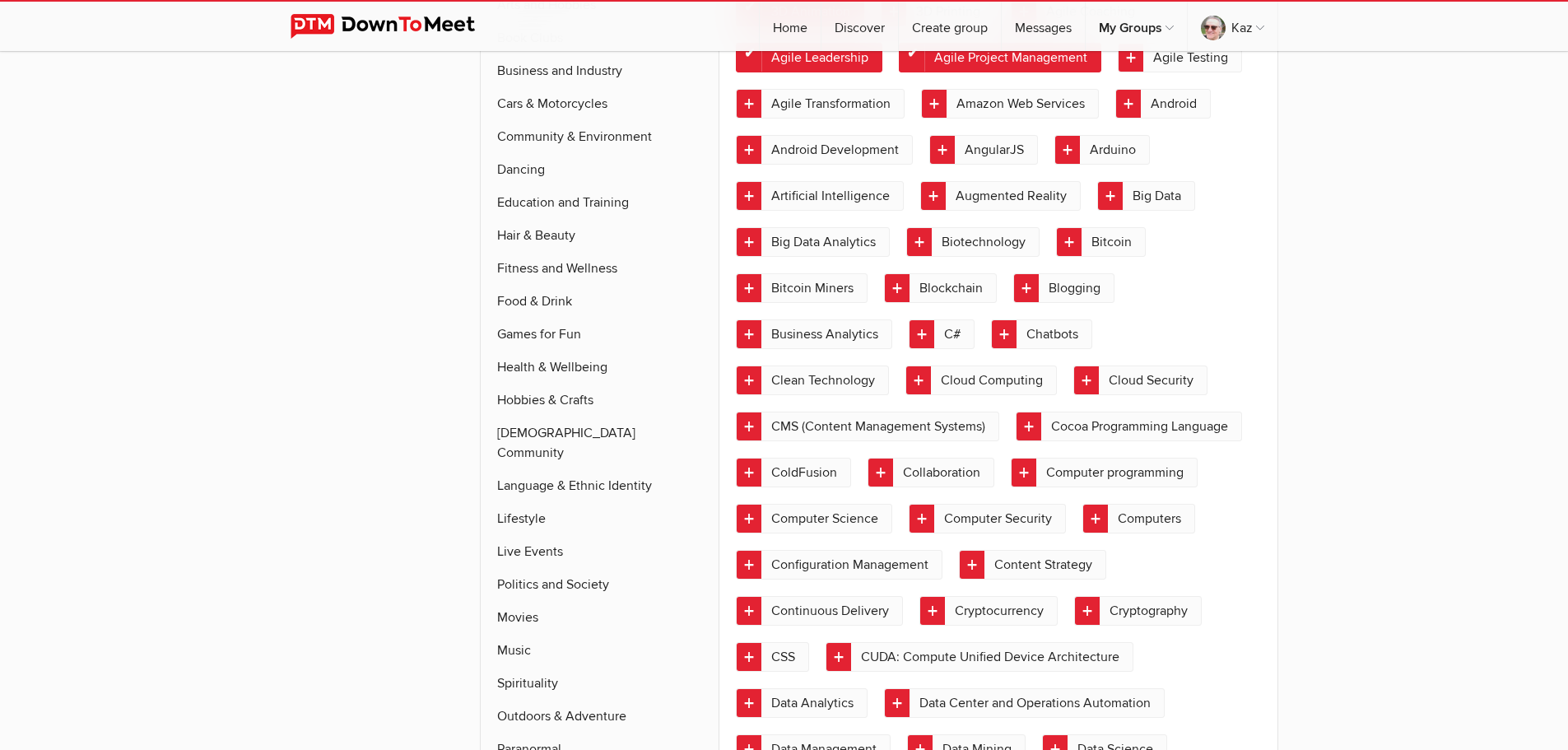
scroll to position [684, 0]
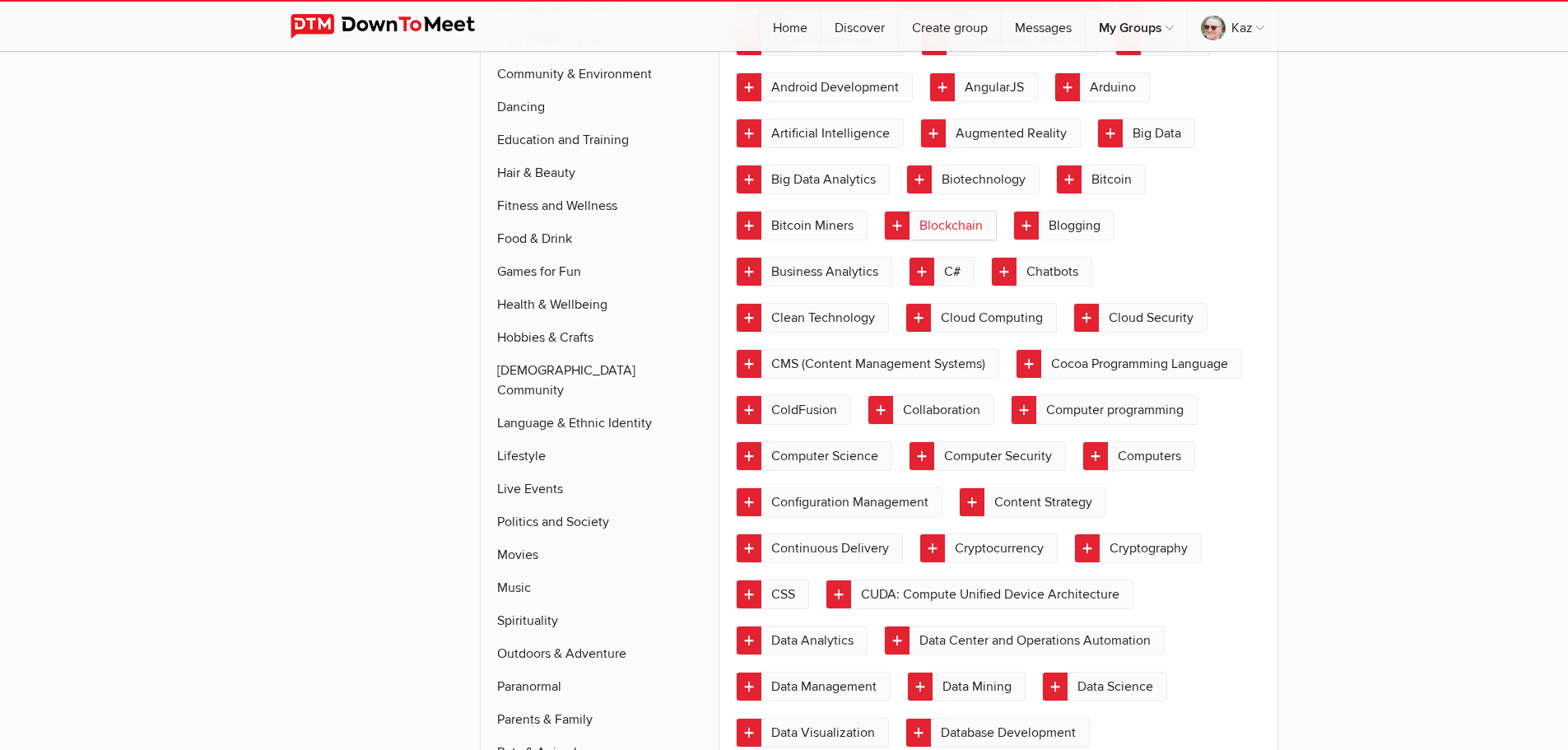
click at [908, 227] on link "Blockchain" at bounding box center [940, 225] width 113 height 29
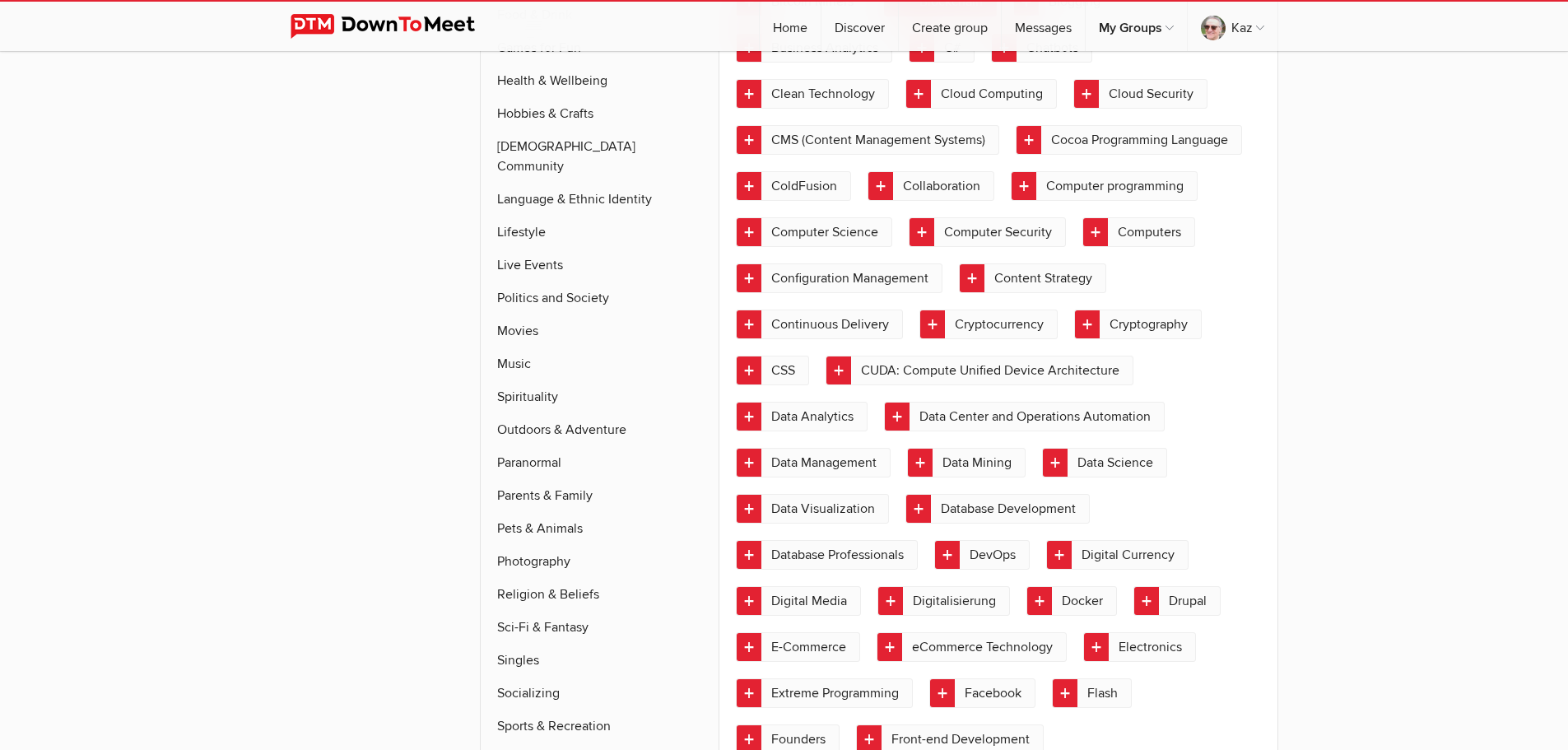
scroll to position [931, 0]
click at [851, 172] on link "ColdFusion" at bounding box center [793, 187] width 115 height 29
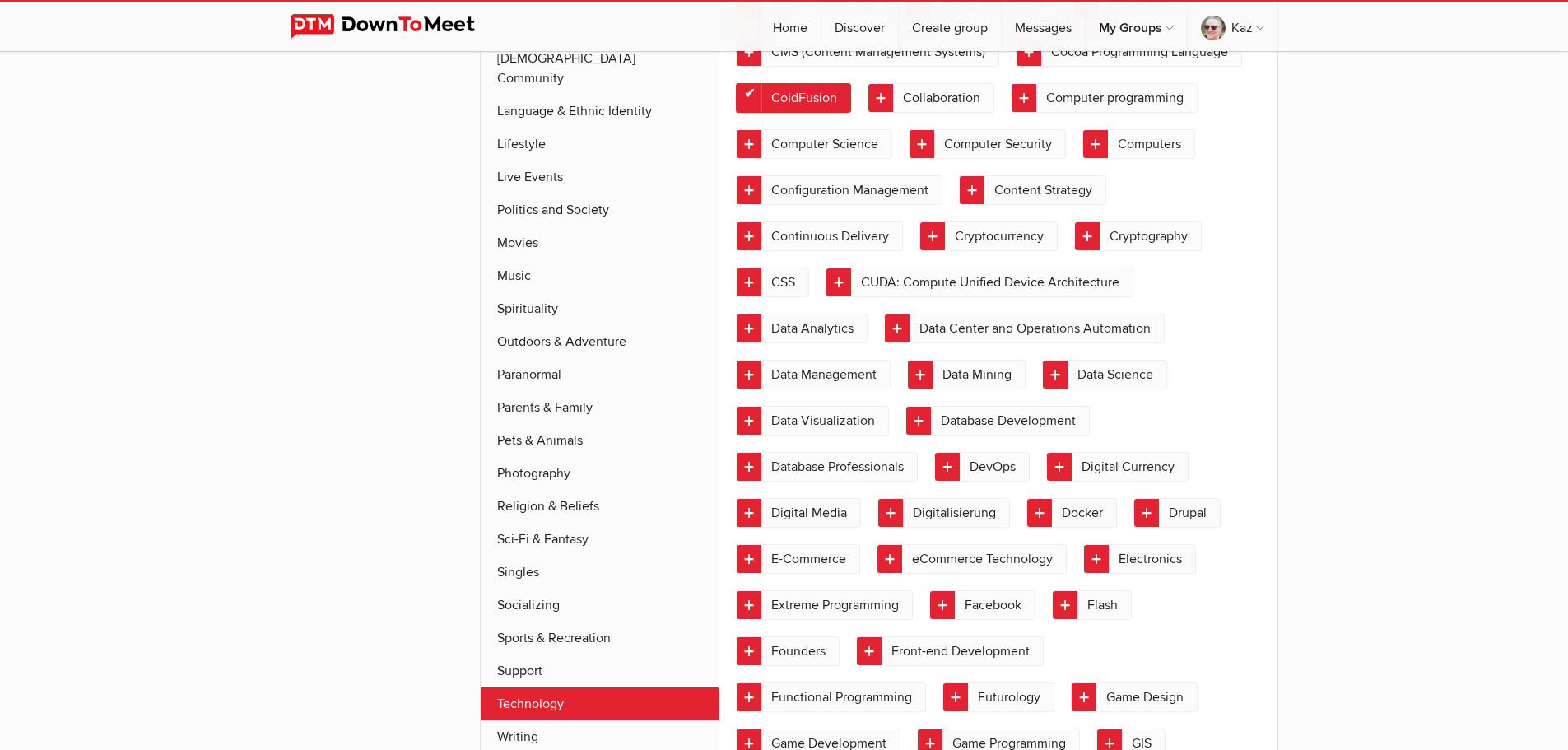
scroll to position [1096, 0]
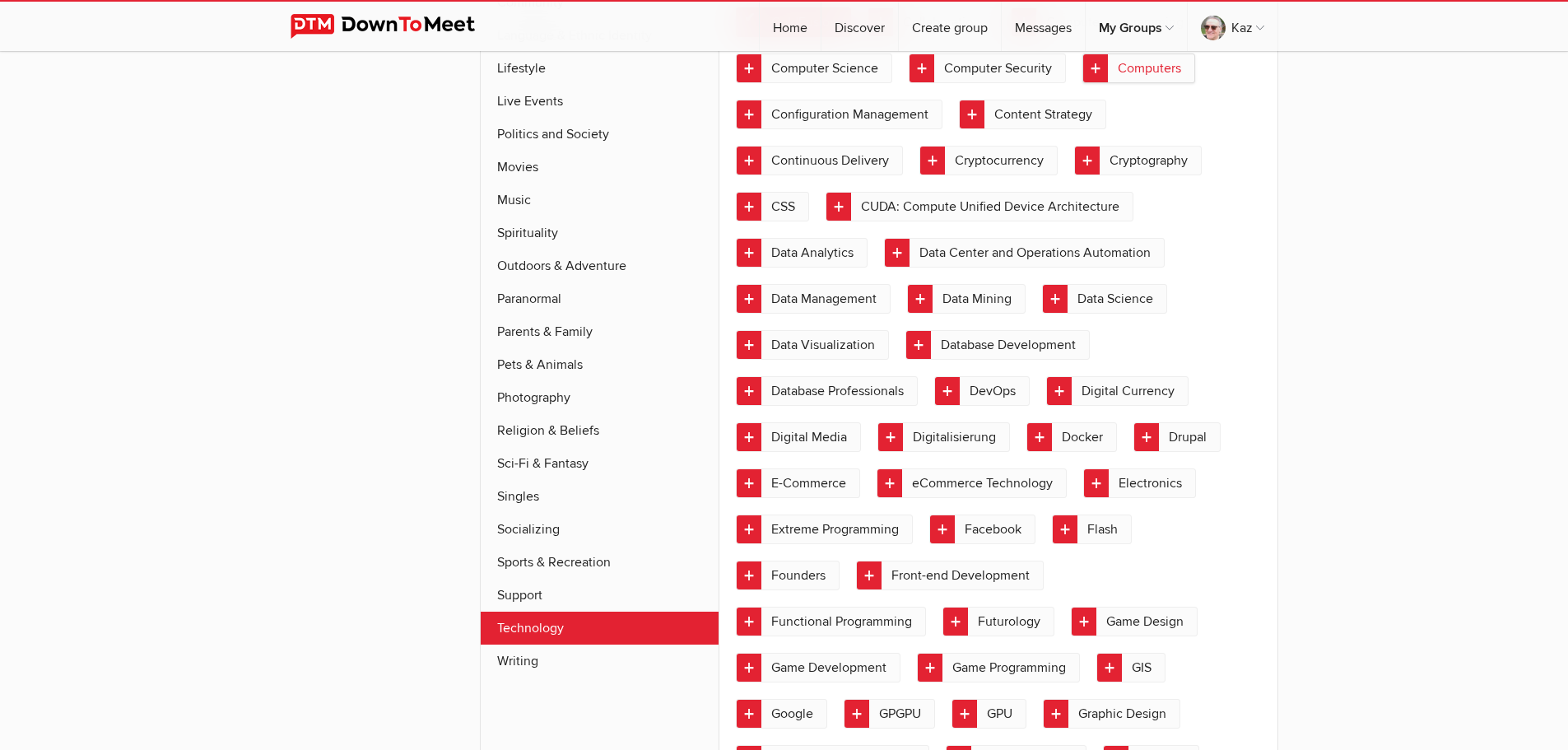
click at [1082, 84] on link "Computers" at bounding box center [1138, 68] width 113 height 29
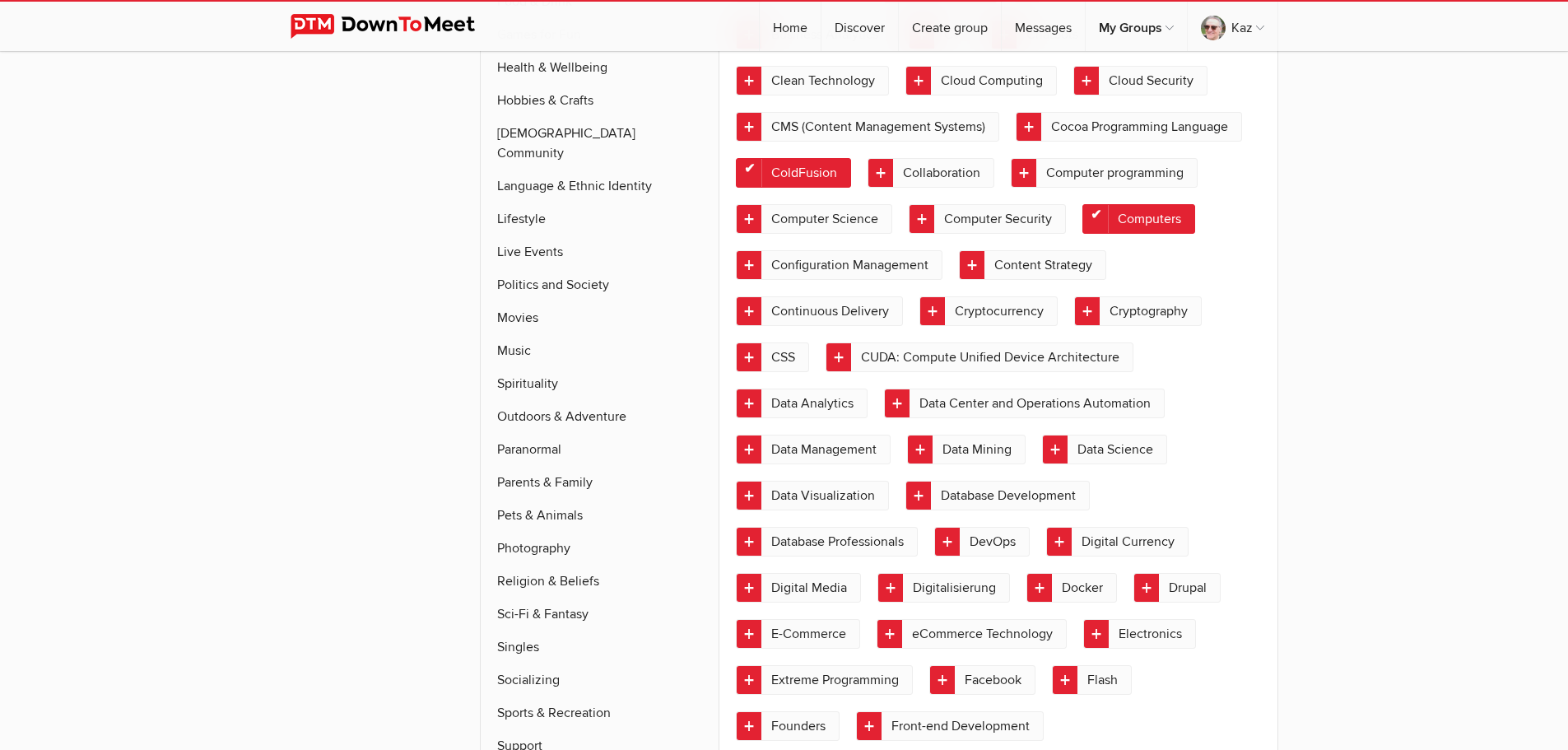
scroll to position [931, 0]
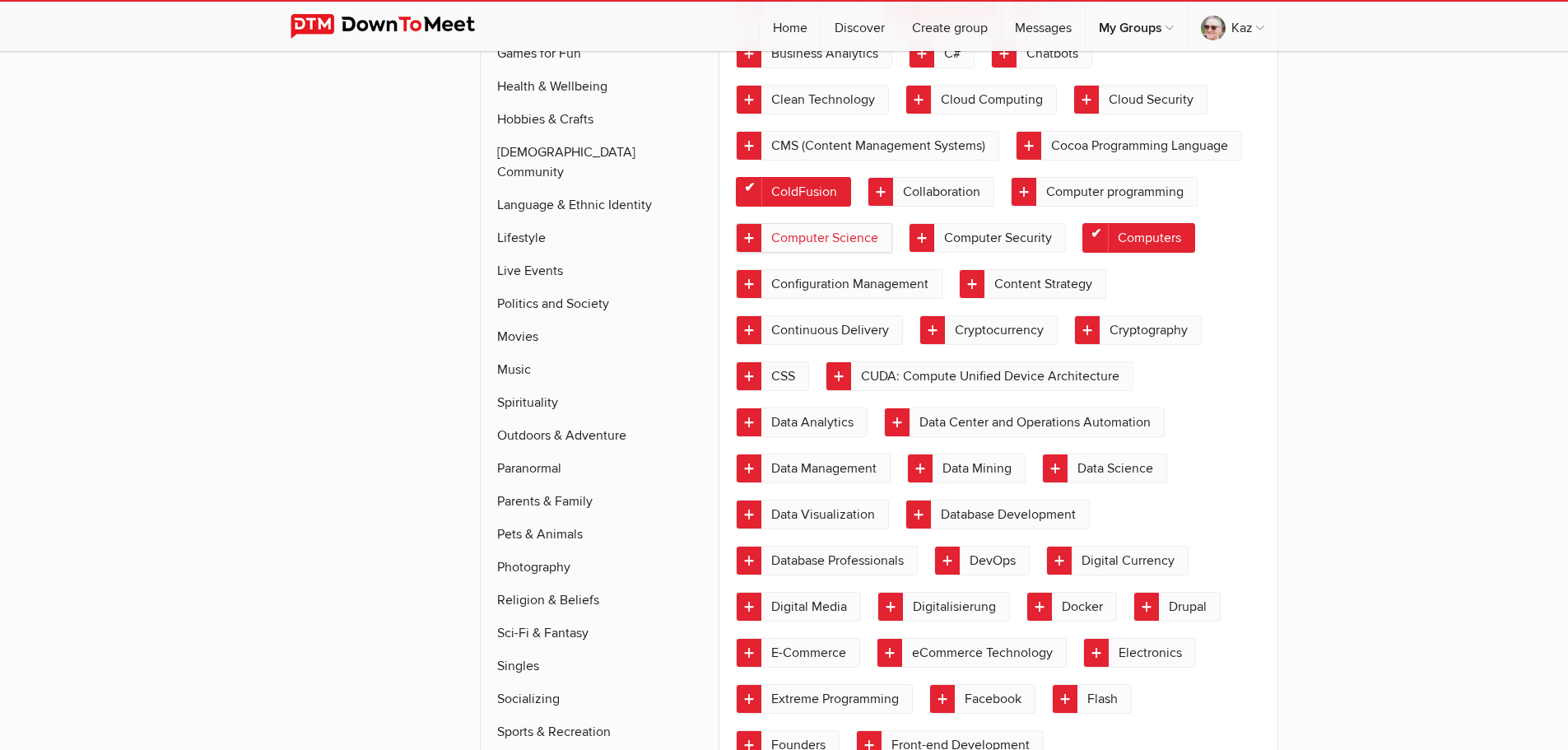
click at [892, 226] on link "Computer Science" at bounding box center [813, 238] width 156 height 29
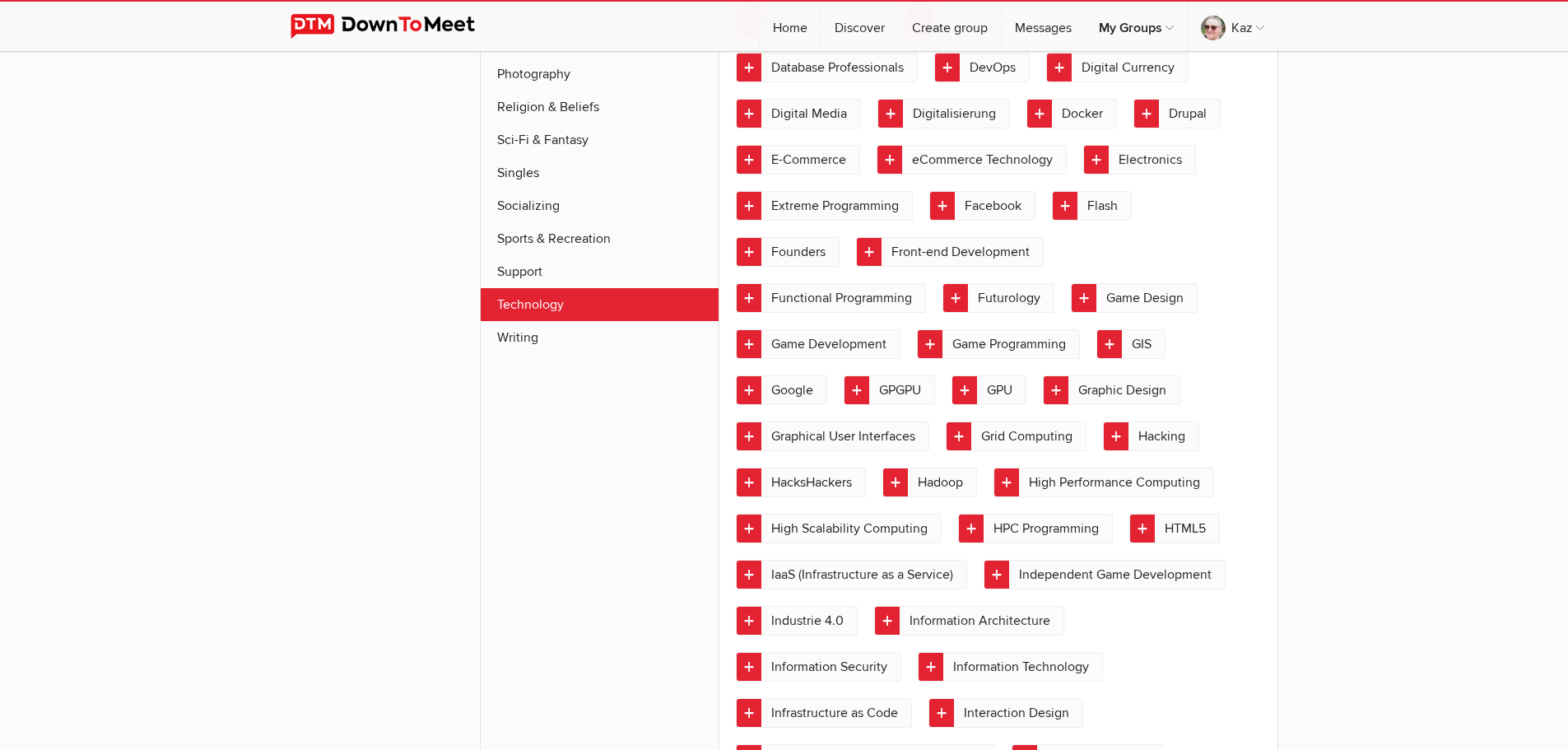
scroll to position [1425, 0]
click at [960, 82] on link "DevOps" at bounding box center [981, 67] width 95 height 29
click at [750, 128] on link "Digital Media" at bounding box center [798, 113] width 125 height 29
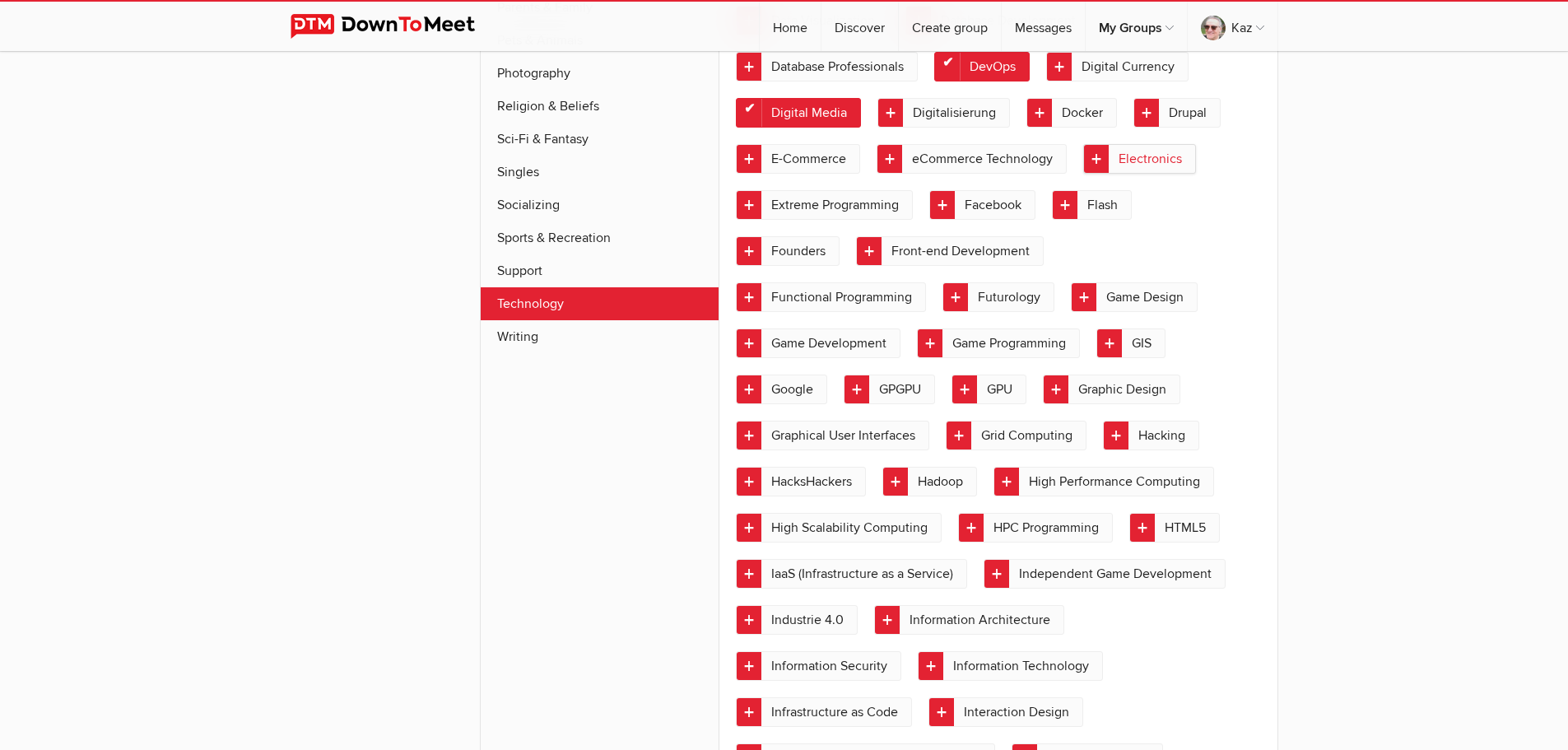
click at [1089, 174] on link "Electronics" at bounding box center [1139, 159] width 113 height 29
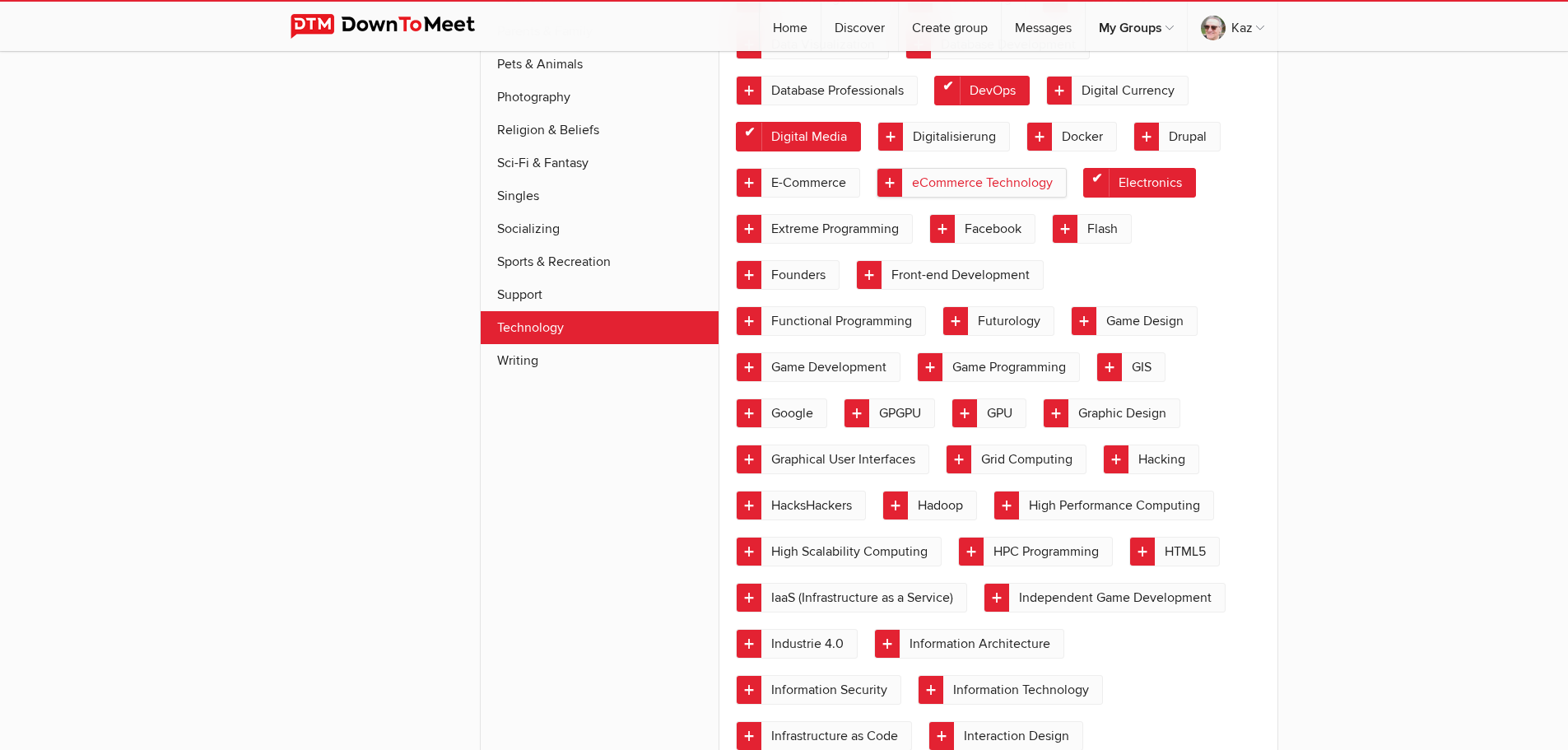
click at [892, 198] on link "eCommerce Technology" at bounding box center [971, 183] width 190 height 29
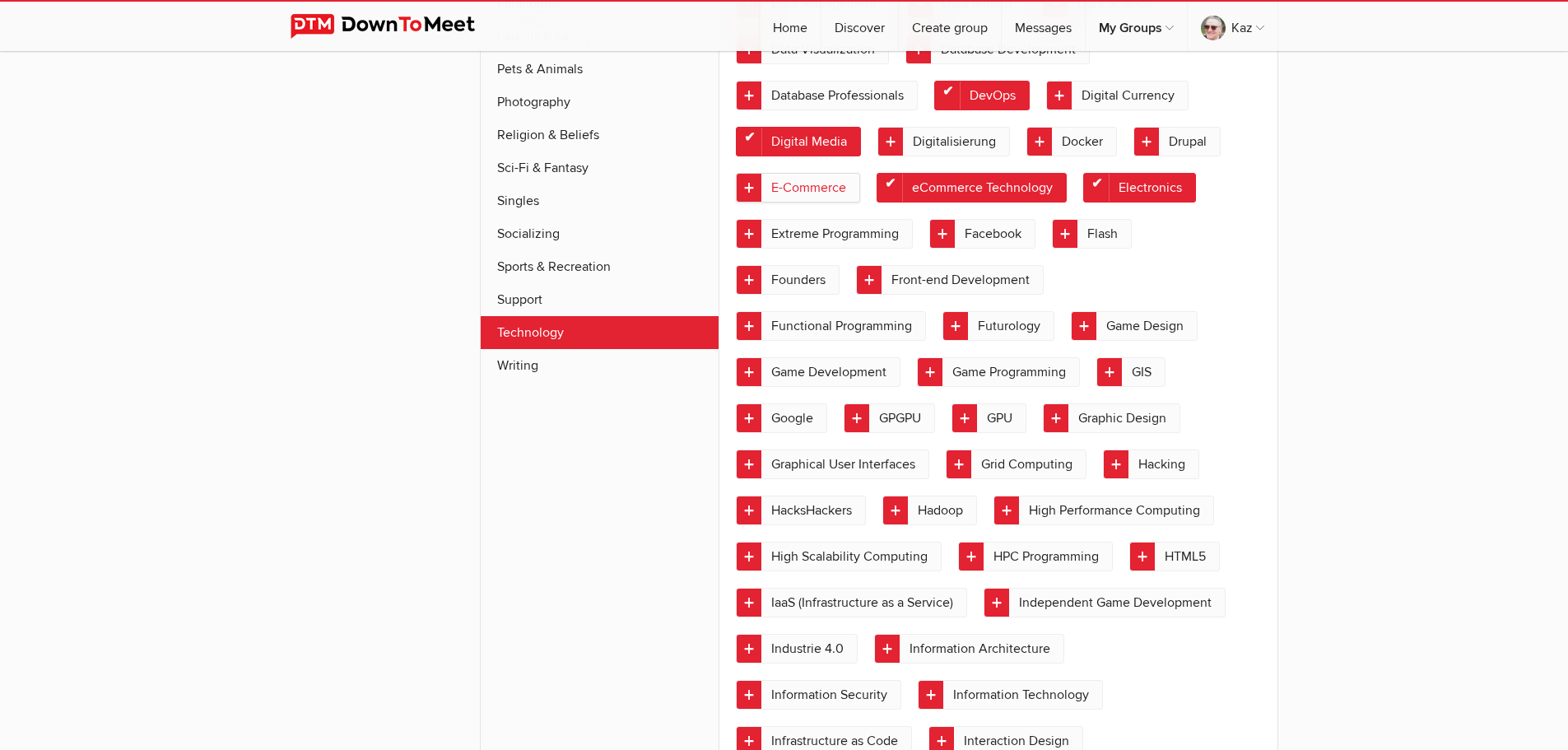
click at [751, 202] on link "E-Commerce" at bounding box center [798, 188] width 124 height 29
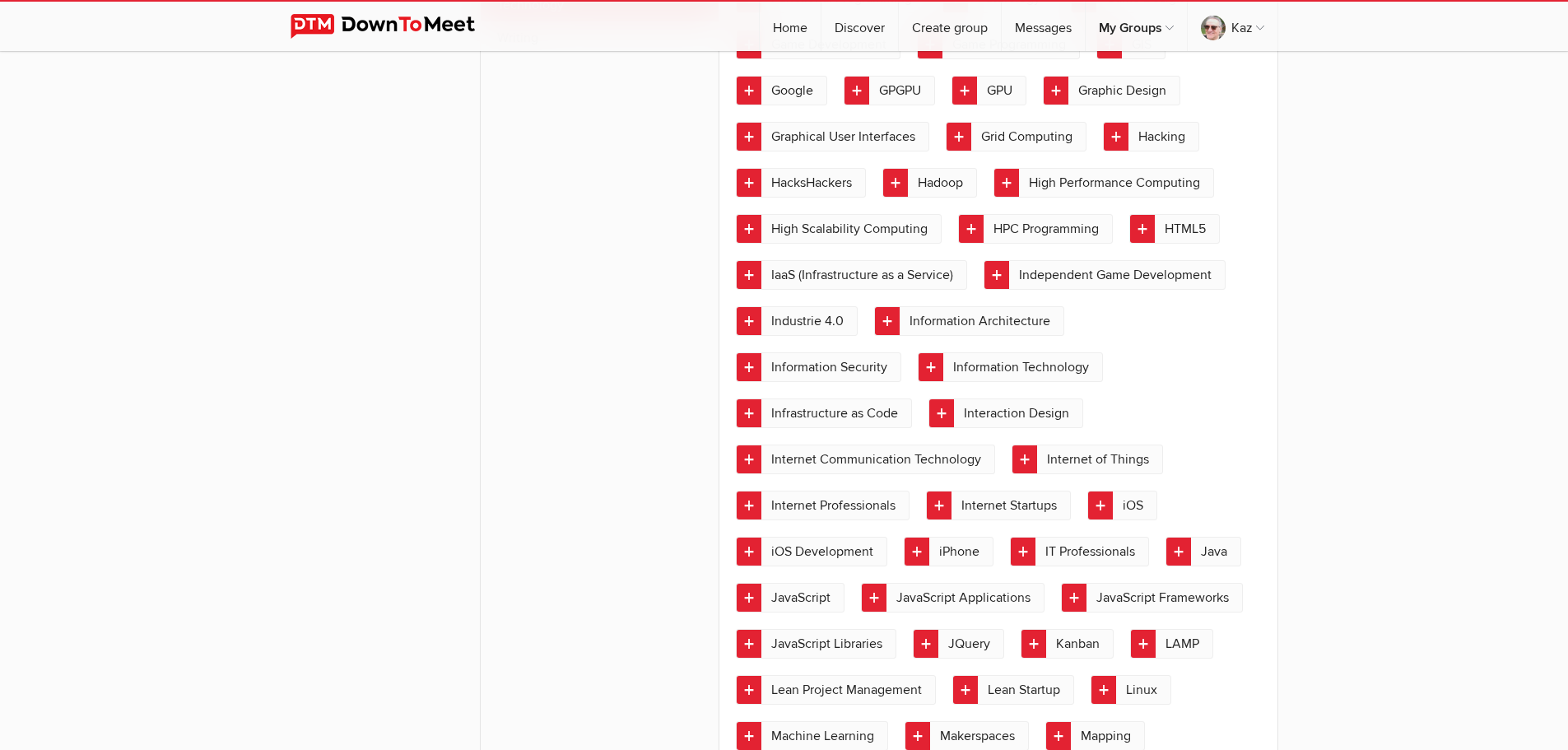
scroll to position [1755, 0]
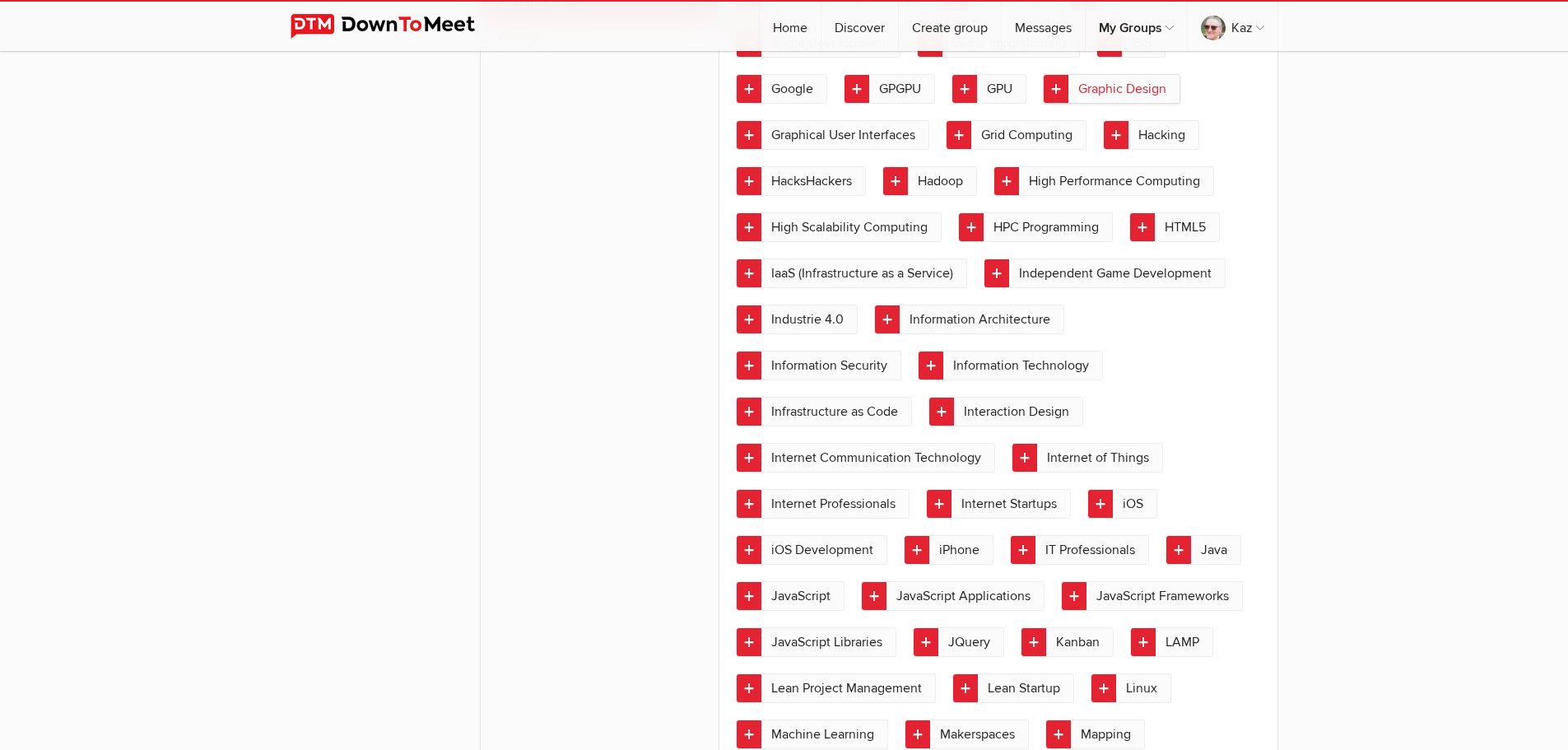
click at [1057, 104] on link "Graphic Design" at bounding box center [1111, 88] width 138 height 29
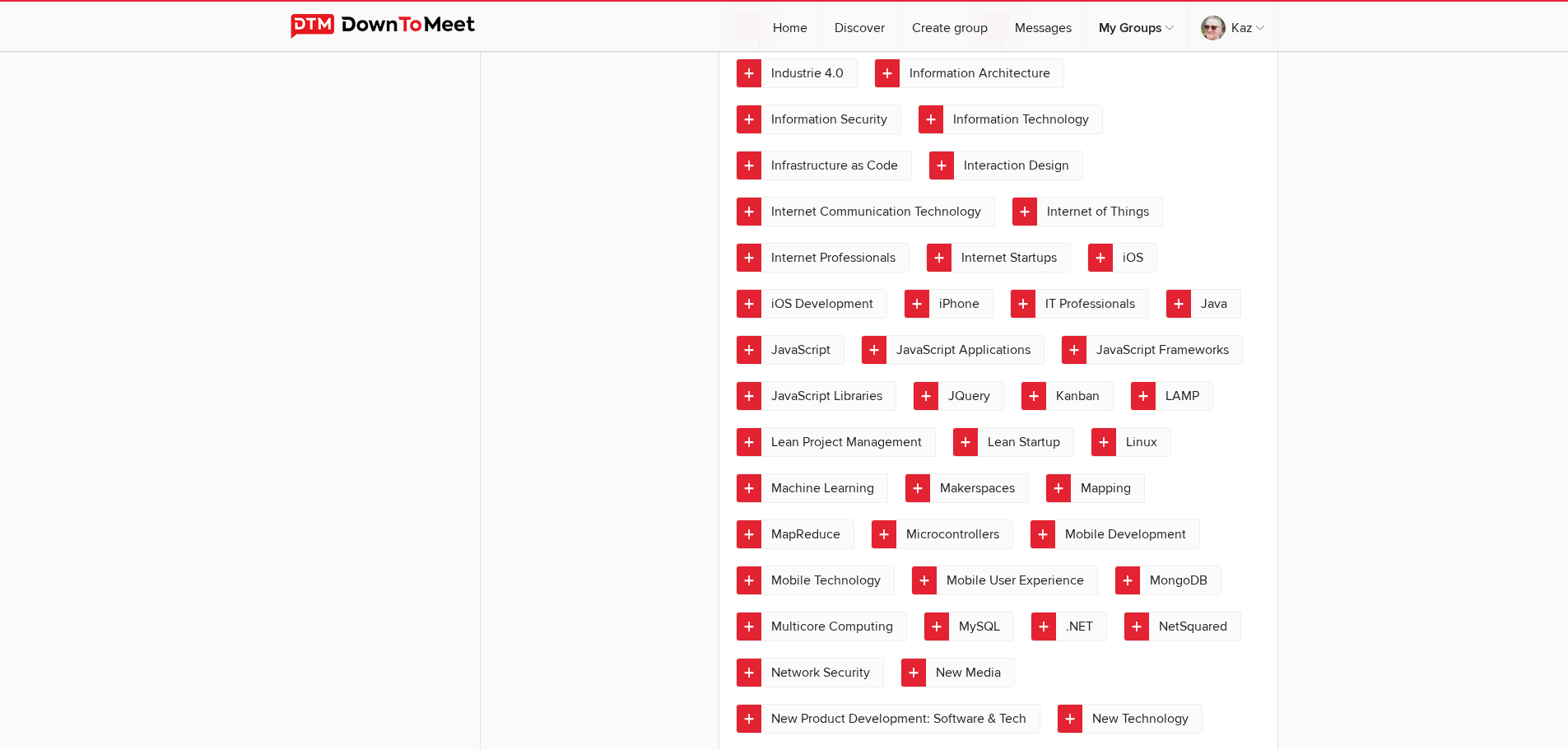
scroll to position [2001, 0]
click at [918, 134] on link "Information Technology" at bounding box center [1010, 119] width 185 height 29
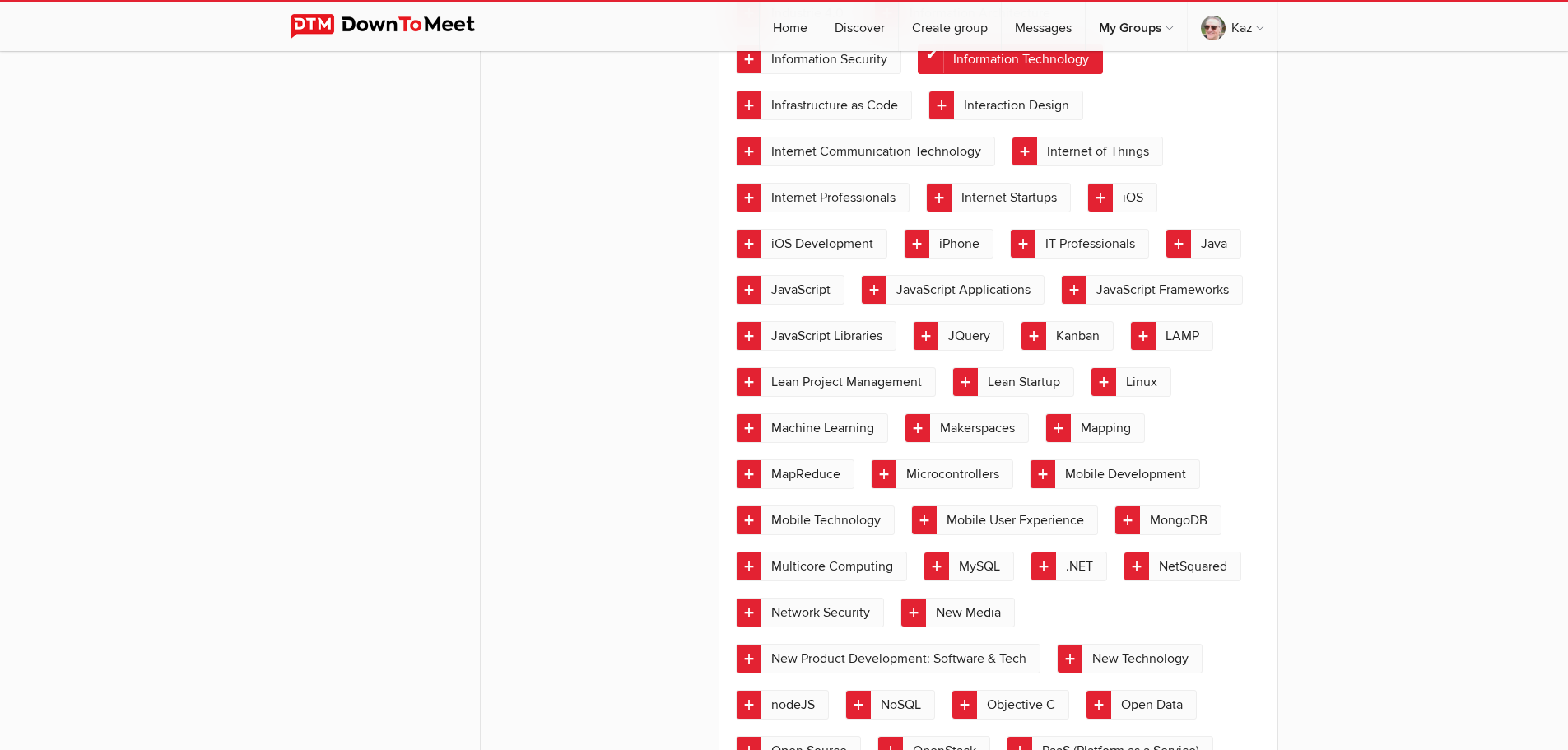
scroll to position [2084, 0]
click at [1011, 167] on link "Internet of Things" at bounding box center [1087, 152] width 151 height 29
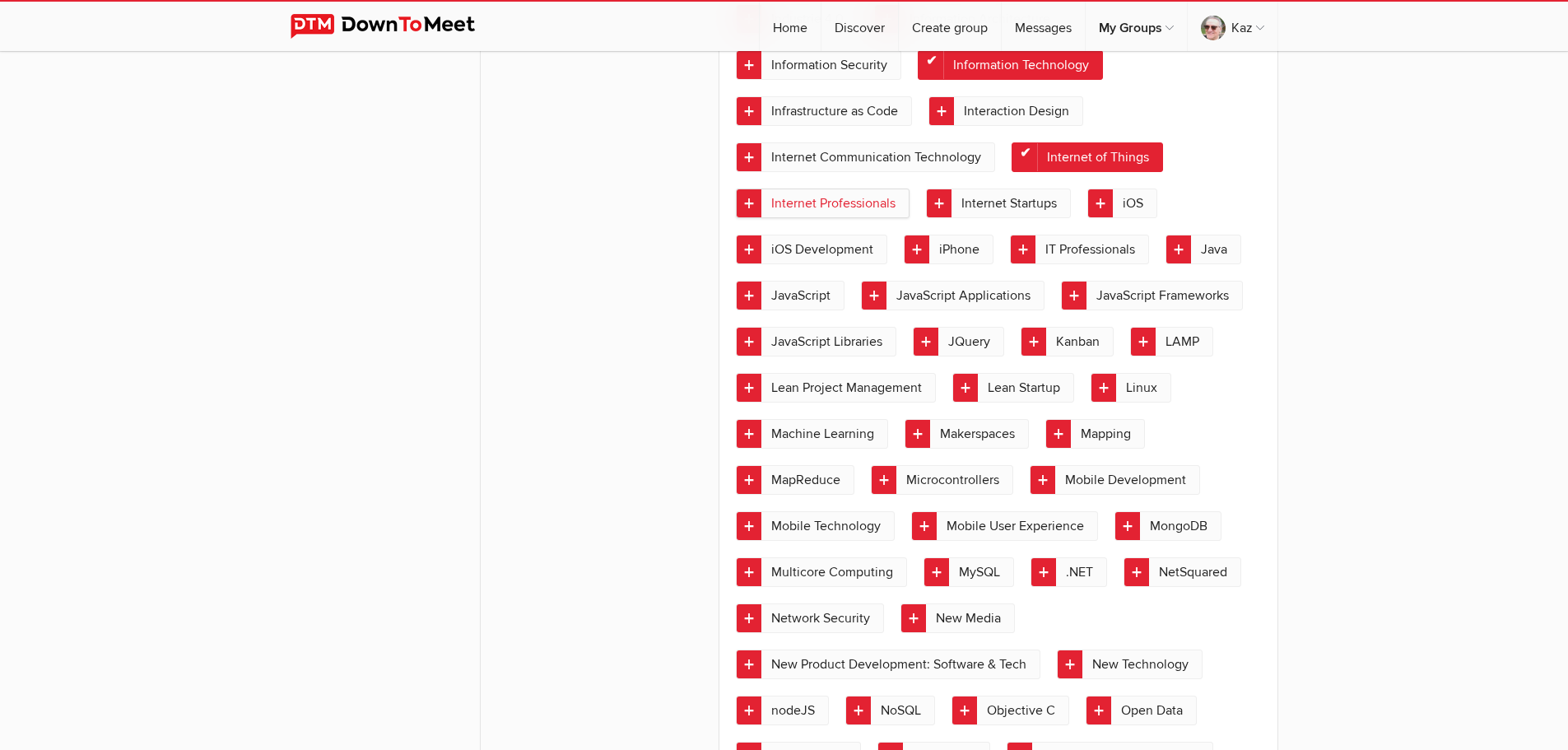
click at [910, 203] on link "Internet Professionals" at bounding box center [822, 203] width 174 height 29
click at [910, 200] on link "Internet Professionals" at bounding box center [822, 203] width 174 height 29
click at [1107, 241] on link "IT Professionals" at bounding box center [1080, 250] width 140 height 29
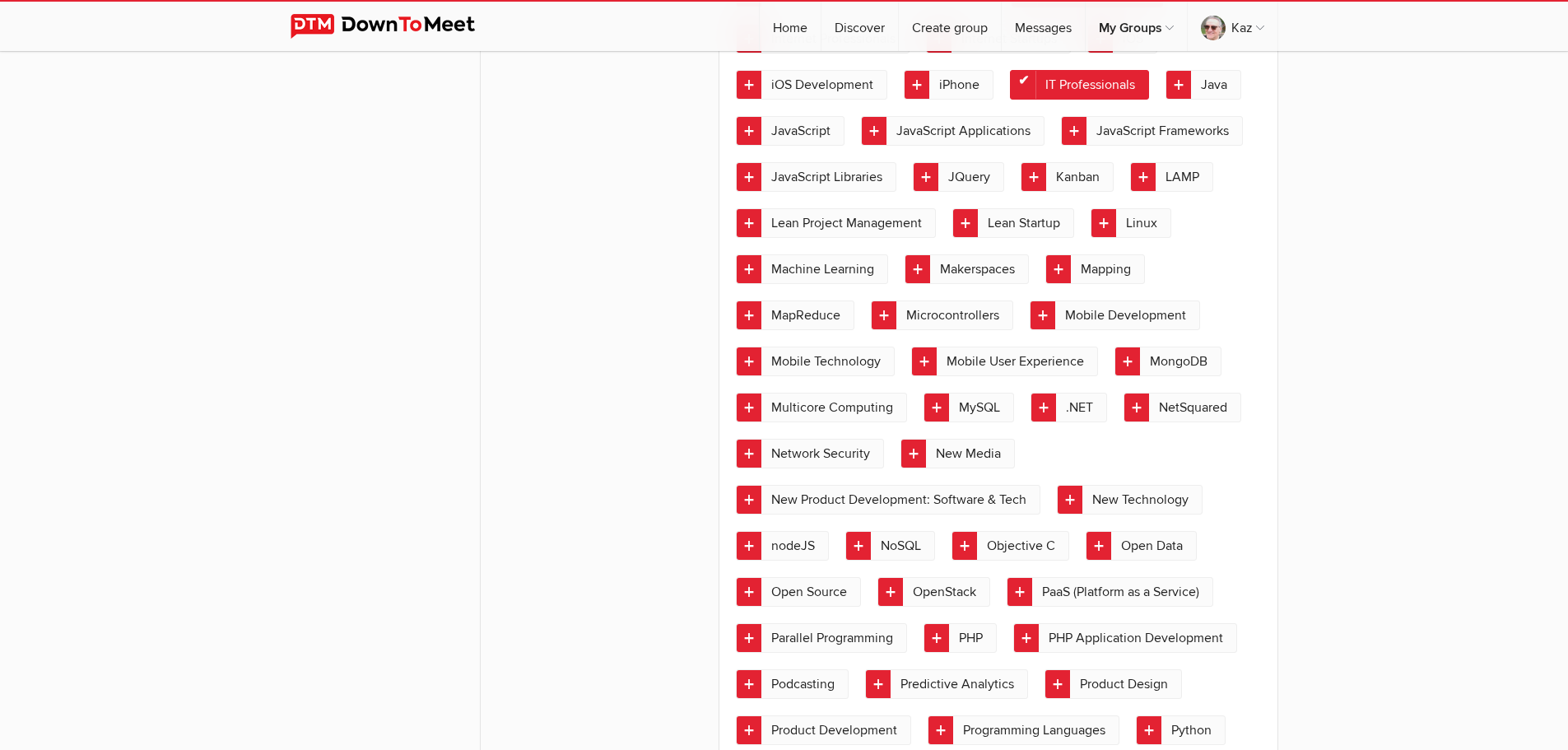
scroll to position [2331, 0]
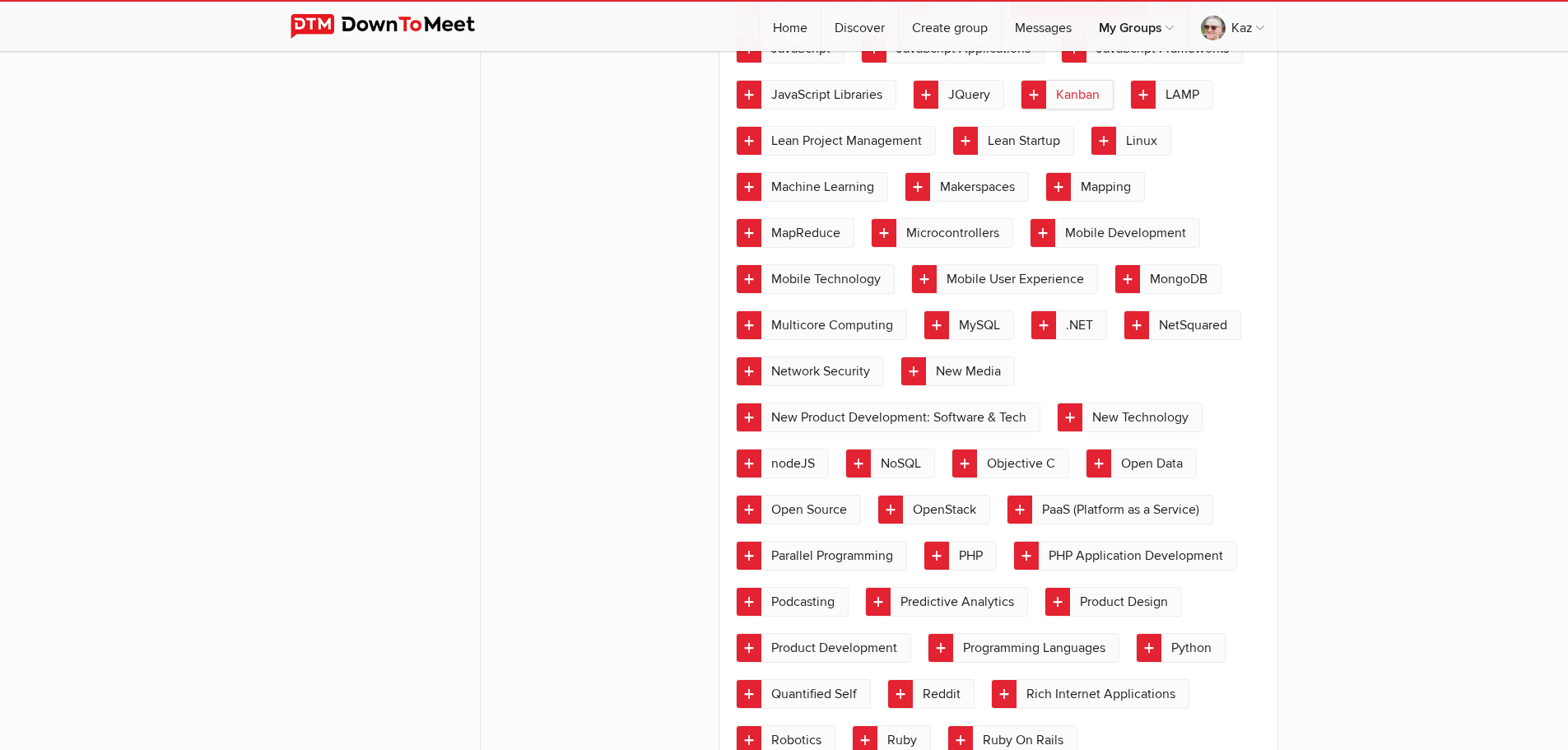
click at [1021, 109] on link "Kanban" at bounding box center [1067, 94] width 93 height 29
click at [935, 140] on link "Lean Project Management" at bounding box center [836, 141] width 200 height 29
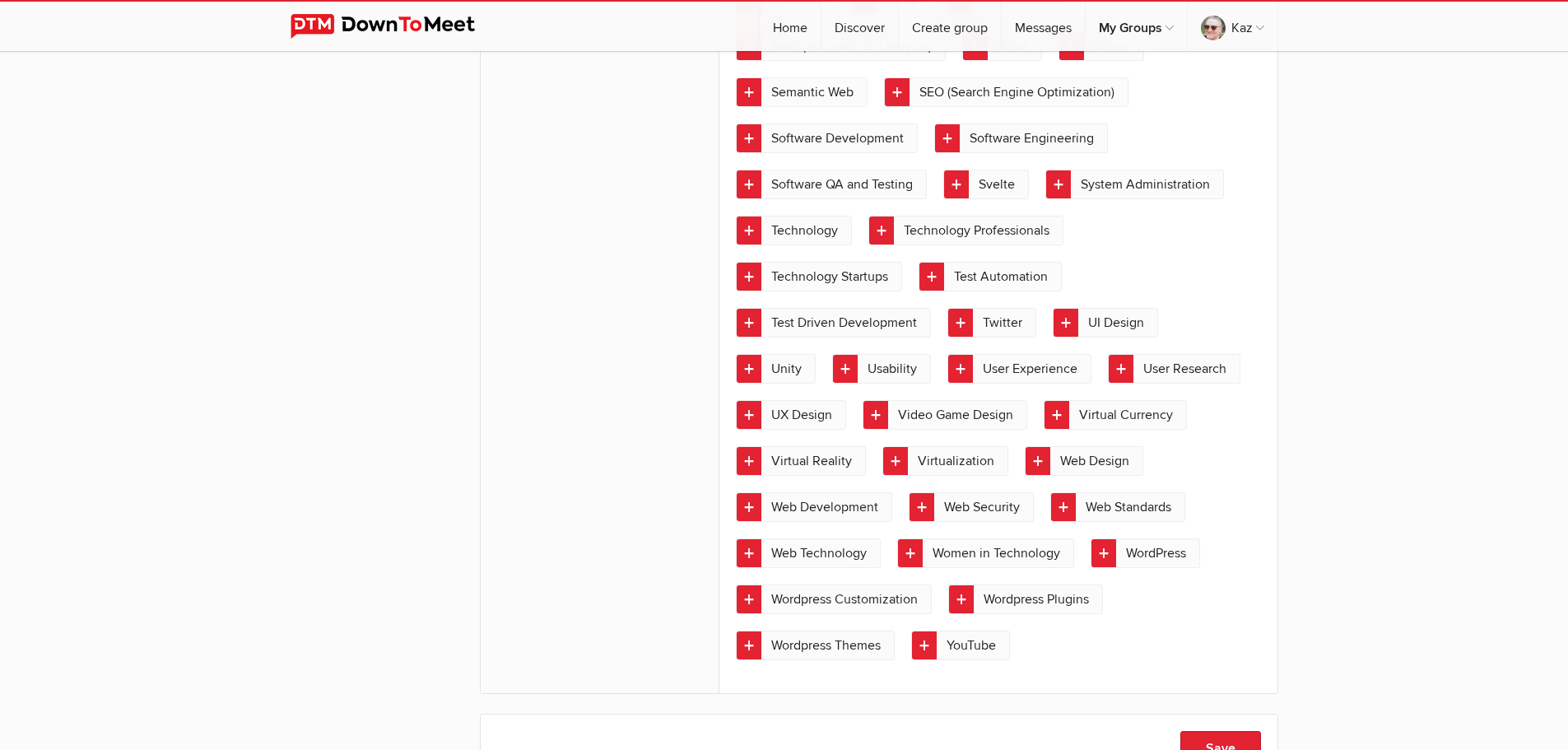
scroll to position [3072, 0]
click at [753, 245] on link "Technology" at bounding box center [794, 230] width 116 height 29
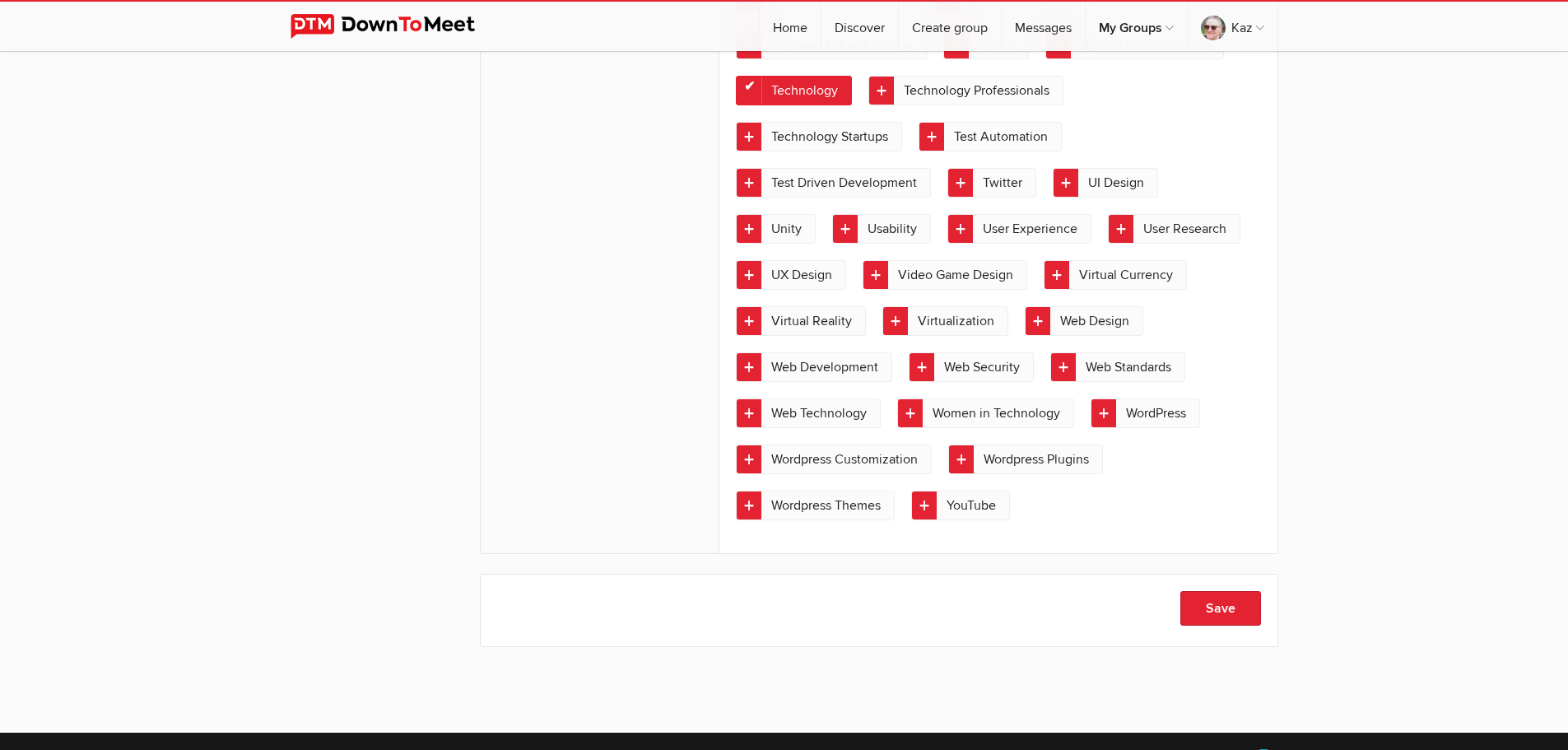
scroll to position [3237, 0]
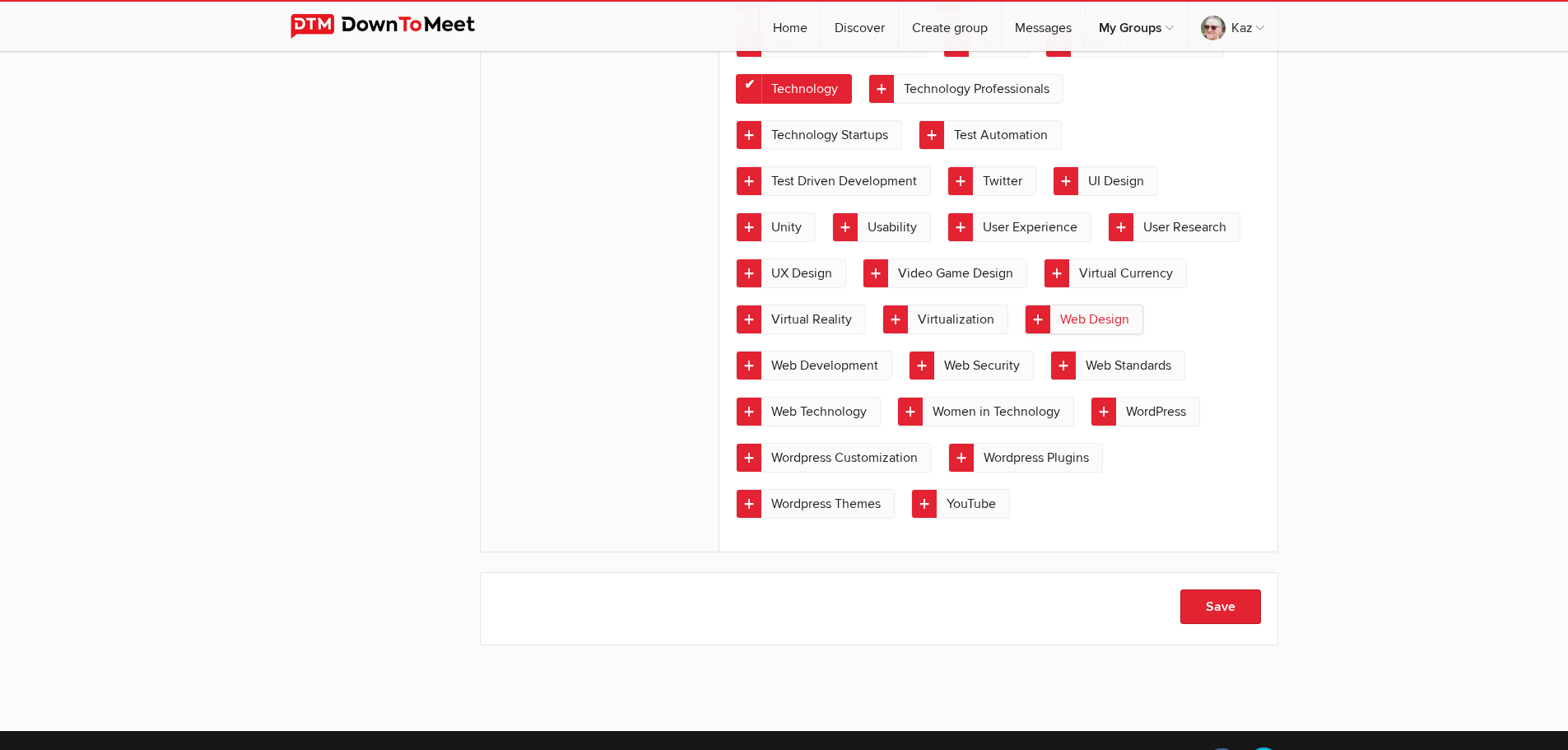
click at [1035, 328] on link "Web Design" at bounding box center [1084, 319] width 119 height 29
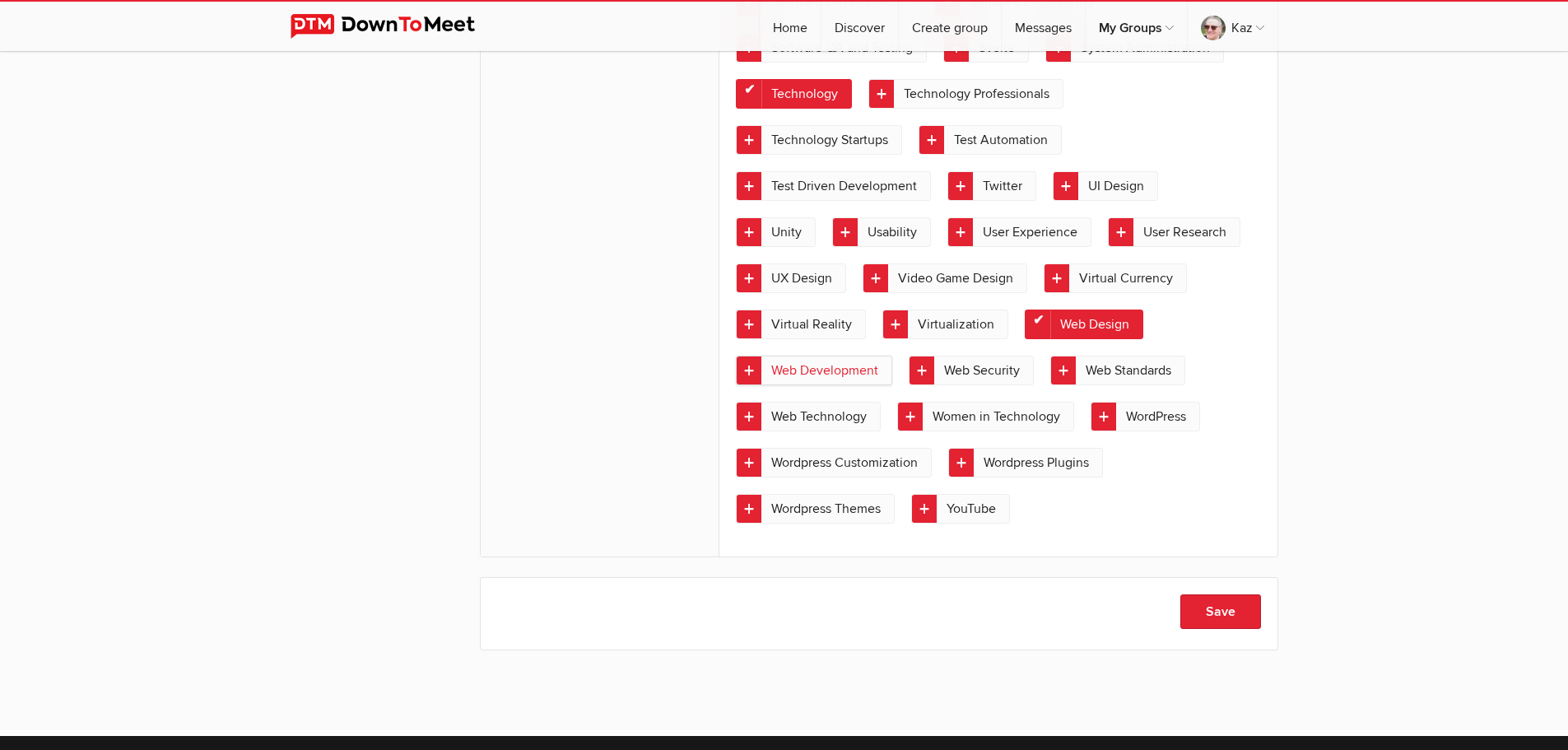
click at [752, 385] on link "Web Development" at bounding box center [813, 371] width 156 height 29
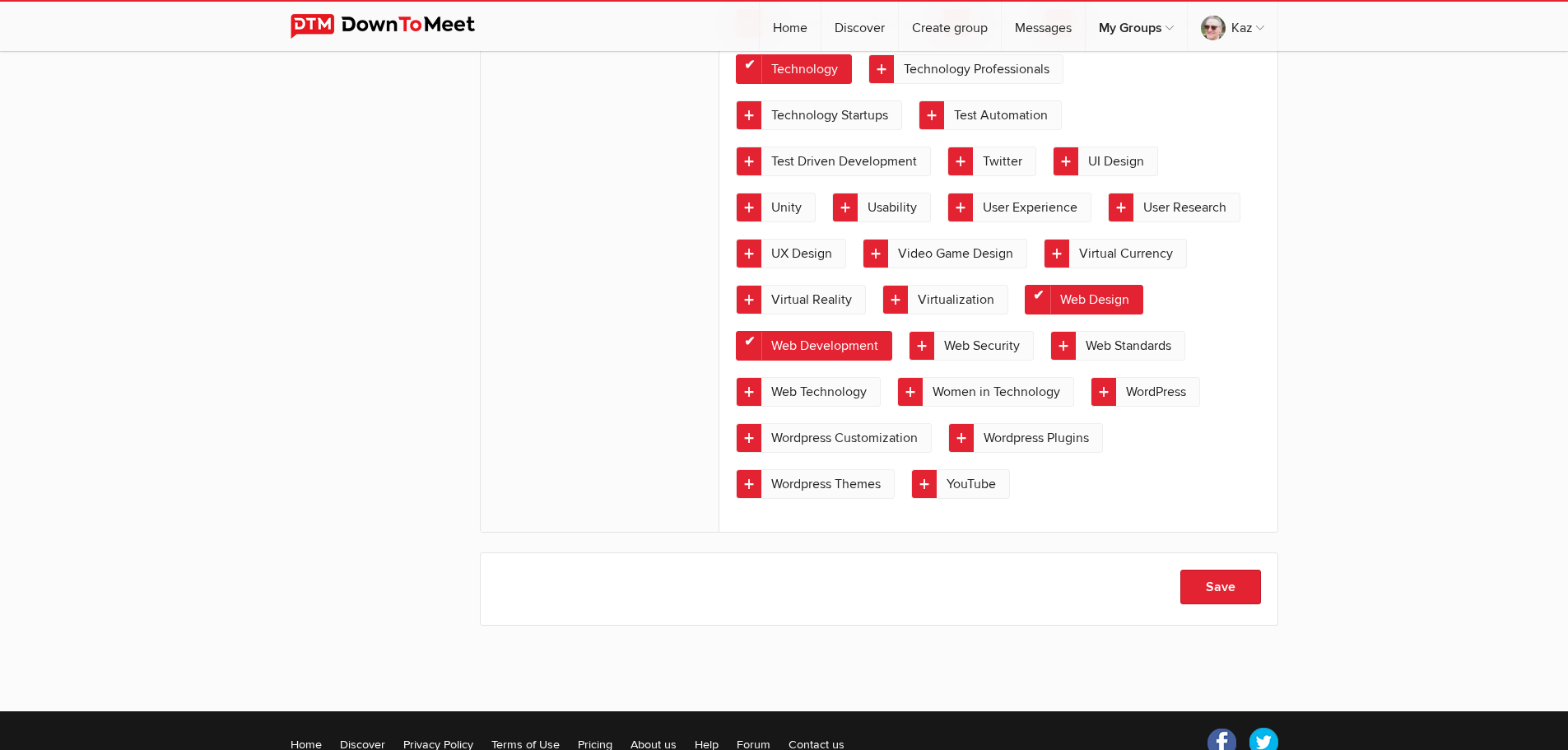
scroll to position [3318, 0]
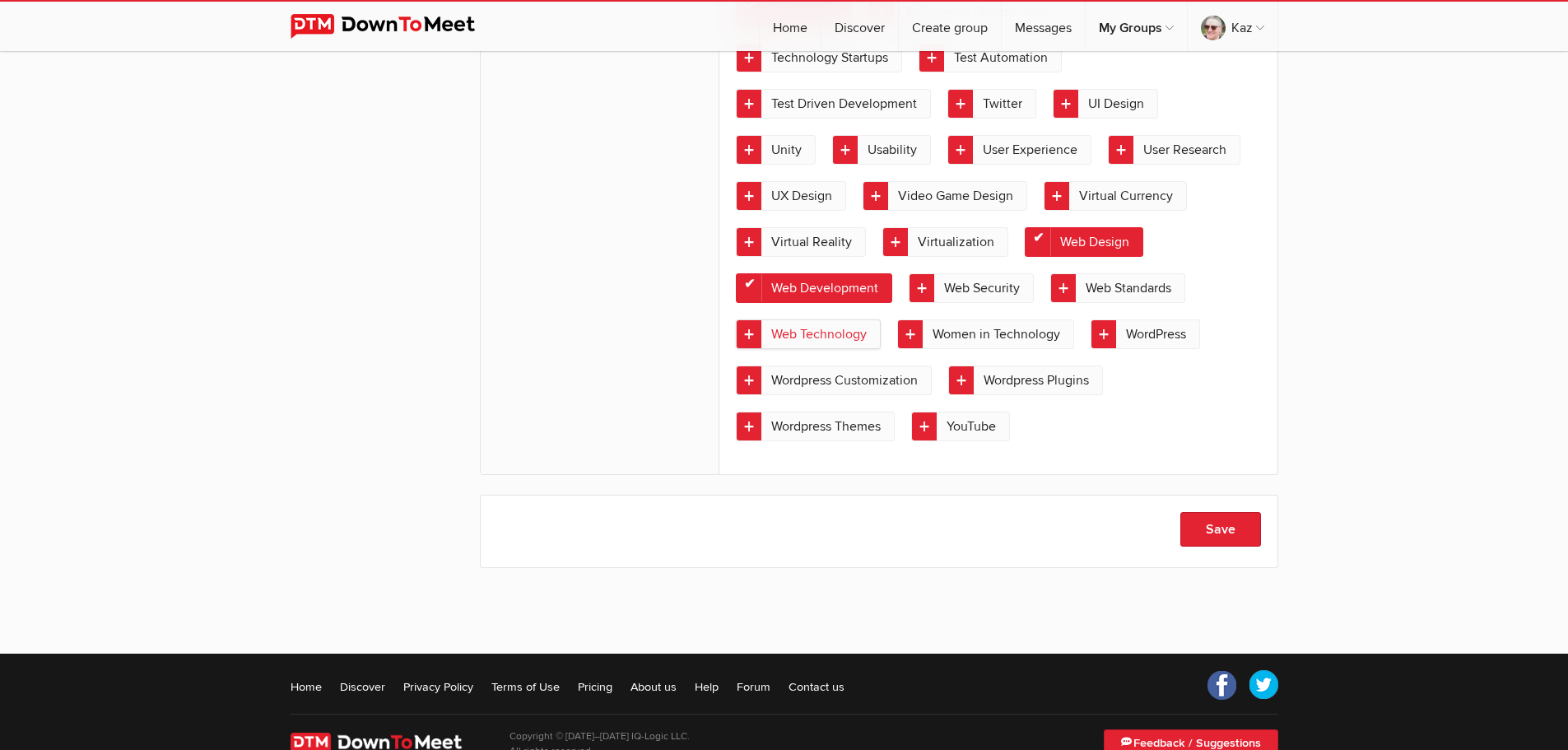
click at [754, 349] on link "Web Technology" at bounding box center [808, 334] width 144 height 29
click at [1219, 547] on button "Save" at bounding box center [1220, 529] width 81 height 34
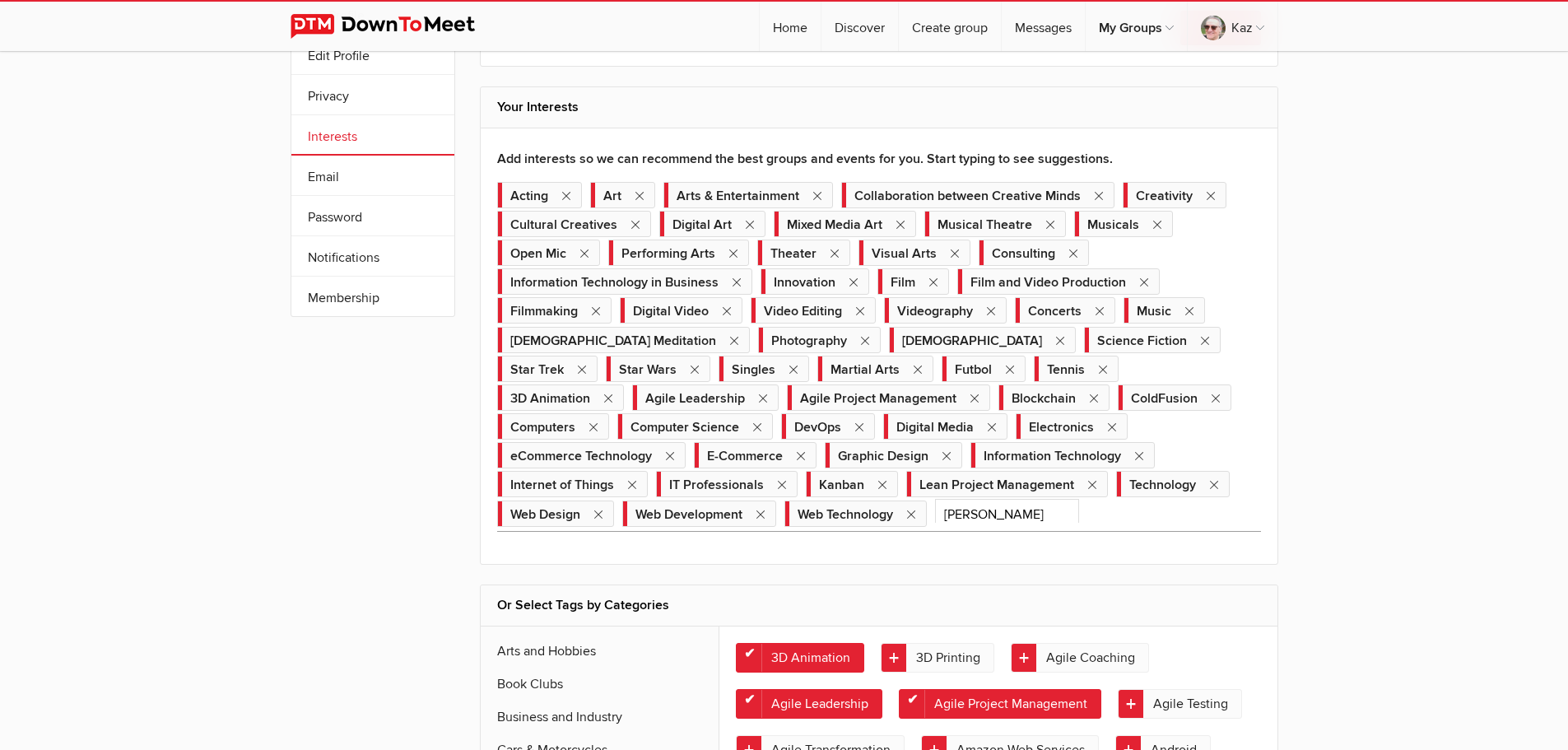
scroll to position [0, 0]
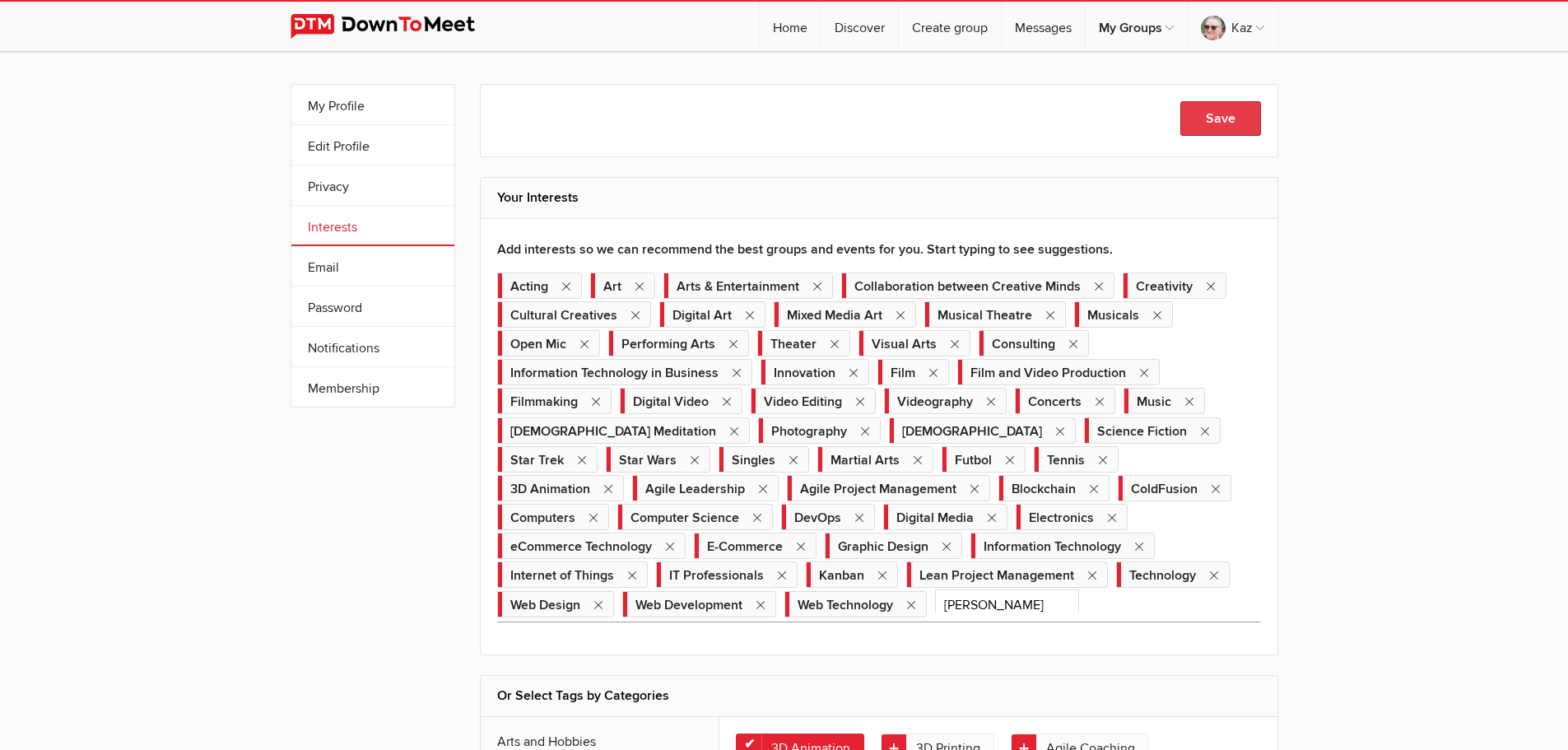
click at [1223, 119] on button "Save" at bounding box center [1220, 118] width 81 height 34
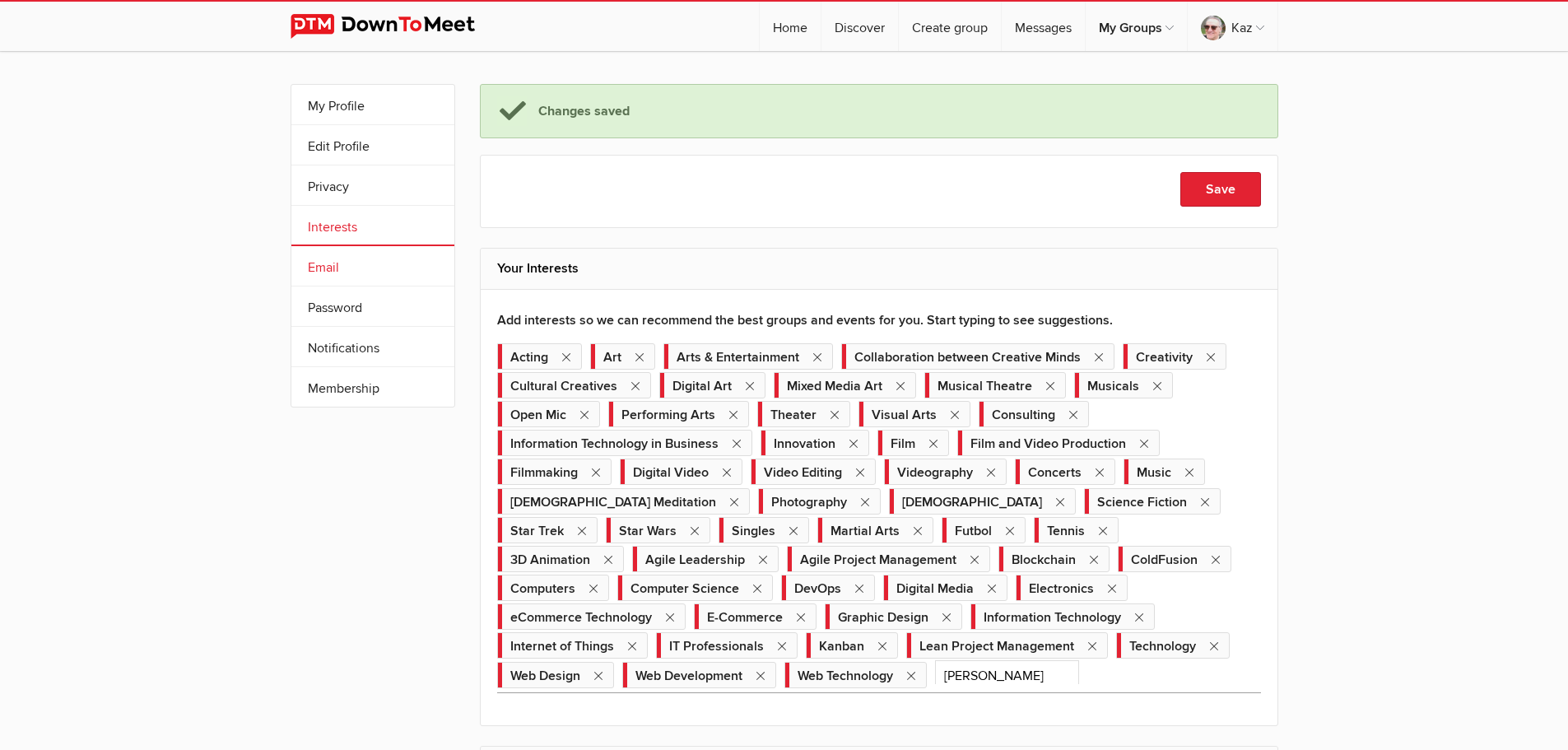
click at [332, 266] on link "Email" at bounding box center [373, 265] width 163 height 39
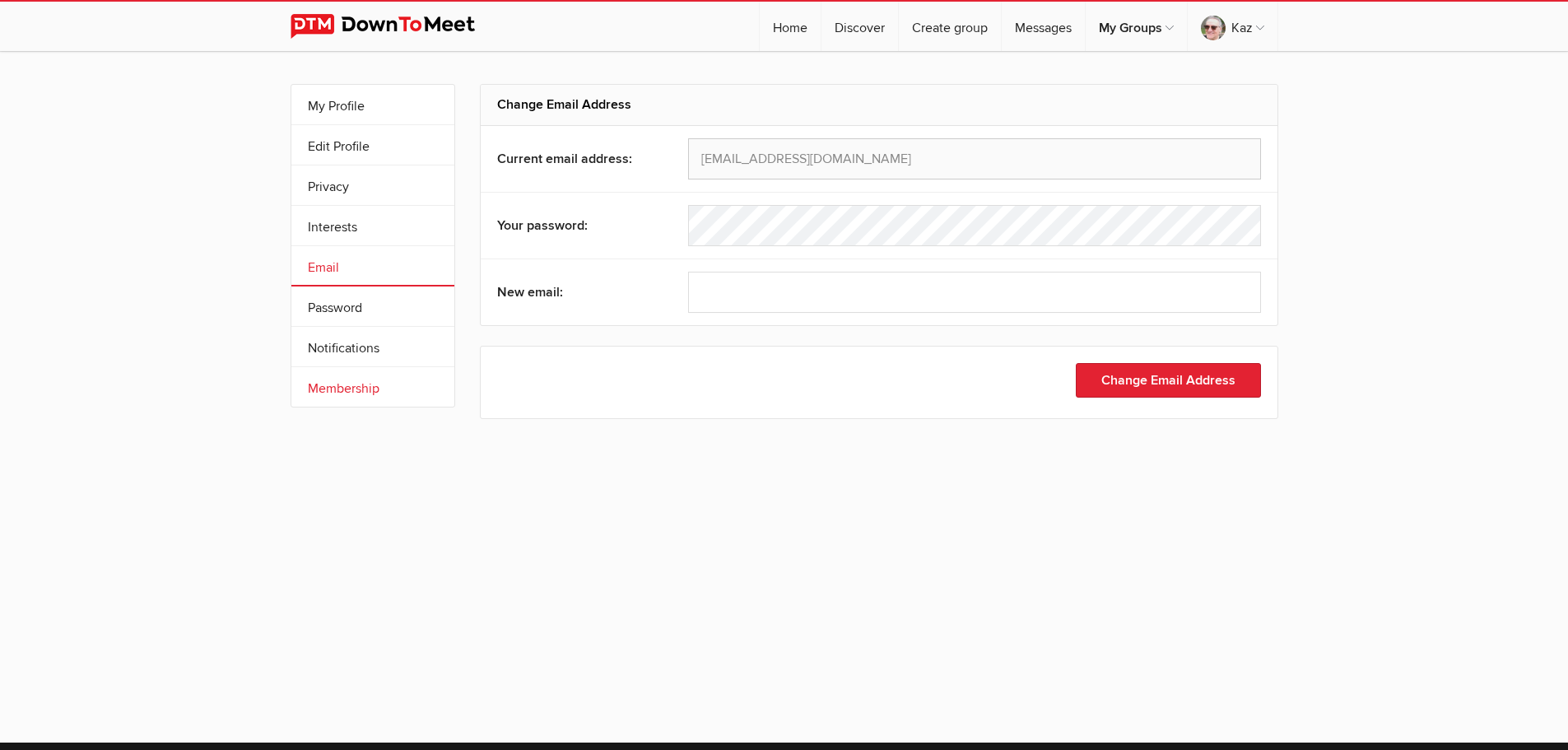
click at [340, 385] on link "Membership" at bounding box center [373, 387] width 163 height 39
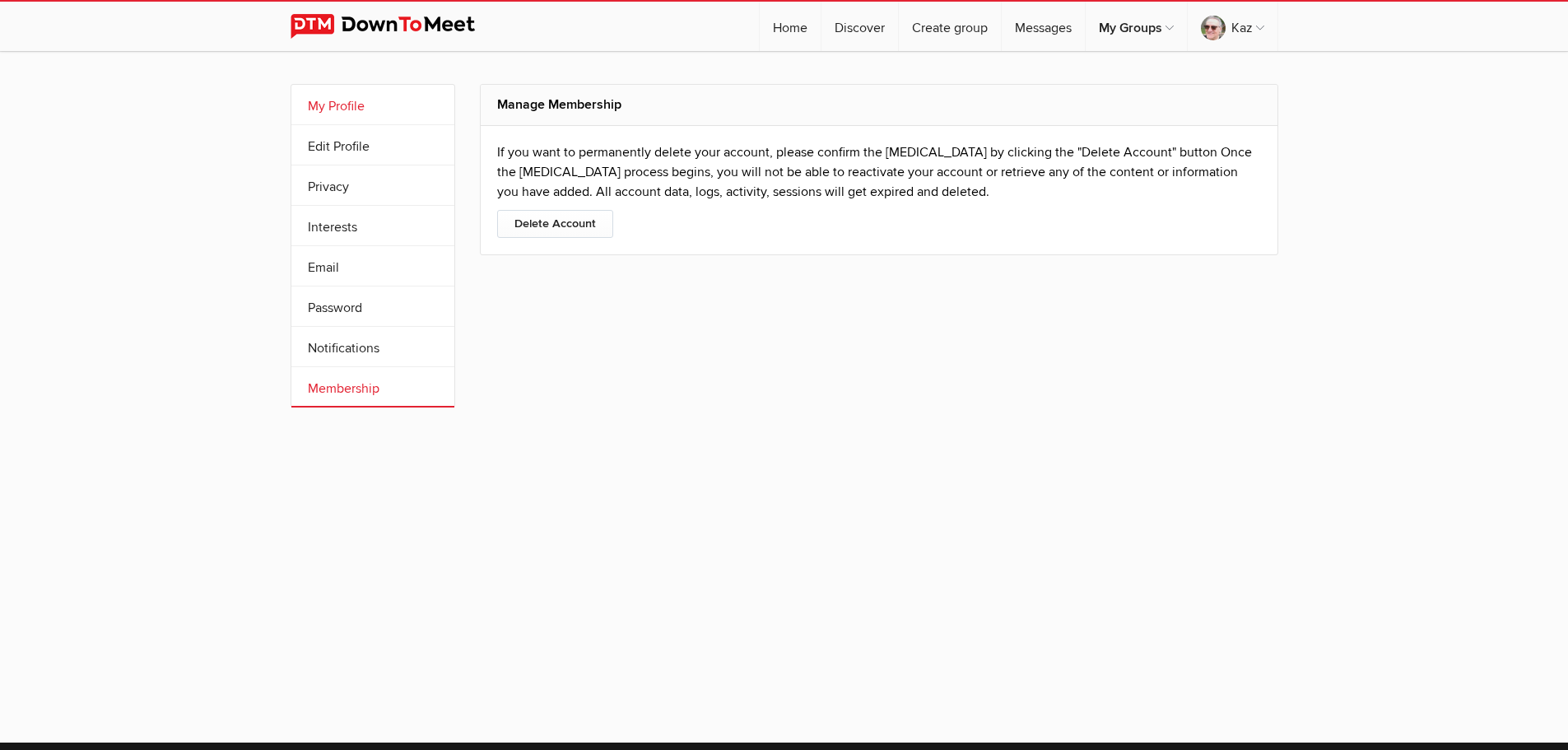
click at [327, 95] on link "My Profile" at bounding box center [373, 104] width 163 height 39
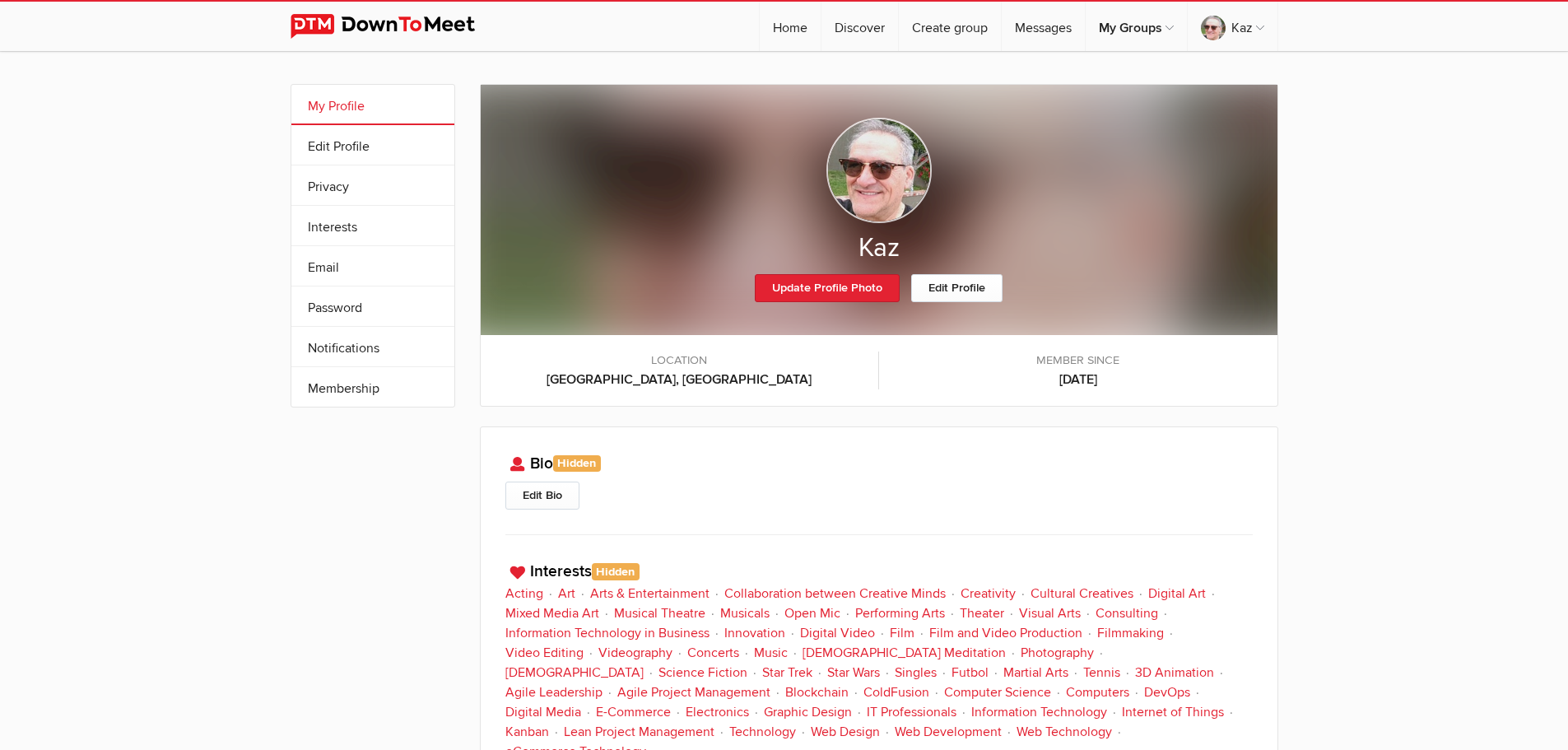
click at [1191, 175] on div at bounding box center [878, 170] width 748 height 105
drag, startPoint x: 1184, startPoint y: 176, endPoint x: 1164, endPoint y: 204, distance: 34.4
click at [1164, 204] on div at bounding box center [878, 170] width 748 height 105
click at [846, 31] on link "Discover" at bounding box center [860, 27] width 77 height 49
select select "null"
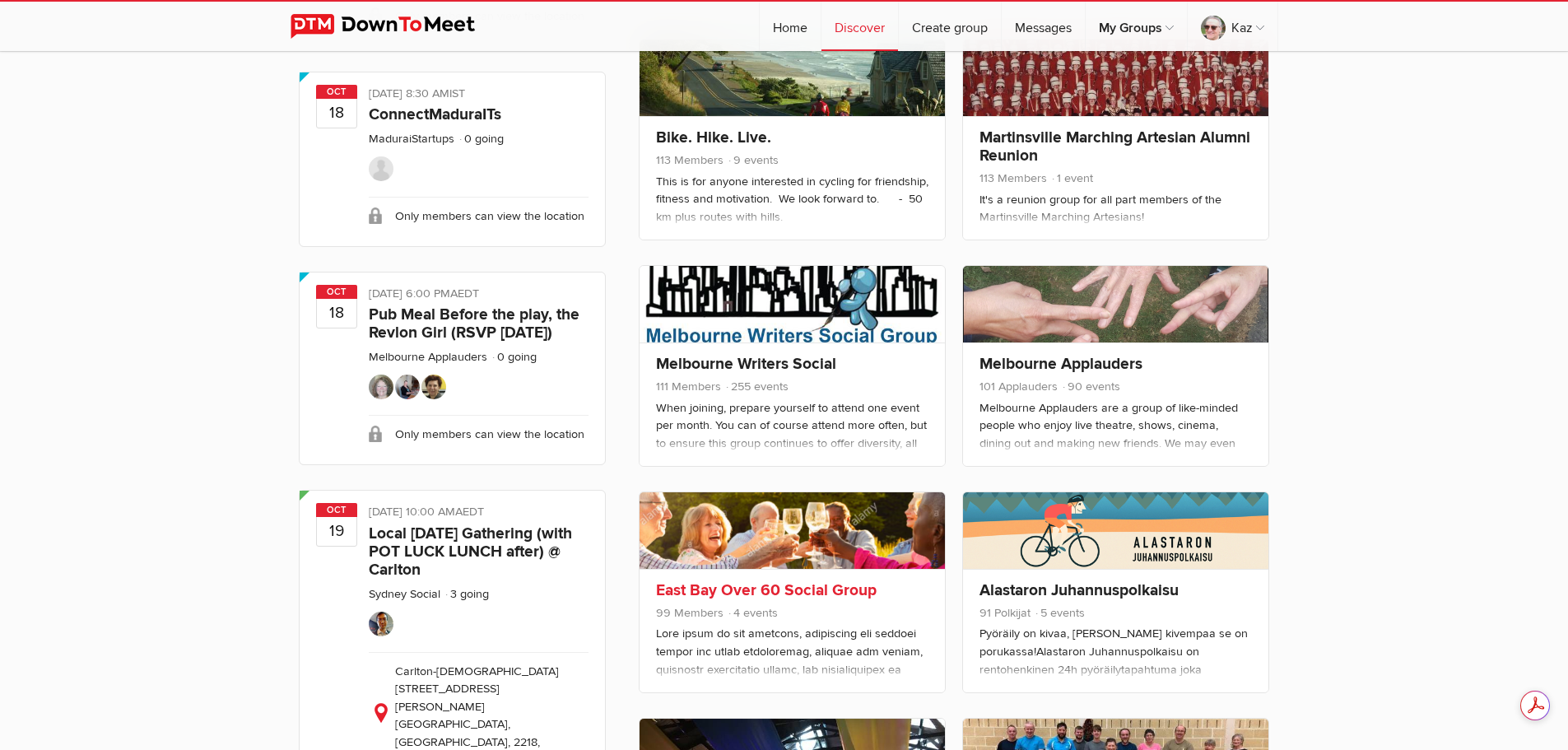
click at [796, 591] on link "East Bay Over 60 Social Group" at bounding box center [766, 591] width 220 height 20
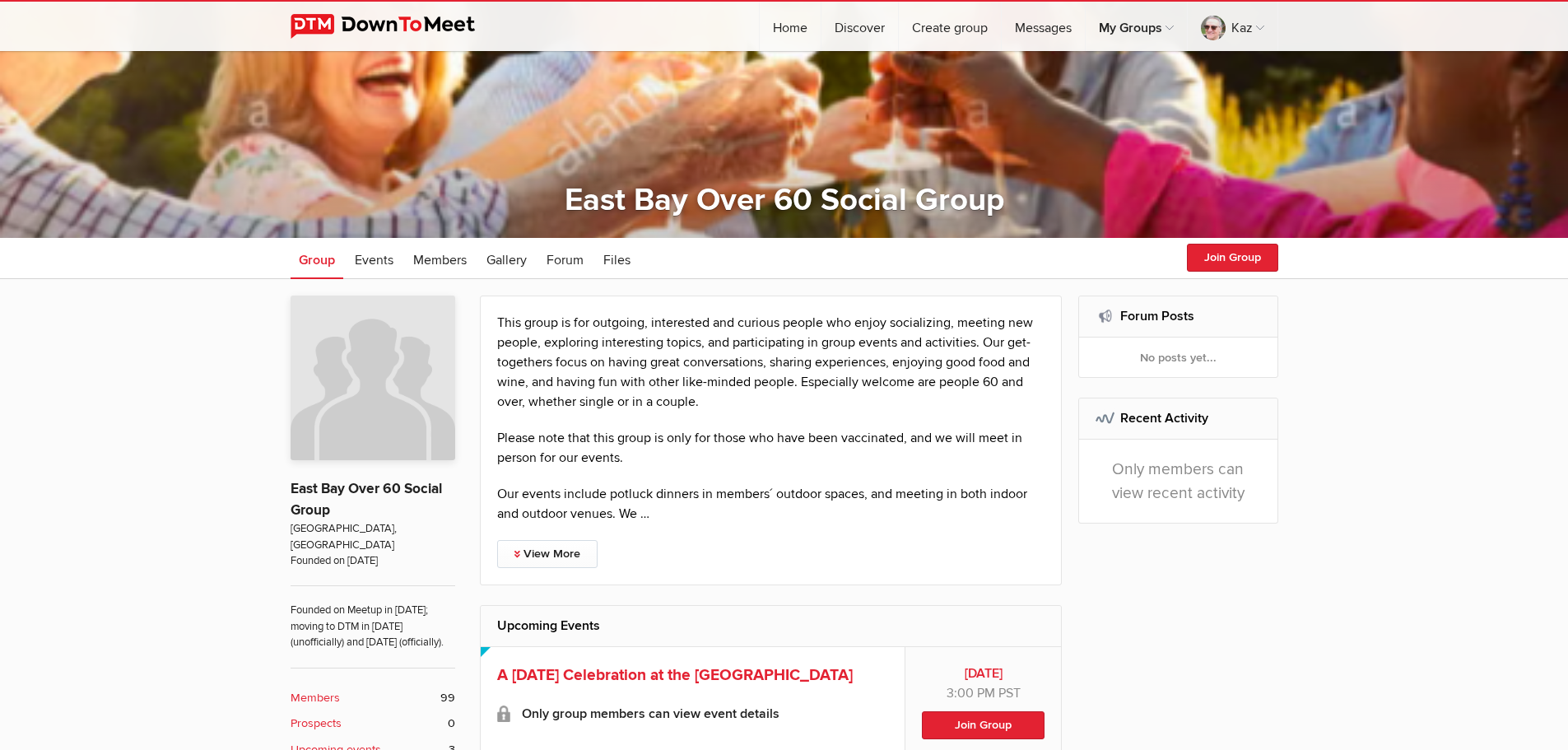
scroll to position [165, 0]
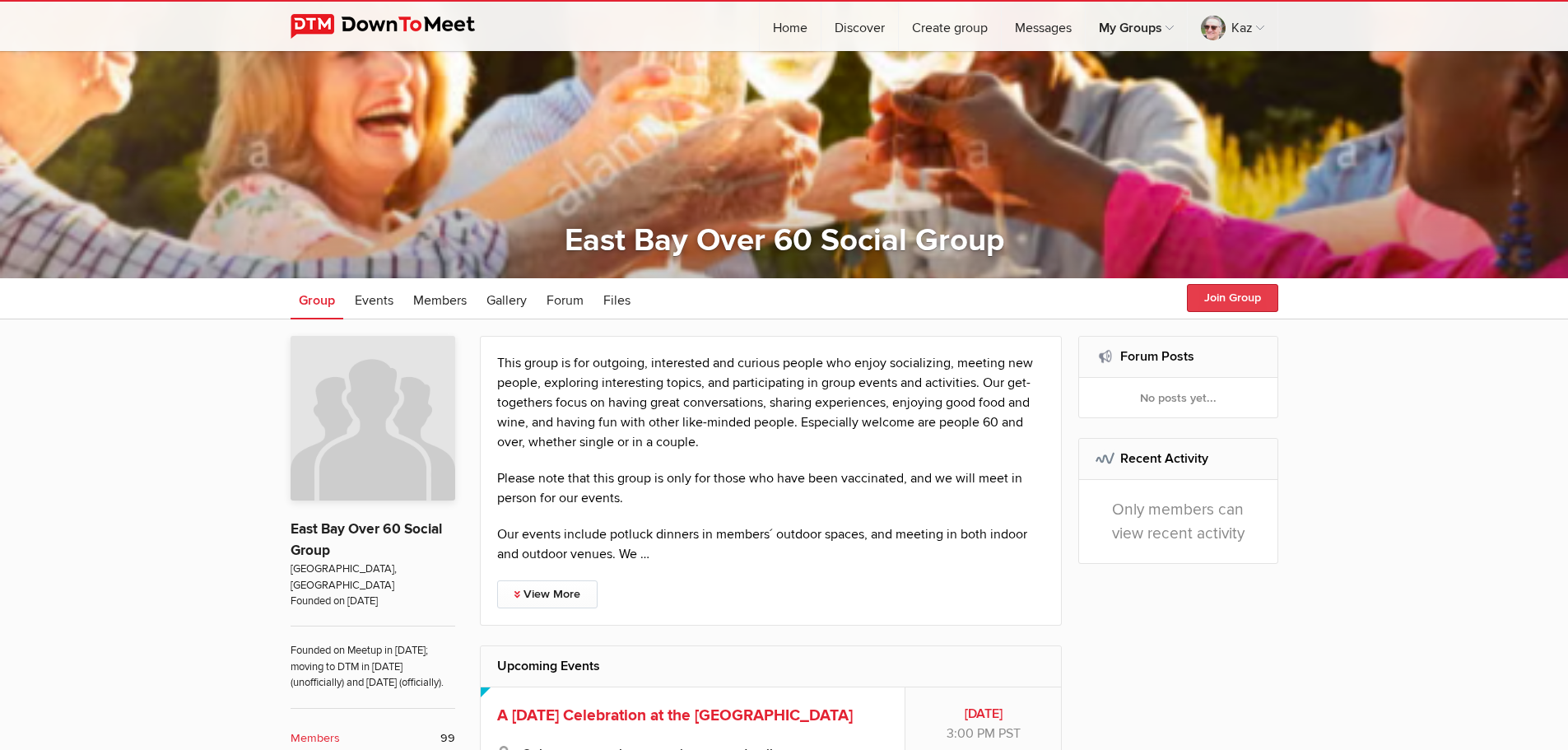
click at [1219, 295] on button "Join Group" at bounding box center [1232, 298] width 91 height 28
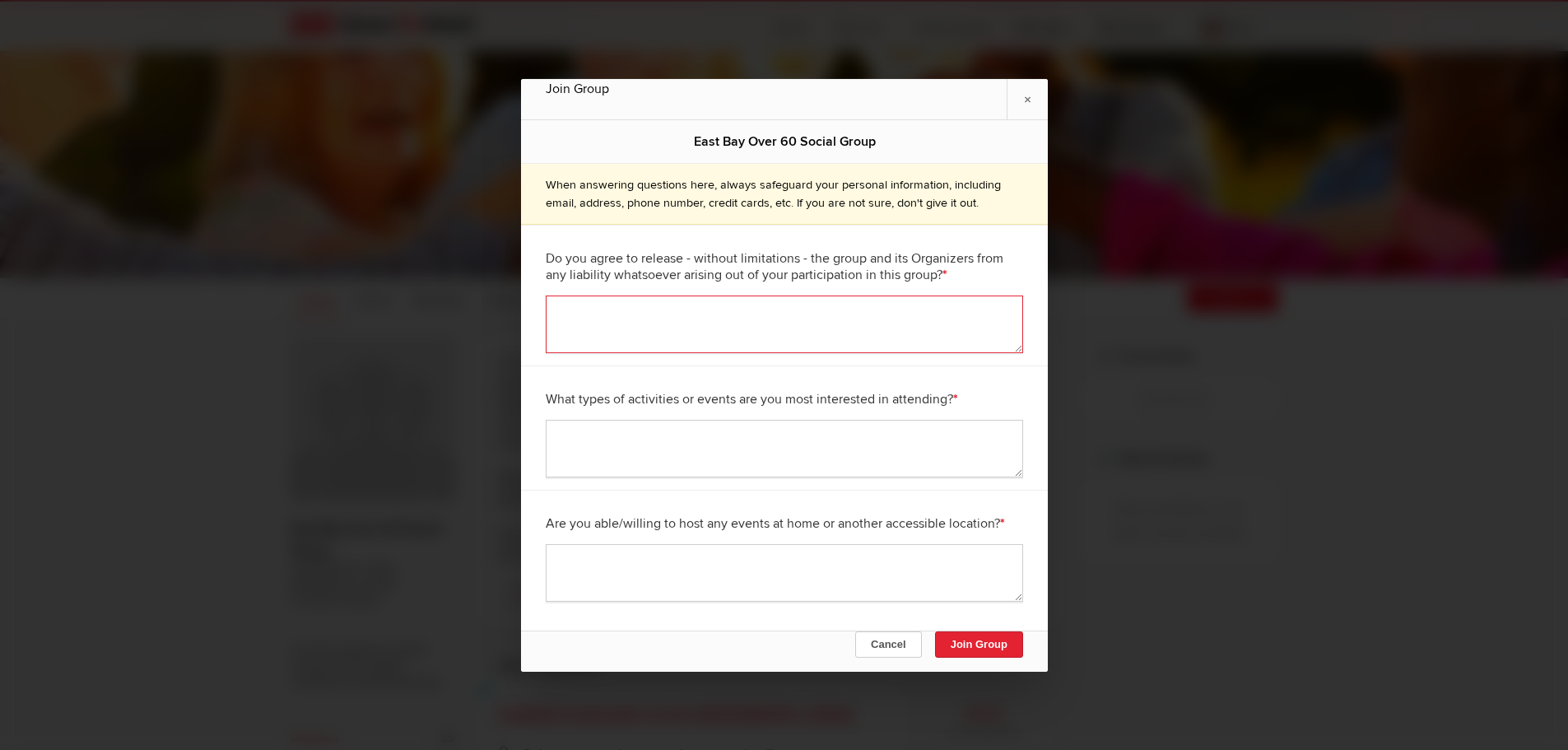
click at [636, 314] on textarea at bounding box center [784, 324] width 477 height 58
type textarea "Yes"
click at [590, 433] on textarea at bounding box center [784, 448] width 477 height 58
type textarea "Fun Meetups"
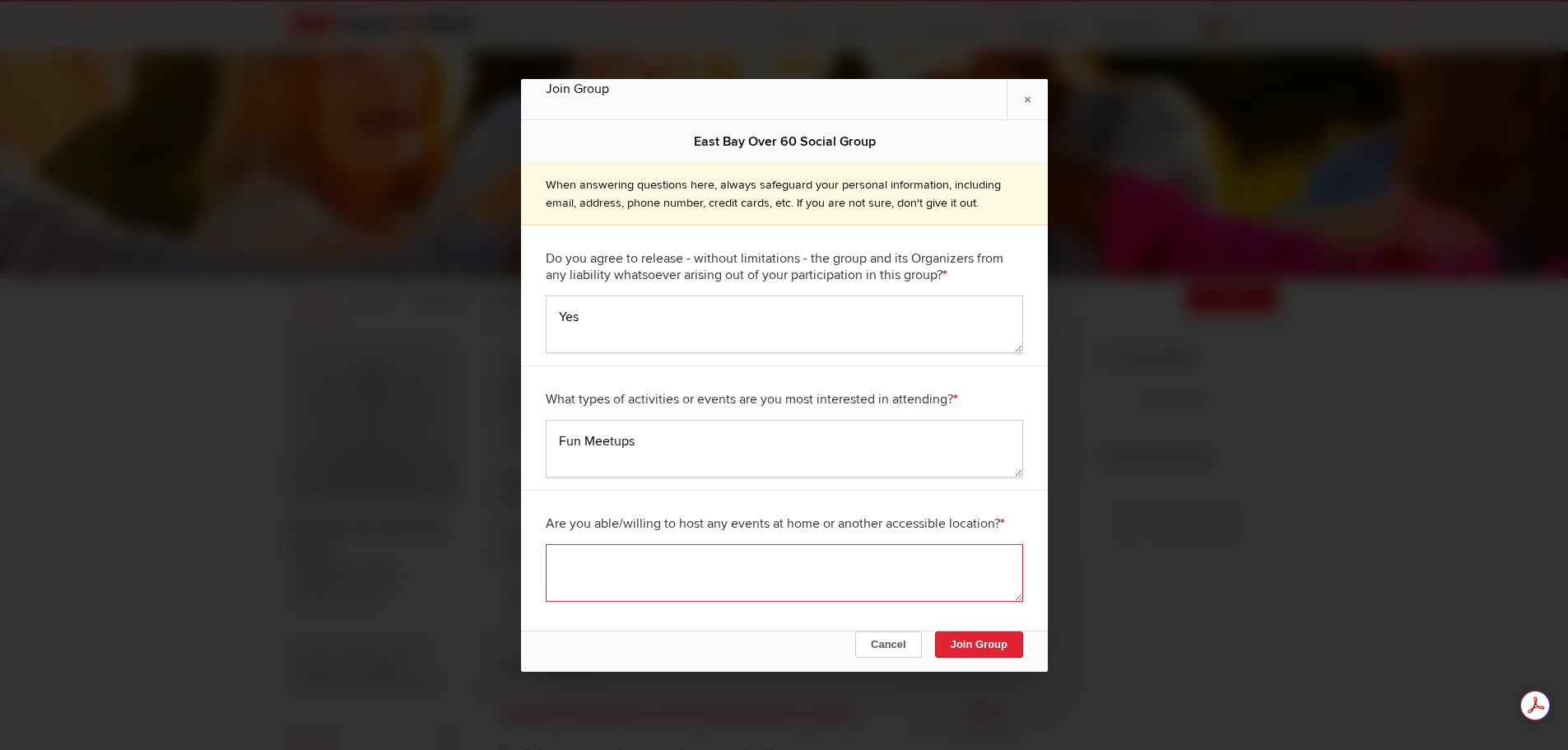
click at [605, 555] on textarea at bounding box center [784, 573] width 477 height 58
type textarea "No"
click at [985, 638] on button "Join Group" at bounding box center [979, 644] width 88 height 27
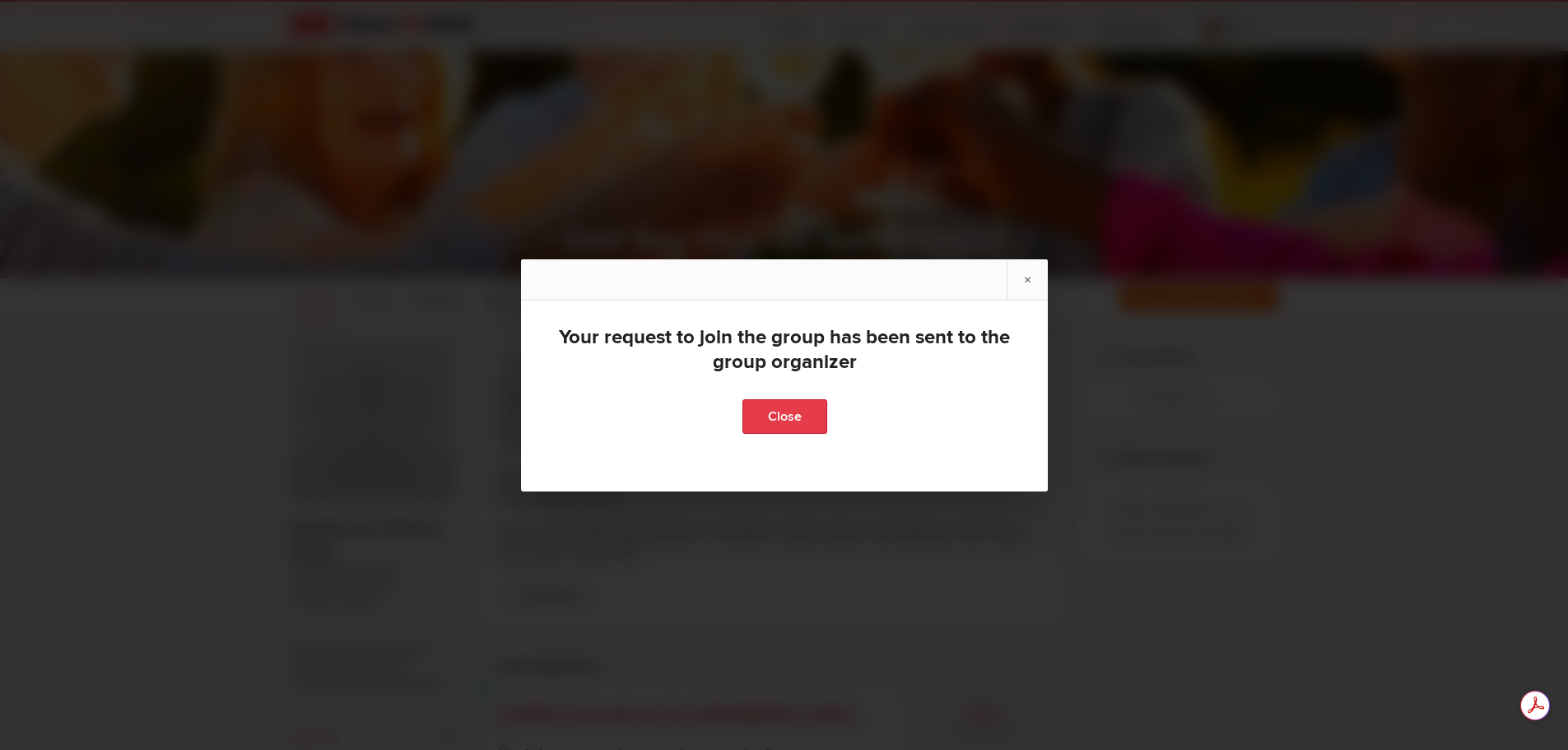
click at [781, 412] on link "Close" at bounding box center [784, 416] width 84 height 34
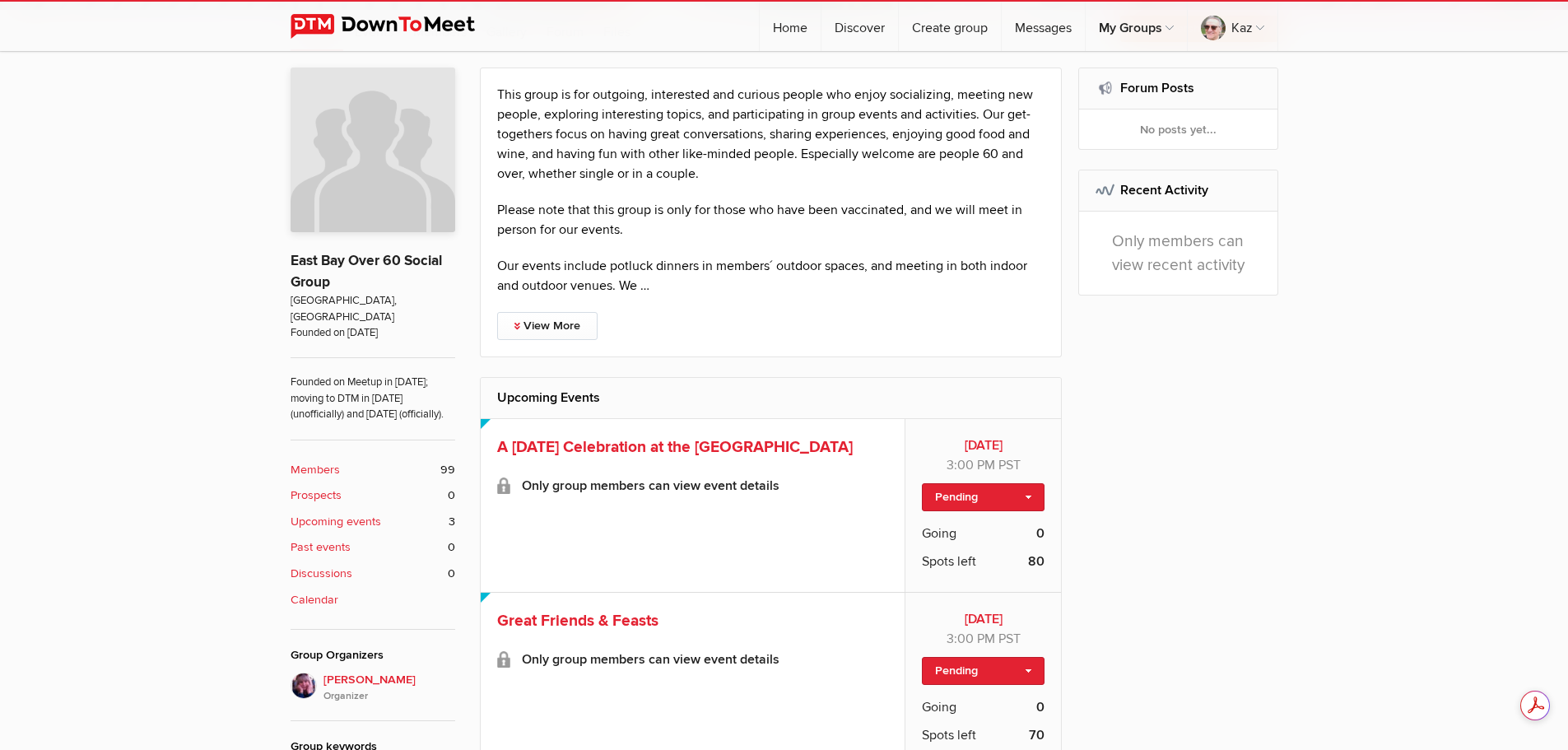
scroll to position [494, 0]
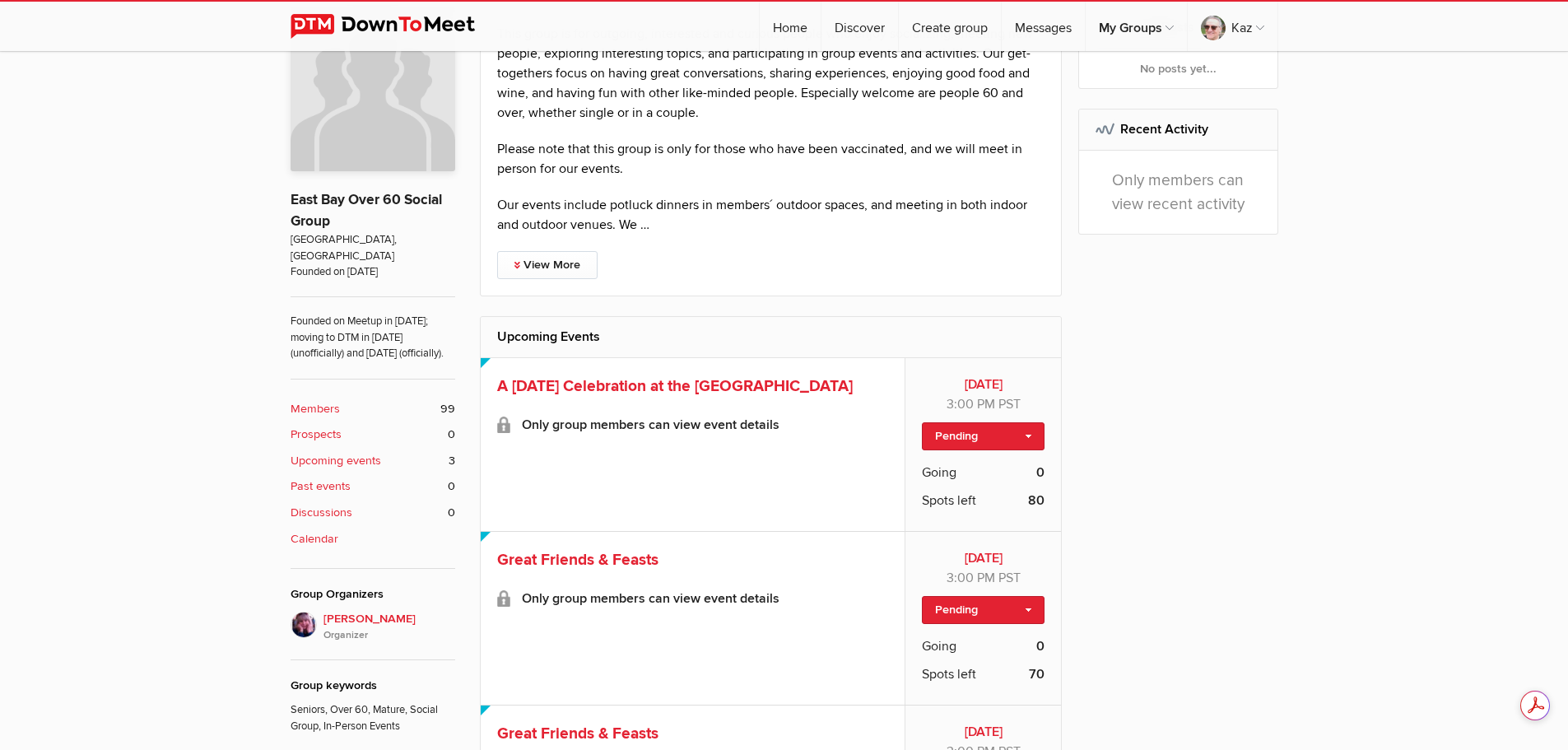
click at [324, 412] on b "Members" at bounding box center [315, 409] width 49 height 18
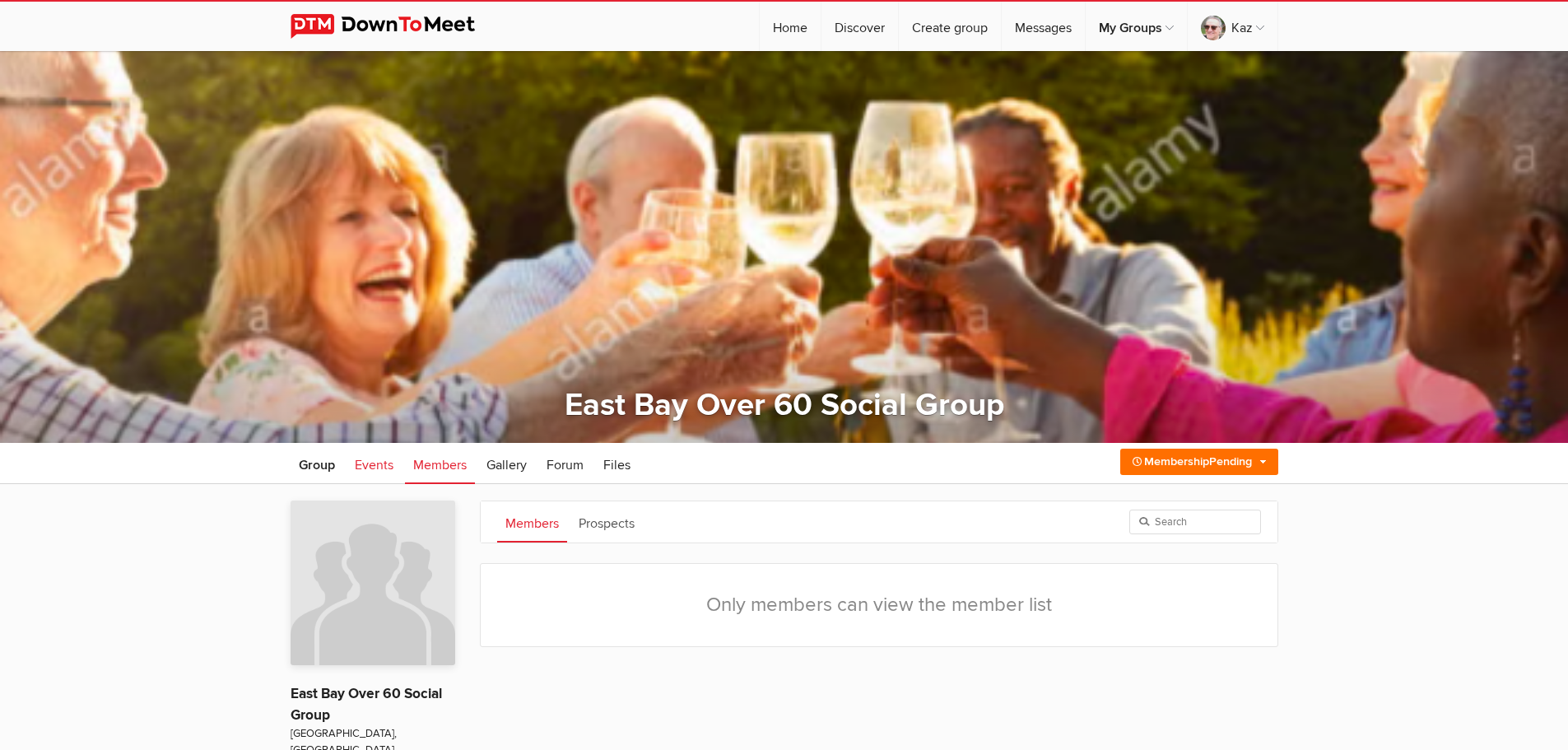
click at [376, 464] on span "Events" at bounding box center [373, 465] width 38 height 17
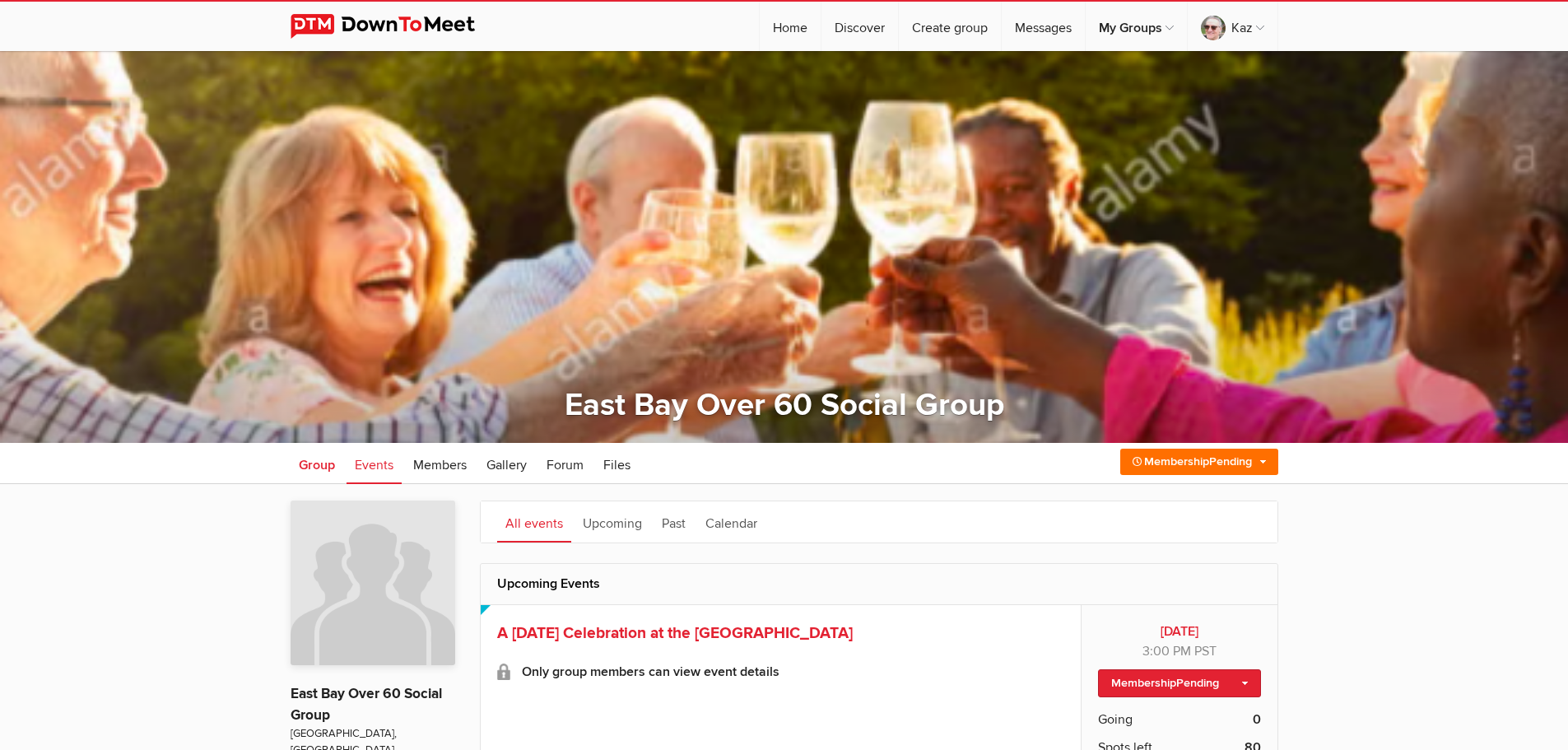
click at [317, 468] on span "Group" at bounding box center [316, 465] width 36 height 17
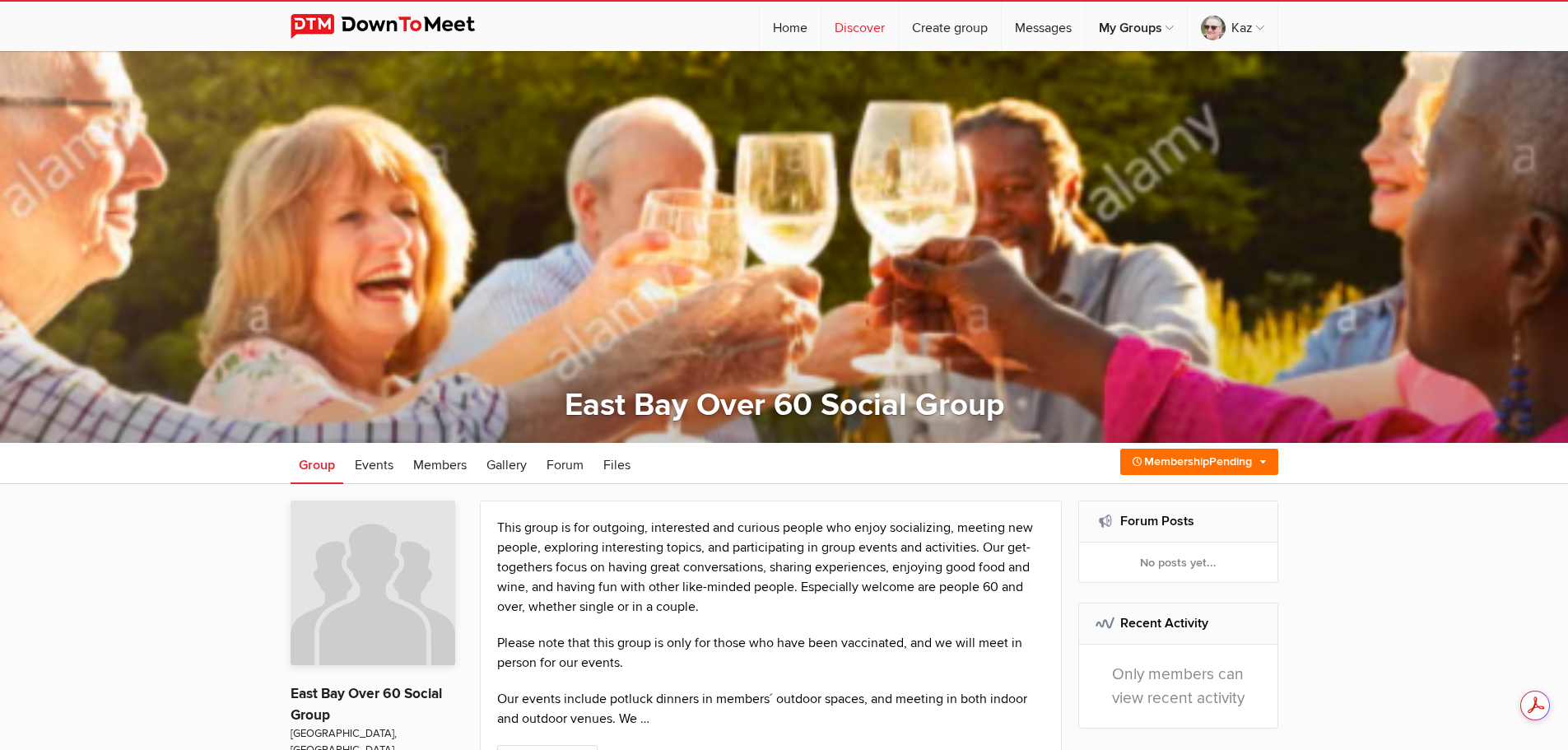
click at [851, 23] on link "Discover" at bounding box center [860, 27] width 77 height 49
select select "null"
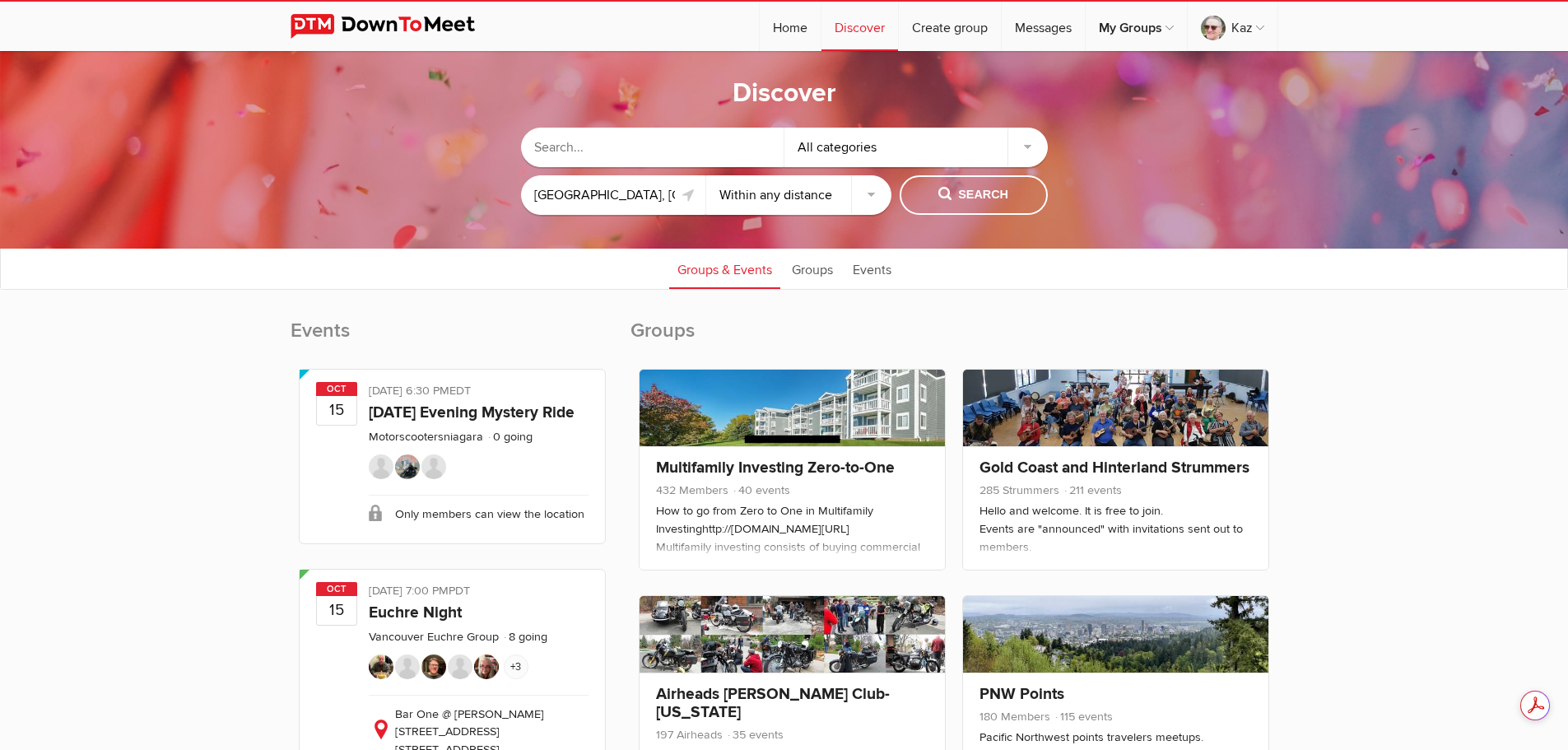
click at [657, 337] on h2 "Groups" at bounding box center [954, 339] width 647 height 43
click at [657, 330] on h2 "Groups" at bounding box center [954, 339] width 647 height 43
click at [817, 270] on link "Groups" at bounding box center [812, 268] width 58 height 41
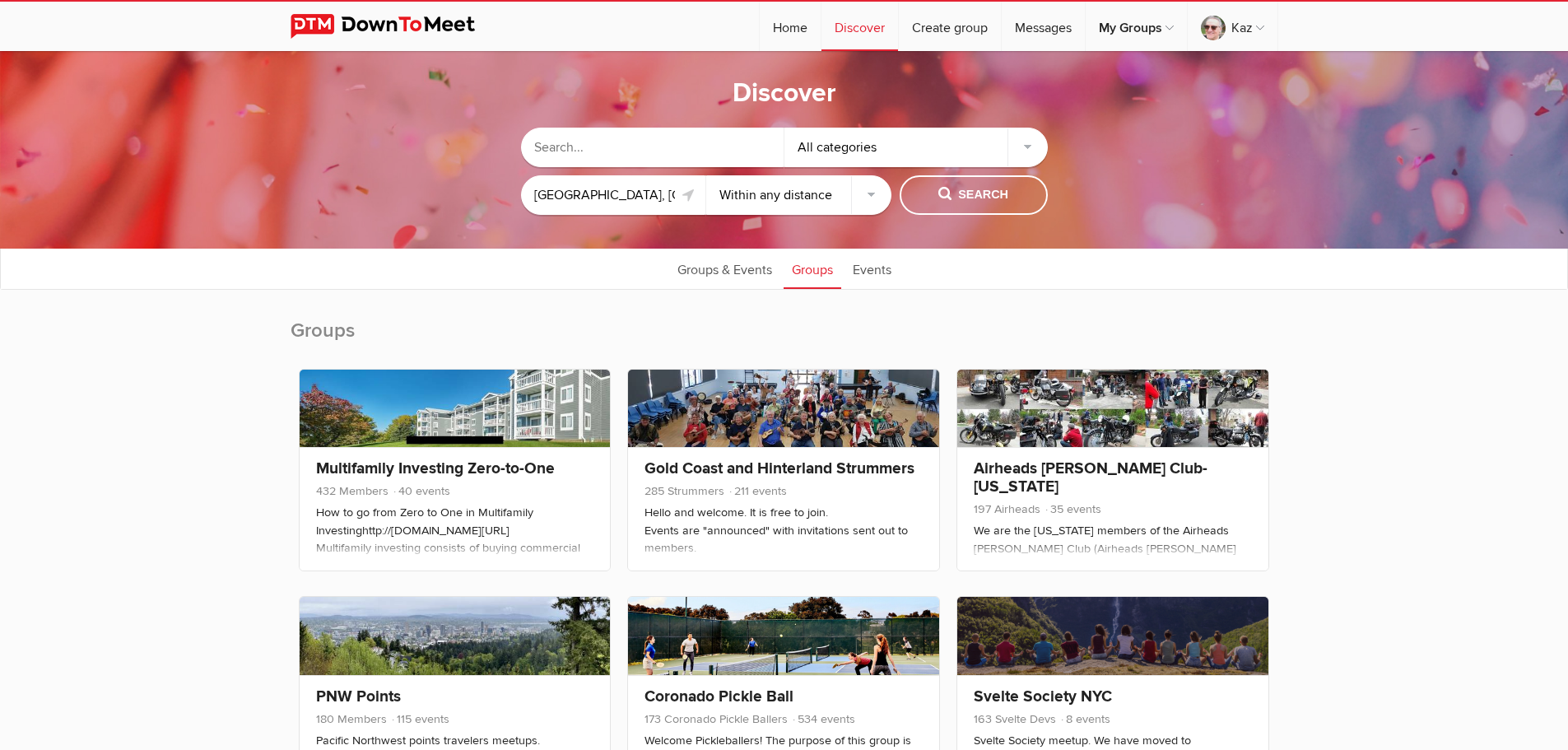
click at [874, 153] on div "All categories" at bounding box center [916, 147] width 263 height 39
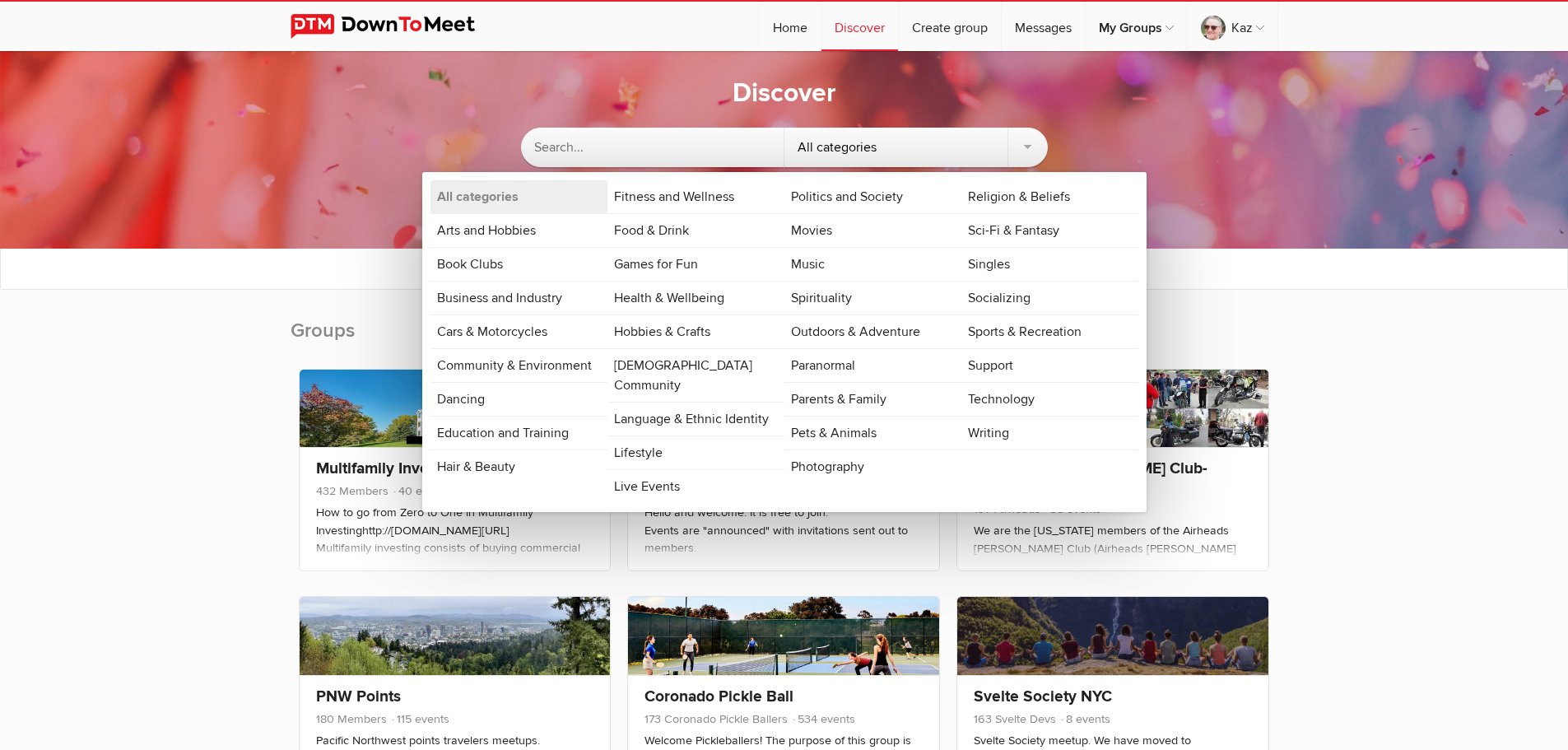
click at [649, 149] on input "text" at bounding box center [652, 147] width 263 height 39
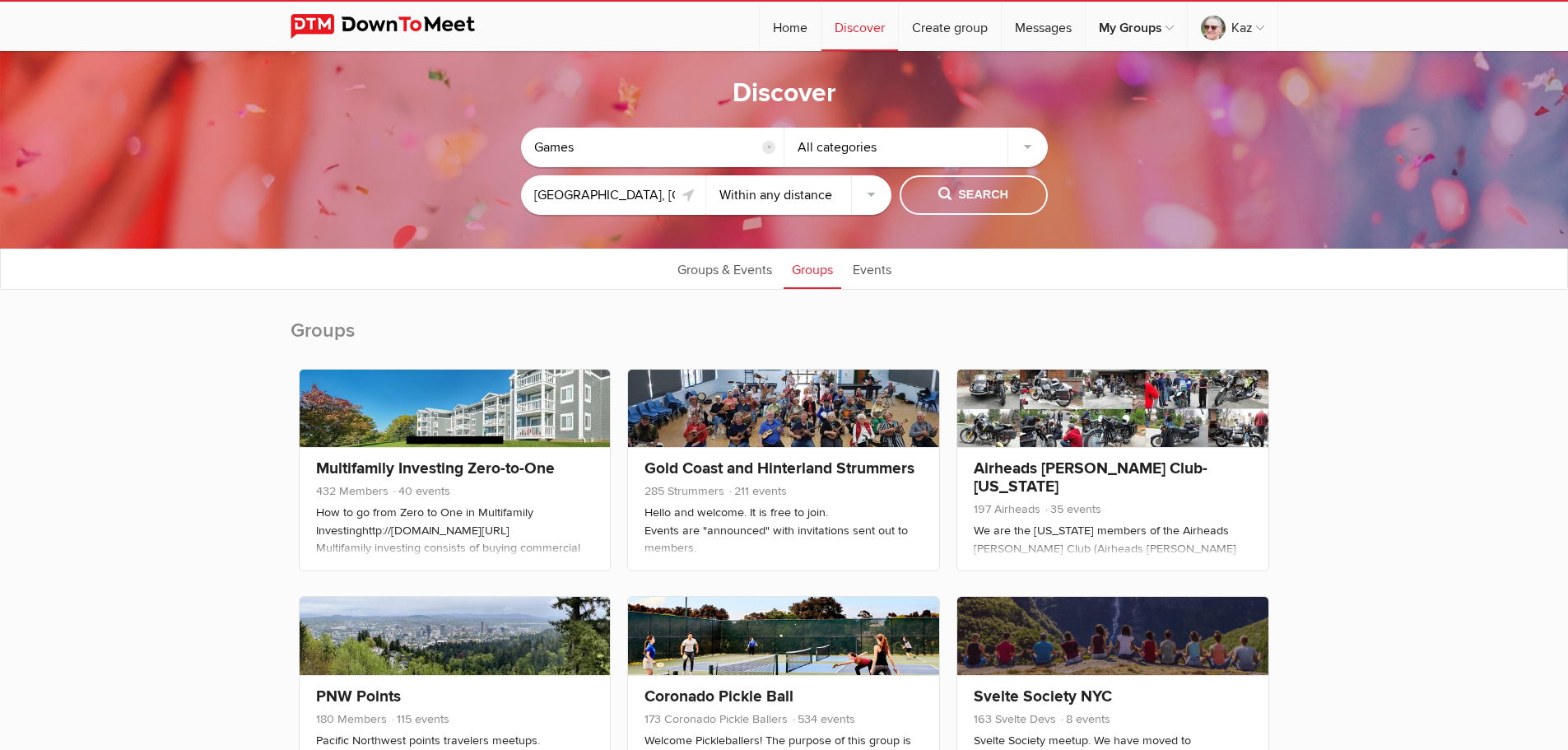
type input "Games"
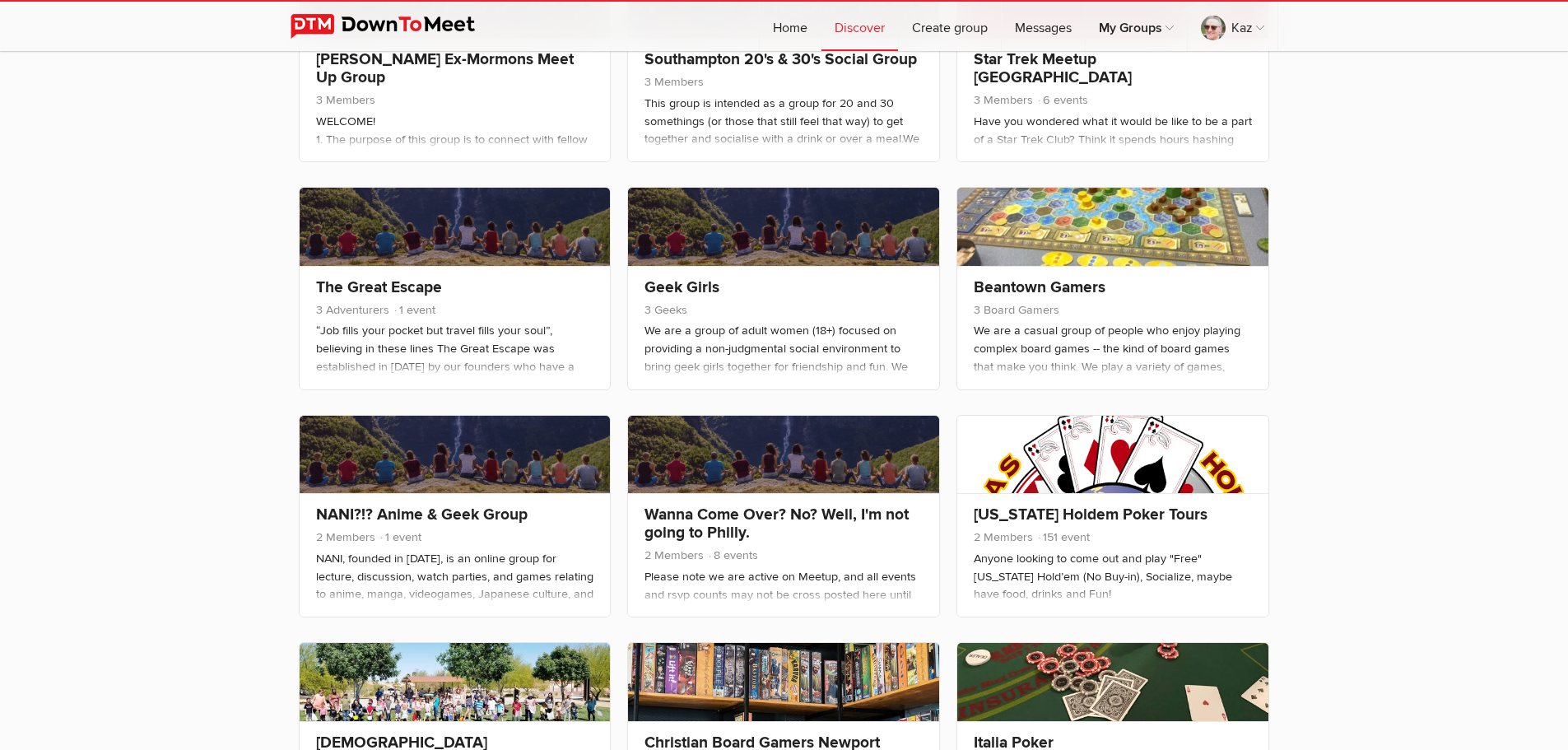
scroll to position [2799, 0]
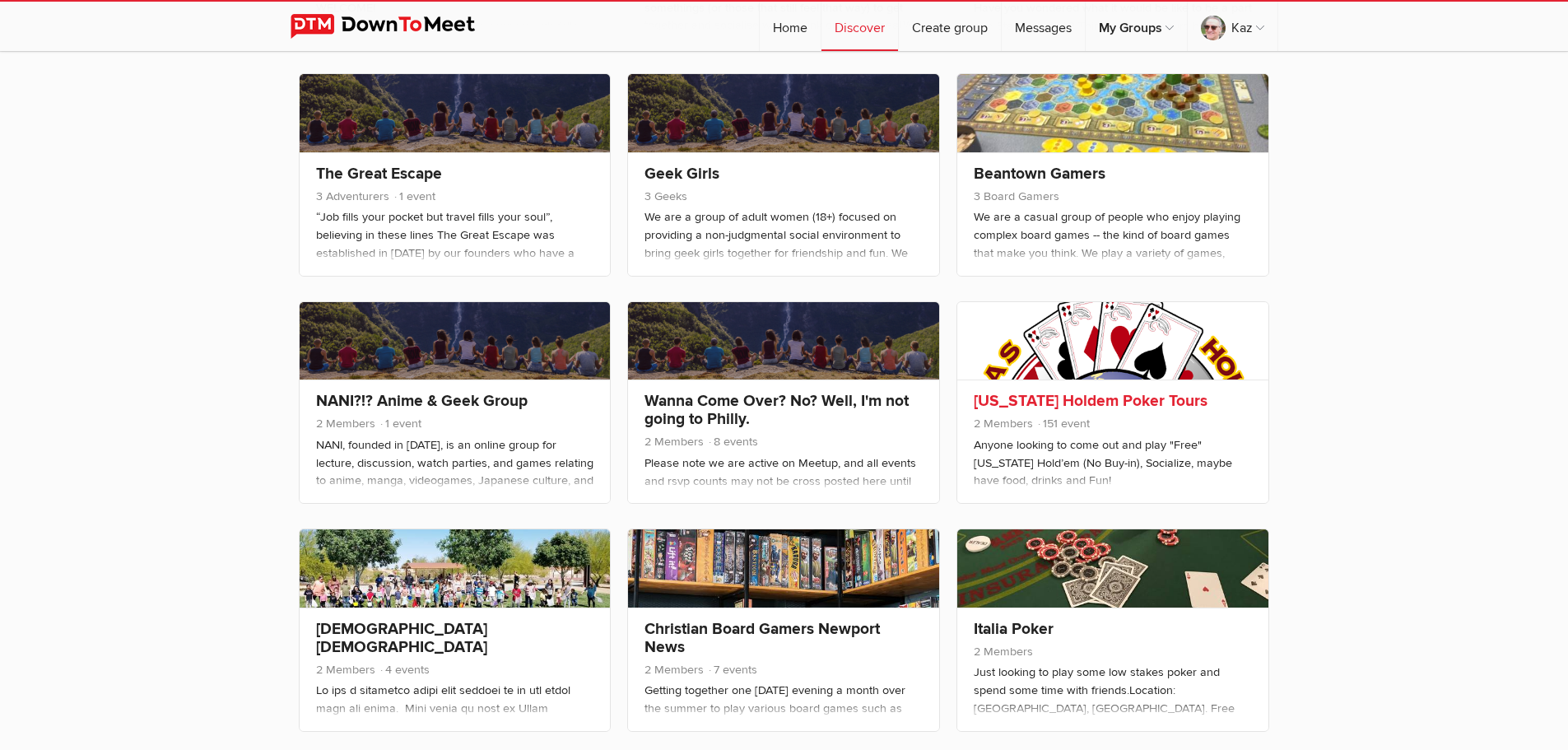
click at [1136, 403] on link "Texas Holdem Poker Tours" at bounding box center [1091, 401] width 234 height 20
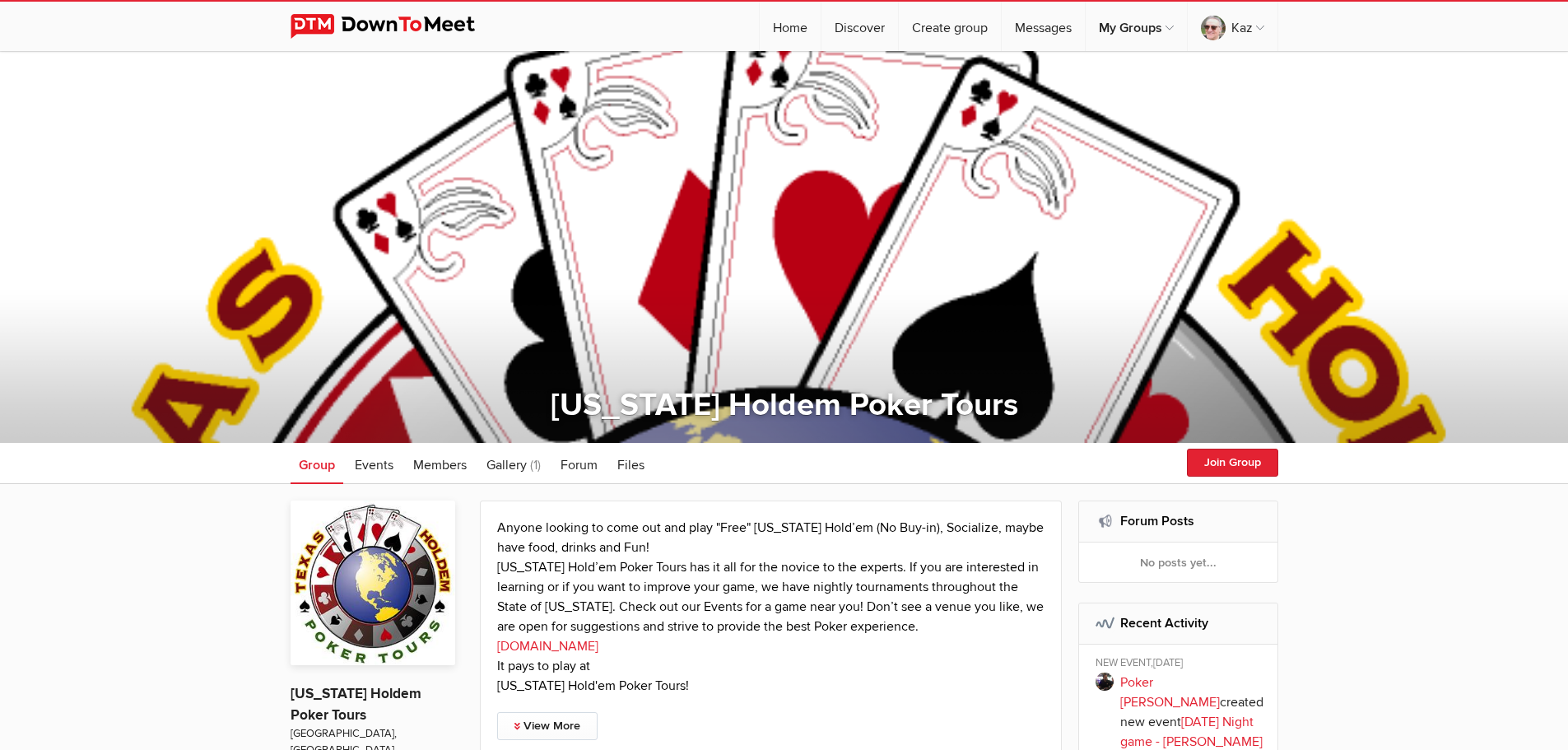
select select "null"
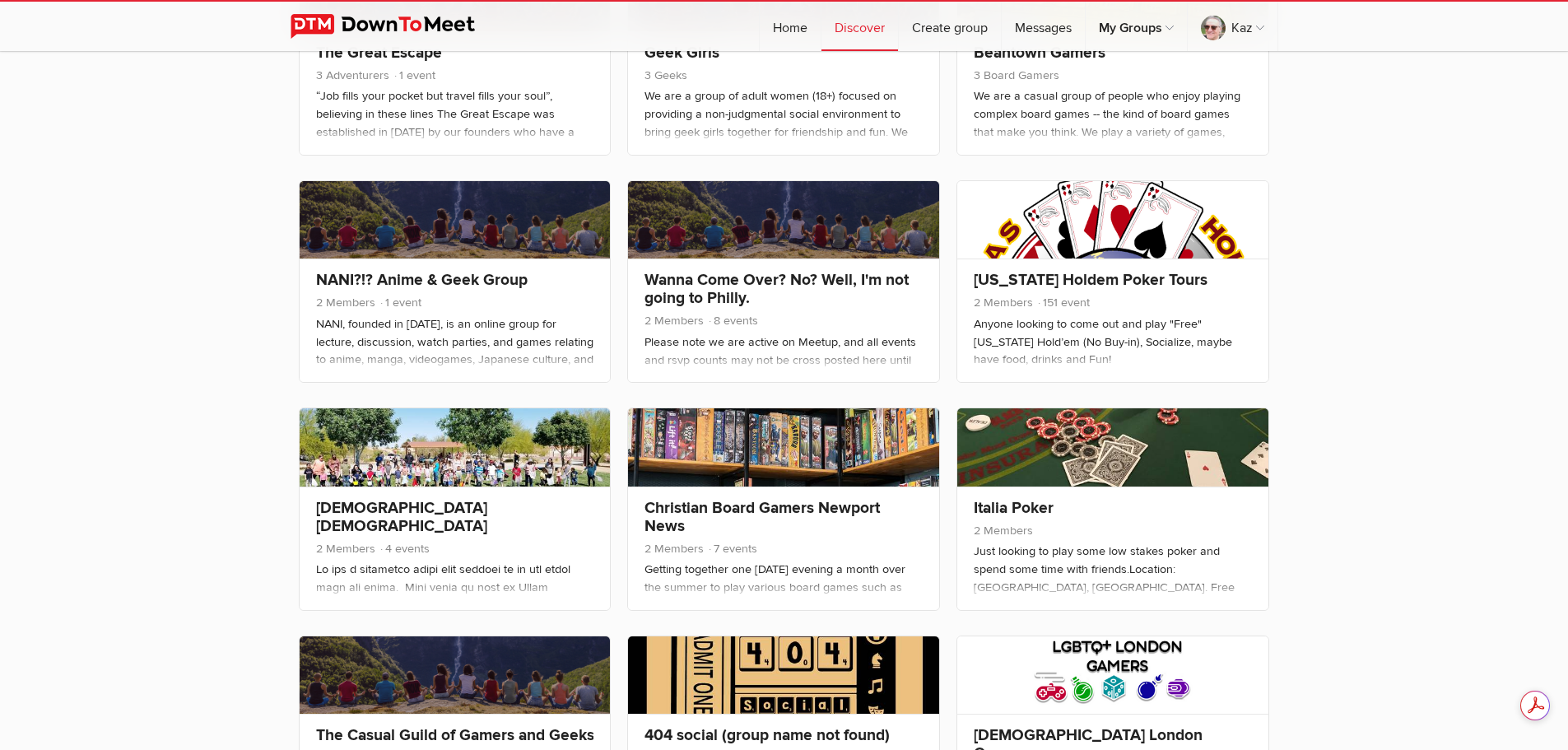
scroll to position [2909, 0]
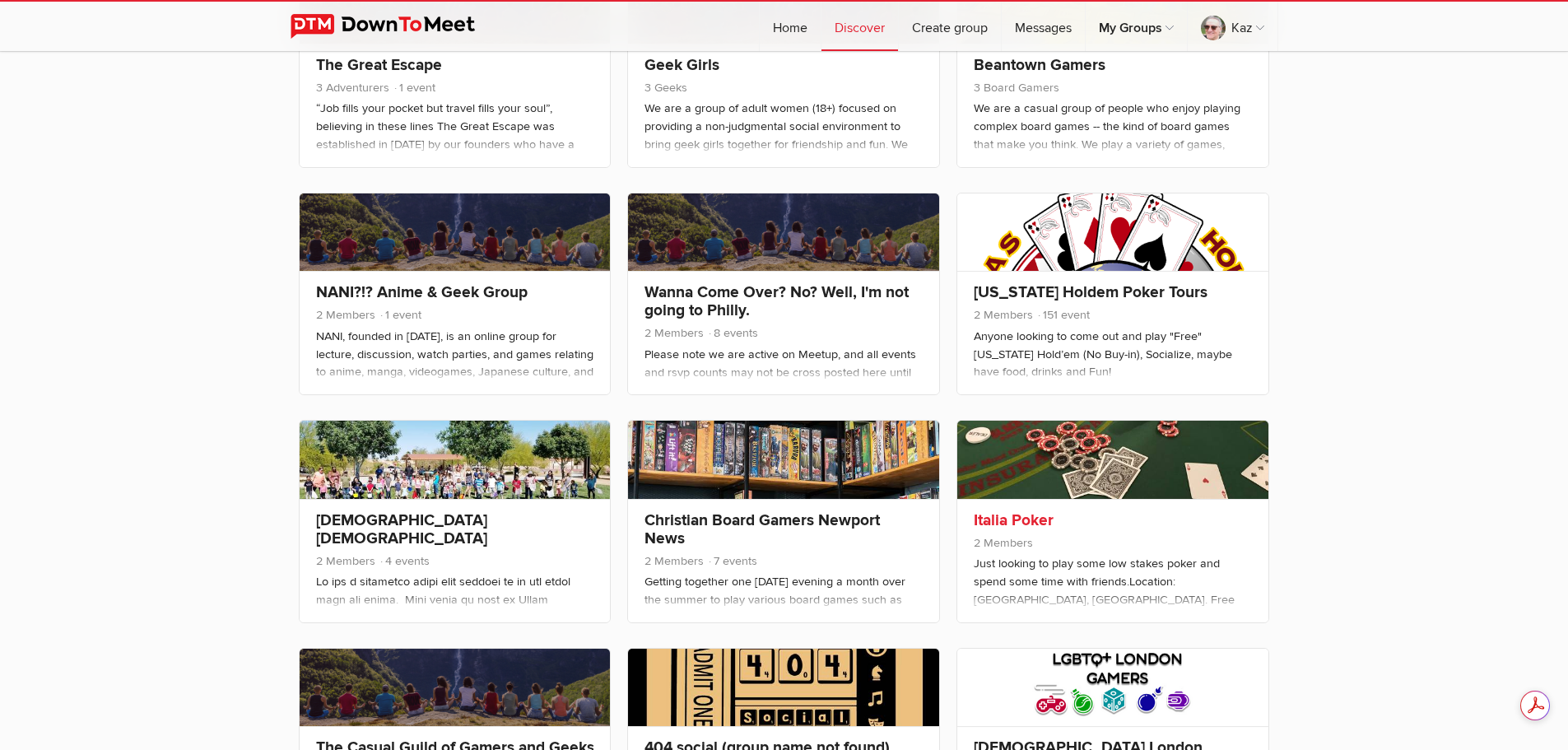
click at [1015, 530] on div "Italia Poker 2 Members" at bounding box center [1112, 561] width 311 height 124
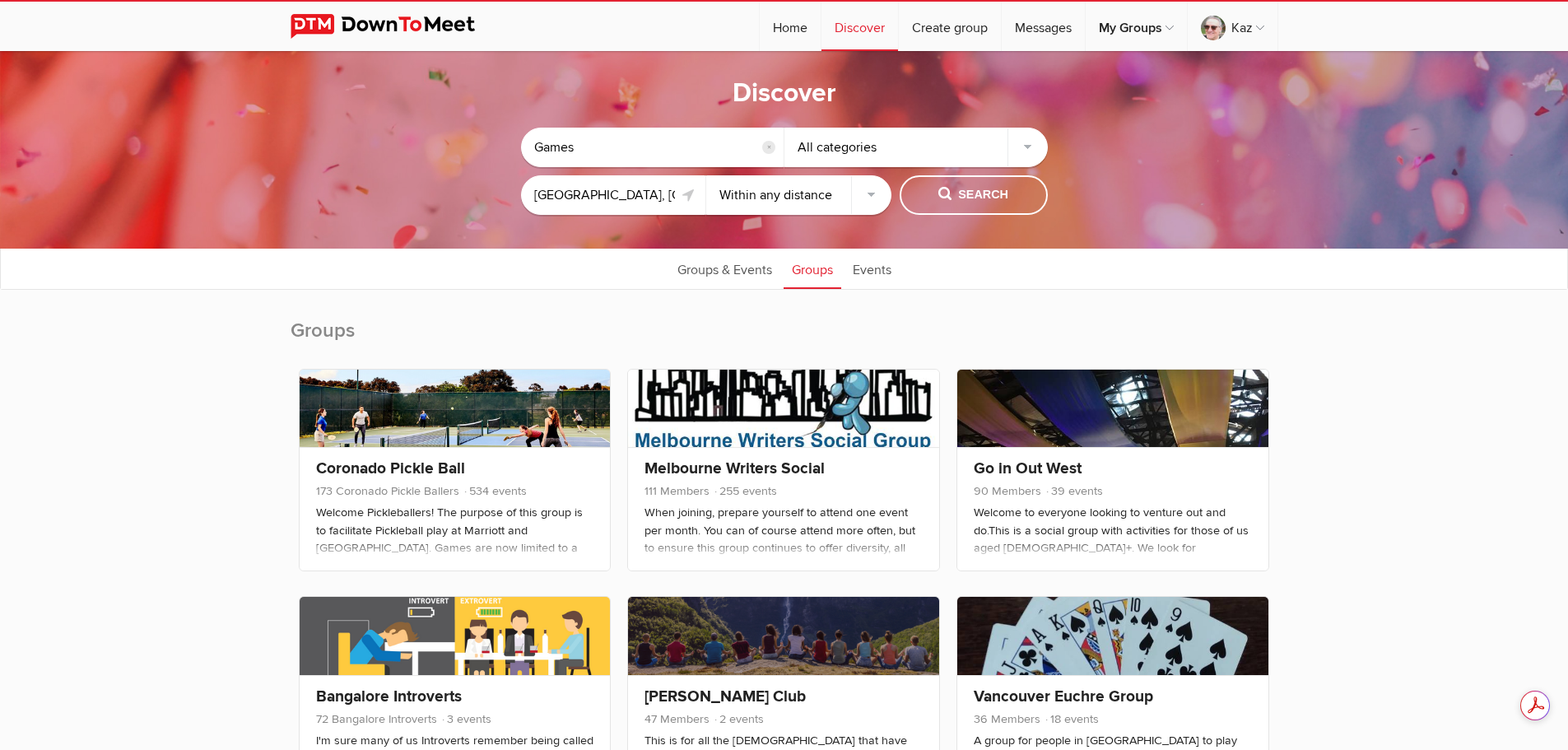
click at [870, 198] on select "Within 10 miles Within 25 miles Within 50 miles Within 100 miles Within any dis…" at bounding box center [799, 195] width 185 height 39
click at [706, 175] on select "Within 10 miles Within 25 miles Within 50 miles Within 100 miles Within any dis…" at bounding box center [799, 195] width 185 height 39
click at [976, 196] on span "Search" at bounding box center [973, 195] width 70 height 18
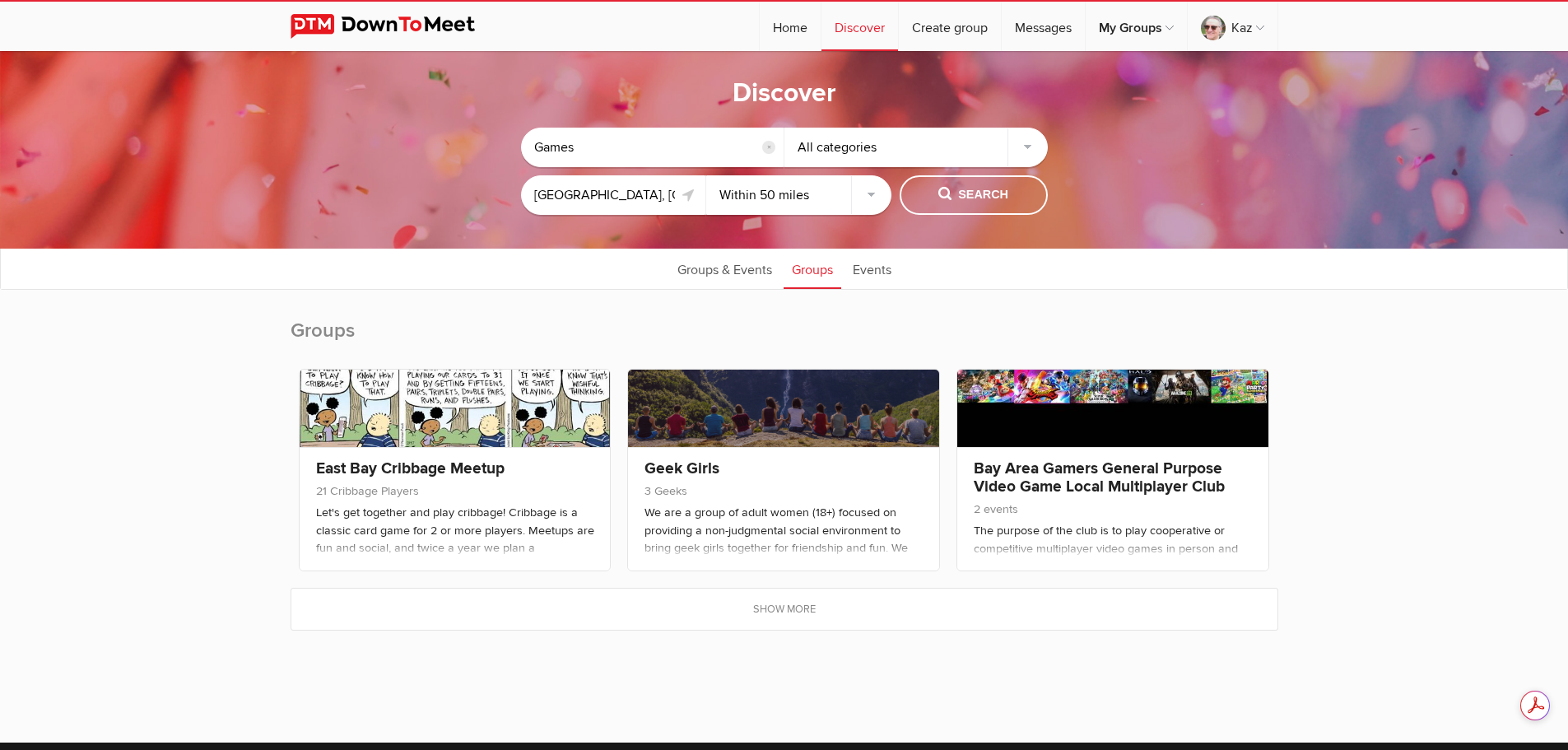
click at [1026, 144] on div "All categories" at bounding box center [916, 147] width 263 height 39
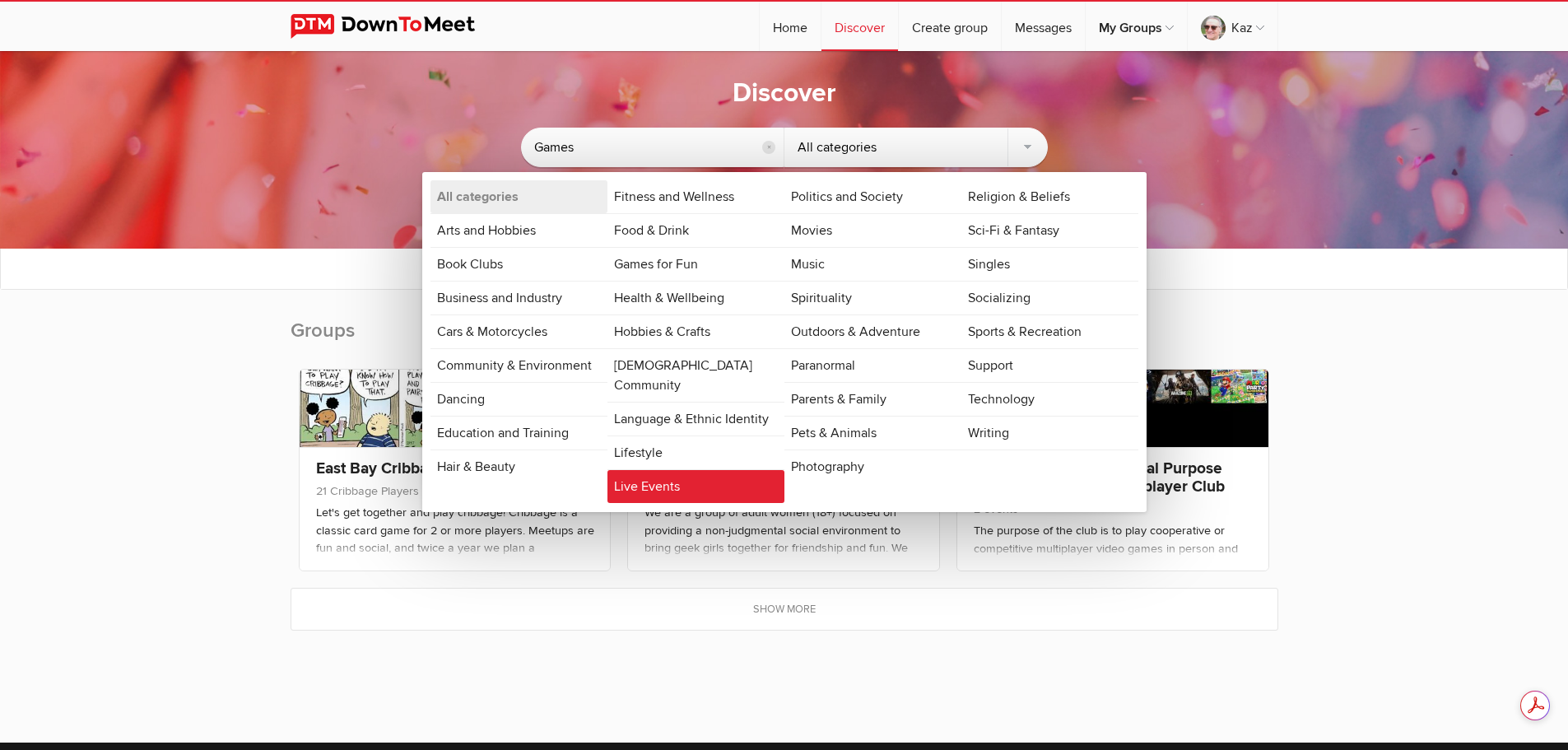
click at [675, 470] on link "Live Events" at bounding box center [696, 487] width 177 height 33
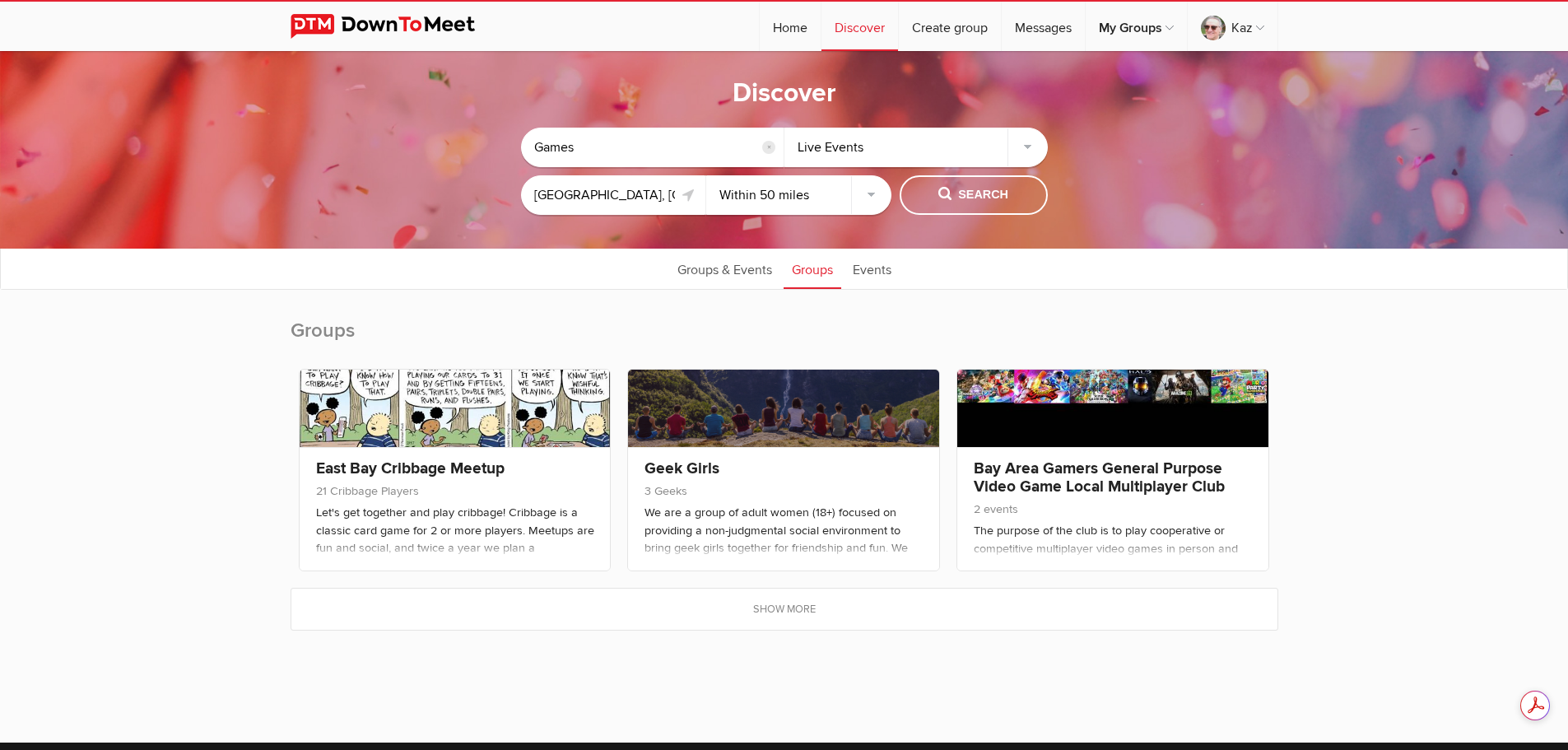
click at [870, 186] on select "Within 10 miles Within 25 miles Within 50 miles Within 100 miles Within any dis…" at bounding box center [799, 195] width 185 height 39
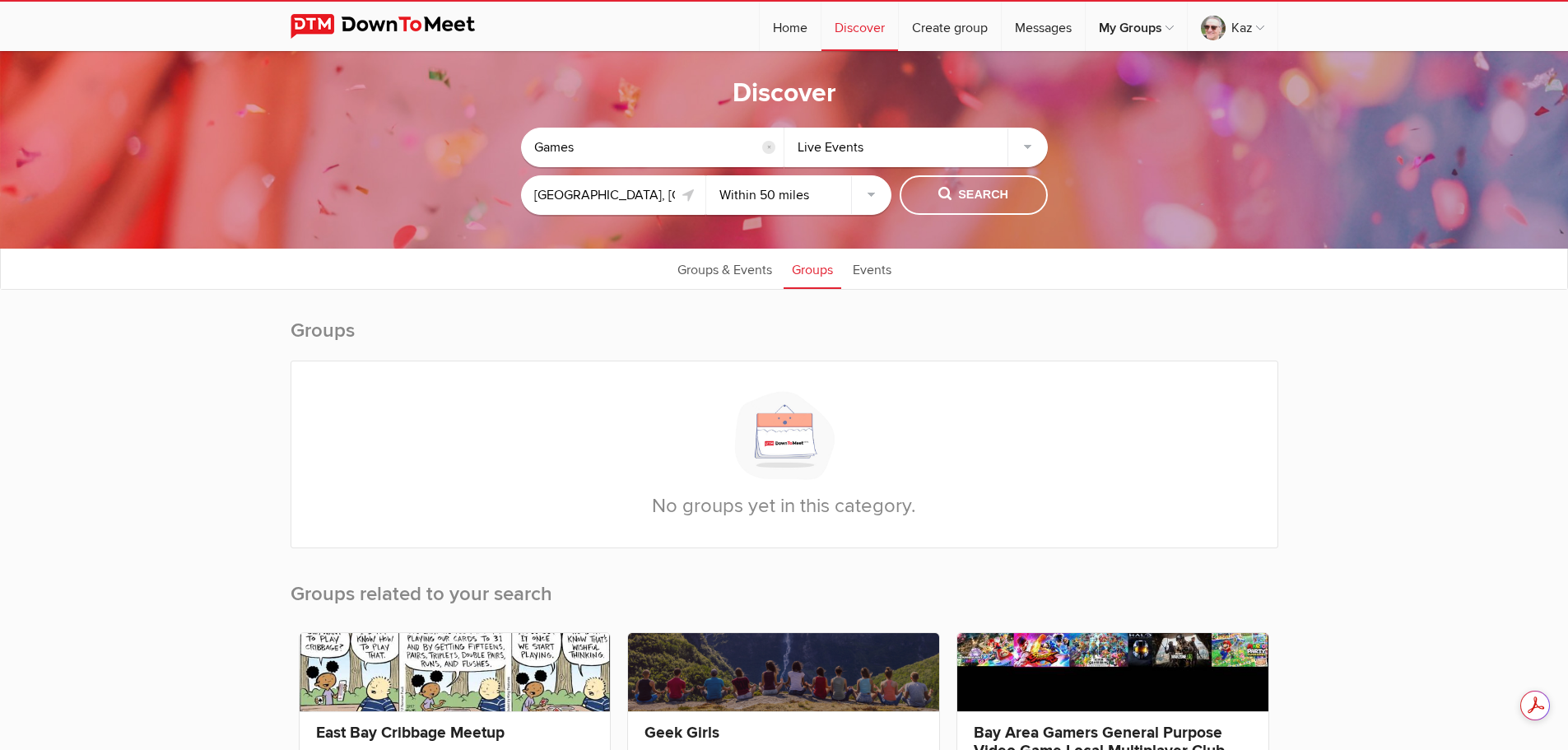
select select "100"
click at [706, 175] on select "Within 10 miles Within 25 miles Within 50 miles Within 100 miles Within any dis…" at bounding box center [799, 195] width 185 height 39
click at [971, 201] on span "Search" at bounding box center [973, 195] width 70 height 18
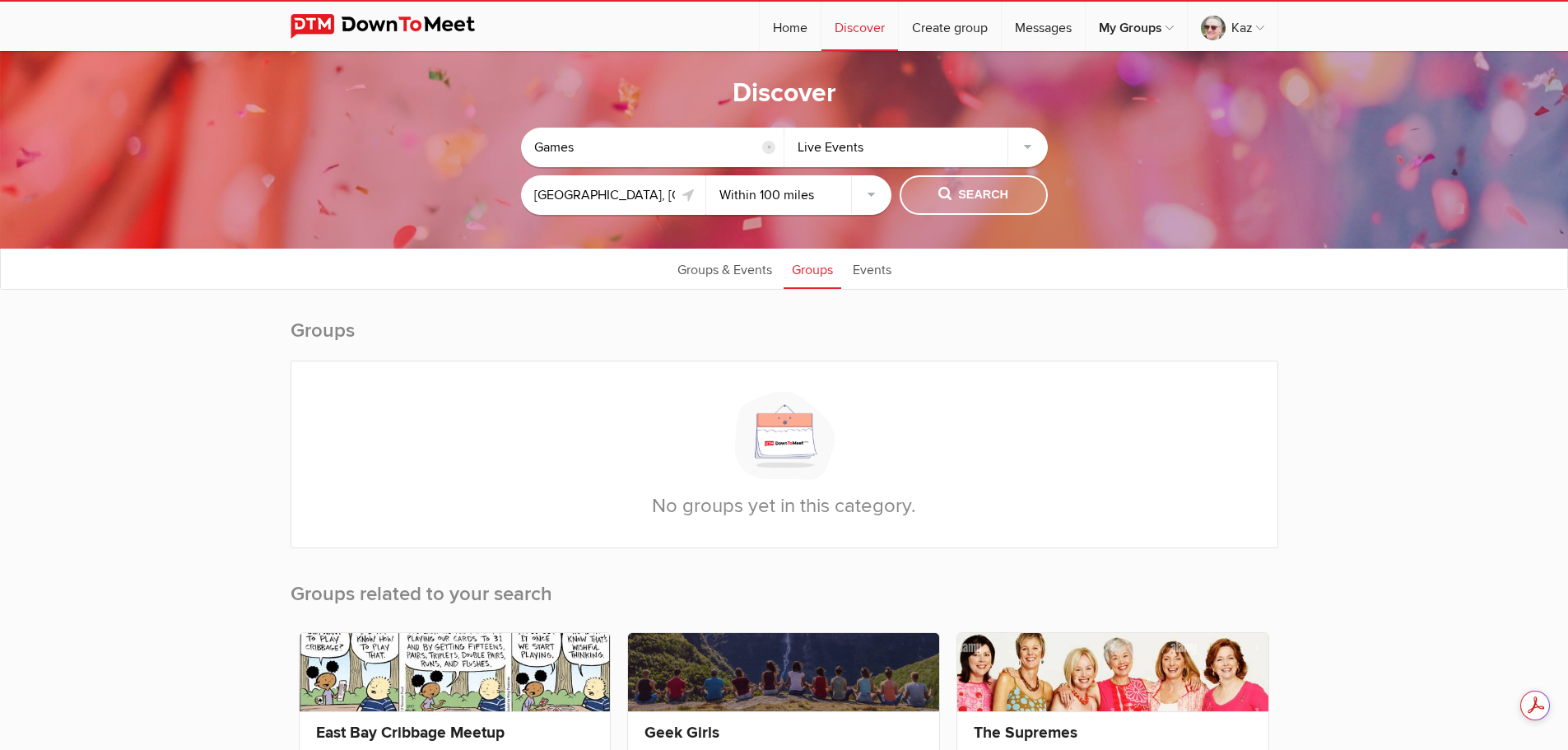
click at [970, 195] on span "Search" at bounding box center [973, 195] width 70 height 18
drag, startPoint x: 576, startPoint y: 147, endPoint x: 516, endPoint y: 146, distance: 60.0
click at [516, 146] on sp-group-common-search-cat-loc "Games reset Live Events Oakland, CA 94619, USA Within 10 miles Within 25 miles …" at bounding box center [784, 167] width 1403 height 112
type input "poker"
click at [971, 195] on span "Search" at bounding box center [973, 195] width 70 height 18
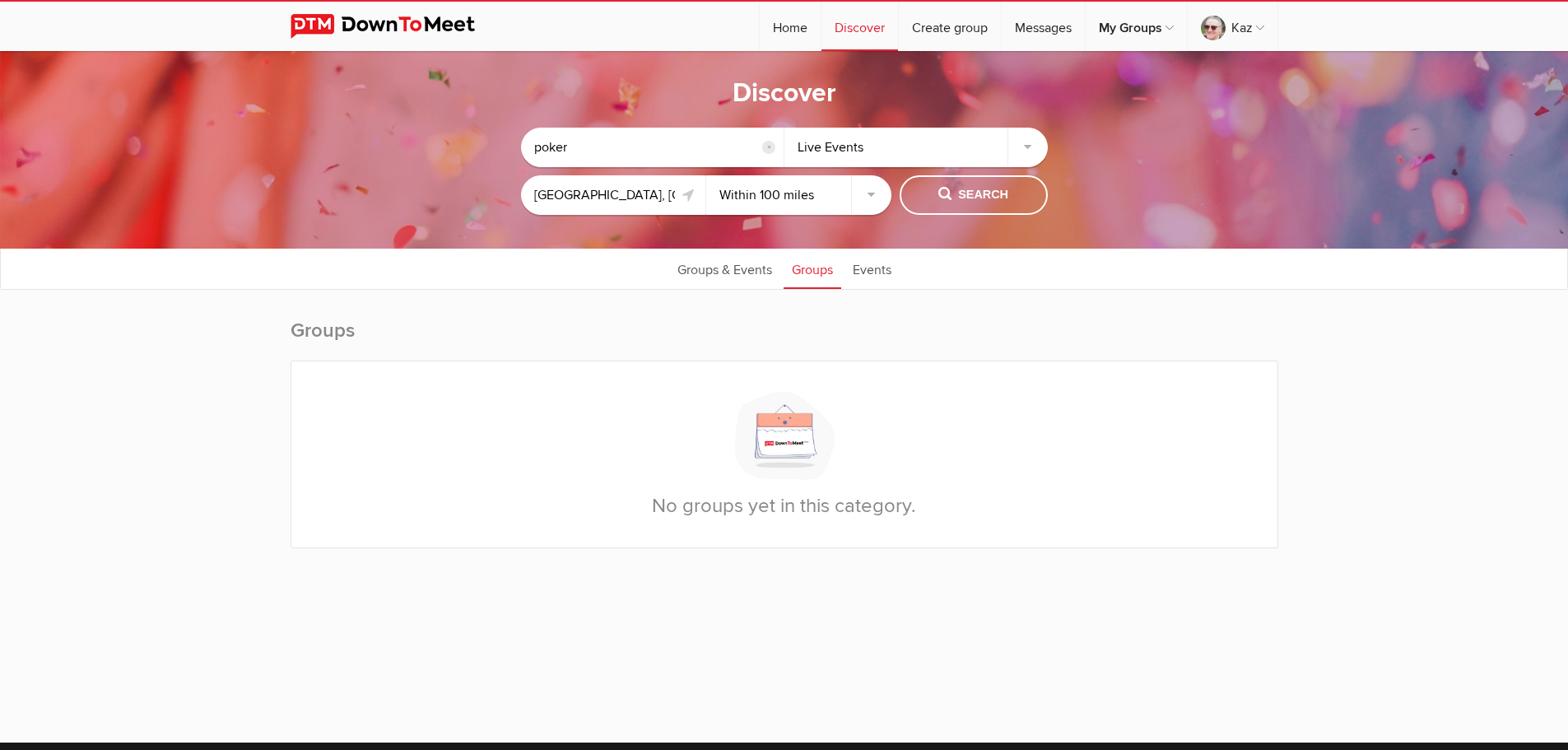
click at [866, 201] on select "Within 10 miles Within 25 miles Within 50 miles Within 100 miles Within any dis…" at bounding box center [799, 195] width 185 height 39
select select "null"
click at [706, 175] on select "Within 10 miles Within 25 miles Within 50 miles Within 100 miles Within any dis…" at bounding box center [799, 195] width 185 height 39
click at [968, 191] on span "Search" at bounding box center [973, 195] width 70 height 18
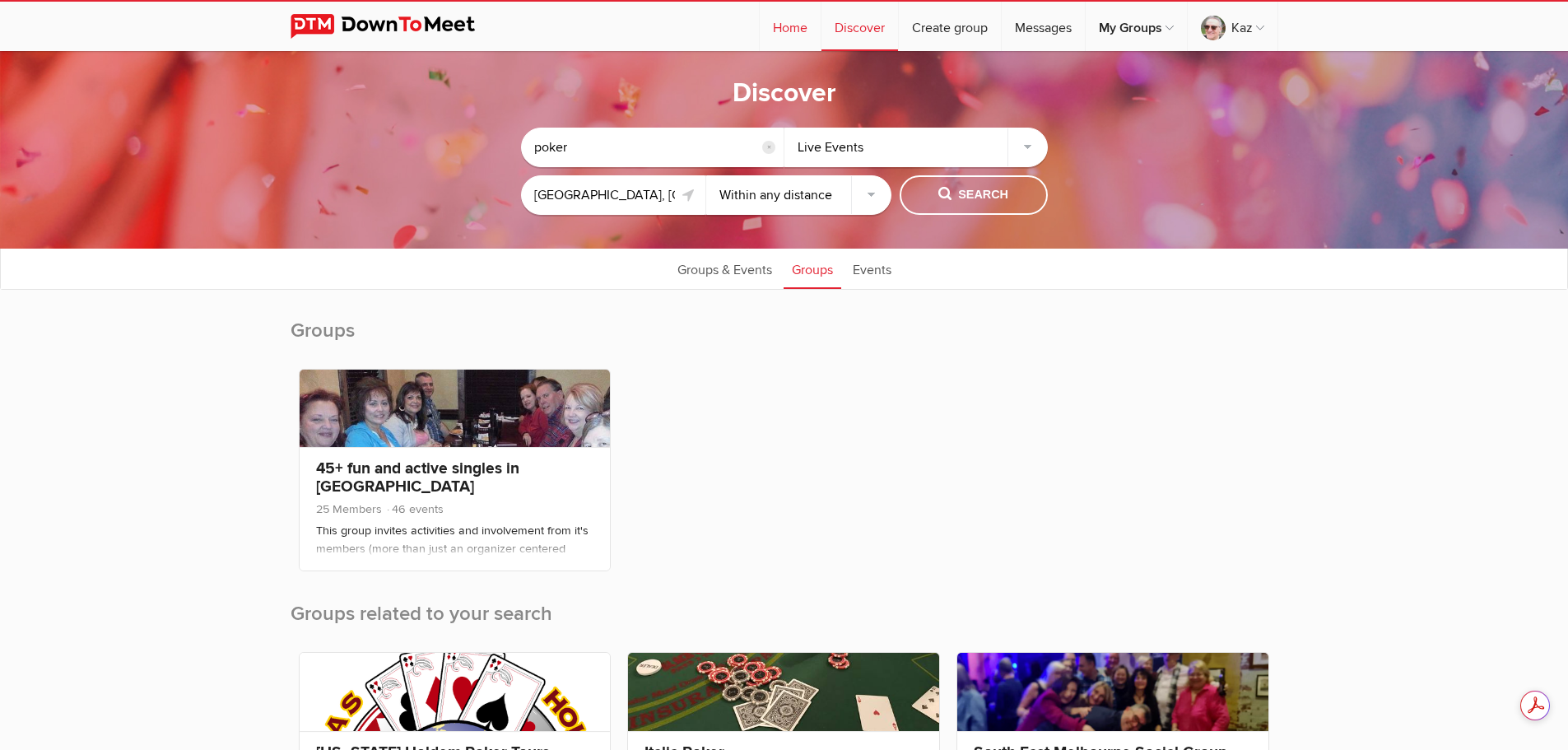
click at [768, 31] on link "Home" at bounding box center [790, 27] width 61 height 49
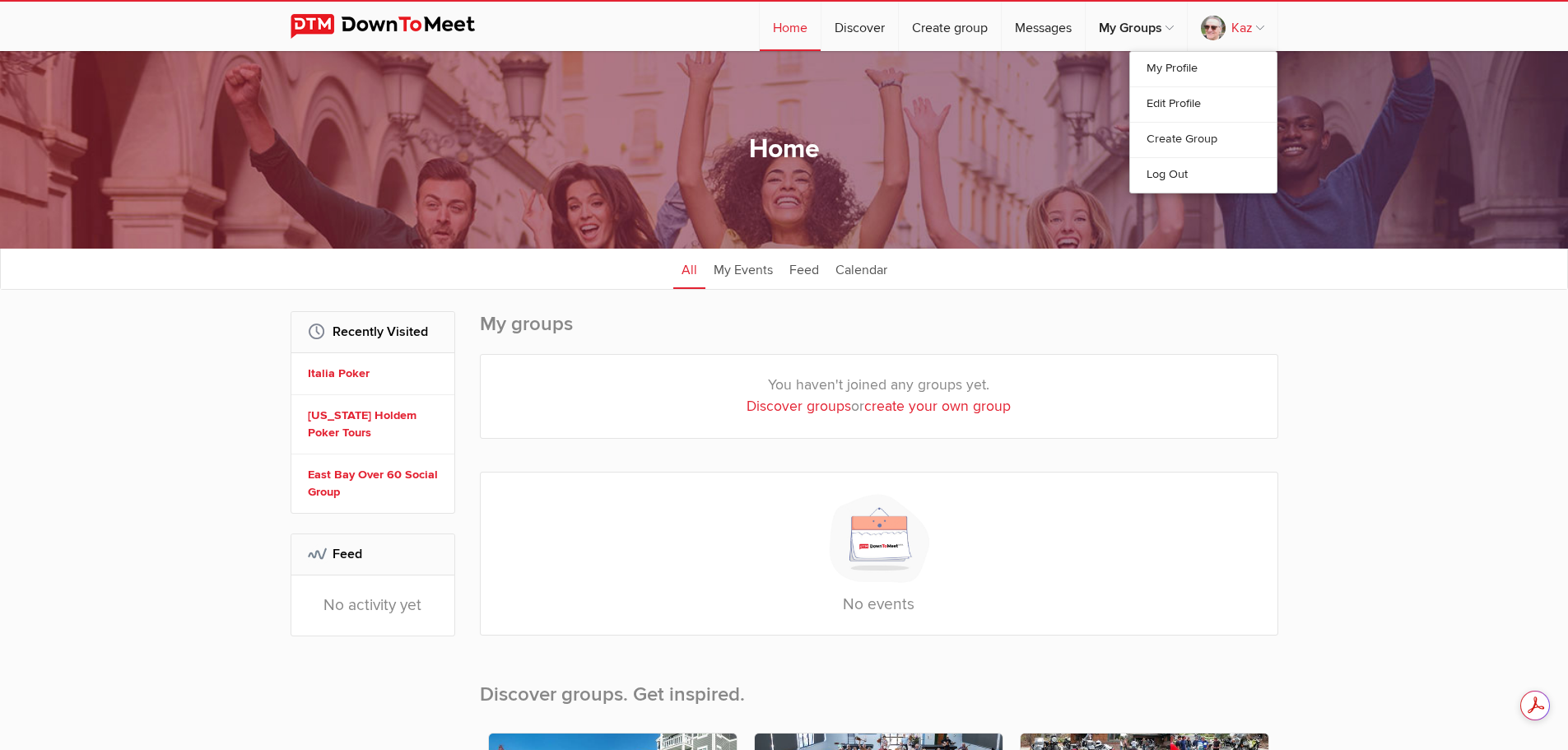
click at [1260, 28] on link "Kaz" at bounding box center [1232, 27] width 89 height 49
click at [1170, 175] on link "Log Out" at bounding box center [1203, 175] width 146 height 35
